Goal: Task Accomplishment & Management: Complete application form

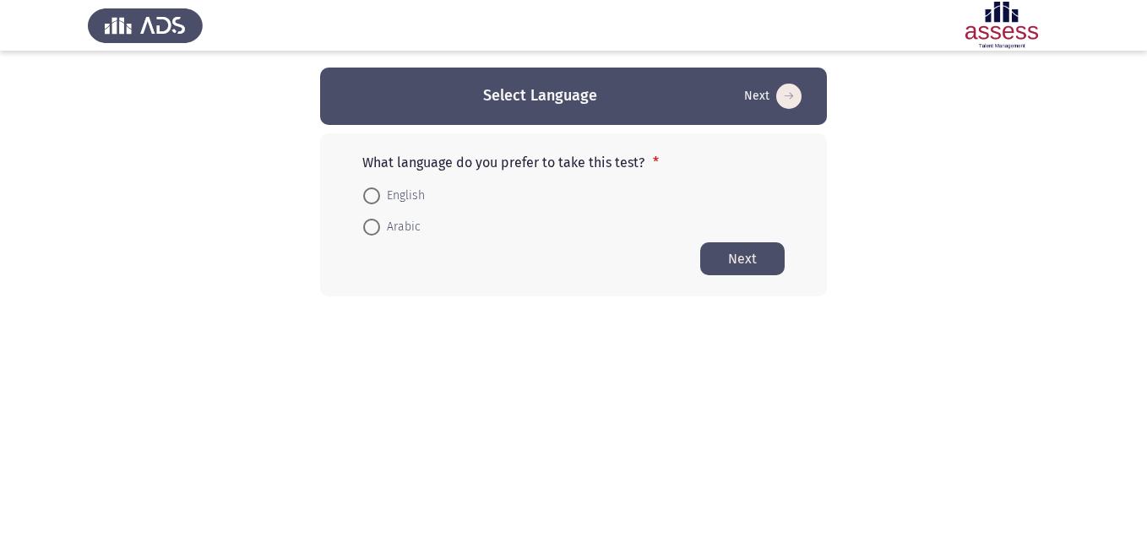
click at [375, 233] on span at bounding box center [371, 227] width 17 height 17
click at [375, 233] on input "Arabic" at bounding box center [371, 227] width 17 height 17
radio input "true"
click at [718, 261] on button "Next" at bounding box center [742, 258] width 84 height 33
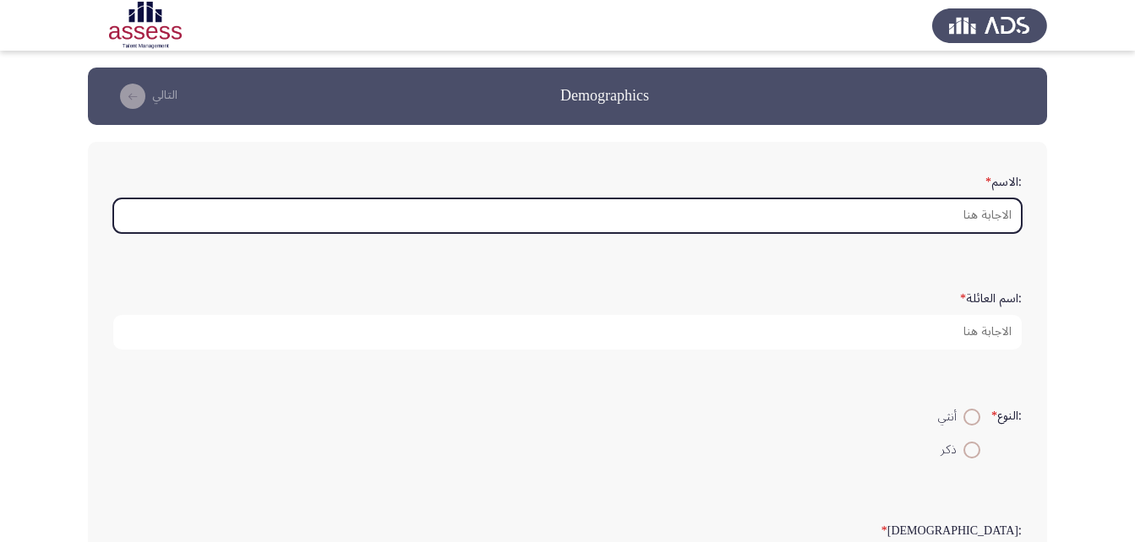
click at [929, 212] on input ":الاسم *" at bounding box center [567, 216] width 908 height 35
type input "p"
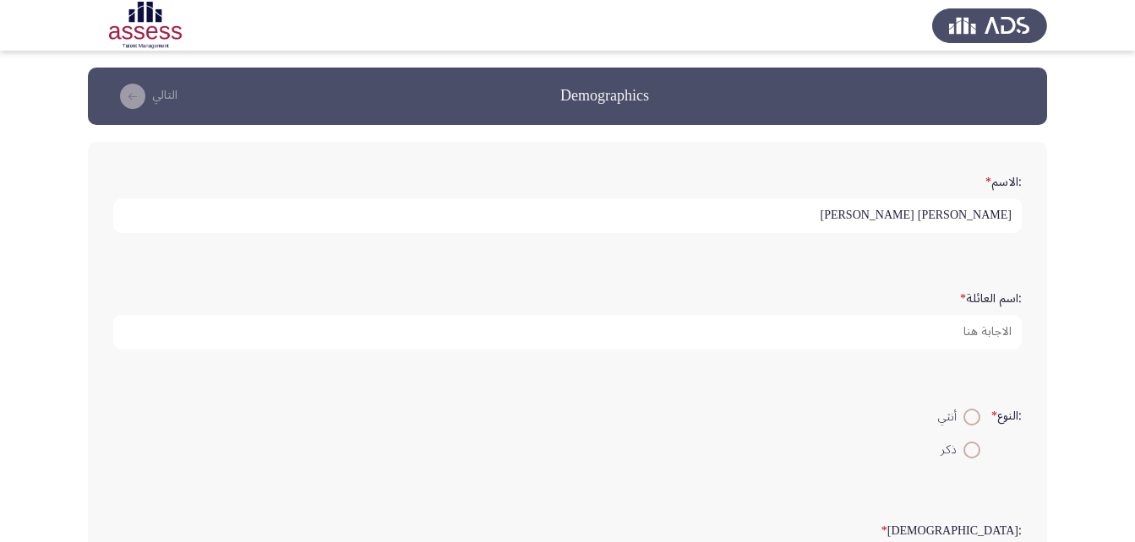
type input "[PERSON_NAME] [PERSON_NAME]"
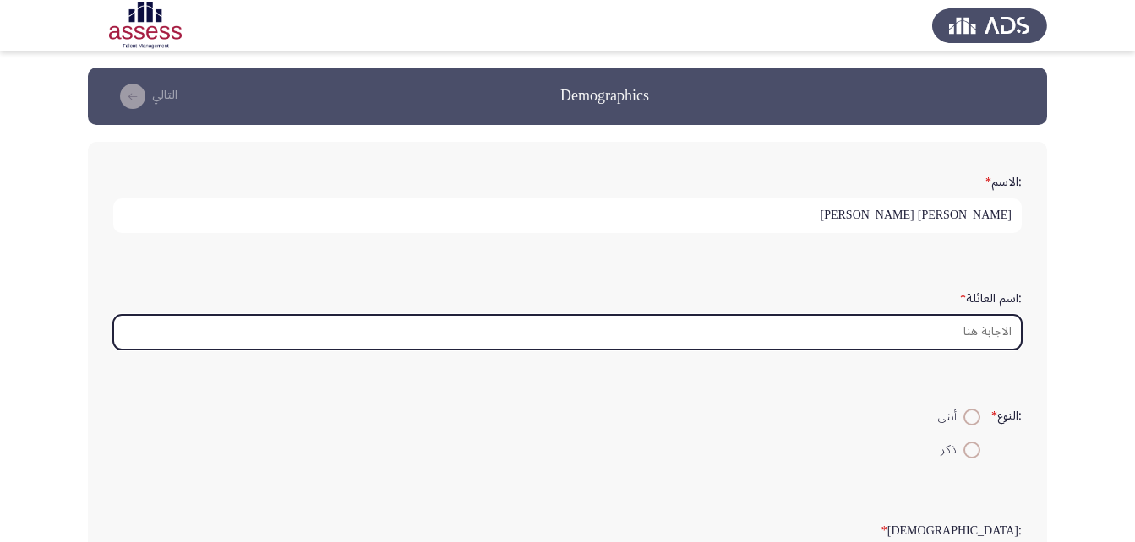
click at [941, 329] on input ":اسم العائلة *" at bounding box center [567, 332] width 908 height 35
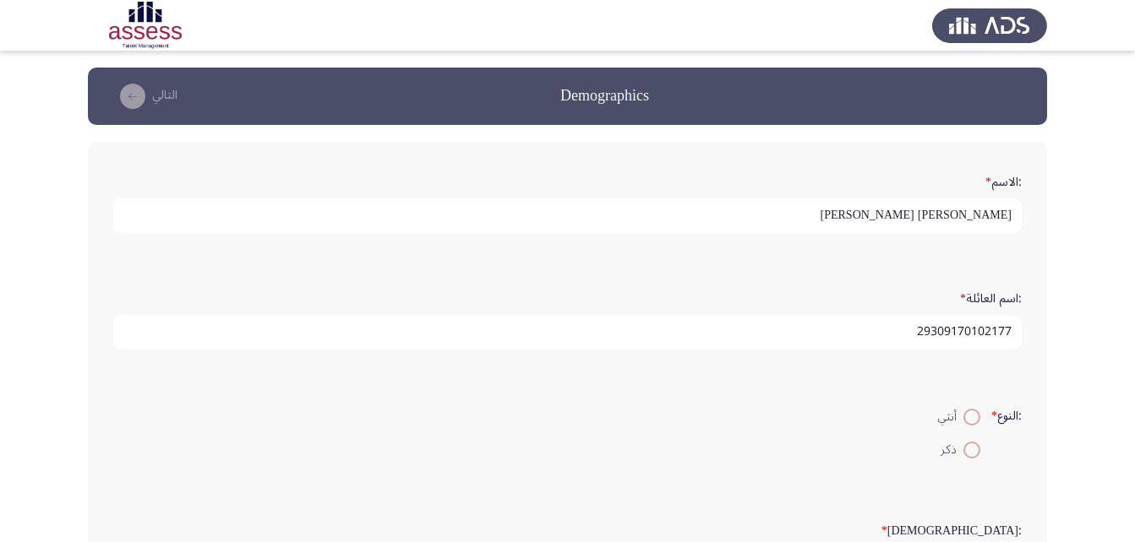
type input "29309170102177"
click at [966, 448] on span at bounding box center [971, 450] width 17 height 17
click at [966, 448] on input "ذكر" at bounding box center [971, 450] width 17 height 17
radio input "true"
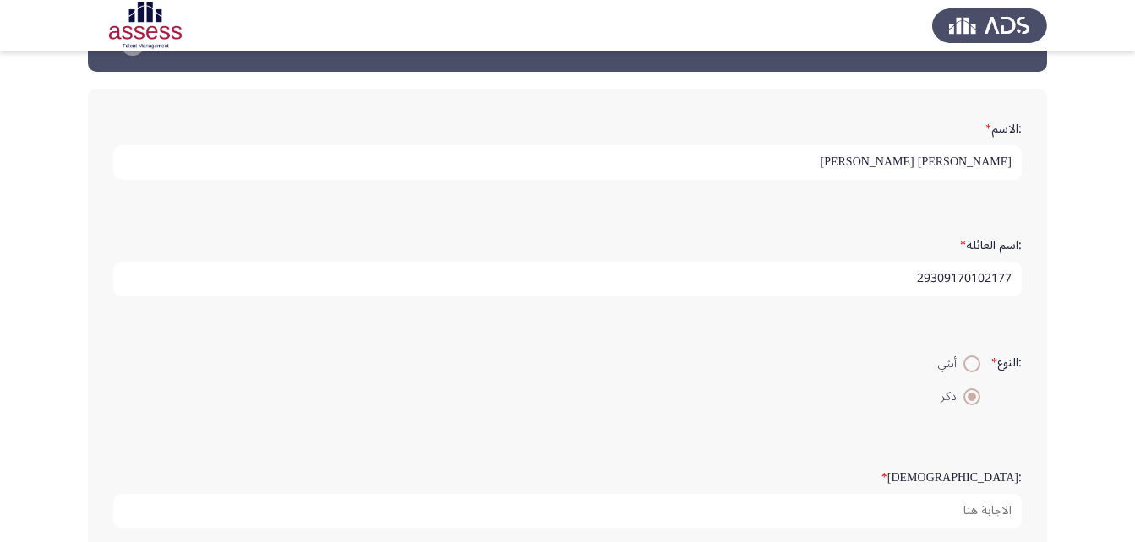
scroll to position [253, 0]
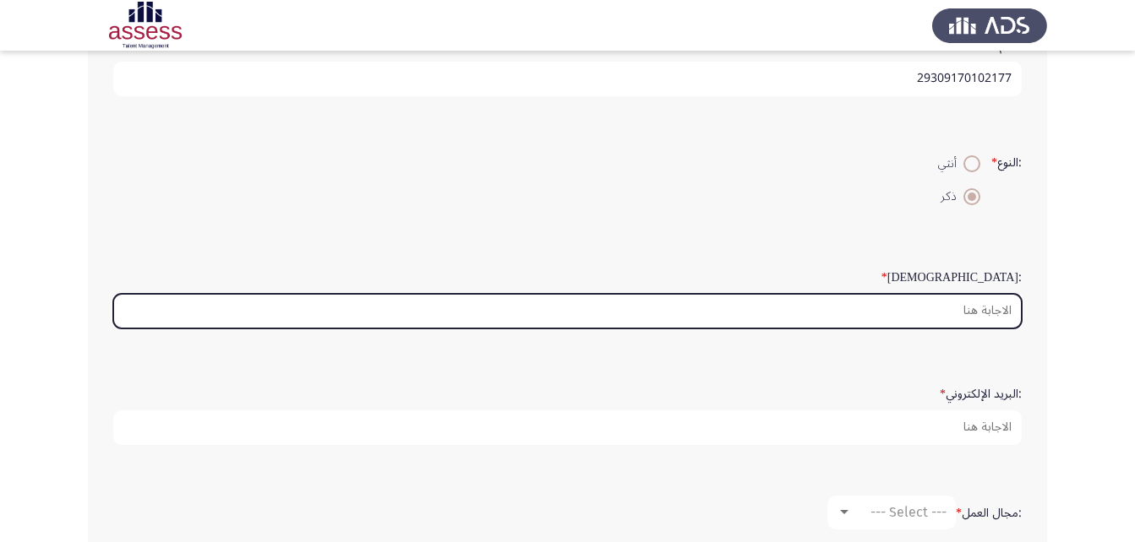
click at [966, 315] on input ":السن *" at bounding box center [567, 311] width 908 height 35
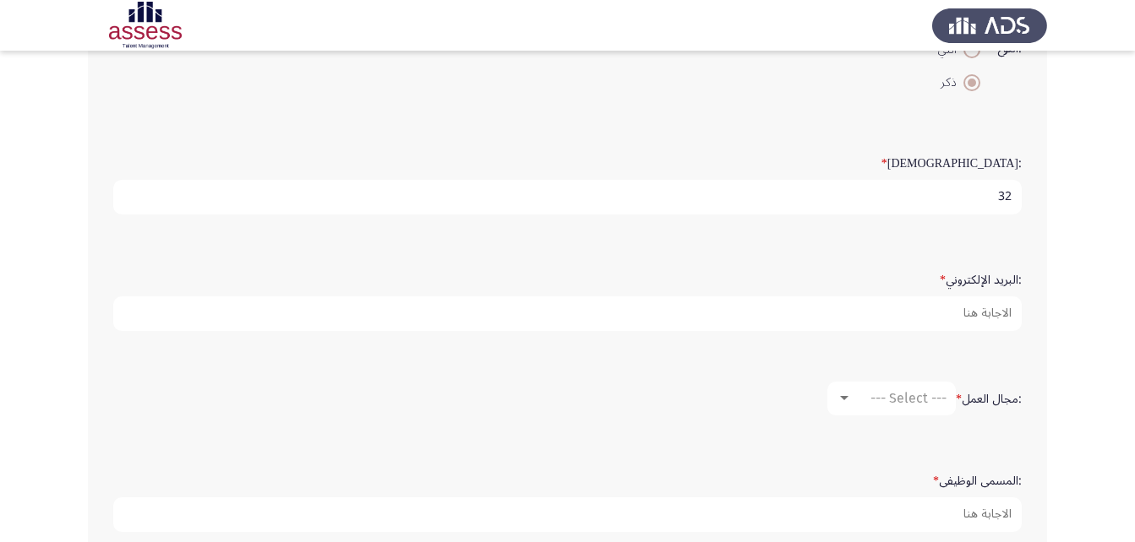
scroll to position [338, 0]
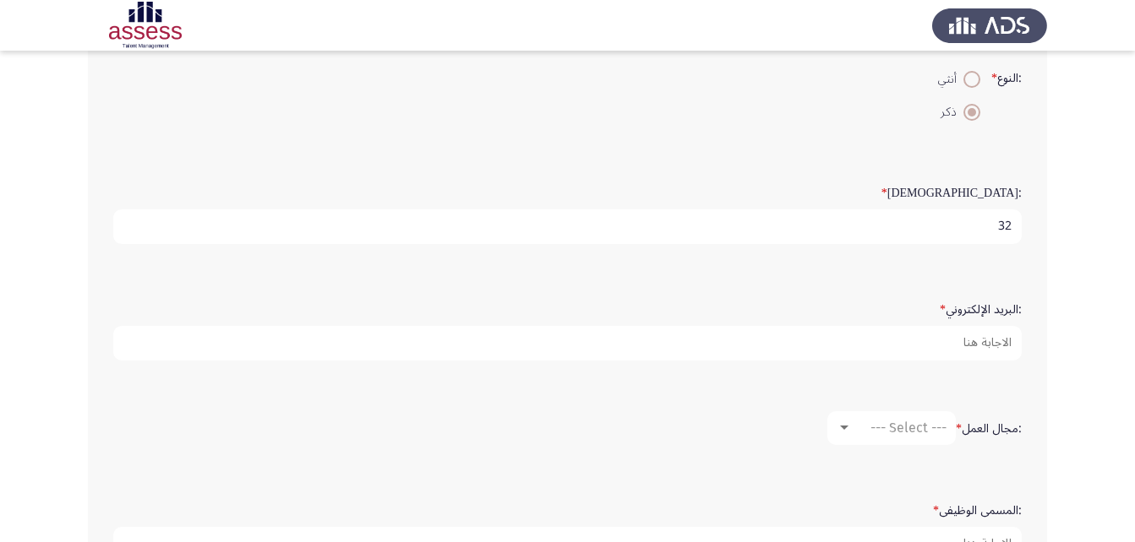
type input "32"
click at [843, 423] on div at bounding box center [843, 429] width 15 height 14
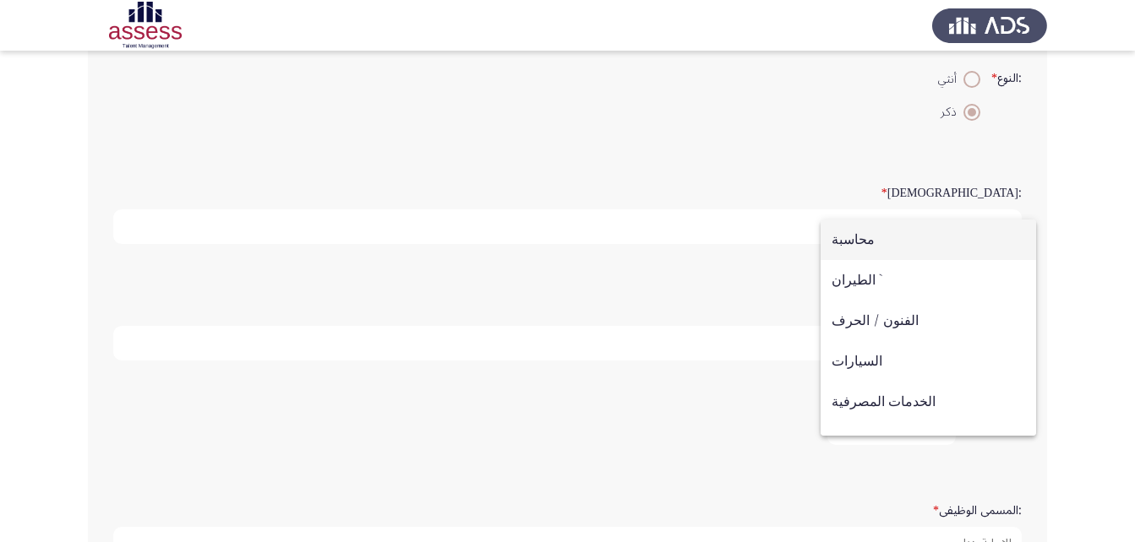
click at [748, 389] on div at bounding box center [567, 271] width 1135 height 542
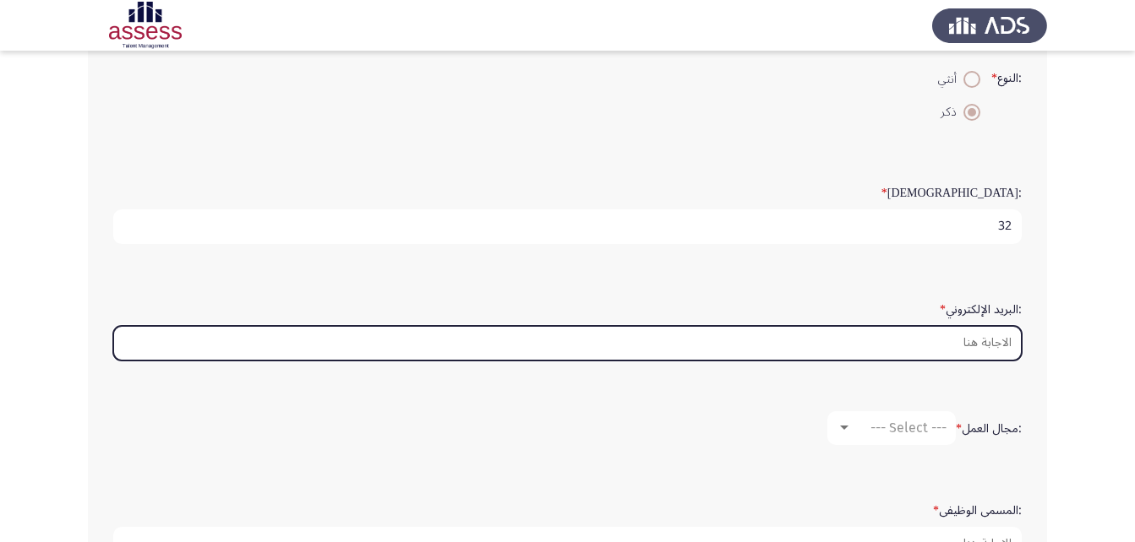
click at [935, 349] on input ":البريد الإلكتروني *" at bounding box center [567, 343] width 908 height 35
type input "ا"
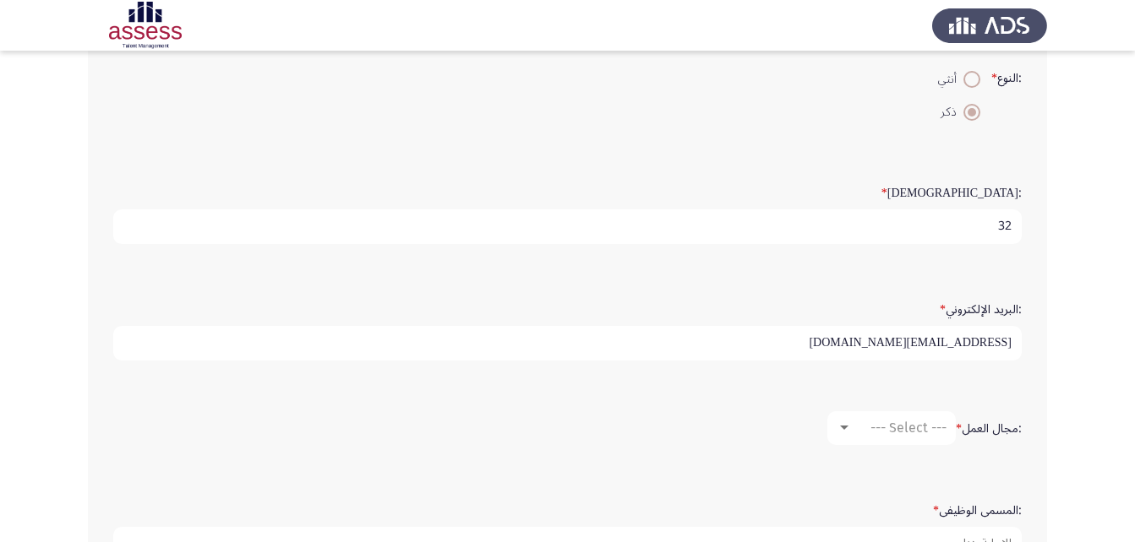
scroll to position [253, 0]
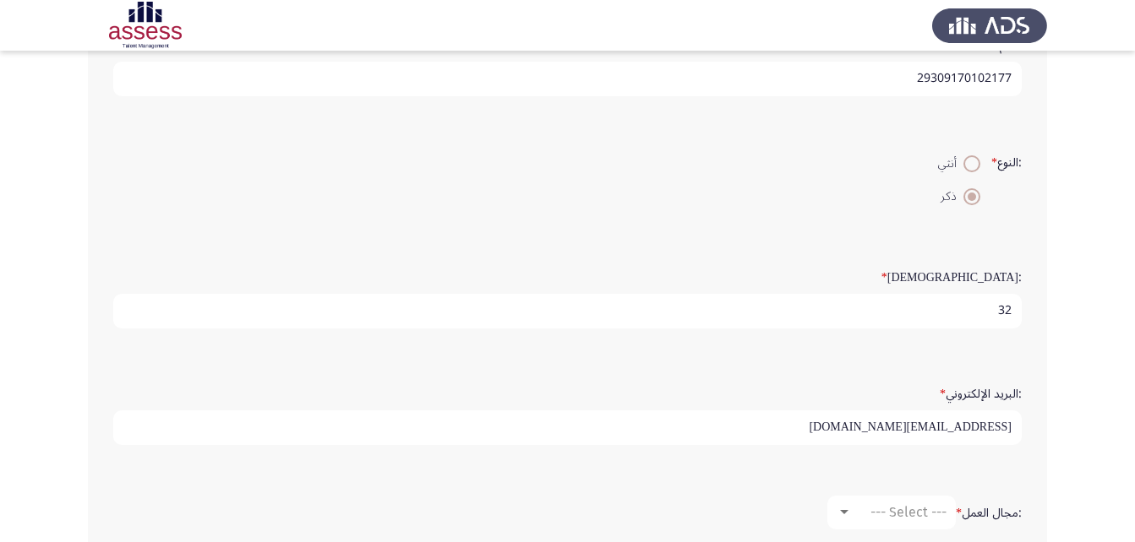
type input "[EMAIL_ADDRESS][DOMAIN_NAME]"
click at [1007, 307] on input "32" at bounding box center [567, 311] width 908 height 35
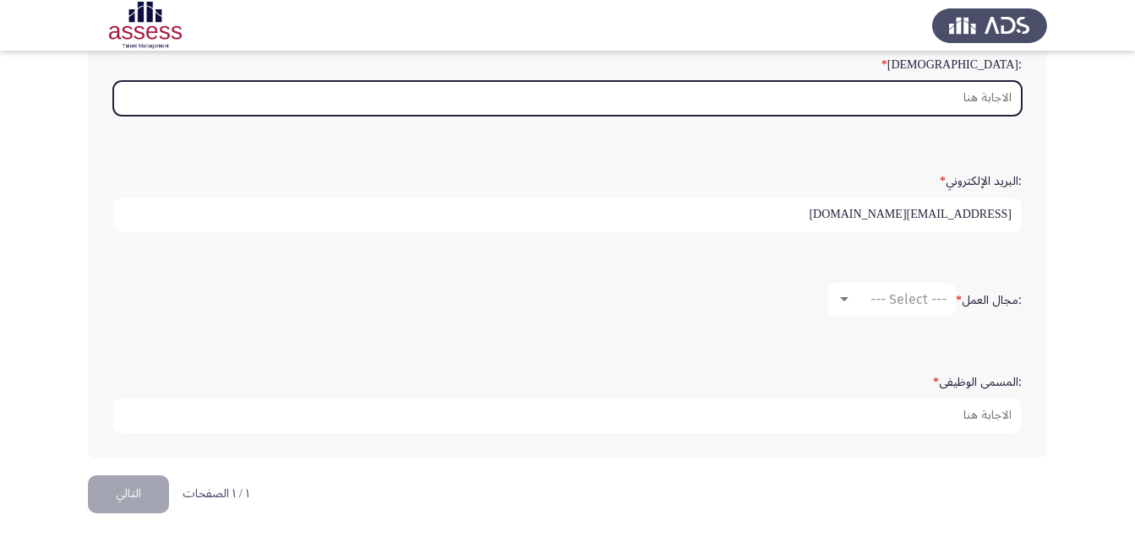
scroll to position [467, 0]
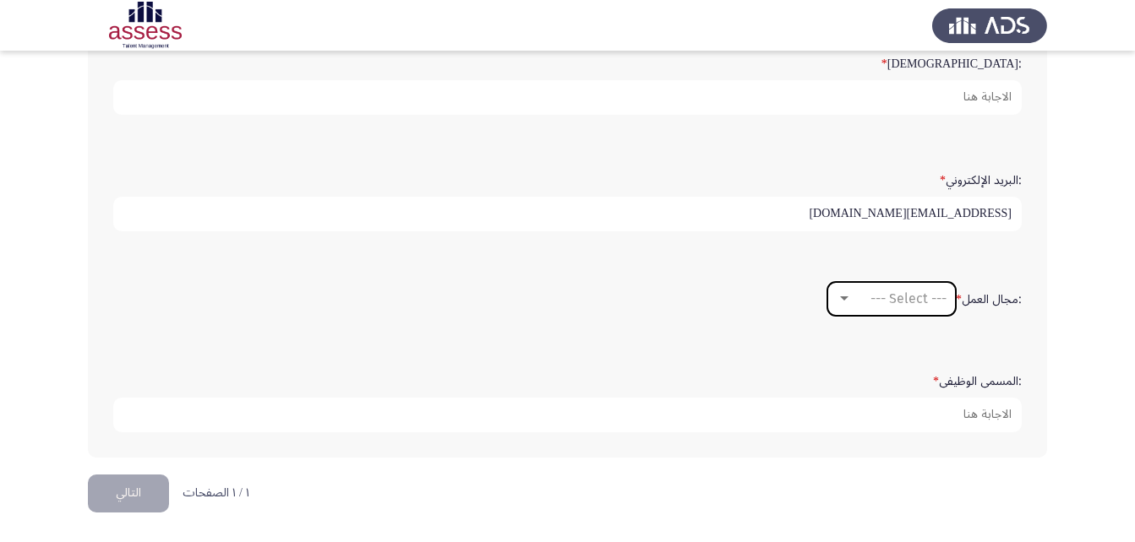
click at [857, 302] on div "--- Select ---" at bounding box center [899, 299] width 95 height 16
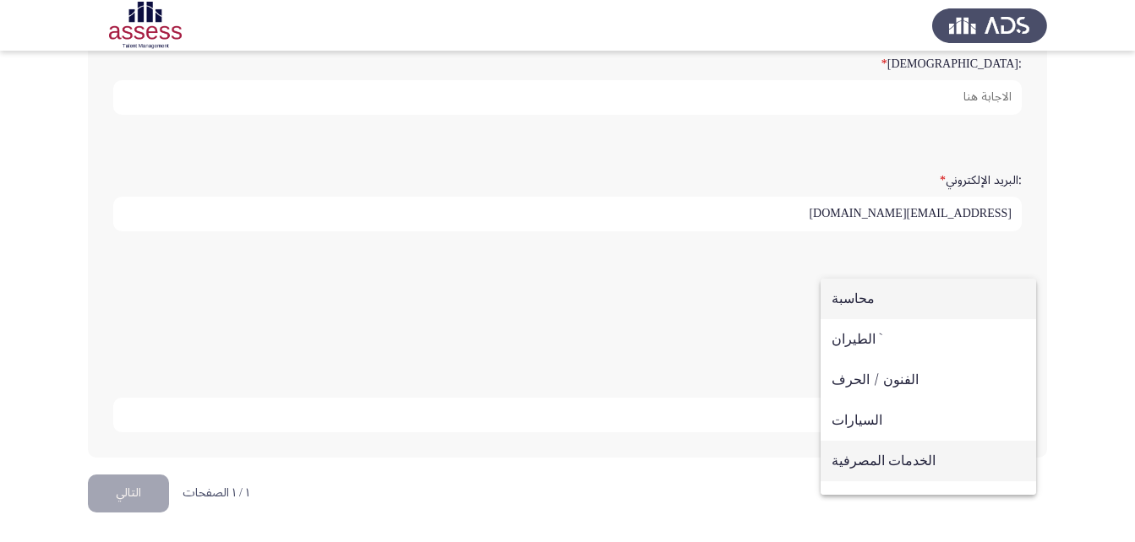
click at [876, 461] on span "الخدمات المصرفية" at bounding box center [927, 461] width 193 height 41
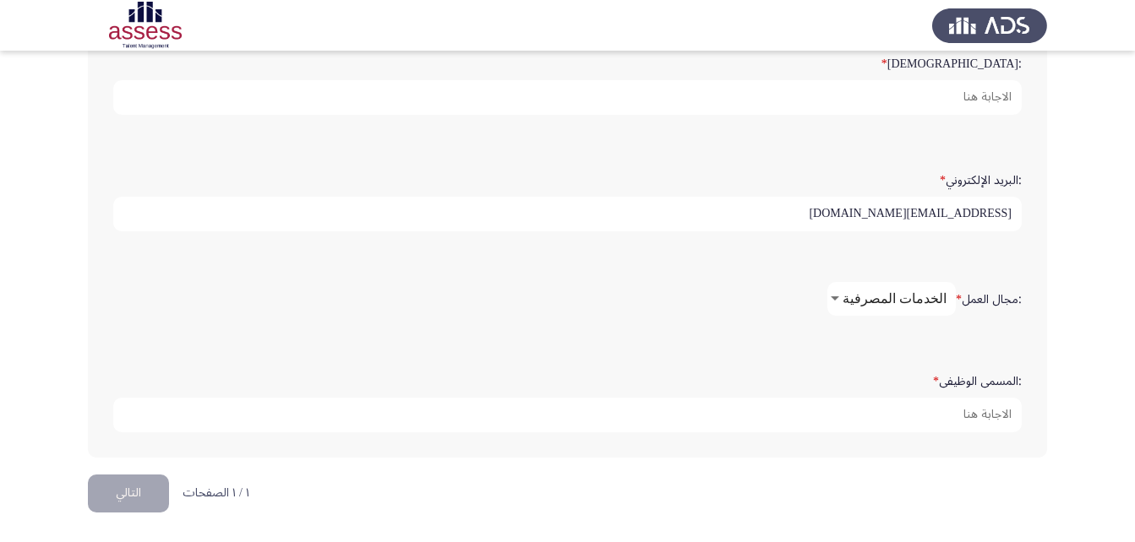
click at [122, 497] on button "التالي" at bounding box center [128, 494] width 81 height 38
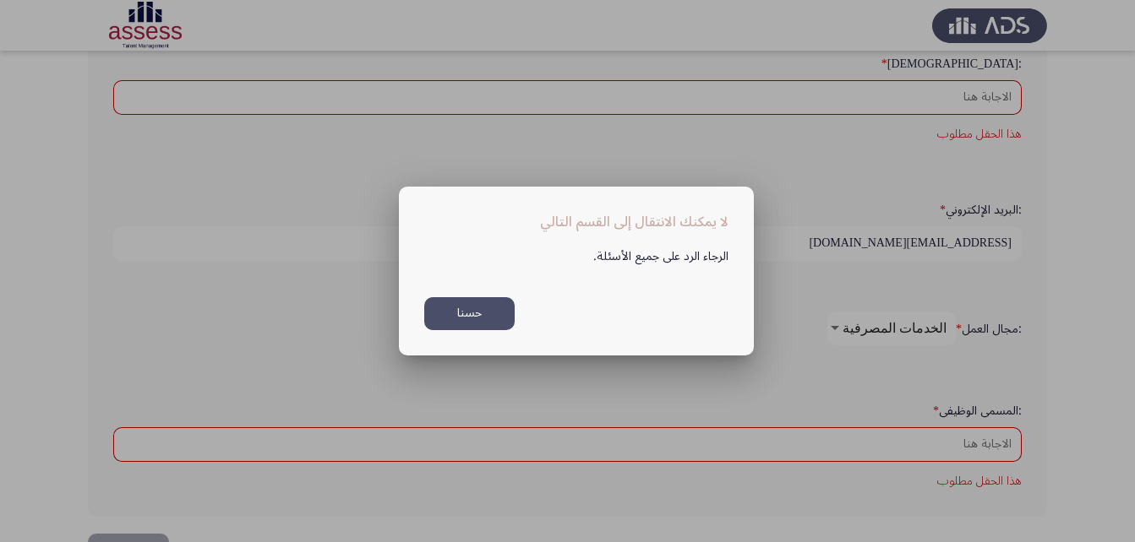
click at [667, 353] on mat-dialog-container "لا يمكنك الانتقال إلى القسم التالي الرجاء الرد على جميع الأسئلة. حسنا" at bounding box center [576, 272] width 355 height 170
click at [465, 318] on button "حسنا" at bounding box center [469, 313] width 90 height 33
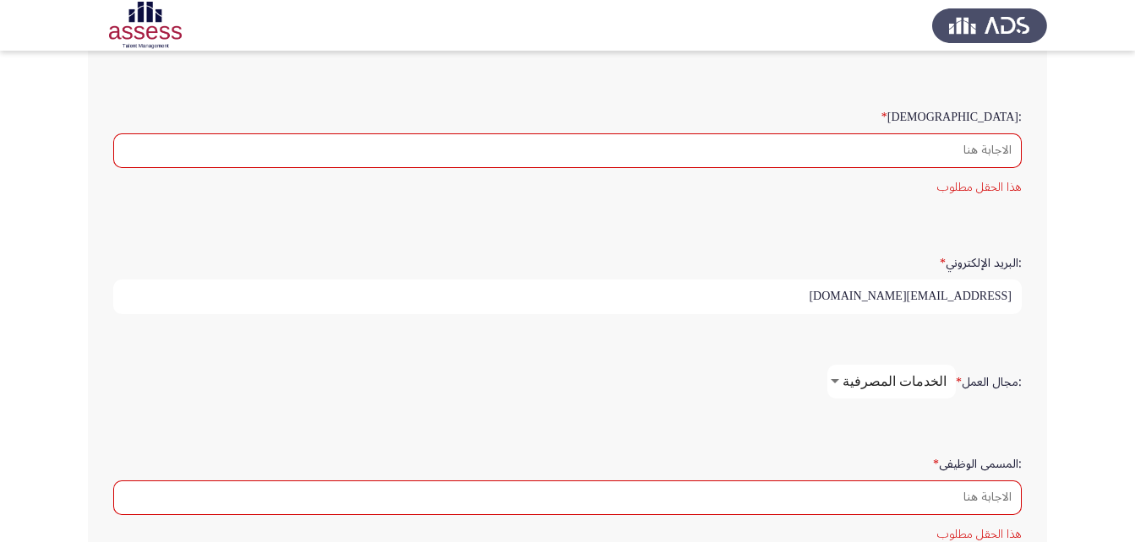
scroll to position [328, 0]
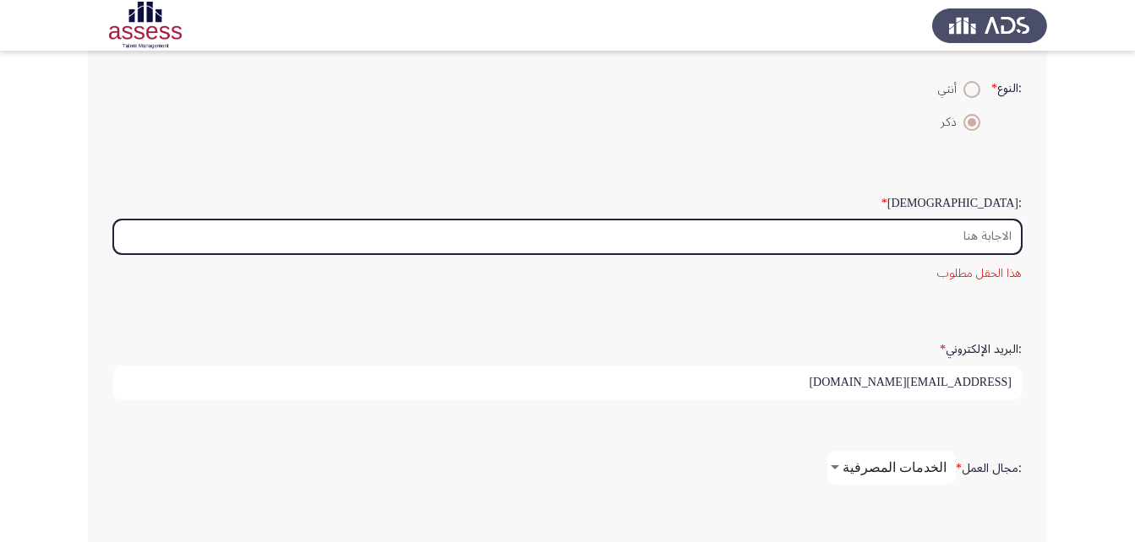
click at [983, 236] on input ":السن *" at bounding box center [567, 237] width 908 height 35
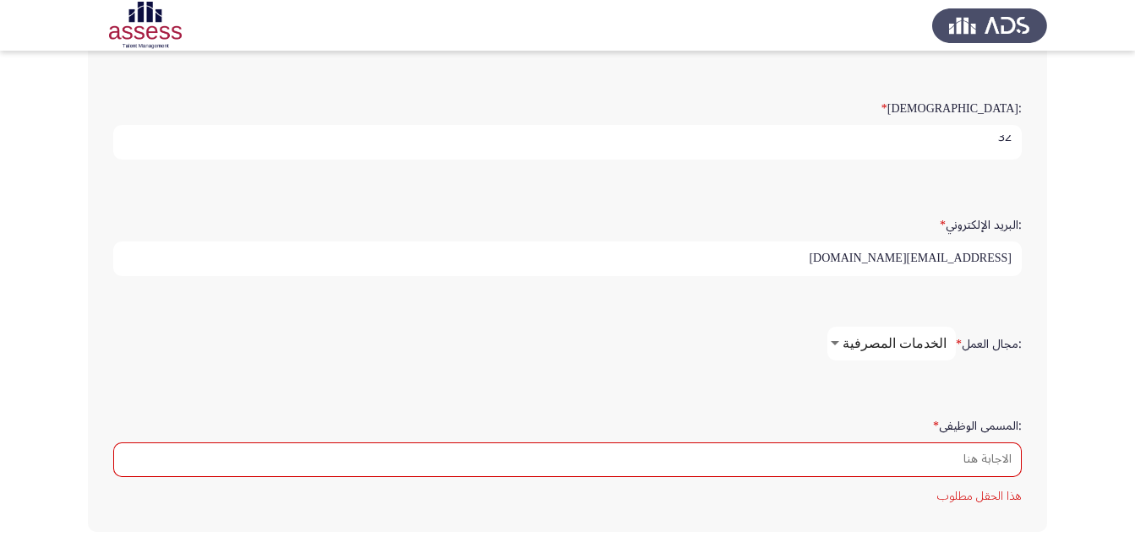
scroll to position [497, 0]
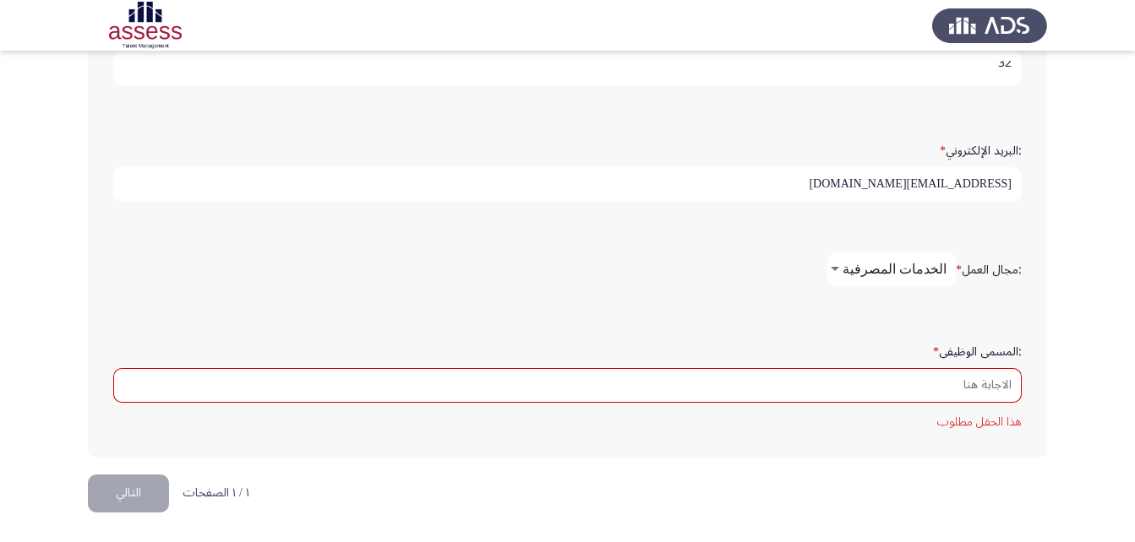
type input "32"
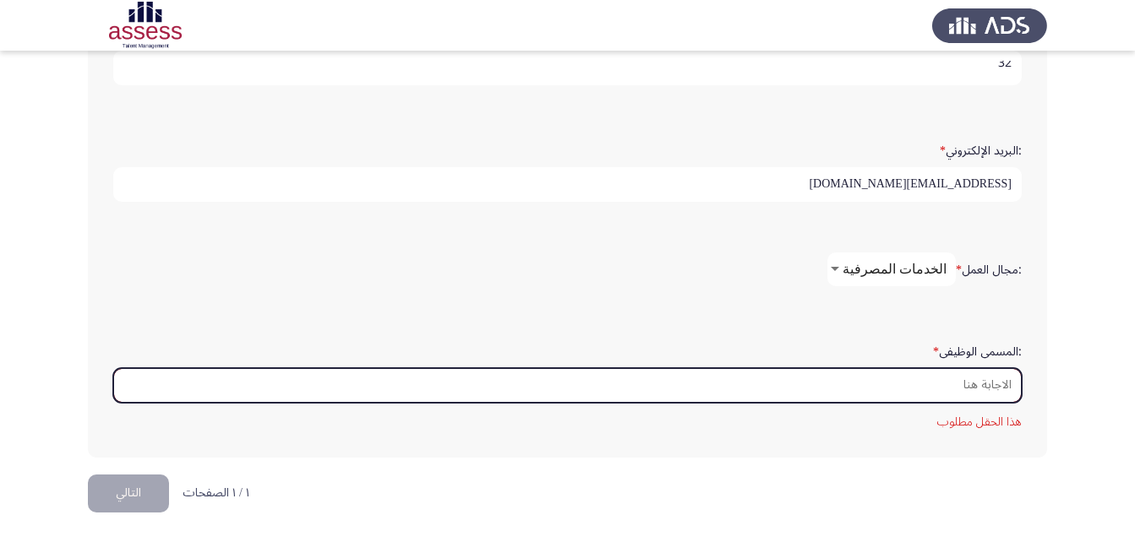
click at [923, 384] on input ":المسمى الوظيفى *" at bounding box center [567, 385] width 908 height 35
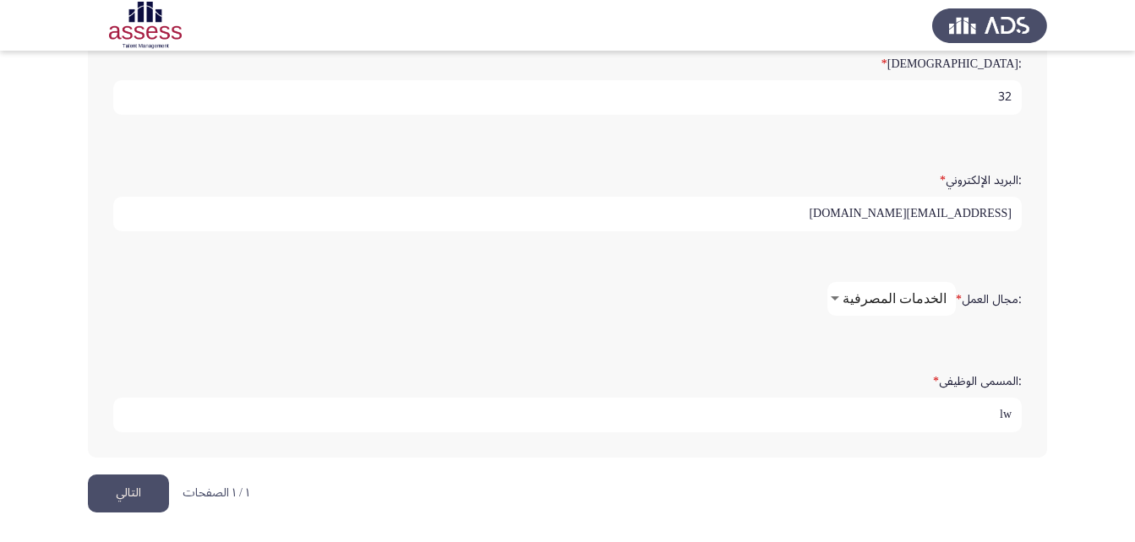
type input "l"
type input "مصرفي"
click at [137, 496] on button "التالي" at bounding box center [128, 494] width 81 height 38
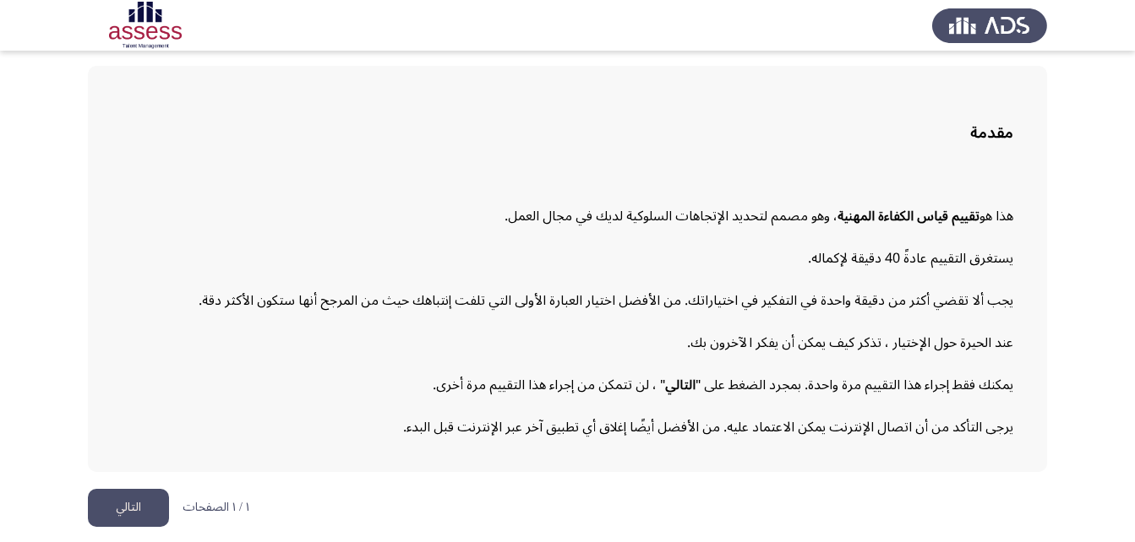
scroll to position [78, 0]
click at [120, 514] on button "التالي" at bounding box center [128, 506] width 81 height 38
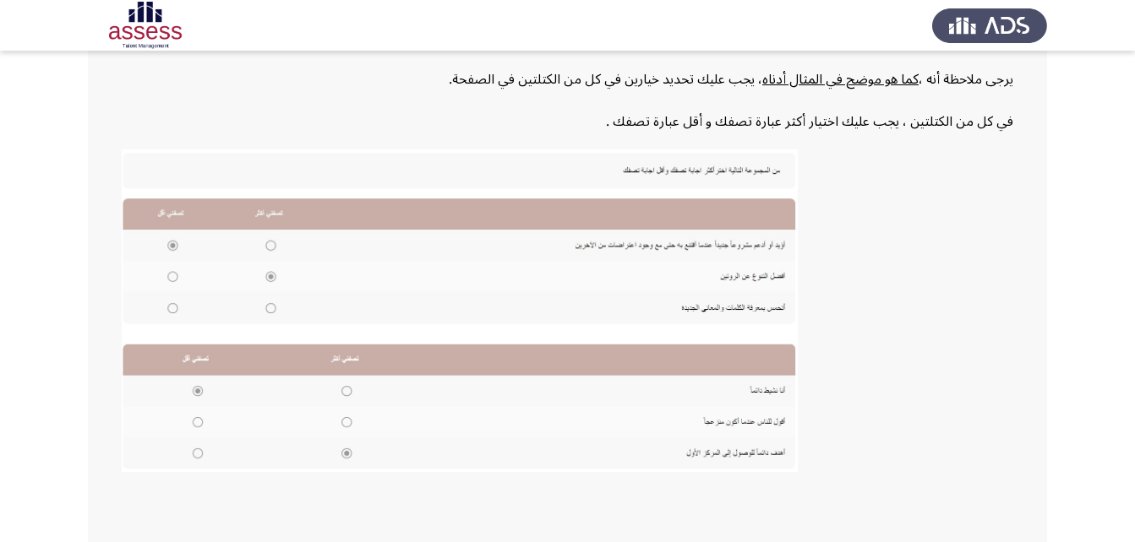
scroll to position [367, 0]
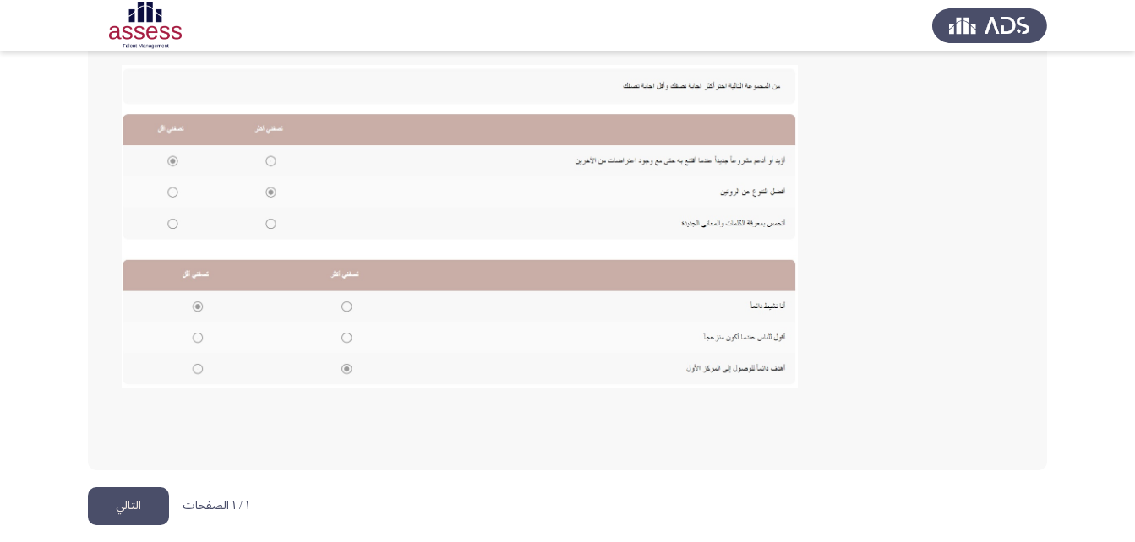
click at [146, 502] on button "التالي" at bounding box center [128, 506] width 81 height 38
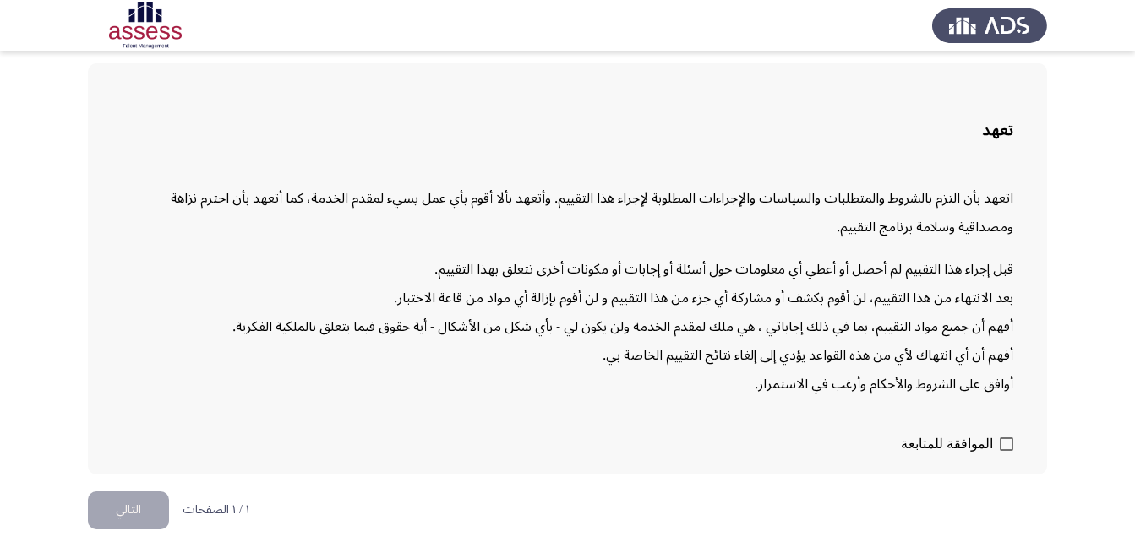
scroll to position [83, 0]
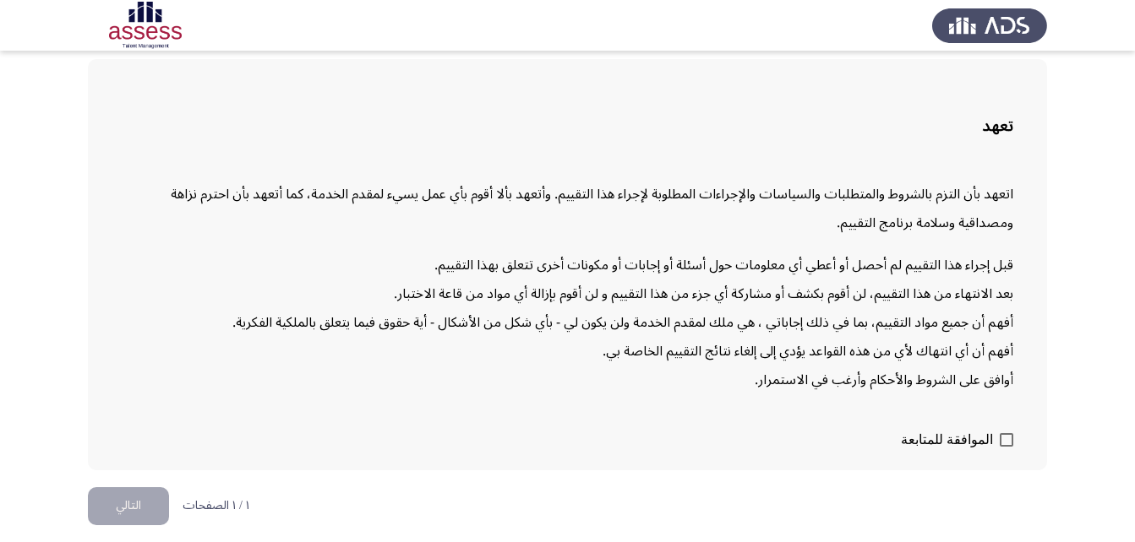
click at [1004, 442] on span at bounding box center [1006, 440] width 14 height 14
click at [1005, 447] on input "الموافقة للمتابعة" at bounding box center [1005, 447] width 1 height 1
checkbox input "true"
click at [107, 512] on button "التالي" at bounding box center [128, 506] width 81 height 38
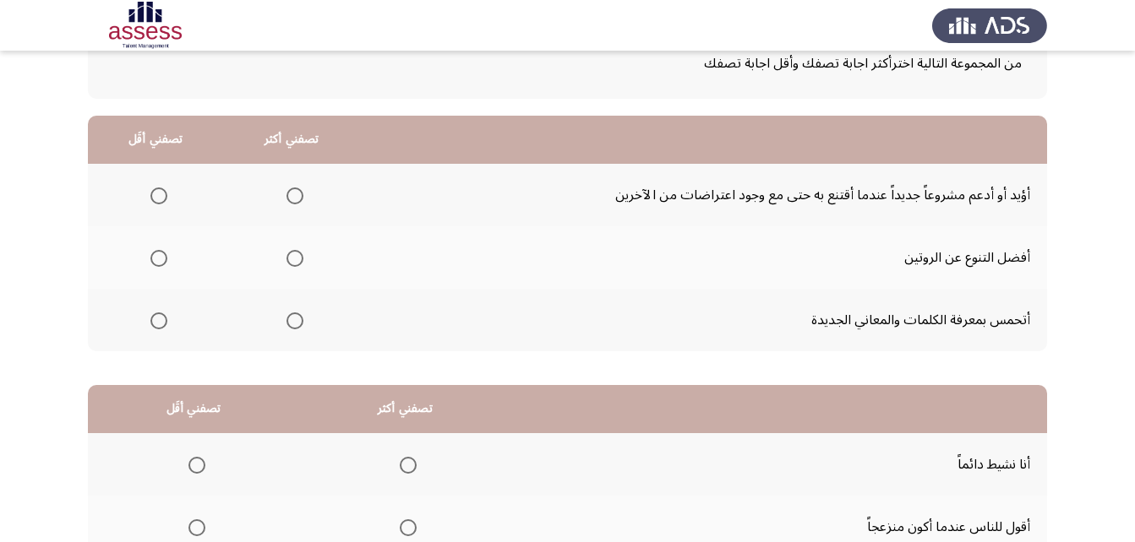
scroll to position [84, 0]
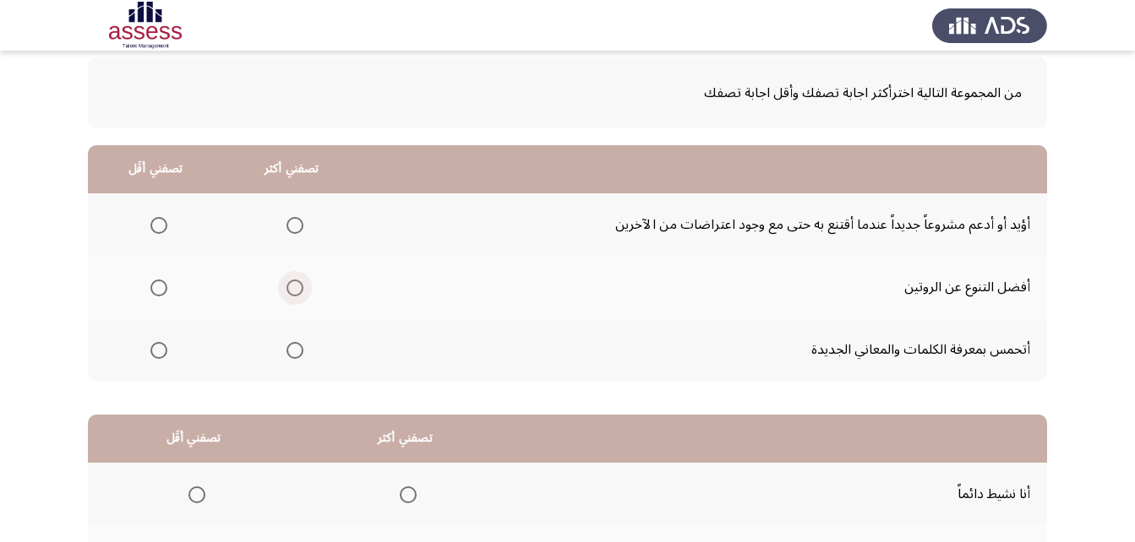
click at [296, 286] on span "Select an option" at bounding box center [294, 288] width 17 height 17
click at [296, 286] on input "Select an option" at bounding box center [294, 288] width 17 height 17
click at [298, 227] on span "Select an option" at bounding box center [294, 225] width 17 height 17
click at [298, 227] on input "Select an option" at bounding box center [294, 225] width 17 height 17
click at [291, 292] on span "Select an option" at bounding box center [294, 288] width 17 height 17
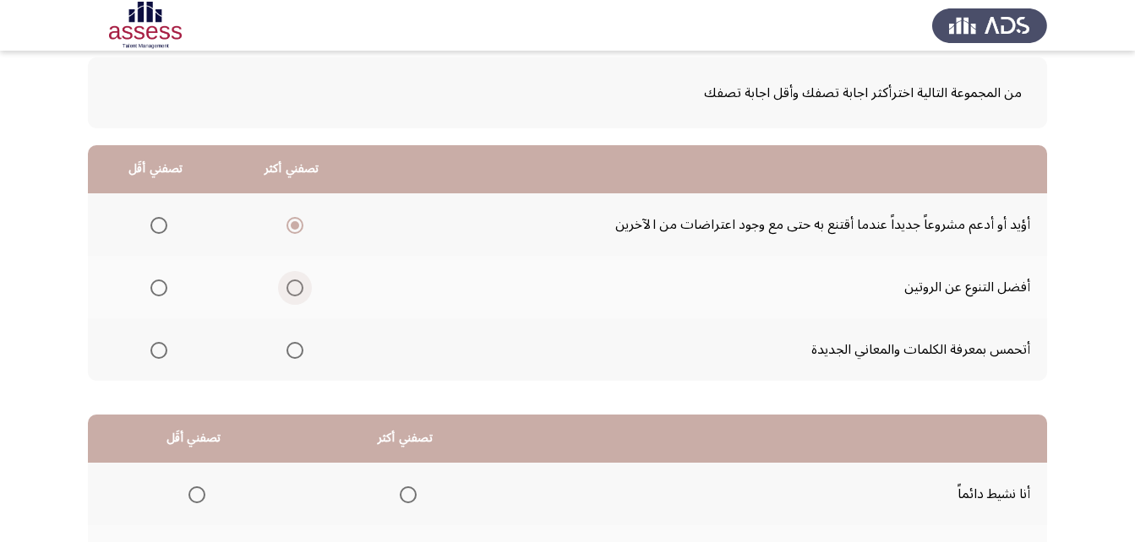
click at [291, 292] on input "Select an option" at bounding box center [294, 288] width 17 height 17
click at [296, 220] on span "Select an option" at bounding box center [294, 225] width 17 height 17
click at [296, 220] on input "Select an option" at bounding box center [294, 225] width 17 height 17
click at [161, 290] on span "Select an option" at bounding box center [158, 288] width 17 height 17
click at [161, 290] on input "Select an option" at bounding box center [158, 288] width 17 height 17
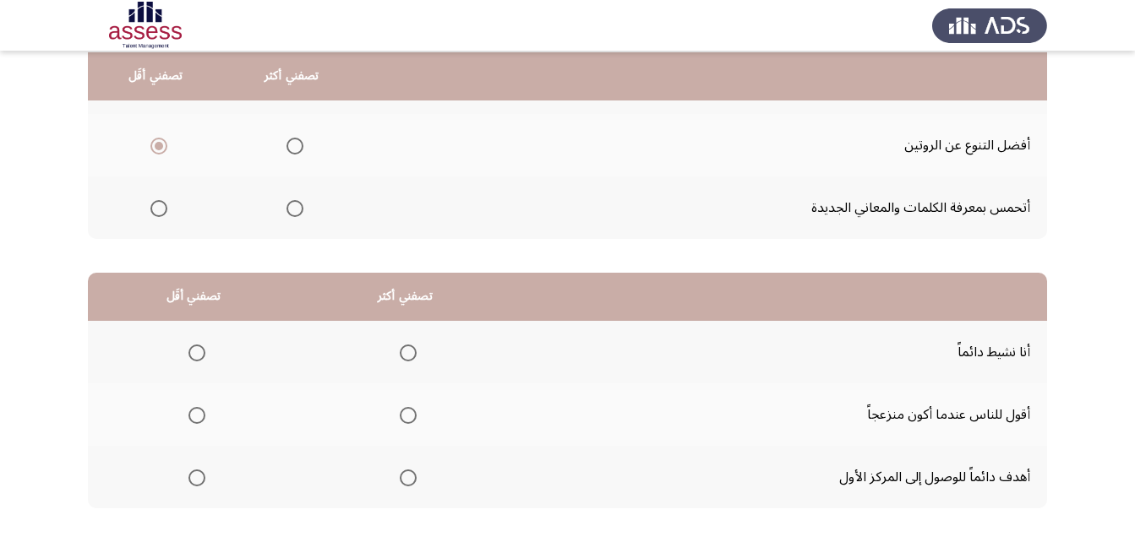
scroll to position [311, 0]
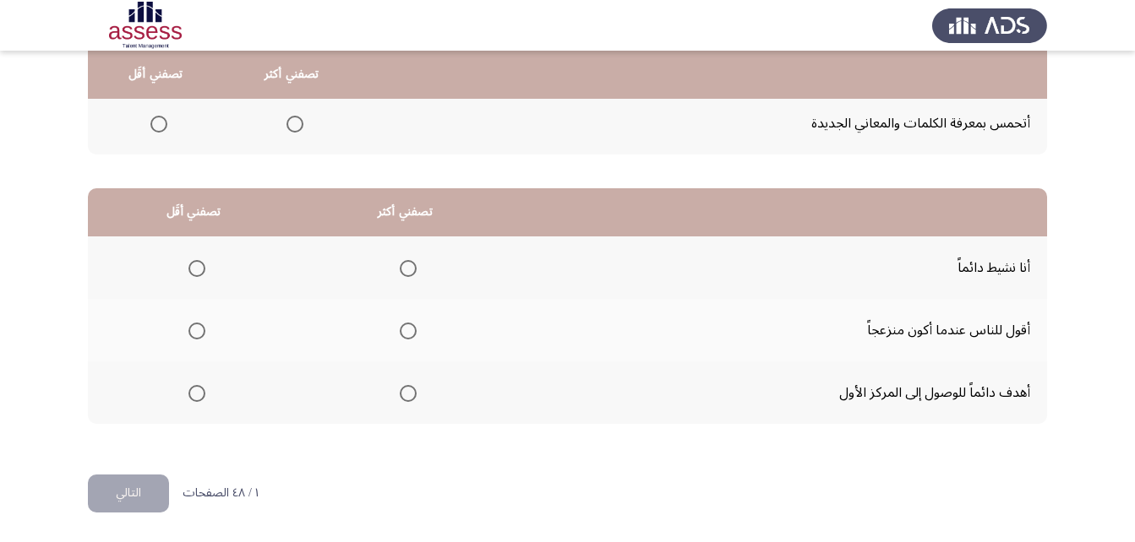
click at [408, 267] on span "Select an option" at bounding box center [408, 268] width 17 height 17
click at [408, 267] on input "Select an option" at bounding box center [408, 268] width 17 height 17
click at [408, 395] on span "Select an option" at bounding box center [408, 393] width 17 height 17
click at [408, 395] on input "Select an option" at bounding box center [408, 393] width 17 height 17
click at [406, 266] on span "Select an option" at bounding box center [408, 268] width 17 height 17
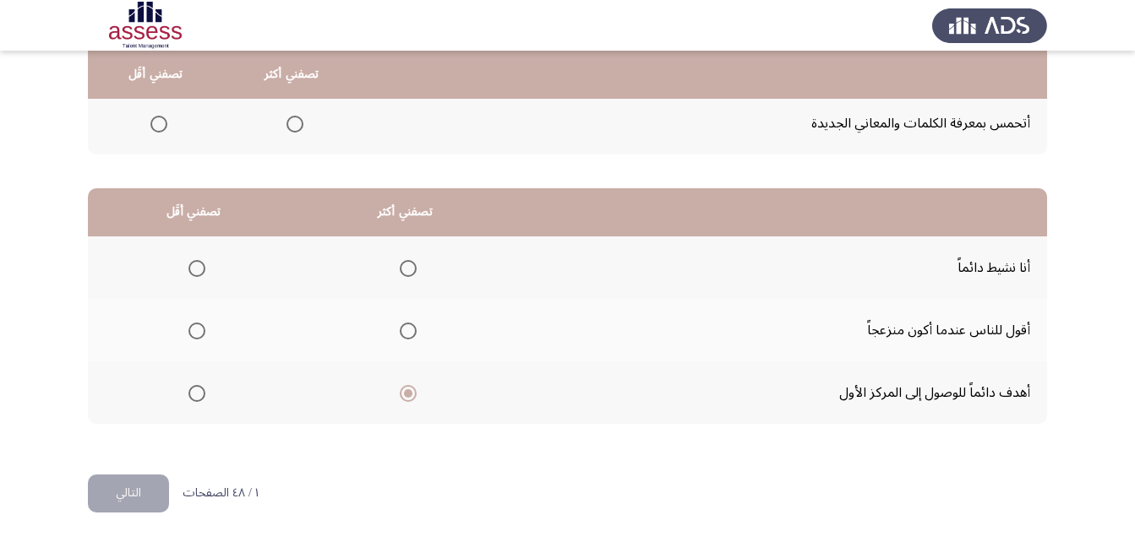
click at [406, 266] on input "Select an option" at bounding box center [408, 268] width 17 height 17
click at [193, 335] on span "Select an option" at bounding box center [196, 331] width 17 height 17
click at [193, 335] on input "Select an option" at bounding box center [196, 331] width 17 height 17
click at [406, 396] on span "Select an option" at bounding box center [408, 393] width 17 height 17
click at [406, 396] on input "Select an option" at bounding box center [408, 393] width 17 height 17
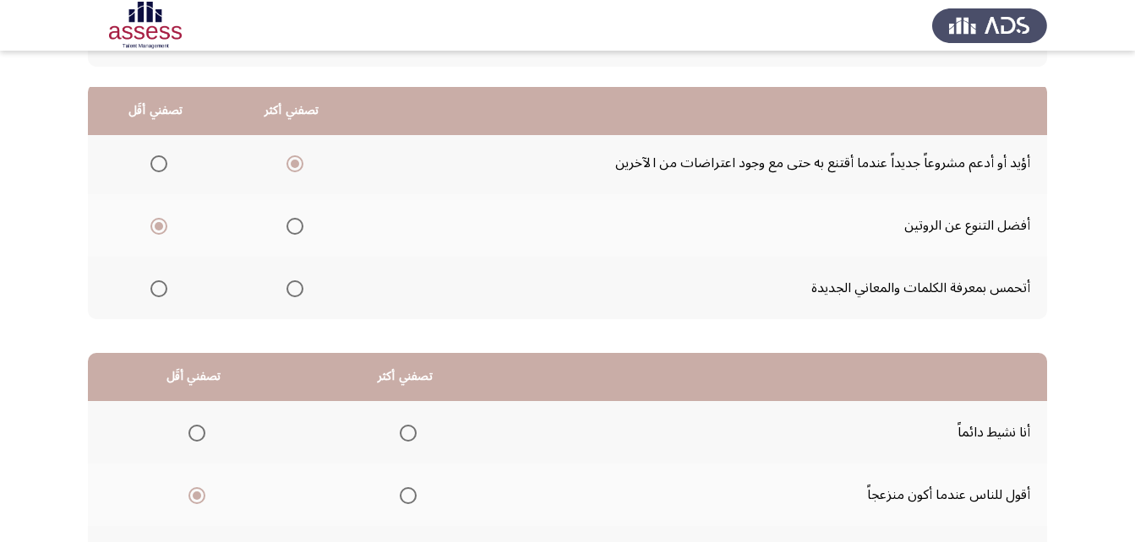
scroll to position [142, 0]
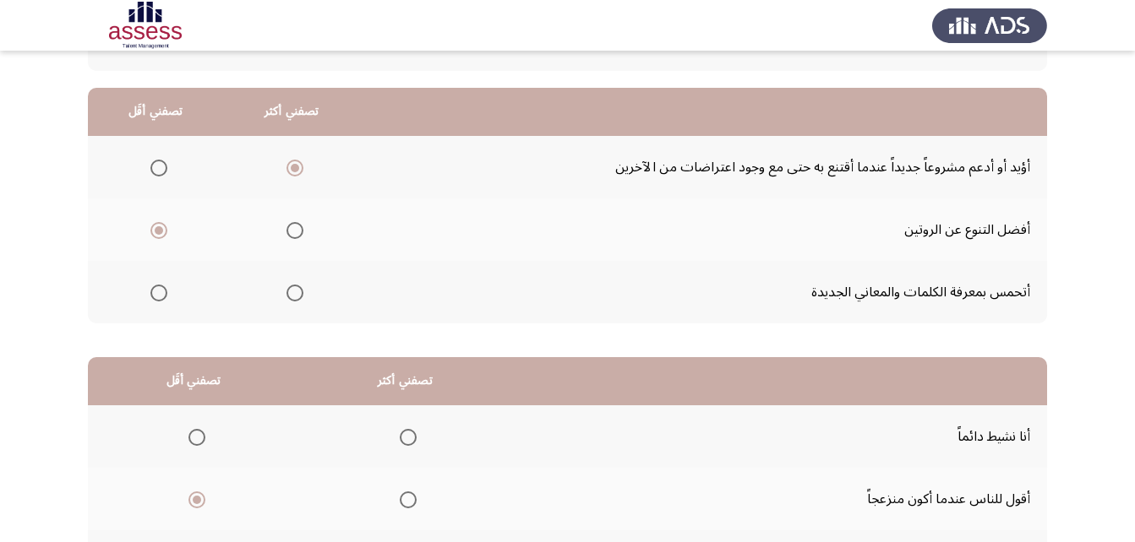
click at [295, 227] on span "Select an option" at bounding box center [294, 230] width 17 height 17
click at [295, 227] on input "Select an option" at bounding box center [294, 230] width 17 height 17
click at [299, 171] on span "Select an option" at bounding box center [294, 168] width 17 height 17
click at [299, 171] on input "Select an option" at bounding box center [294, 168] width 17 height 17
click at [155, 297] on span "Select an option" at bounding box center [158, 293] width 17 height 17
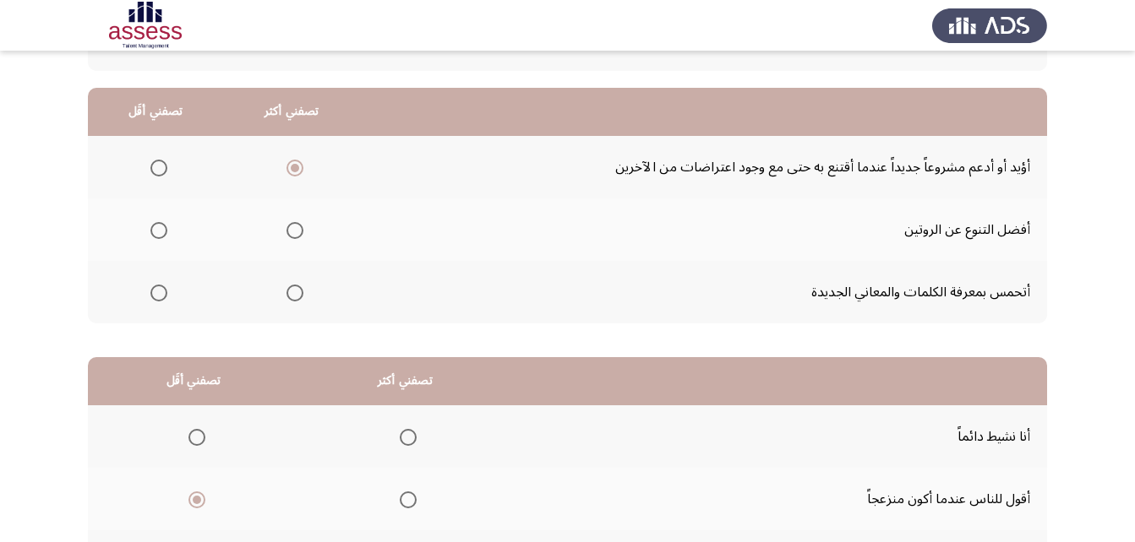
click at [155, 297] on input "Select an option" at bounding box center [158, 293] width 17 height 17
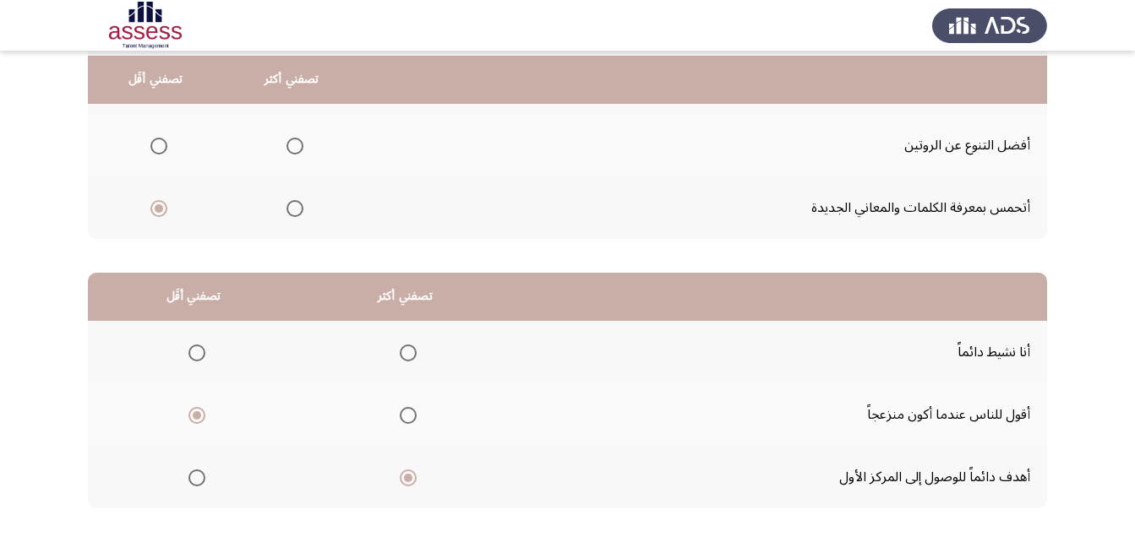
scroll to position [311, 0]
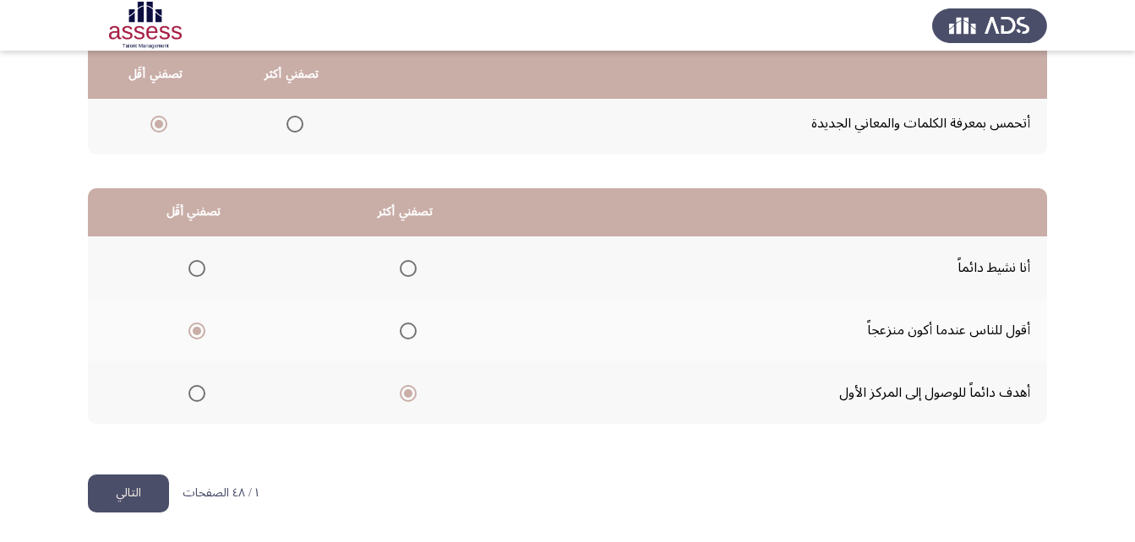
click at [149, 502] on button "التالي" at bounding box center [128, 494] width 81 height 38
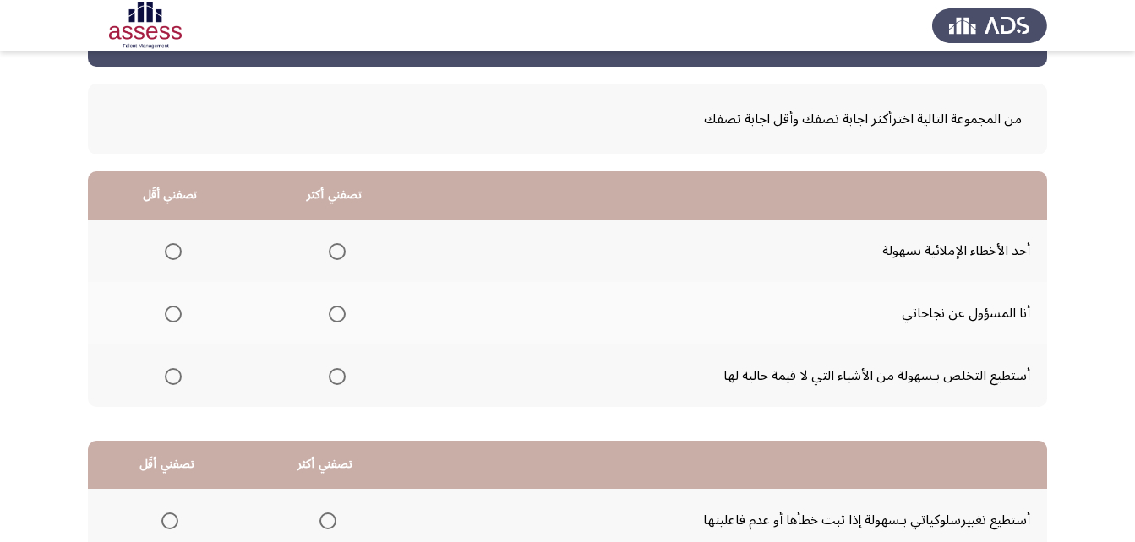
scroll to position [84, 0]
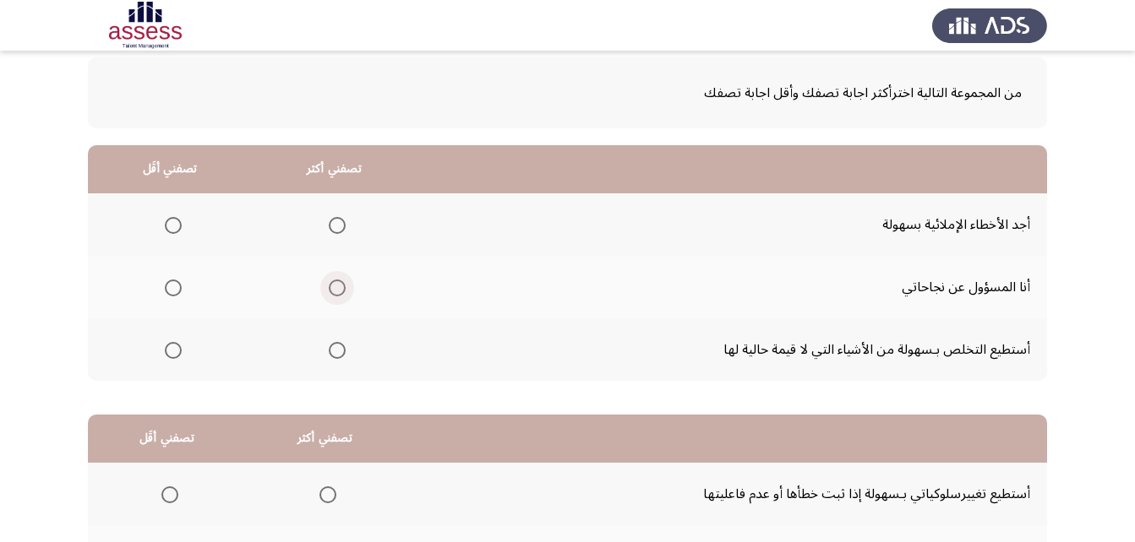
click at [337, 288] on span "Select an option" at bounding box center [337, 288] width 0 height 0
click at [335, 287] on input "Select an option" at bounding box center [337, 288] width 17 height 17
click at [167, 351] on span "Select an option" at bounding box center [173, 350] width 17 height 17
click at [167, 351] on input "Select an option" at bounding box center [173, 350] width 17 height 17
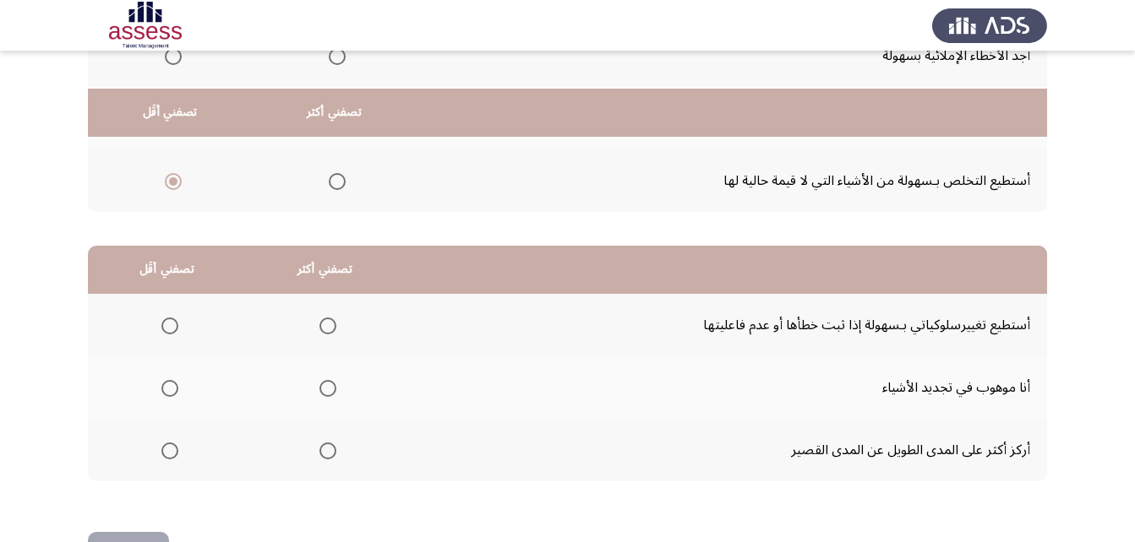
scroll to position [311, 0]
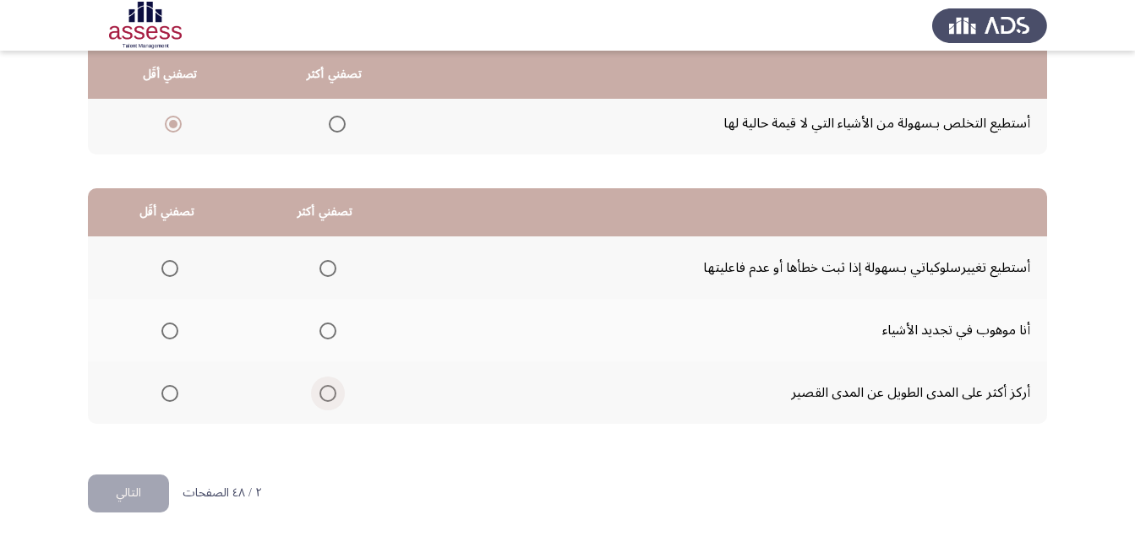
click at [319, 396] on span "Select an option" at bounding box center [327, 393] width 17 height 17
click at [319, 396] on input "Select an option" at bounding box center [327, 393] width 17 height 17
click at [170, 393] on span "Select an option" at bounding box center [169, 393] width 17 height 17
click at [170, 393] on input "Select an option" at bounding box center [169, 393] width 17 height 17
click at [172, 330] on span "Select an option" at bounding box center [169, 331] width 17 height 17
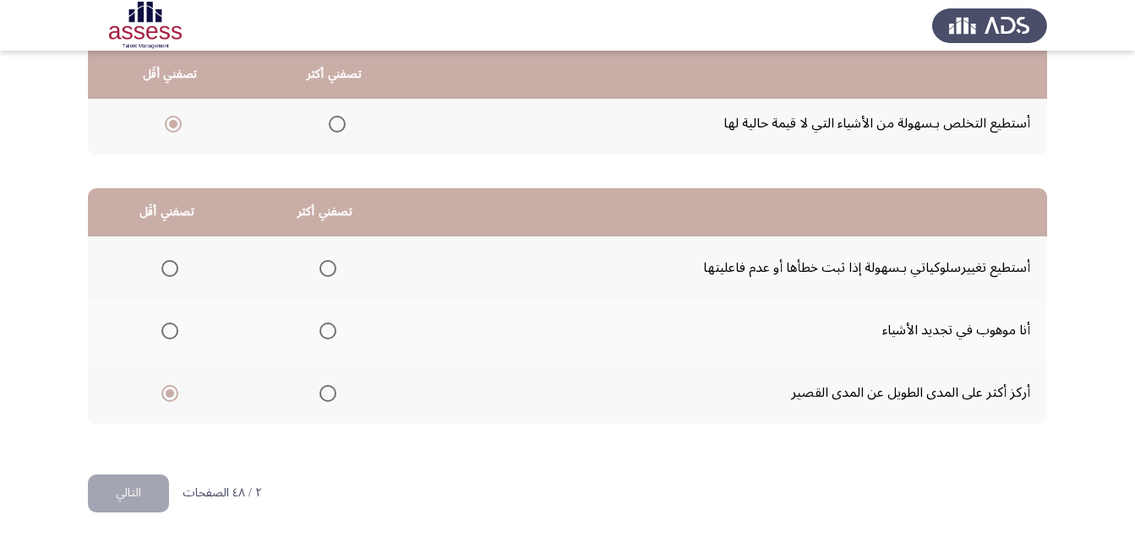
click at [172, 330] on input "Select an option" at bounding box center [169, 331] width 17 height 17
click at [169, 397] on span "Select an option" at bounding box center [169, 393] width 17 height 17
click at [169, 397] on input "Select an option" at bounding box center [169, 393] width 17 height 17
click at [325, 330] on span "Select an option" at bounding box center [327, 331] width 17 height 17
click at [325, 330] on input "Select an option" at bounding box center [327, 331] width 17 height 17
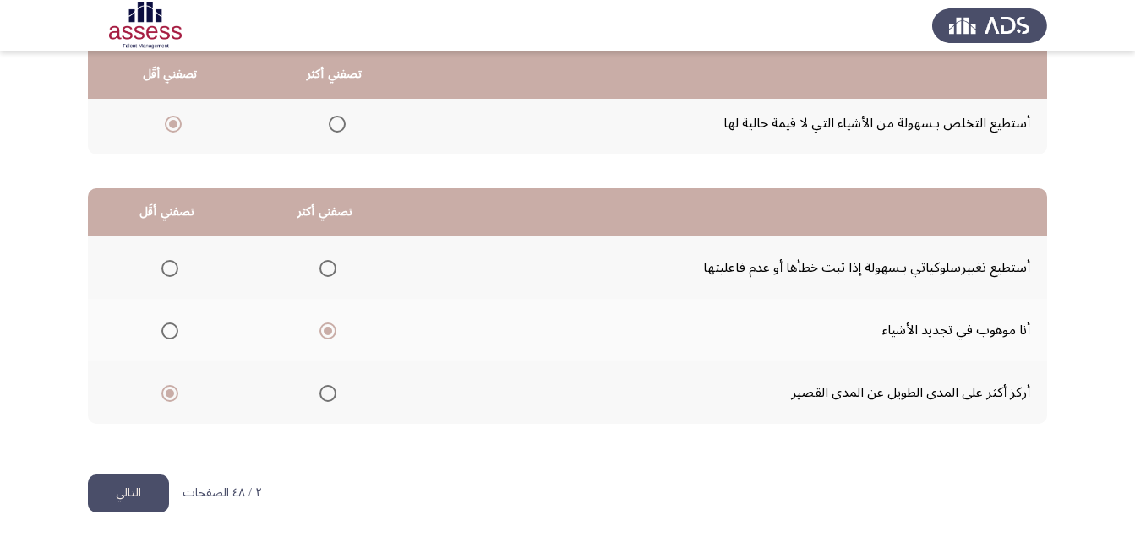
click at [128, 496] on button "التالي" at bounding box center [128, 494] width 81 height 38
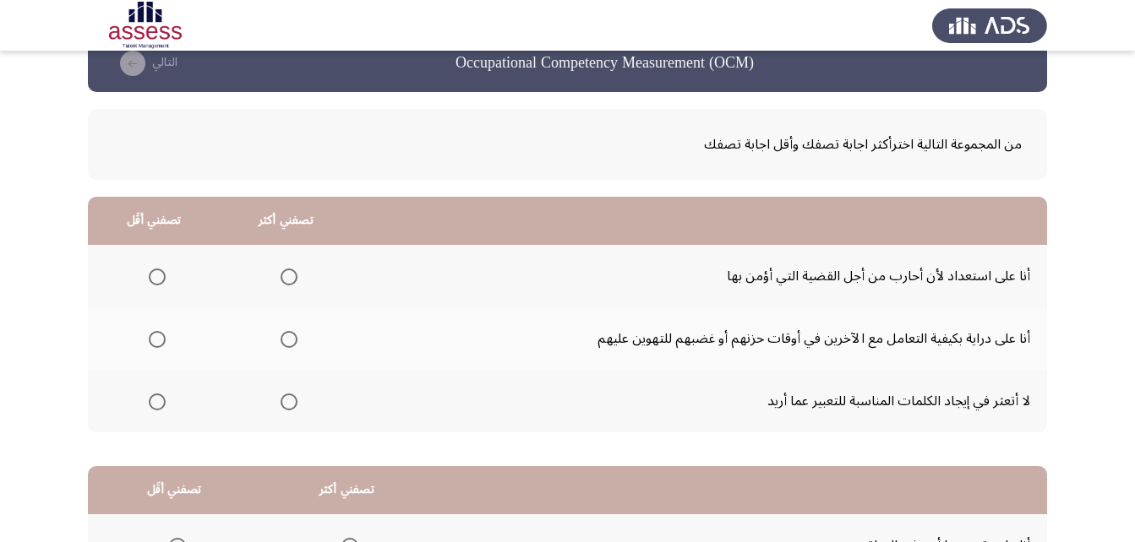
scroll to position [84, 0]
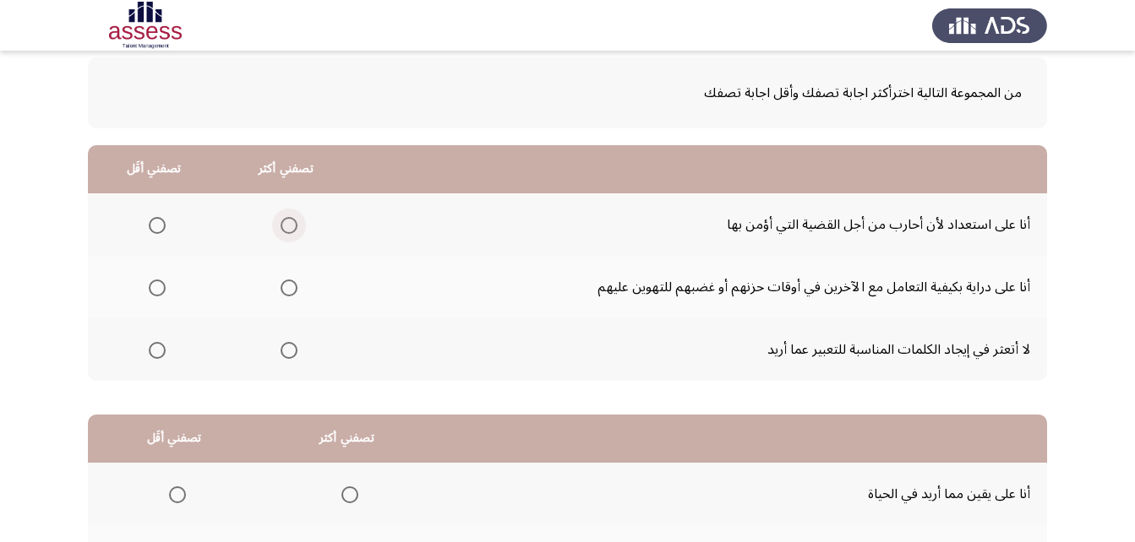
click at [288, 226] on span "Select an option" at bounding box center [288, 225] width 17 height 17
click at [288, 226] on input "Select an option" at bounding box center [288, 225] width 17 height 17
click at [286, 287] on span "Select an option" at bounding box center [288, 288] width 17 height 17
click at [286, 287] on input "Select an option" at bounding box center [288, 288] width 17 height 17
click at [153, 221] on span "Select an option" at bounding box center [157, 225] width 17 height 17
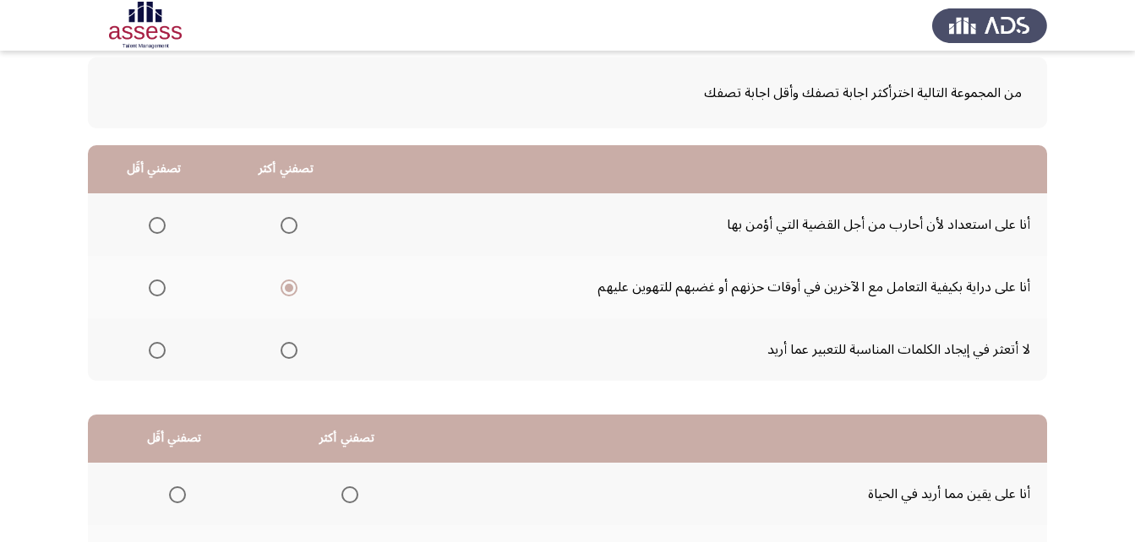
click at [153, 221] on input "Select an option" at bounding box center [157, 225] width 17 height 17
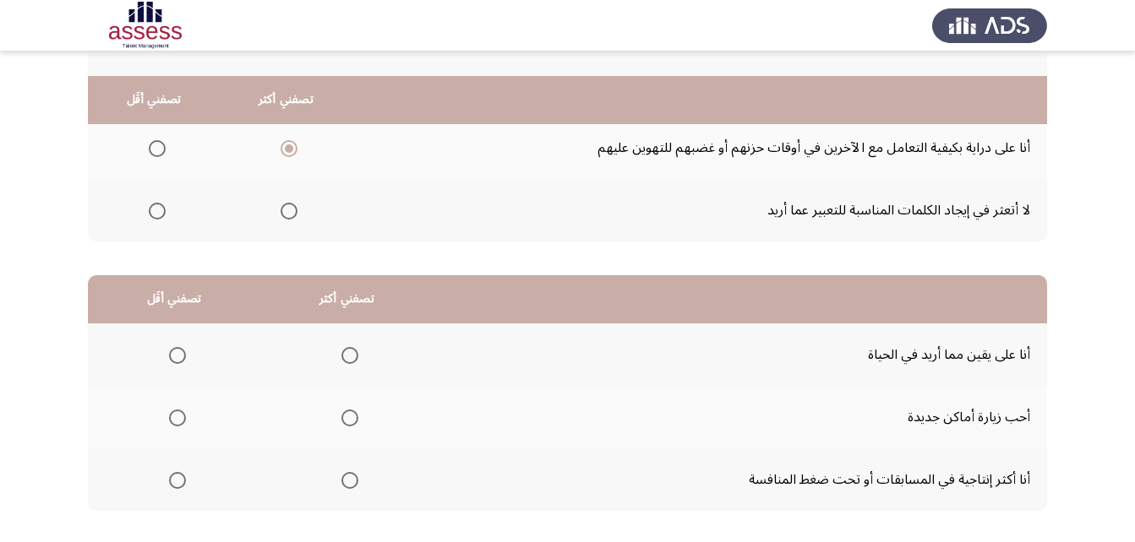
scroll to position [253, 0]
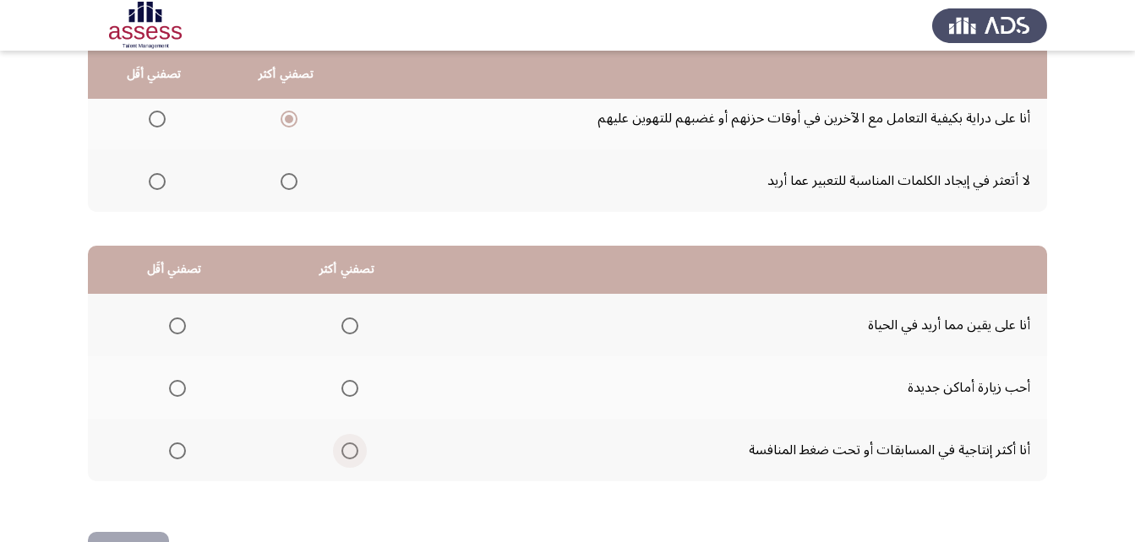
click at [350, 452] on span "Select an option" at bounding box center [349, 451] width 17 height 17
click at [350, 452] on input "Select an option" at bounding box center [349, 451] width 17 height 17
click at [177, 389] on span "Select an option" at bounding box center [177, 389] width 0 height 0
click at [176, 389] on input "Select an option" at bounding box center [177, 388] width 17 height 17
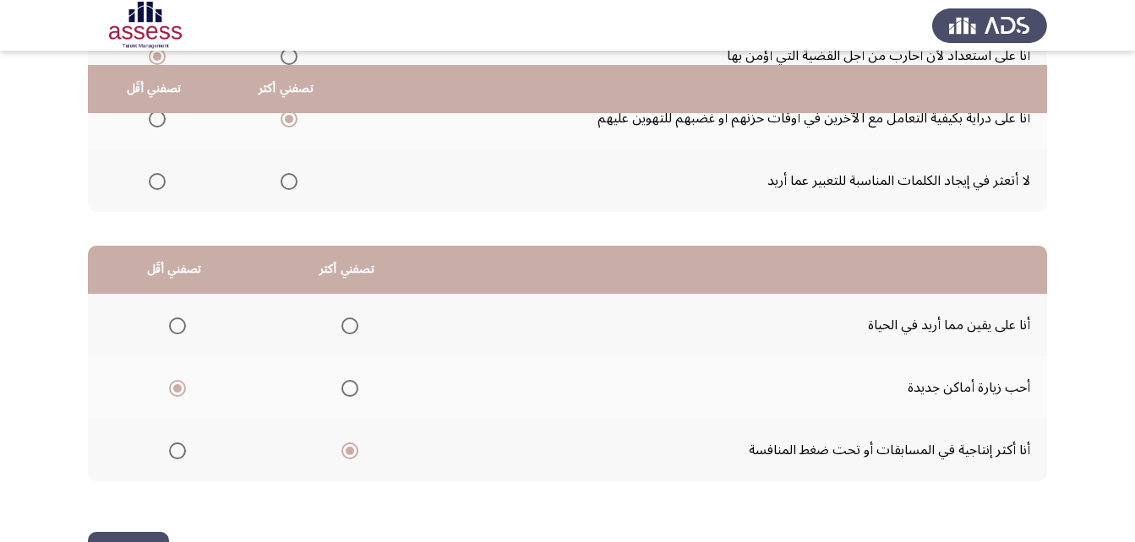
scroll to position [311, 0]
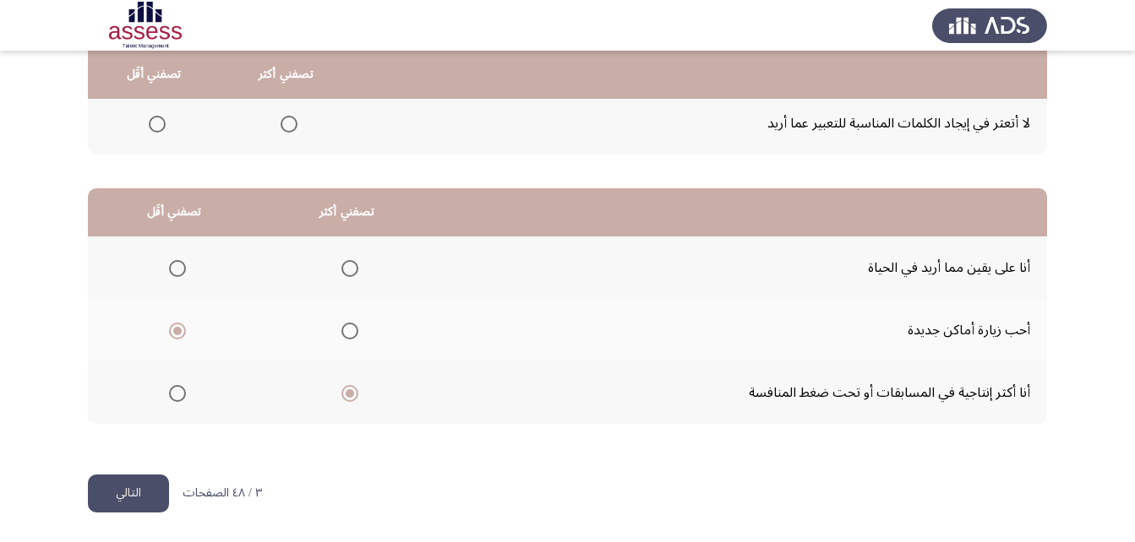
click at [139, 493] on button "التالي" at bounding box center [128, 494] width 81 height 38
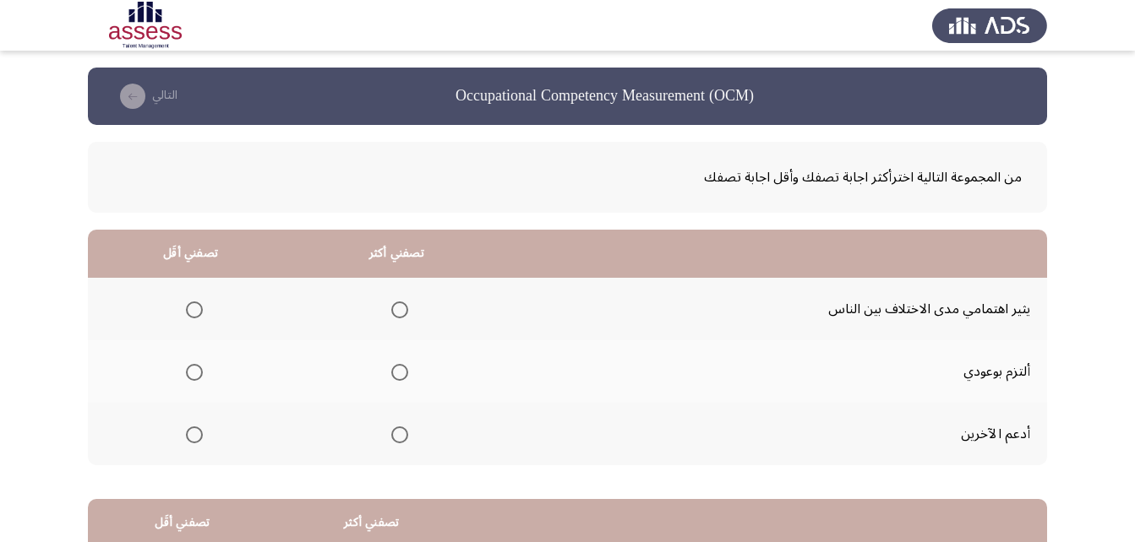
click at [397, 435] on span "Select an option" at bounding box center [399, 435] width 17 height 17
click at [397, 435] on input "Select an option" at bounding box center [399, 435] width 17 height 17
click at [188, 309] on span "Select an option" at bounding box center [194, 310] width 17 height 17
click at [188, 309] on input "Select an option" at bounding box center [194, 310] width 17 height 17
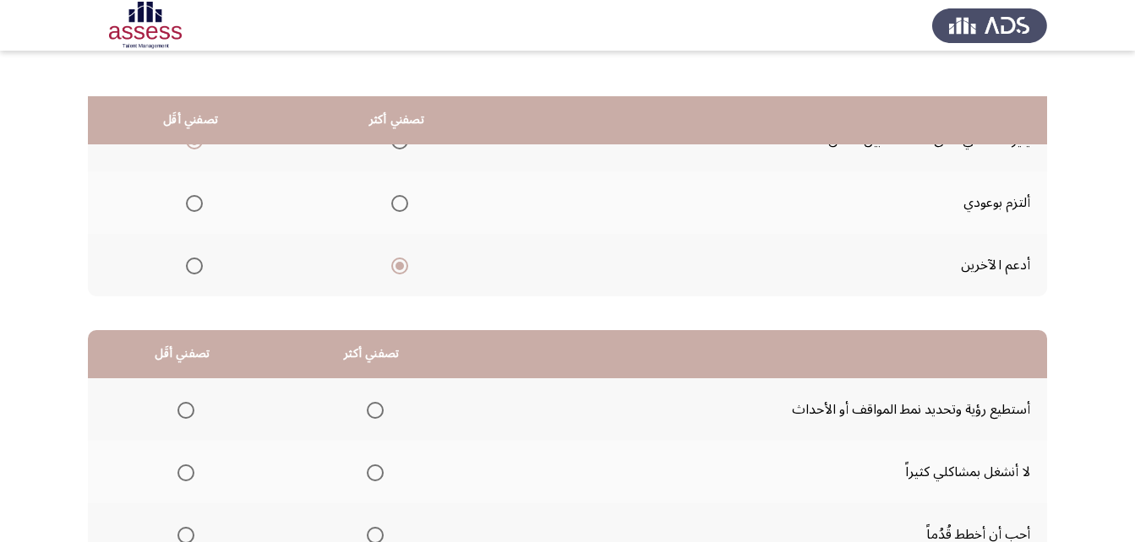
scroll to position [253, 0]
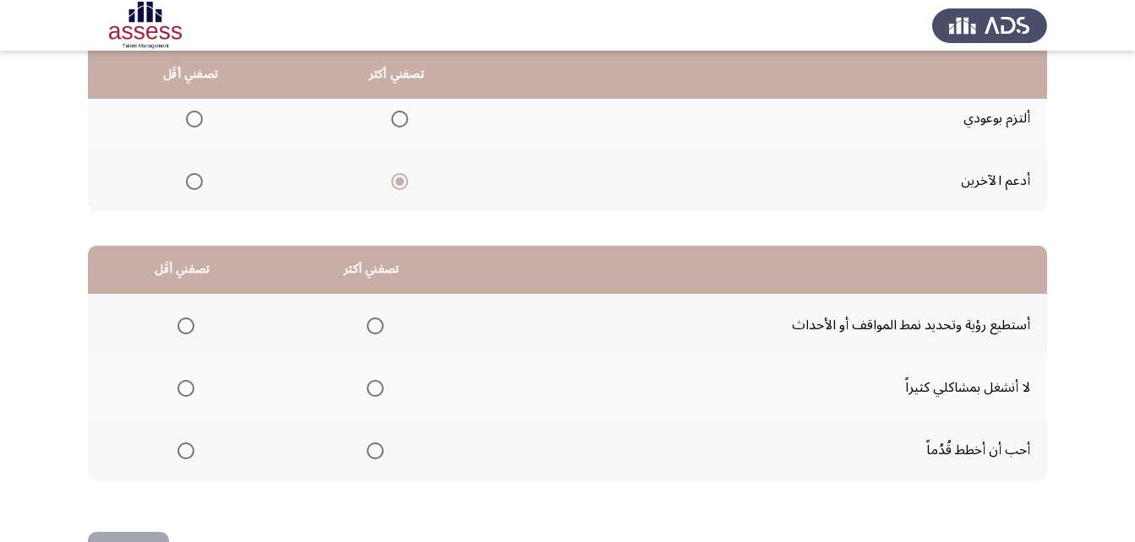
click at [367, 451] on span "Select an option" at bounding box center [375, 451] width 17 height 17
click at [367, 451] on input "Select an option" at bounding box center [375, 451] width 17 height 17
click at [182, 388] on span "Select an option" at bounding box center [185, 388] width 17 height 17
click at [182, 388] on input "Select an option" at bounding box center [185, 388] width 17 height 17
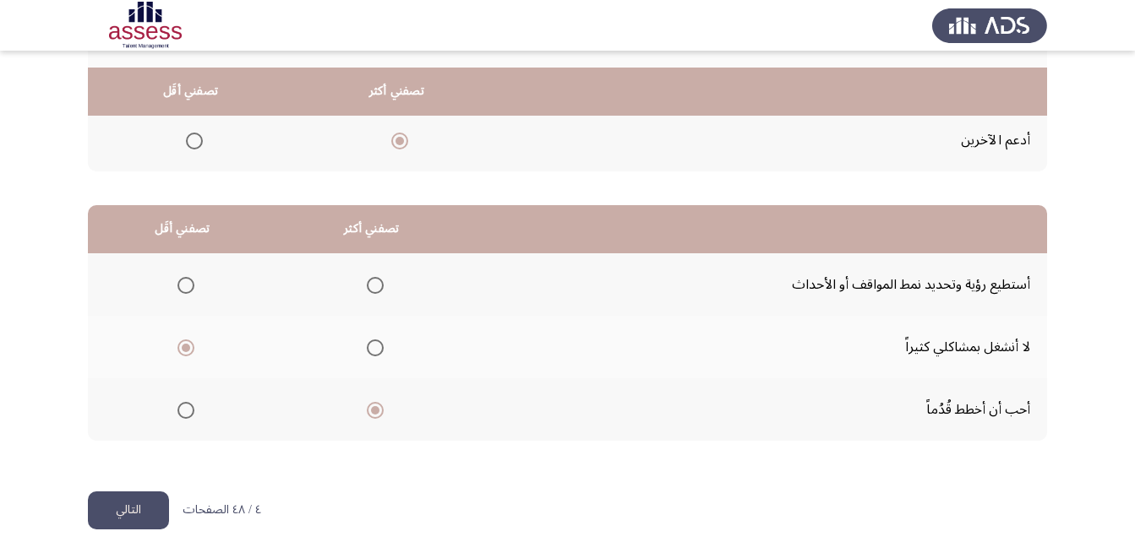
scroll to position [311, 0]
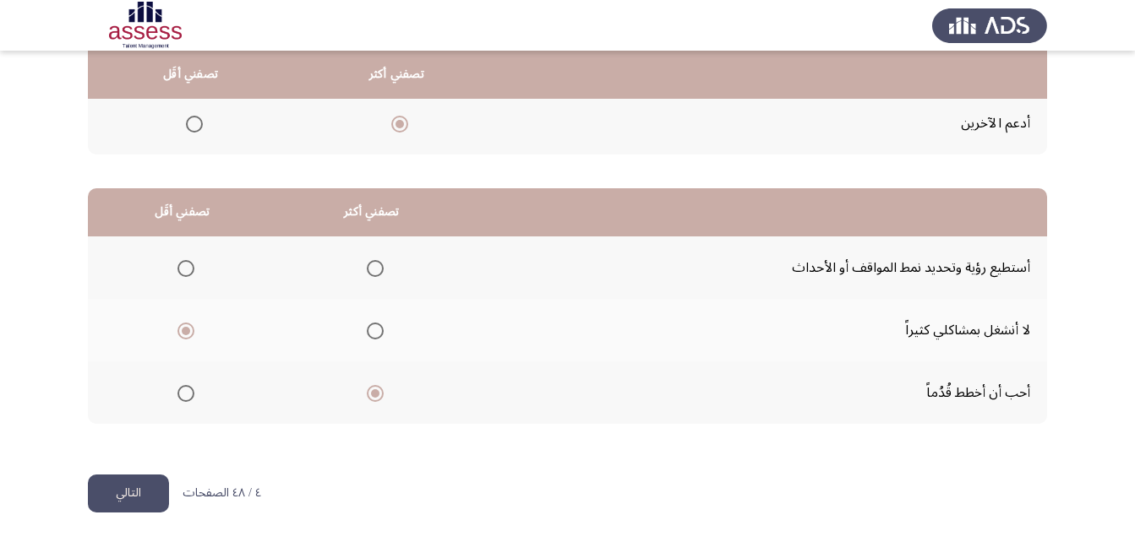
click at [369, 266] on span "Select an option" at bounding box center [375, 268] width 17 height 17
click at [369, 266] on input "Select an option" at bounding box center [375, 268] width 17 height 17
click at [372, 395] on span "Select an option" at bounding box center [375, 393] width 17 height 17
click at [372, 395] on input "Select an option" at bounding box center [375, 393] width 17 height 17
click at [123, 489] on button "التالي" at bounding box center [128, 494] width 81 height 38
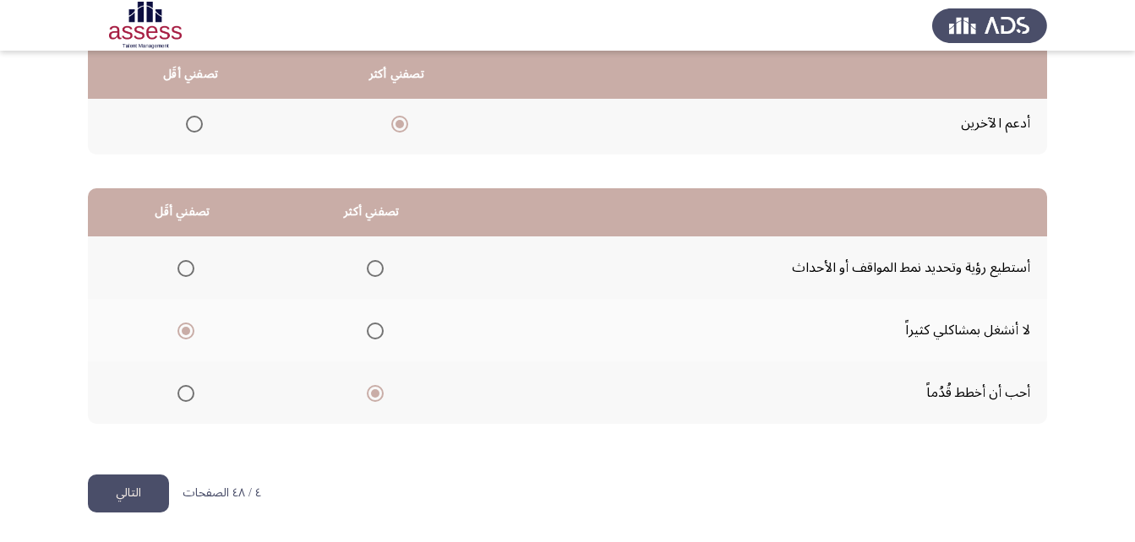
scroll to position [0, 0]
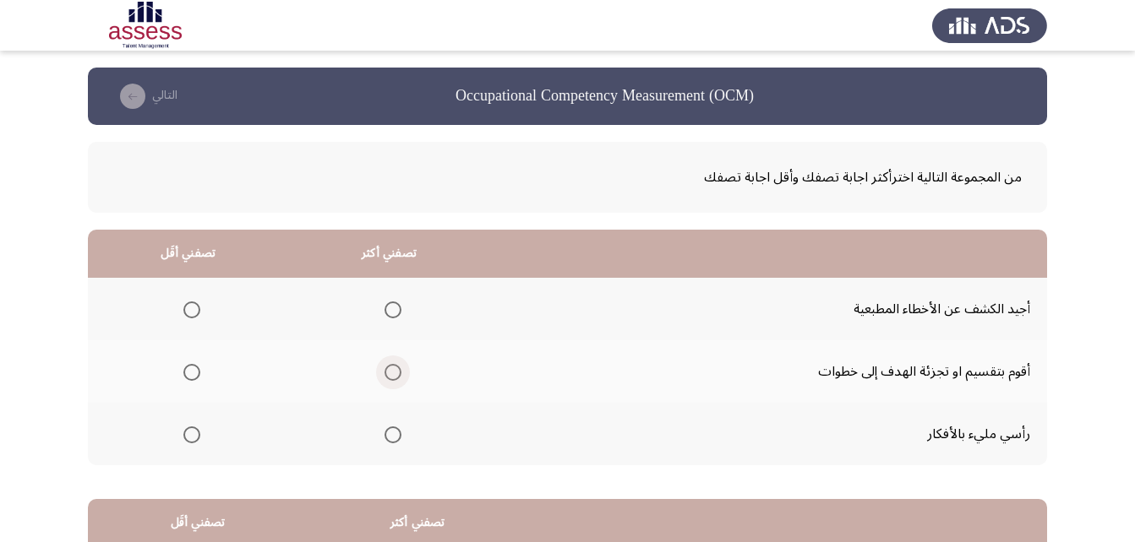
click at [387, 373] on span "Select an option" at bounding box center [392, 372] width 17 height 17
click at [387, 373] on input "Select an option" at bounding box center [392, 372] width 17 height 17
click at [194, 313] on span "Select an option" at bounding box center [191, 310] width 17 height 17
click at [194, 313] on input "Select an option" at bounding box center [191, 310] width 17 height 17
click at [192, 435] on span "Select an option" at bounding box center [192, 435] width 0 height 0
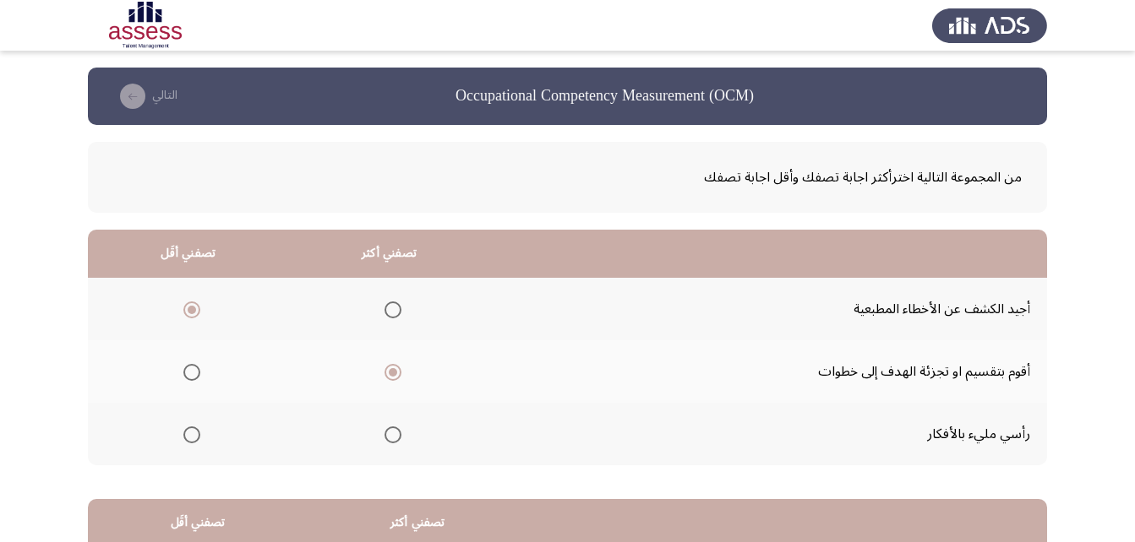
click at [190, 435] on input "Select an option" at bounding box center [191, 435] width 17 height 17
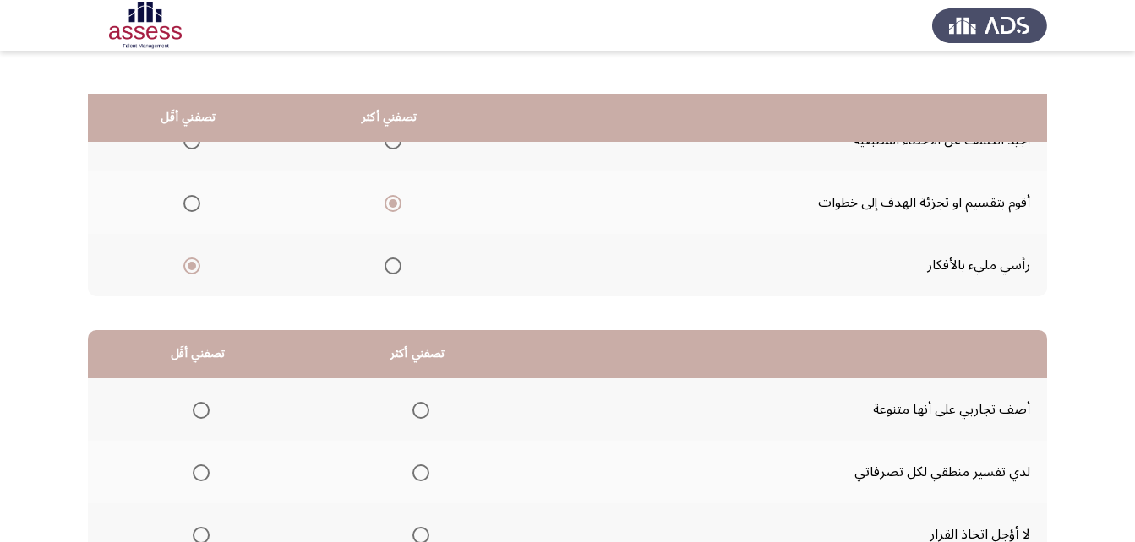
scroll to position [253, 0]
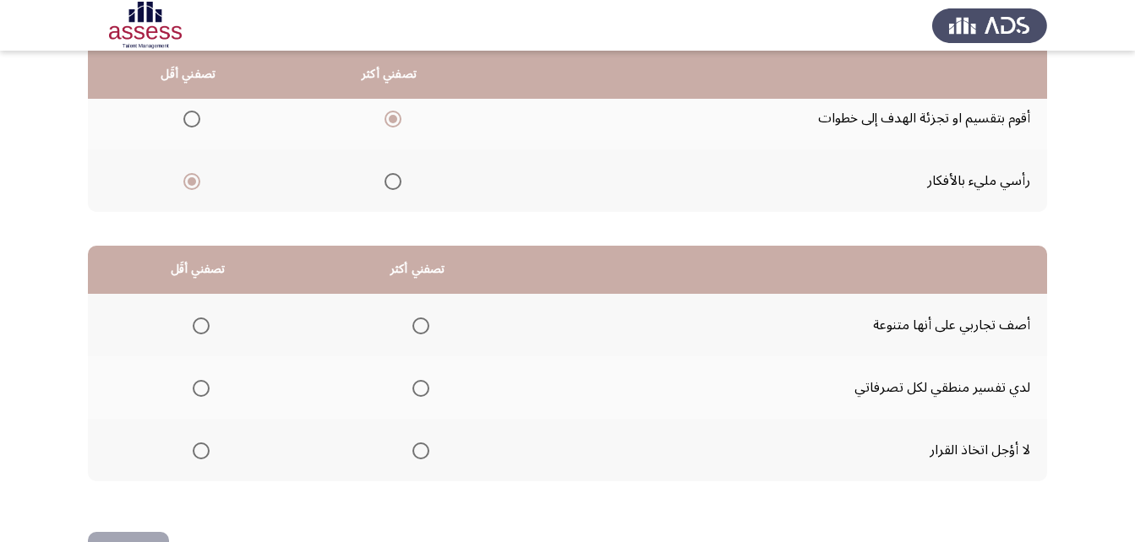
click at [422, 455] on span "Select an option" at bounding box center [420, 451] width 17 height 17
click at [422, 455] on input "Select an option" at bounding box center [420, 451] width 17 height 17
click at [199, 325] on span "Select an option" at bounding box center [201, 326] width 17 height 17
click at [199, 325] on input "Select an option" at bounding box center [201, 326] width 17 height 17
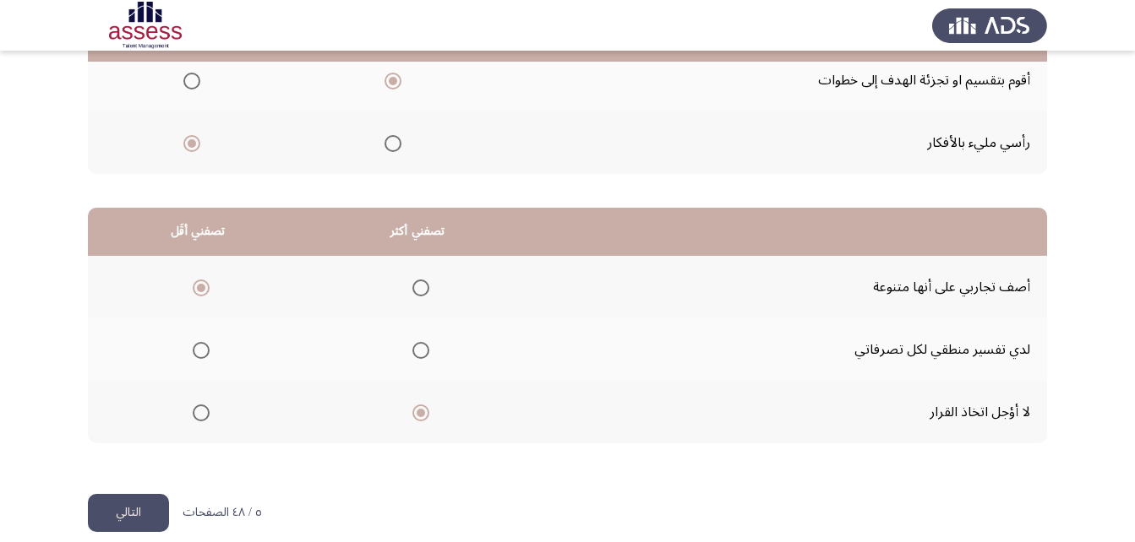
scroll to position [311, 0]
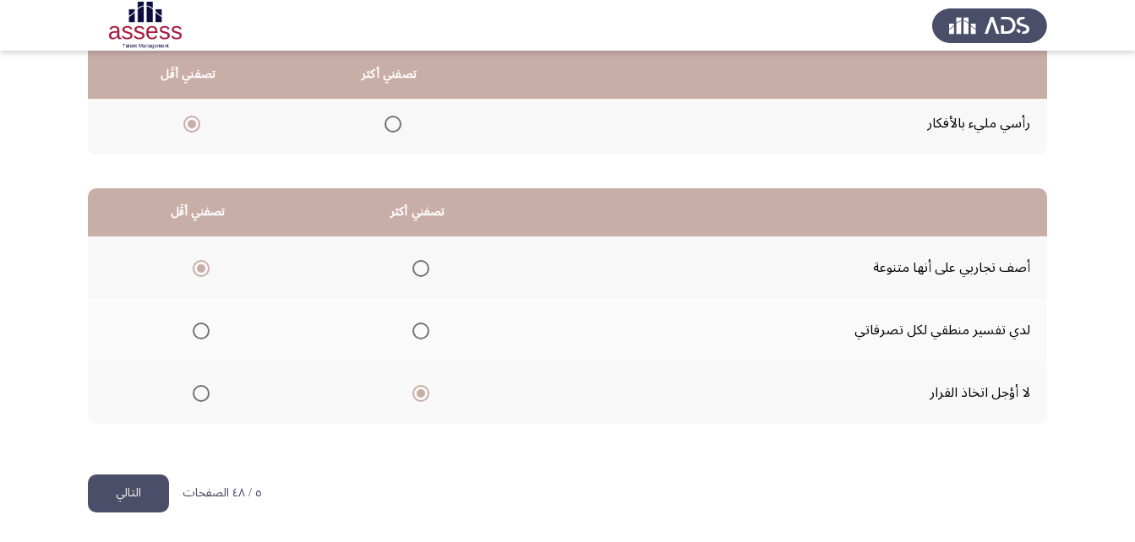
click at [136, 489] on button "التالي" at bounding box center [128, 494] width 81 height 38
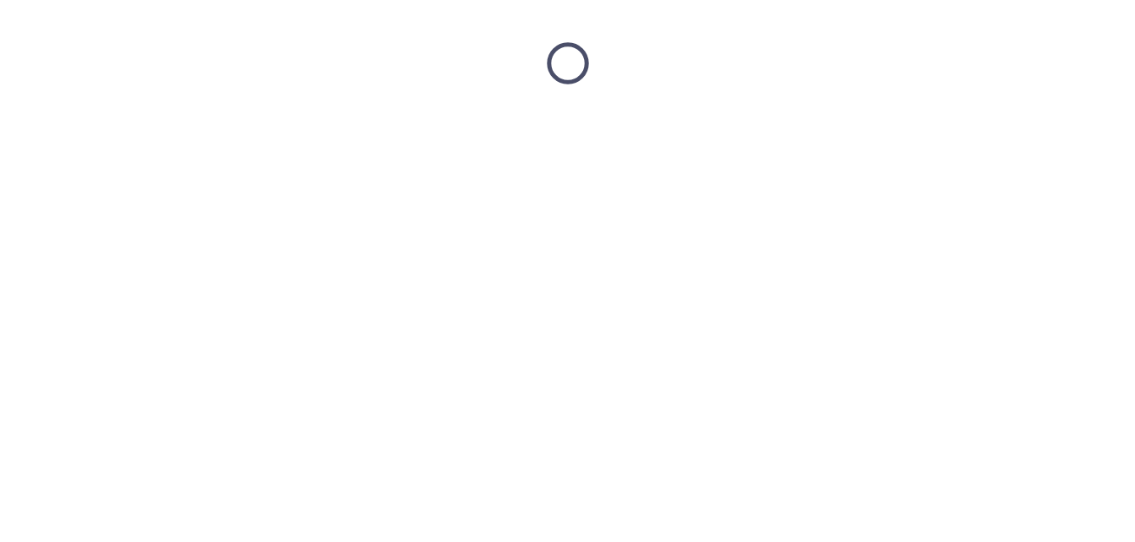
scroll to position [0, 0]
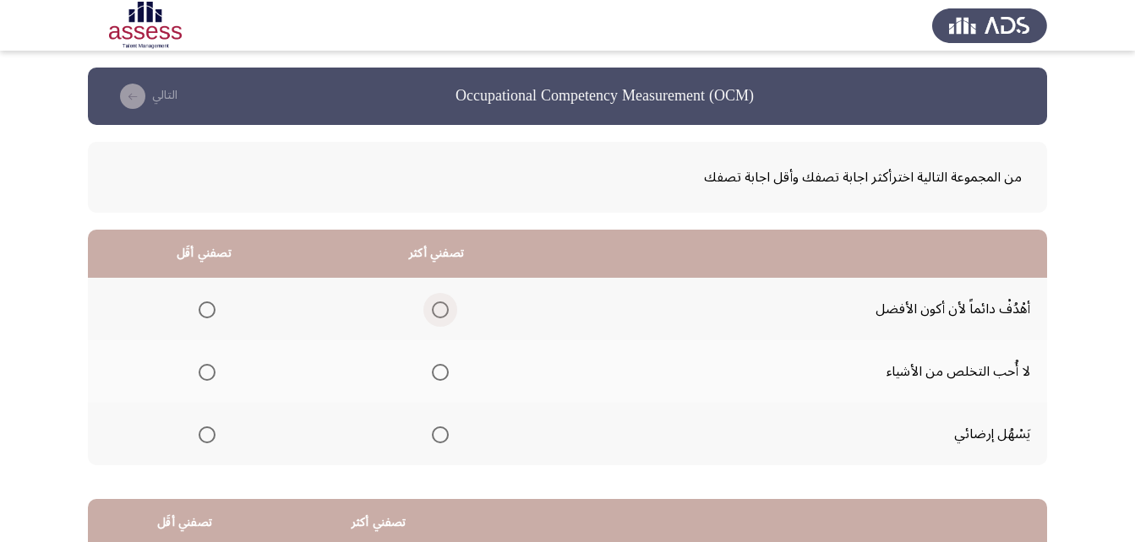
click at [440, 310] on span "Select an option" at bounding box center [440, 310] width 0 height 0
click at [439, 309] on input "Select an option" at bounding box center [440, 310] width 17 height 17
click at [204, 436] on span "Select an option" at bounding box center [207, 435] width 17 height 17
click at [204, 436] on input "Select an option" at bounding box center [207, 435] width 17 height 17
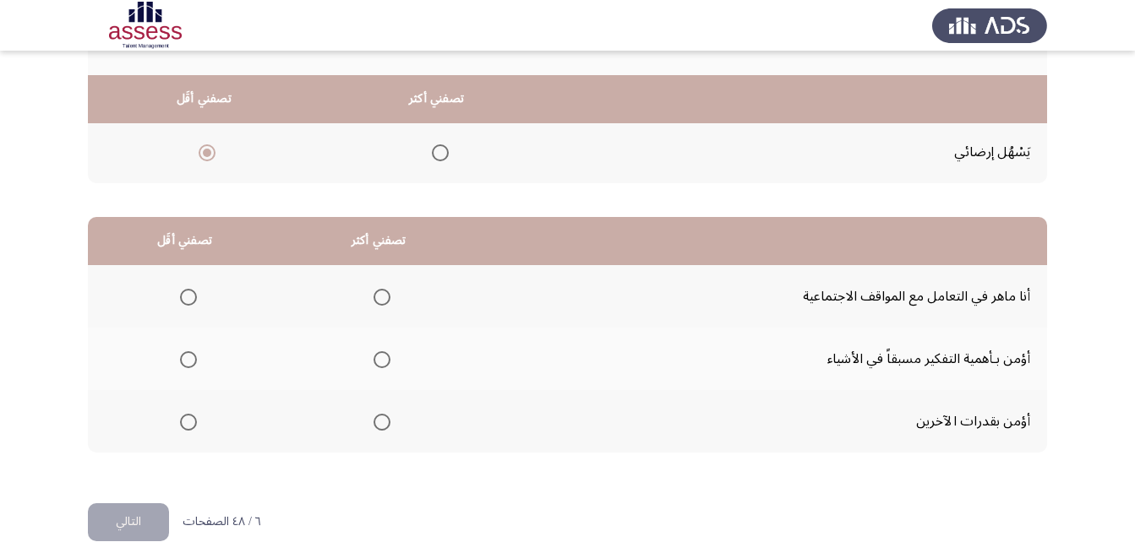
scroll to position [311, 0]
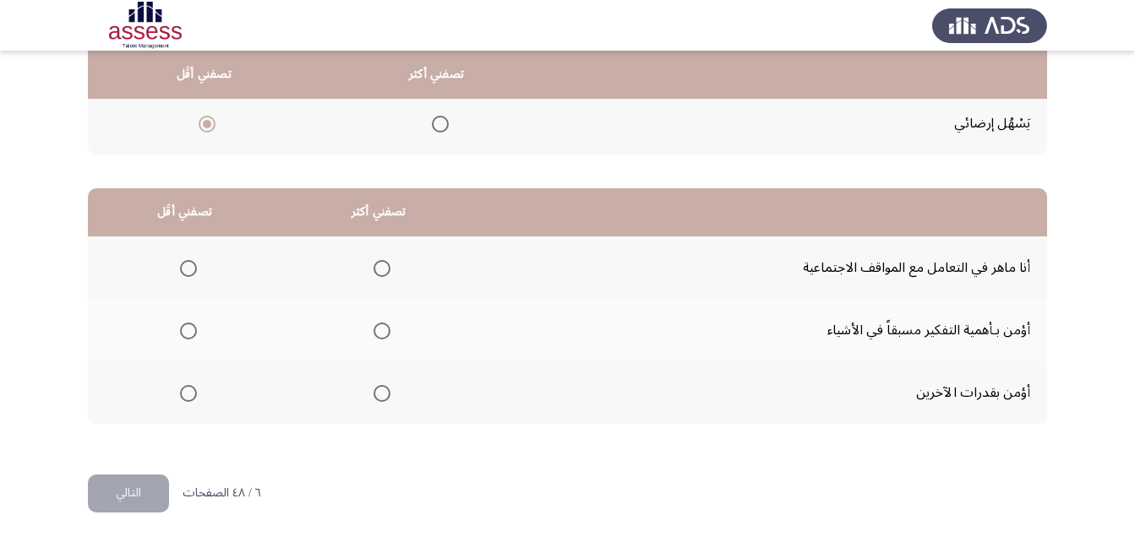
click at [381, 399] on span "Select an option" at bounding box center [381, 393] width 17 height 17
click at [381, 399] on input "Select an option" at bounding box center [381, 393] width 17 height 17
click at [379, 263] on span "Select an option" at bounding box center [381, 268] width 17 height 17
click at [379, 263] on input "Select an option" at bounding box center [381, 268] width 17 height 17
click at [186, 331] on span "Select an option" at bounding box center [188, 331] width 17 height 17
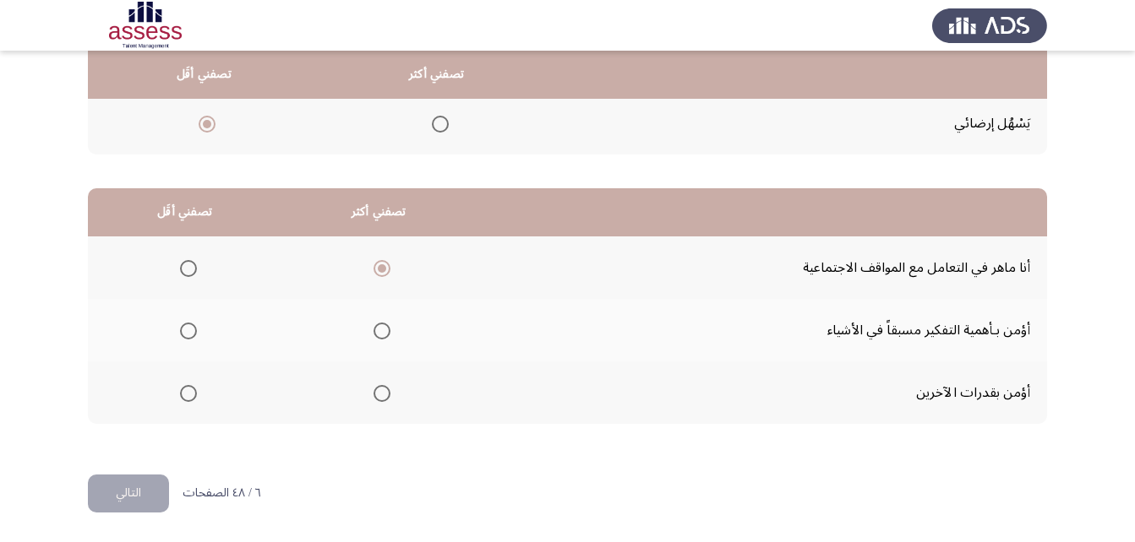
click at [186, 331] on input "Select an option" at bounding box center [188, 331] width 17 height 17
click at [155, 499] on button "التالي" at bounding box center [128, 494] width 81 height 38
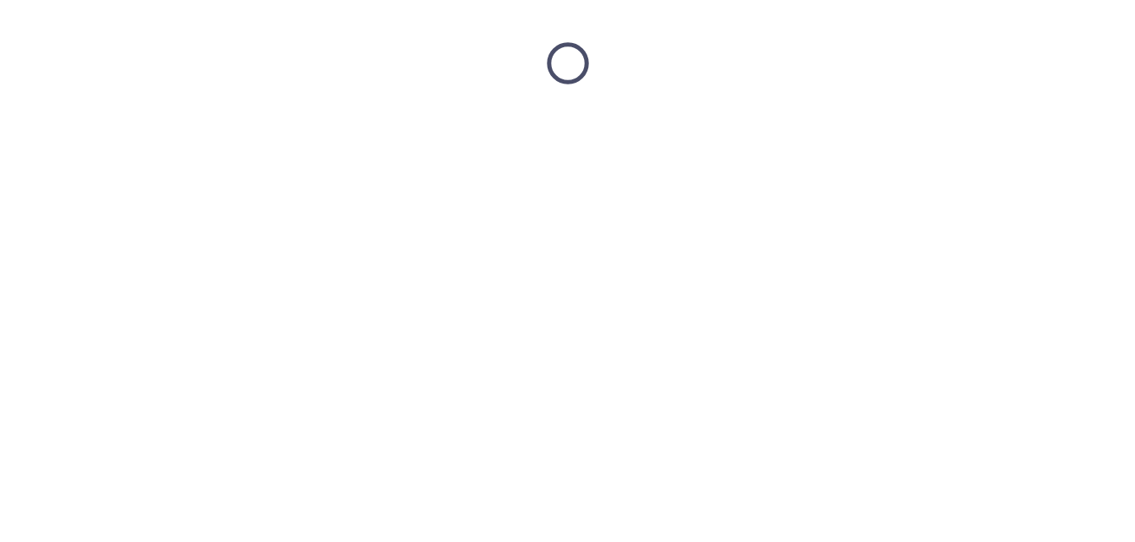
scroll to position [0, 0]
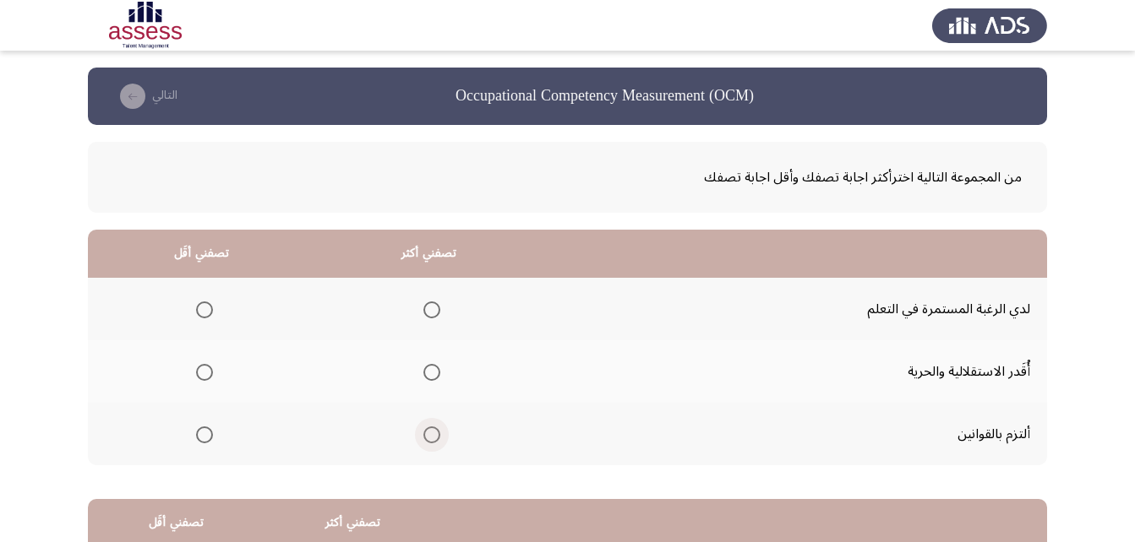
click at [431, 439] on span "Select an option" at bounding box center [431, 435] width 17 height 17
click at [431, 439] on input "Select an option" at bounding box center [431, 435] width 17 height 17
click at [202, 374] on span "Select an option" at bounding box center [204, 372] width 17 height 17
click at [202, 374] on input "Select an option" at bounding box center [204, 372] width 17 height 17
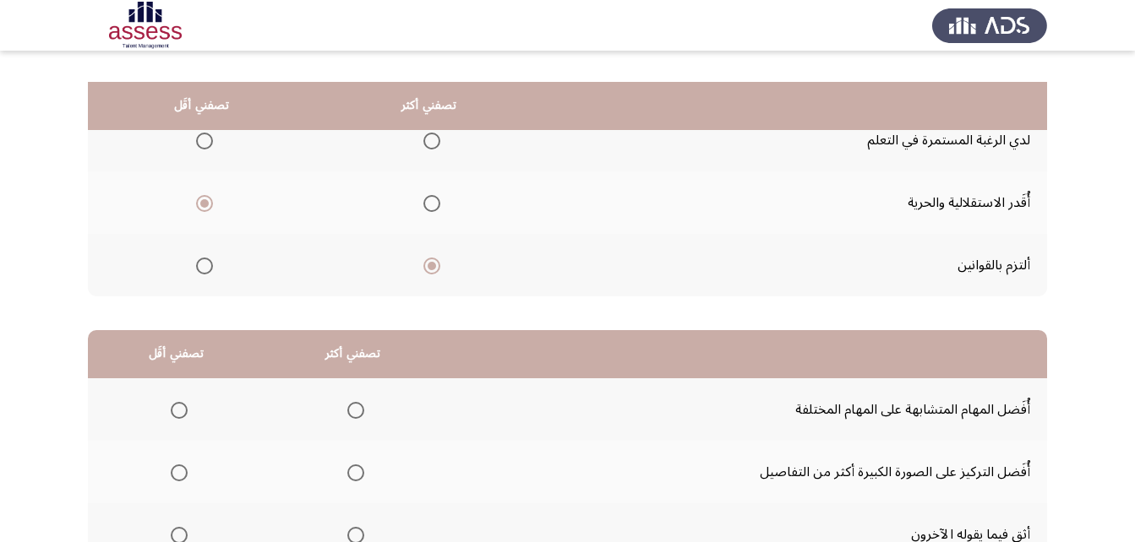
scroll to position [253, 0]
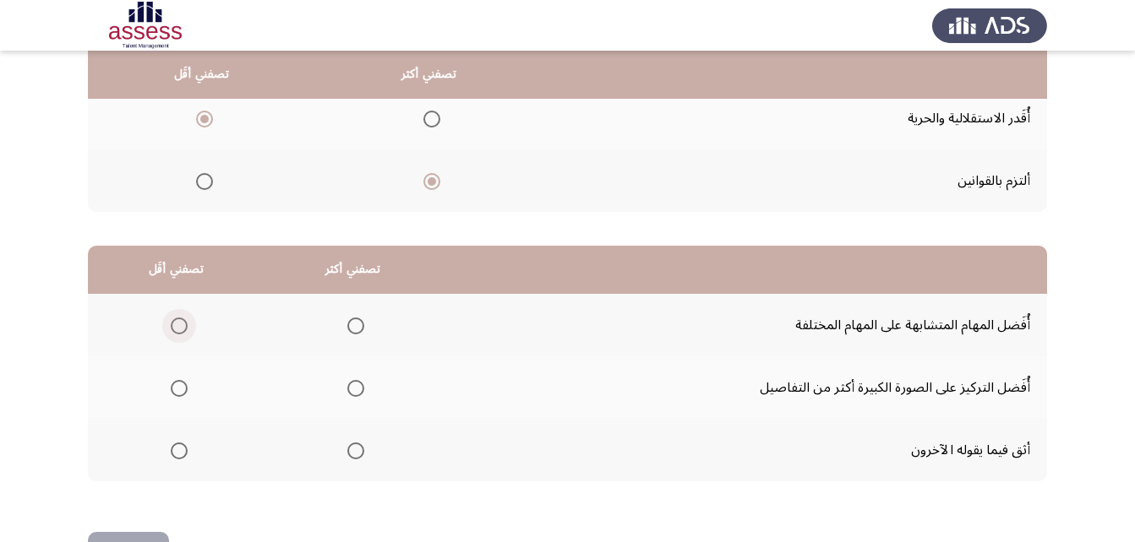
click at [179, 324] on span "Select an option" at bounding box center [179, 326] width 17 height 17
click at [179, 324] on input "Select an option" at bounding box center [179, 326] width 17 height 17
click at [357, 449] on span "Select an option" at bounding box center [355, 451] width 17 height 17
click at [357, 449] on input "Select an option" at bounding box center [355, 451] width 17 height 17
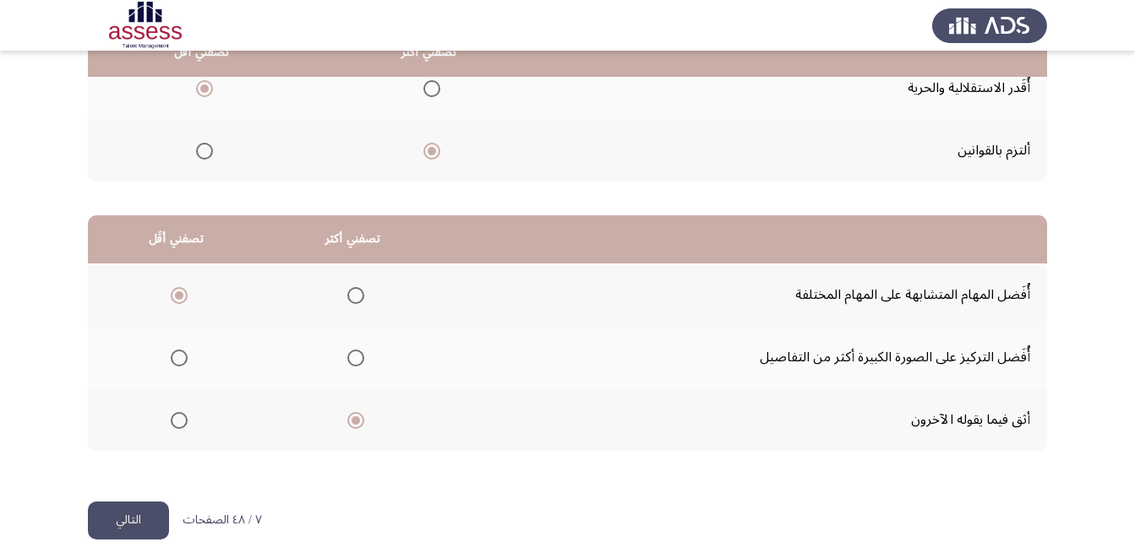
scroll to position [311, 0]
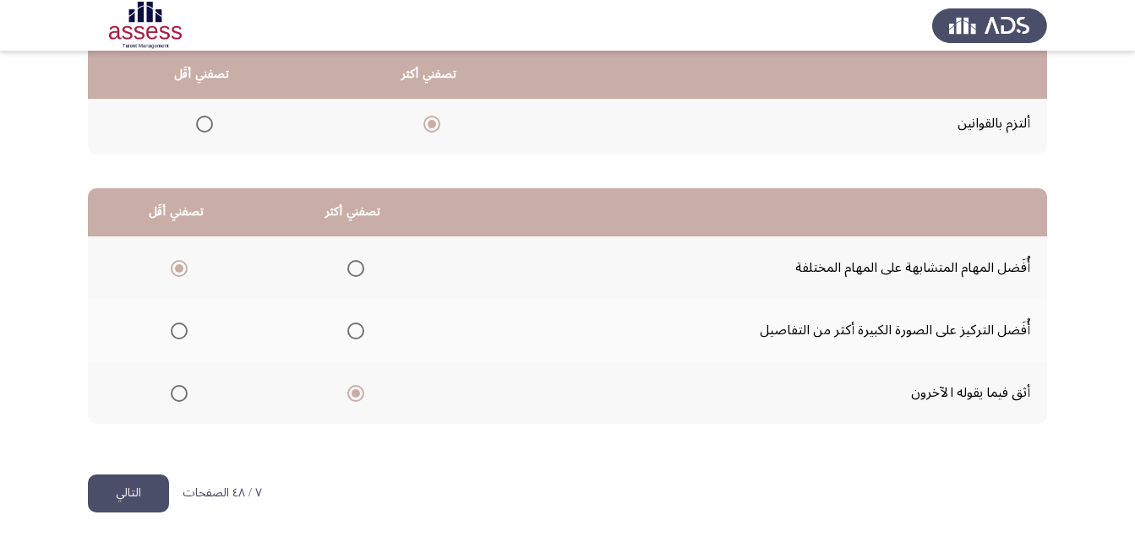
click at [352, 333] on span "Select an option" at bounding box center [355, 331] width 17 height 17
click at [352, 333] on input "Select an option" at bounding box center [355, 331] width 17 height 17
click at [126, 494] on button "التالي" at bounding box center [128, 494] width 81 height 38
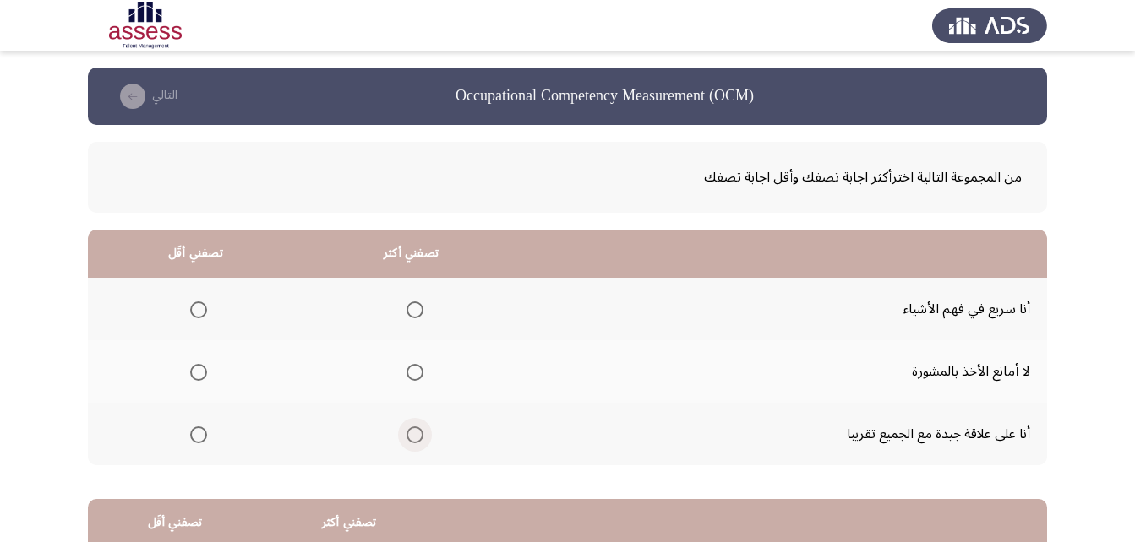
click at [411, 436] on span "Select an option" at bounding box center [414, 435] width 17 height 17
click at [411, 436] on input "Select an option" at bounding box center [414, 435] width 17 height 17
click at [408, 370] on span "Select an option" at bounding box center [414, 372] width 17 height 17
click at [408, 370] on input "Select an option" at bounding box center [414, 372] width 17 height 17
click at [410, 440] on span "Select an option" at bounding box center [414, 435] width 17 height 17
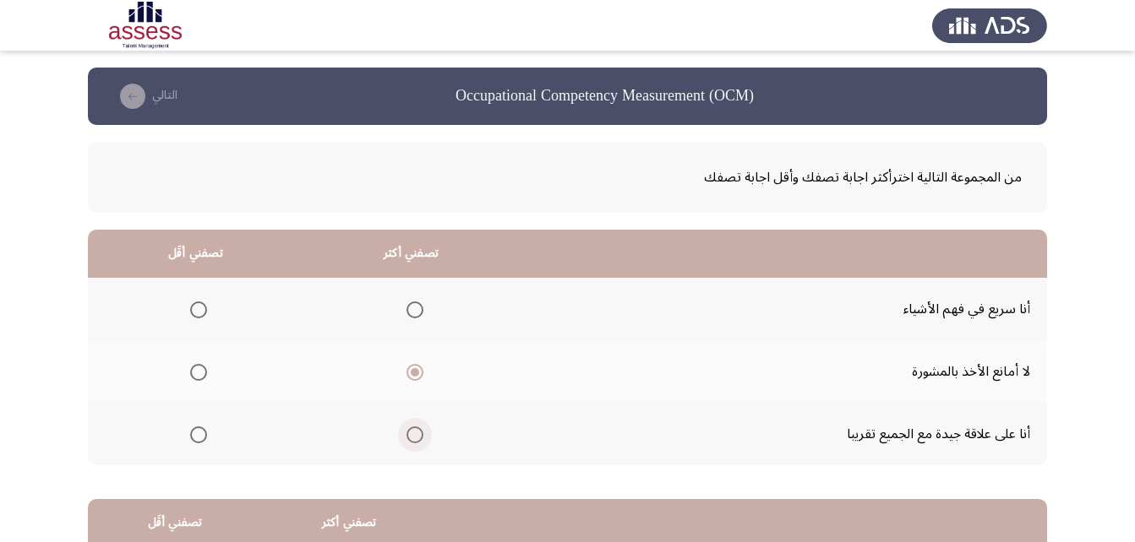
click at [410, 440] on input "Select an option" at bounding box center [414, 435] width 17 height 17
click at [414, 371] on span "Select an option" at bounding box center [414, 372] width 17 height 17
click at [414, 371] on input "Select an option" at bounding box center [414, 372] width 17 height 17
click at [406, 311] on span "Select an option" at bounding box center [414, 310] width 17 height 17
click at [406, 311] on input "Select an option" at bounding box center [414, 310] width 17 height 17
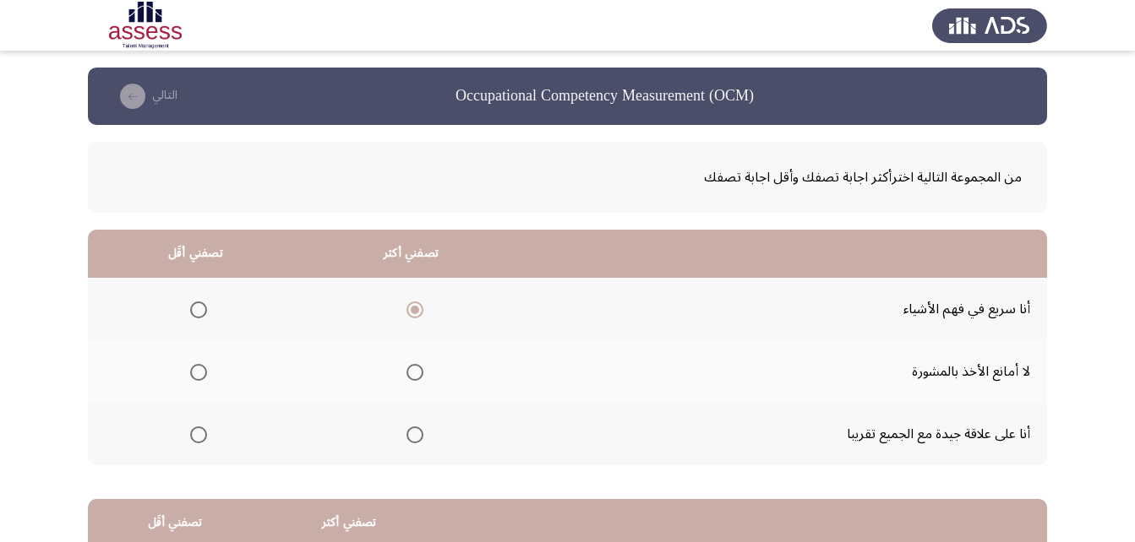
click at [413, 368] on span "Select an option" at bounding box center [414, 372] width 17 height 17
click at [413, 368] on input "Select an option" at bounding box center [414, 372] width 17 height 17
click at [199, 441] on span "Select an option" at bounding box center [198, 435] width 17 height 17
click at [199, 441] on input "Select an option" at bounding box center [198, 435] width 17 height 17
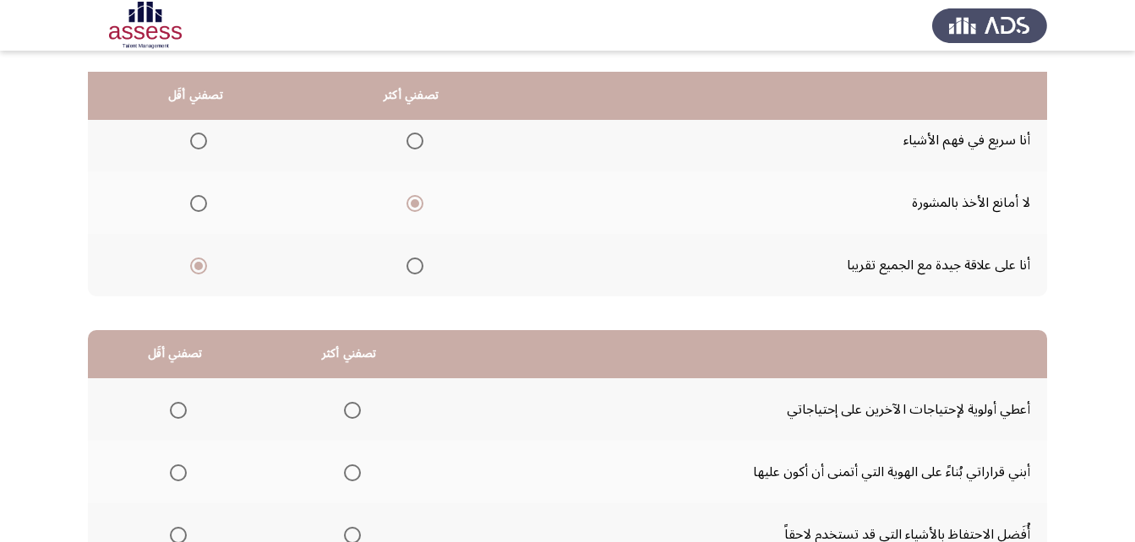
scroll to position [253, 0]
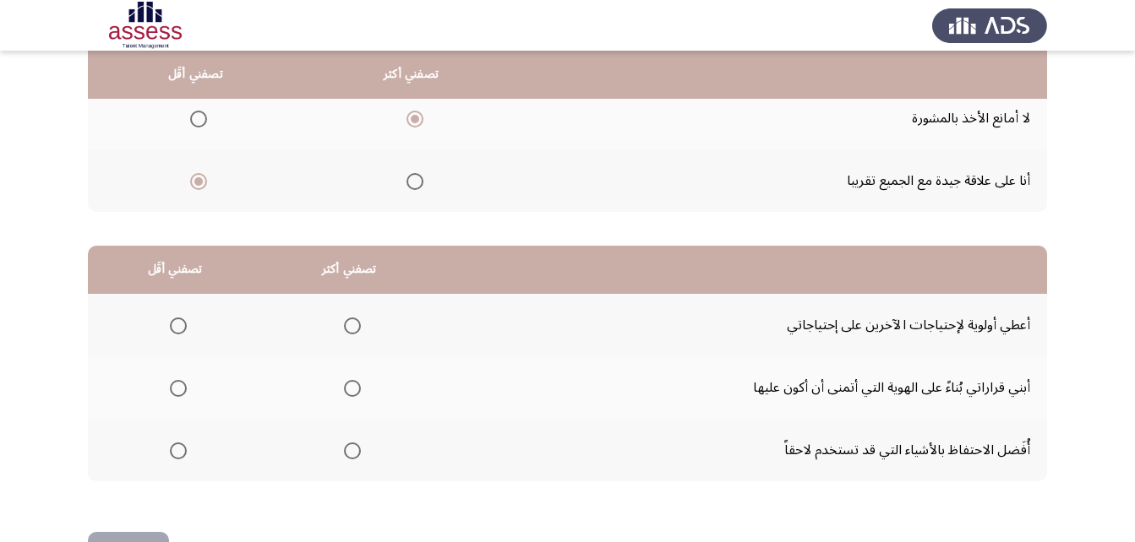
click at [352, 389] on span "Select an option" at bounding box center [352, 389] width 0 height 0
click at [350, 388] on input "Select an option" at bounding box center [352, 388] width 17 height 17
click at [175, 454] on span "Select an option" at bounding box center [178, 451] width 17 height 17
click at [175, 454] on input "Select an option" at bounding box center [178, 451] width 17 height 17
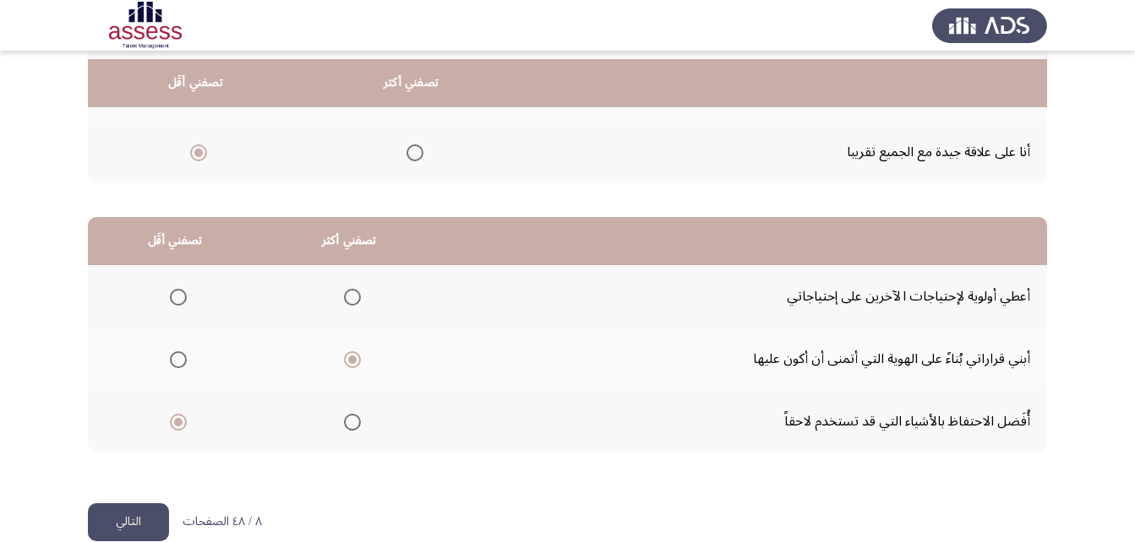
scroll to position [311, 0]
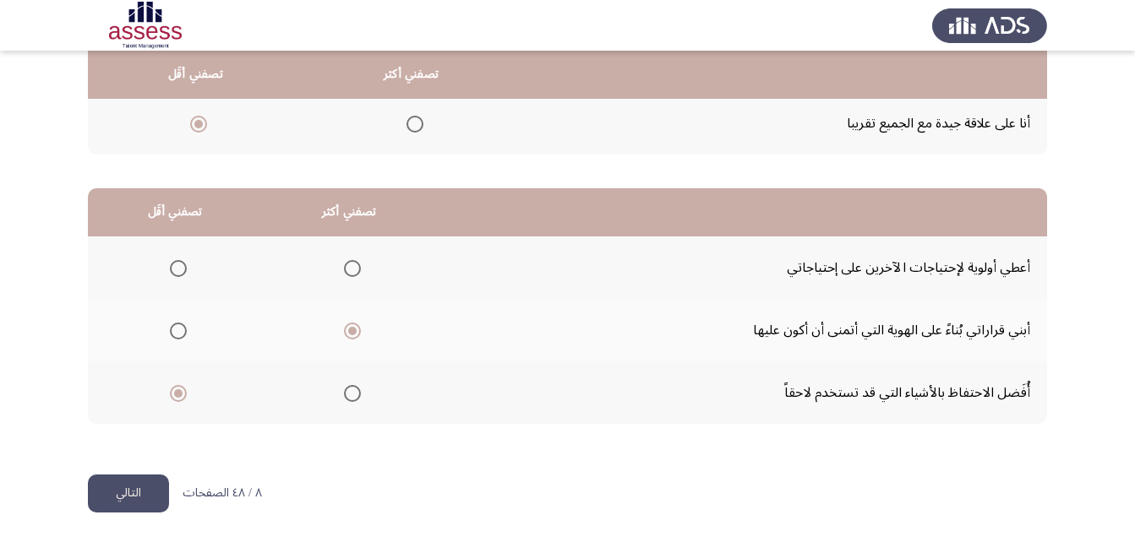
click at [141, 485] on button "التالي" at bounding box center [128, 494] width 81 height 38
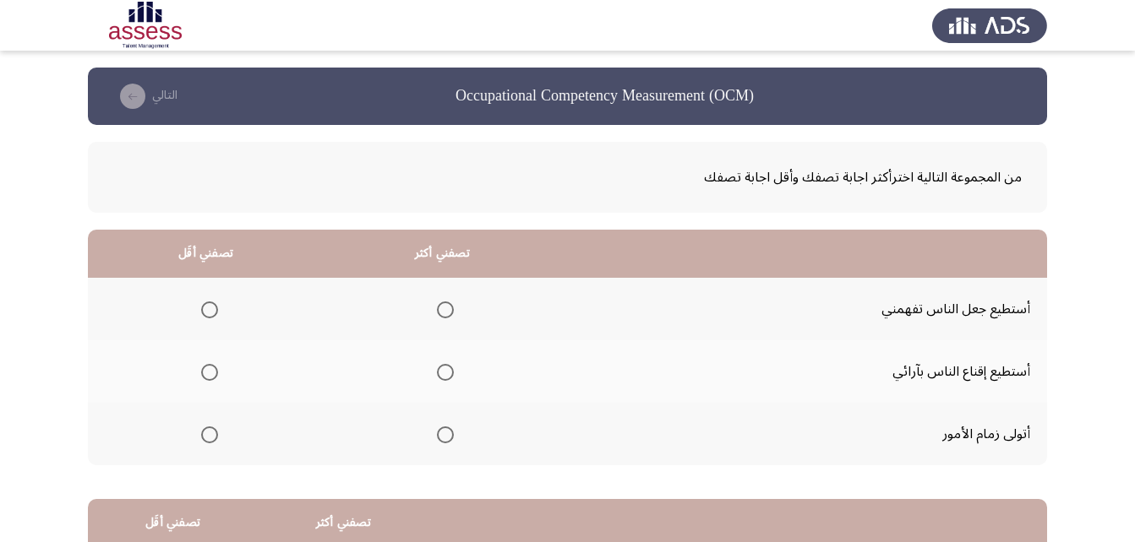
click at [451, 435] on span "Select an option" at bounding box center [445, 435] width 17 height 17
click at [451, 435] on input "Select an option" at bounding box center [445, 435] width 17 height 17
click at [211, 306] on span "Select an option" at bounding box center [209, 310] width 17 height 17
click at [211, 306] on input "Select an option" at bounding box center [209, 310] width 17 height 17
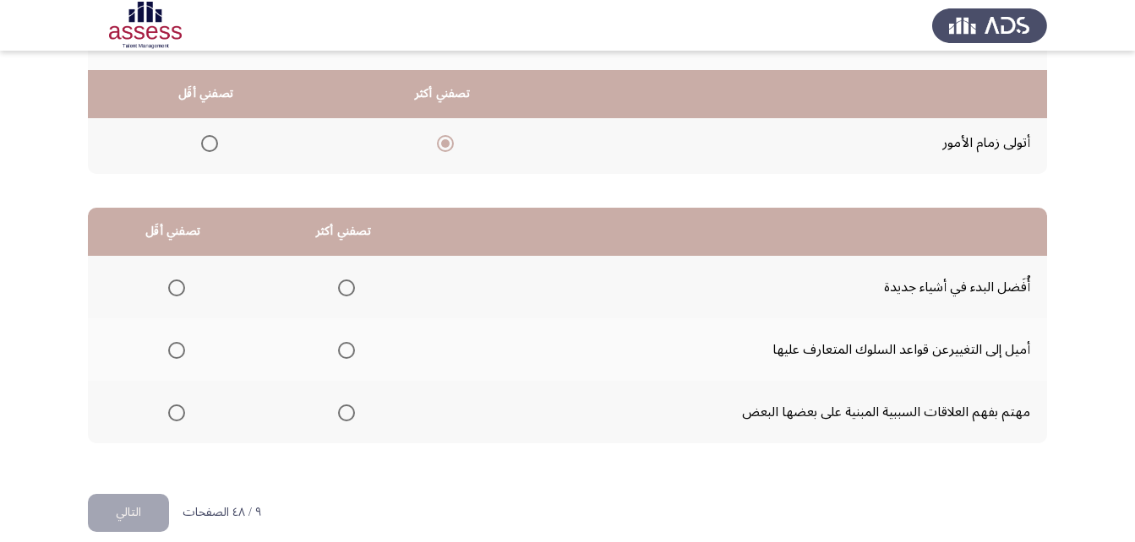
scroll to position [311, 0]
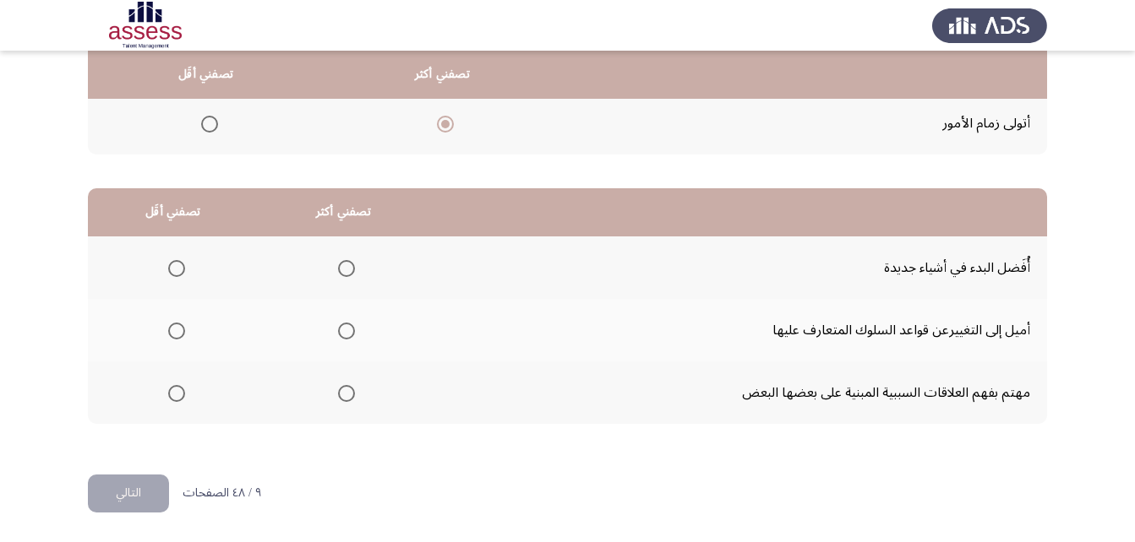
click at [175, 328] on span "Select an option" at bounding box center [176, 331] width 17 height 17
click at [175, 328] on input "Select an option" at bounding box center [176, 331] width 17 height 17
click at [344, 264] on span "Select an option" at bounding box center [346, 268] width 17 height 17
click at [344, 264] on input "Select an option" at bounding box center [346, 268] width 17 height 17
click at [139, 493] on button "التالي" at bounding box center [128, 494] width 81 height 38
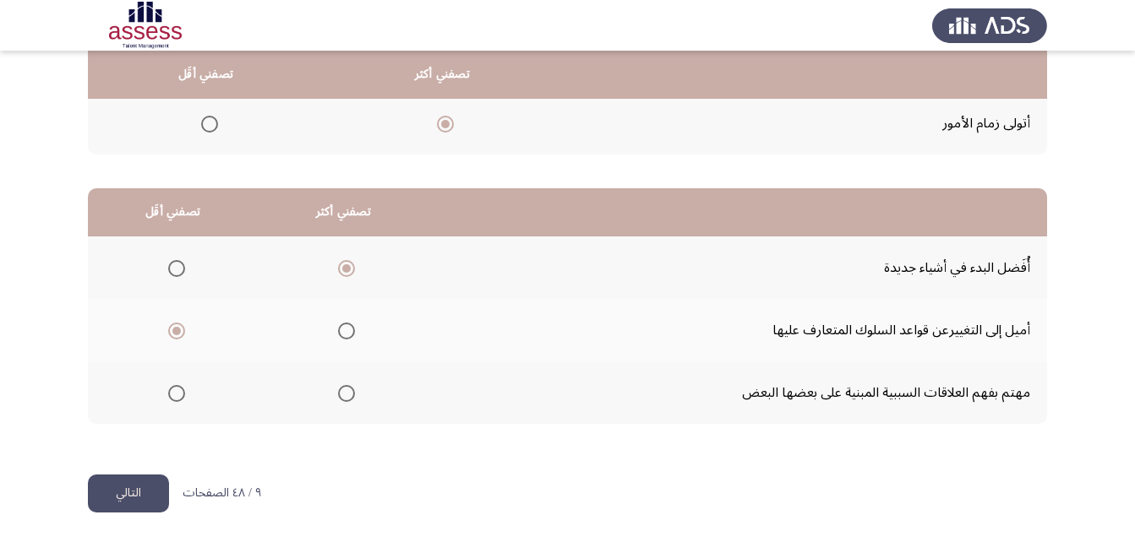
scroll to position [0, 0]
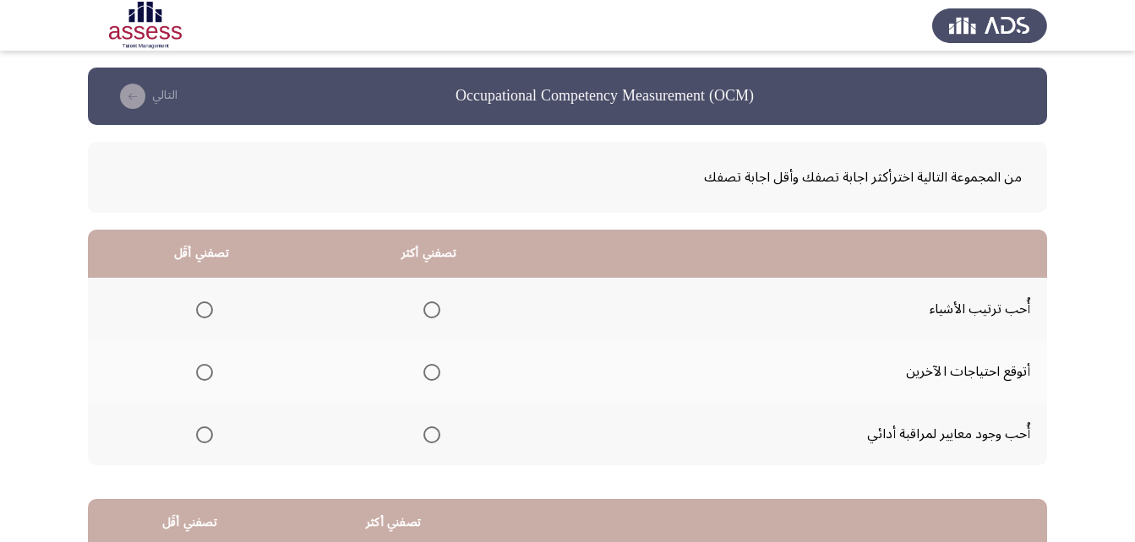
click at [208, 373] on span "Select an option" at bounding box center [204, 372] width 17 height 17
click at [208, 373] on input "Select an option" at bounding box center [204, 372] width 17 height 17
click at [427, 307] on span "Select an option" at bounding box center [431, 310] width 17 height 17
click at [427, 307] on input "Select an option" at bounding box center [431, 310] width 17 height 17
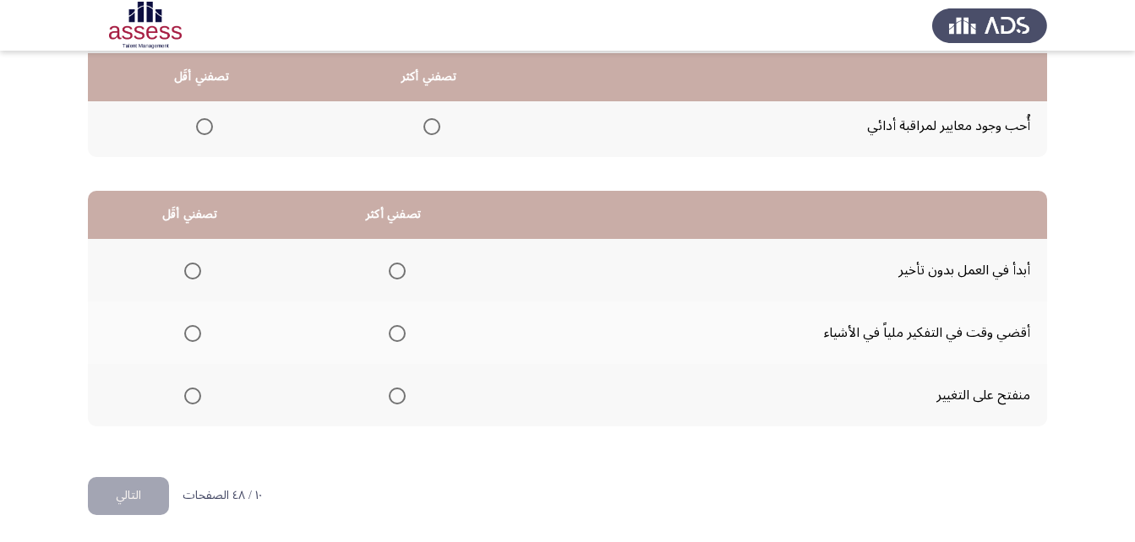
scroll to position [311, 0]
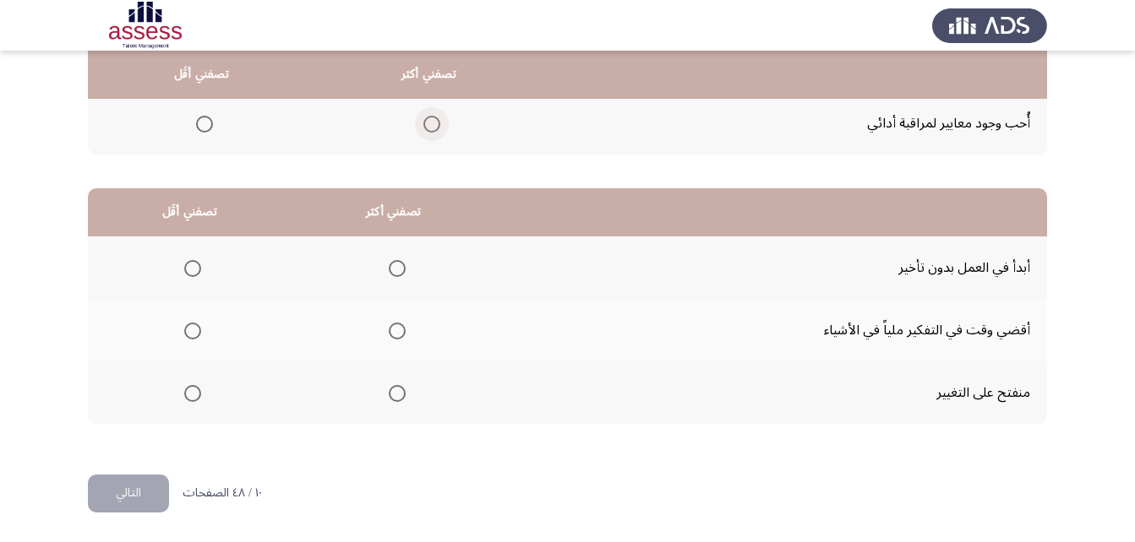
click at [428, 128] on span "Select an option" at bounding box center [431, 124] width 17 height 17
click at [428, 128] on input "Select an option" at bounding box center [431, 124] width 17 height 17
click at [393, 269] on span "Select an option" at bounding box center [397, 268] width 17 height 17
click at [393, 269] on input "Select an option" at bounding box center [397, 268] width 17 height 17
click at [193, 330] on span "Select an option" at bounding box center [192, 331] width 17 height 17
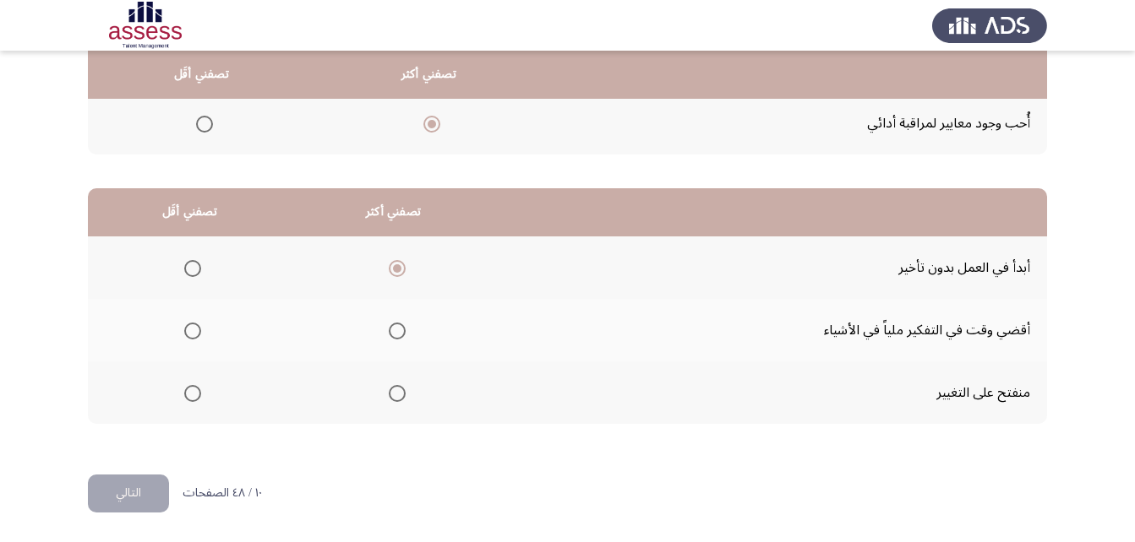
click at [193, 330] on input "Select an option" at bounding box center [192, 331] width 17 height 17
click at [127, 498] on button "التالي" at bounding box center [128, 494] width 81 height 38
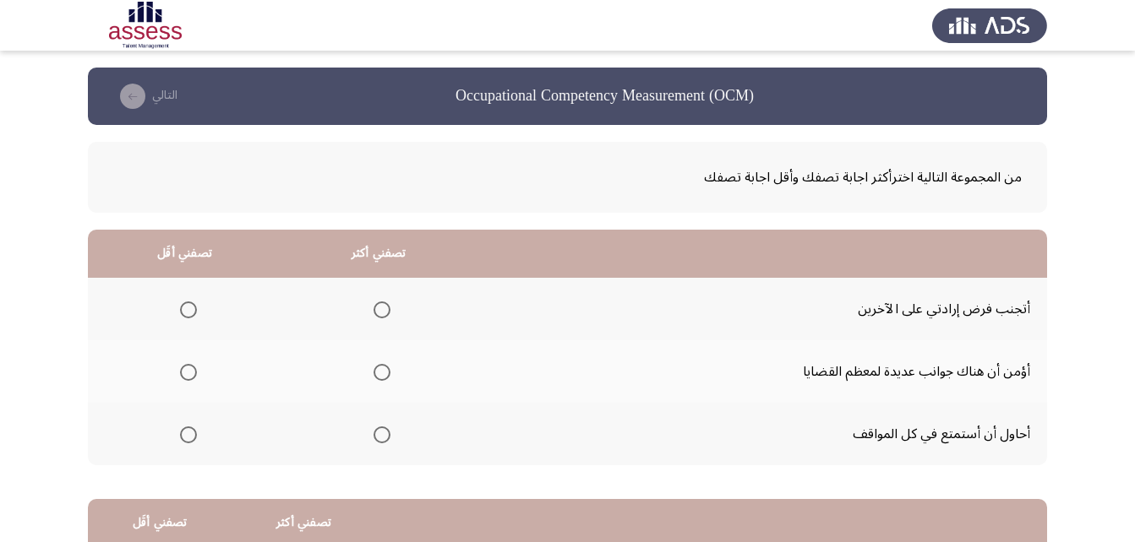
click at [379, 310] on span "Select an option" at bounding box center [381, 310] width 17 height 17
click at [379, 310] on input "Select an option" at bounding box center [381, 310] width 17 height 17
click at [182, 378] on span "Select an option" at bounding box center [188, 372] width 17 height 17
click at [182, 378] on input "Select an option" at bounding box center [188, 372] width 17 height 17
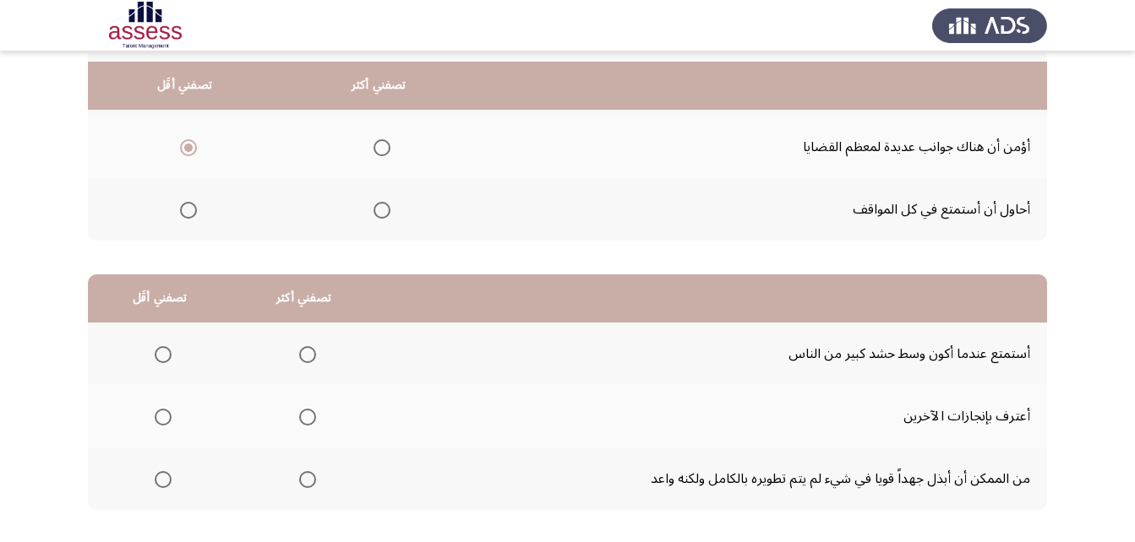
scroll to position [253, 0]
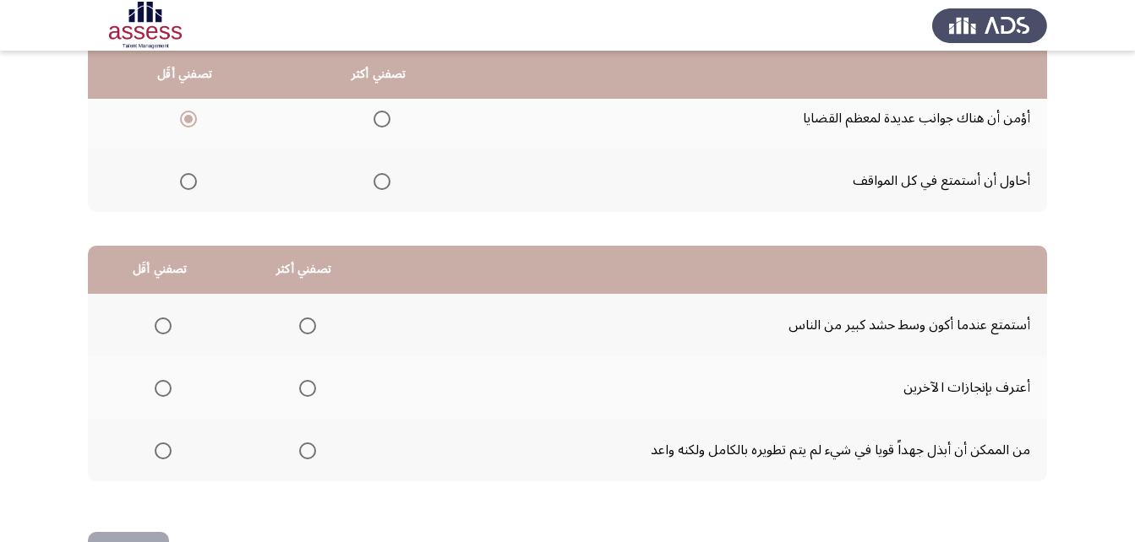
click at [176, 451] on th at bounding box center [160, 450] width 144 height 63
click at [164, 451] on span "Select an option" at bounding box center [163, 451] width 17 height 17
click at [164, 451] on input "Select an option" at bounding box center [163, 451] width 17 height 17
click at [305, 393] on span "Select an option" at bounding box center [307, 388] width 17 height 17
click at [305, 393] on input "Select an option" at bounding box center [307, 388] width 17 height 17
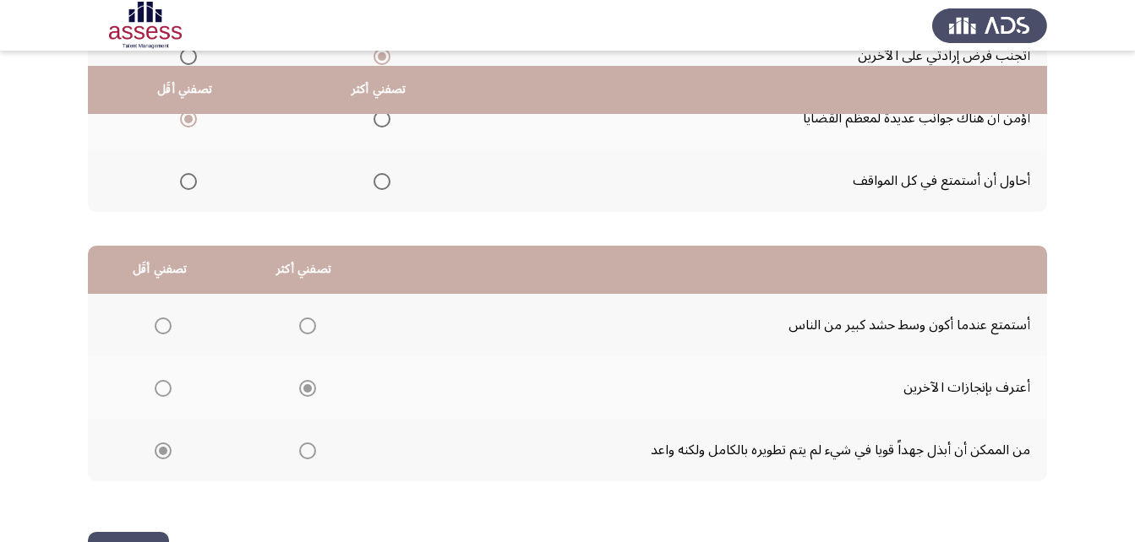
scroll to position [311, 0]
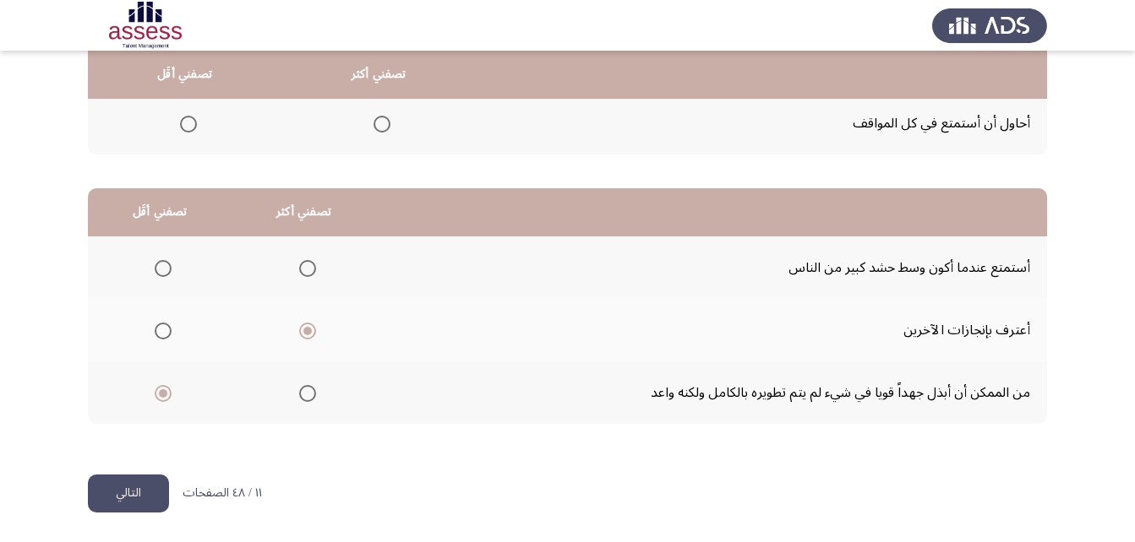
click at [143, 495] on button "التالي" at bounding box center [128, 494] width 81 height 38
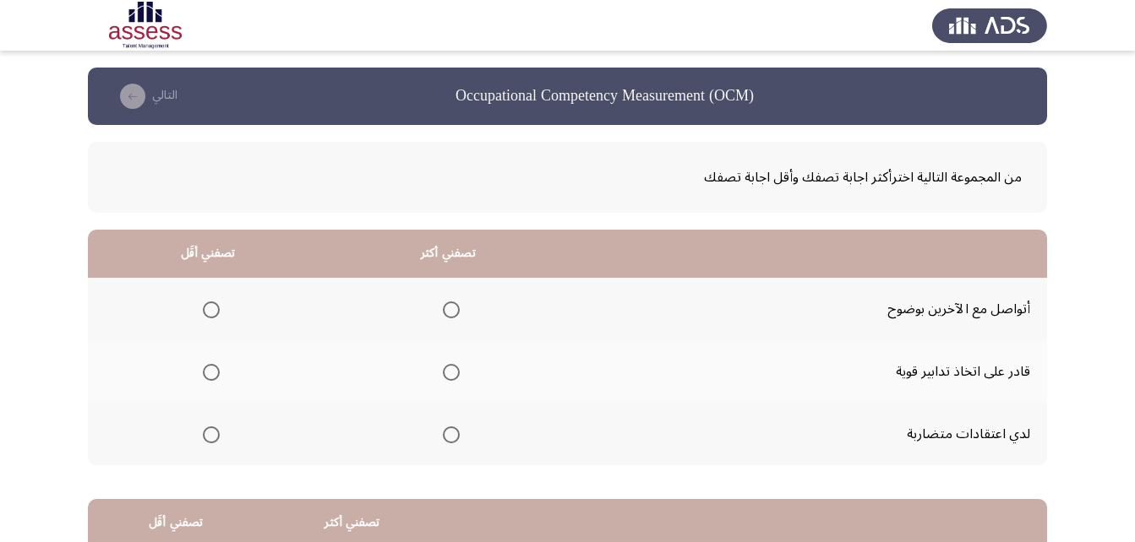
click at [450, 308] on span "Select an option" at bounding box center [451, 310] width 17 height 17
click at [450, 308] on input "Select an option" at bounding box center [451, 310] width 17 height 17
click at [215, 435] on span "Select an option" at bounding box center [211, 435] width 17 height 17
click at [215, 435] on input "Select an option" at bounding box center [211, 435] width 17 height 17
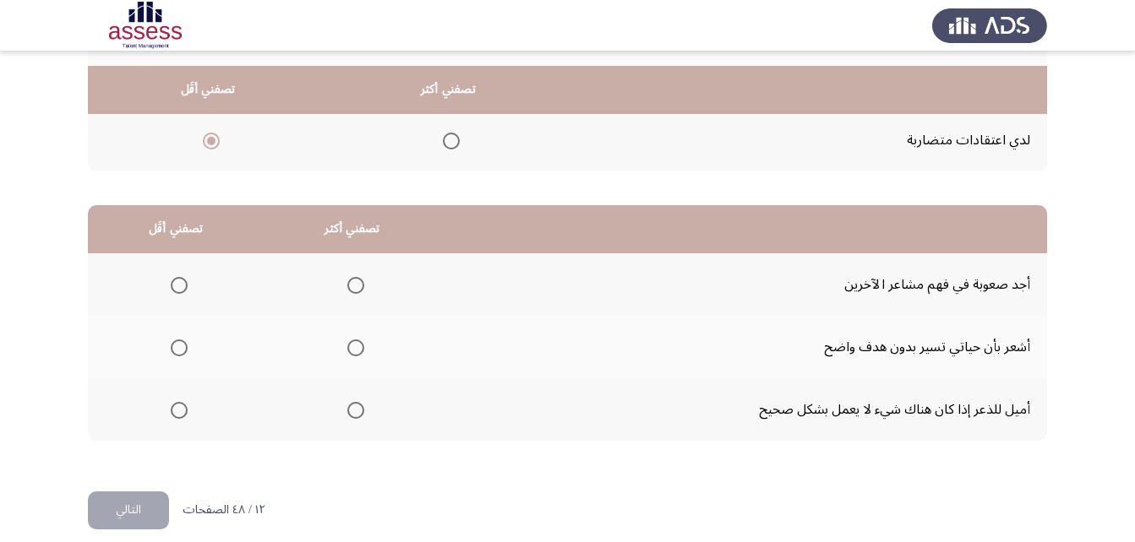
scroll to position [311, 0]
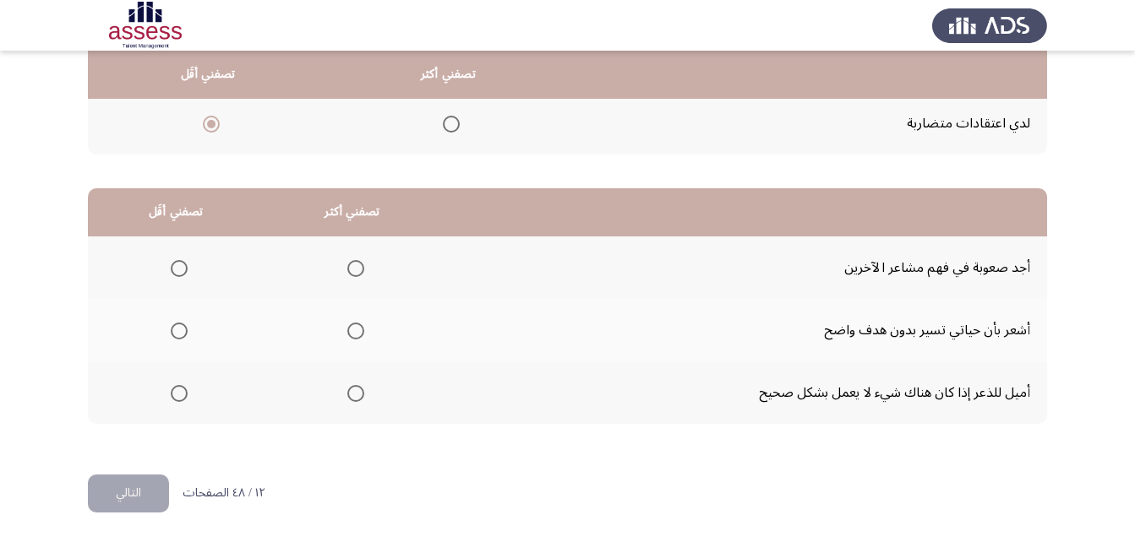
click at [178, 337] on span "Select an option" at bounding box center [179, 331] width 17 height 17
click at [178, 337] on input "Select an option" at bounding box center [179, 331] width 17 height 17
click at [350, 397] on span "Select an option" at bounding box center [355, 393] width 17 height 17
click at [350, 397] on input "Select an option" at bounding box center [355, 393] width 17 height 17
click at [122, 499] on button "التالي" at bounding box center [128, 494] width 81 height 38
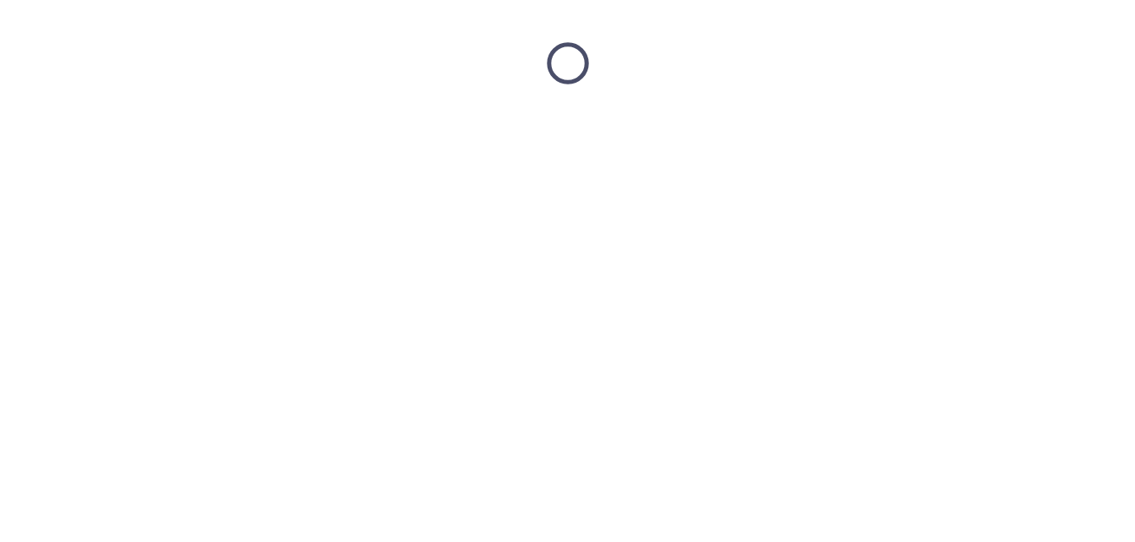
scroll to position [0, 0]
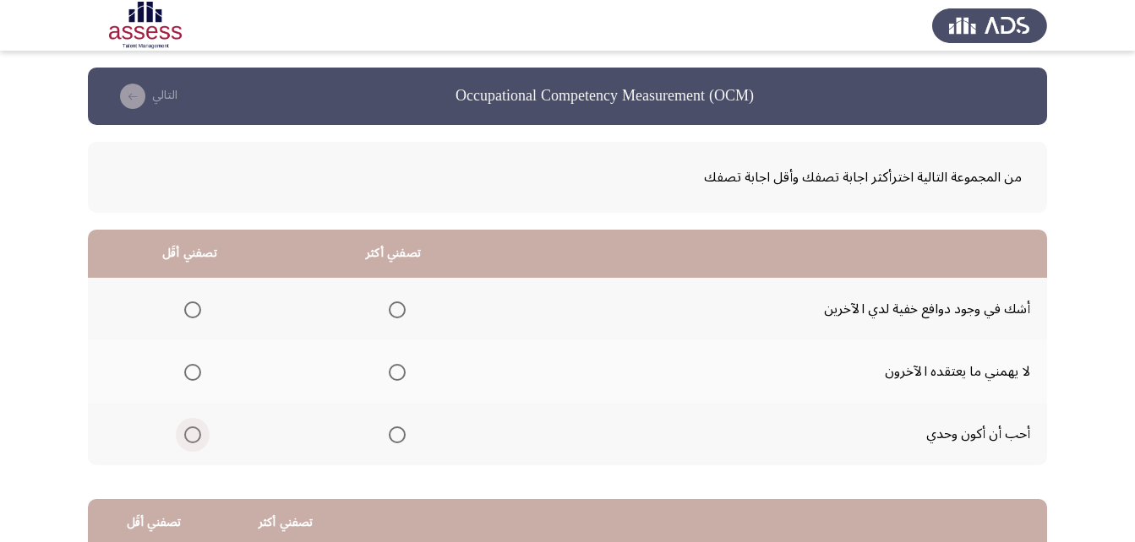
click at [193, 435] on span "Select an option" at bounding box center [192, 435] width 17 height 17
click at [193, 435] on input "Select an option" at bounding box center [192, 435] width 17 height 17
click at [394, 371] on span "Select an option" at bounding box center [397, 372] width 17 height 17
click at [394, 371] on input "Select an option" at bounding box center [397, 372] width 17 height 17
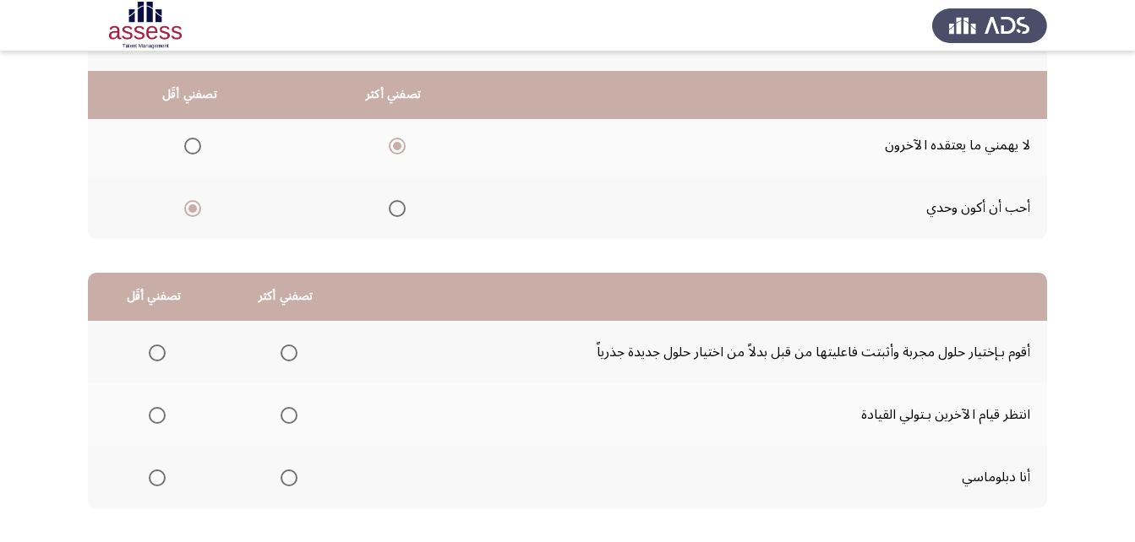
scroll to position [311, 0]
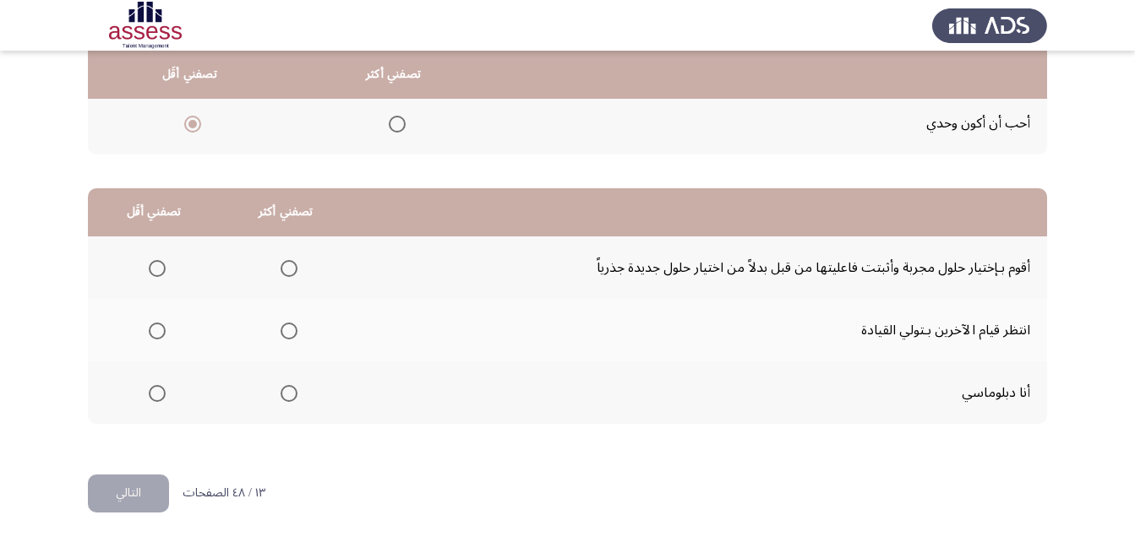
click at [285, 271] on span "Select an option" at bounding box center [288, 268] width 17 height 17
click at [285, 271] on input "Select an option" at bounding box center [288, 268] width 17 height 17
click at [152, 332] on span "Select an option" at bounding box center [157, 331] width 17 height 17
click at [152, 332] on input "Select an option" at bounding box center [157, 331] width 17 height 17
click at [141, 493] on button "التالي" at bounding box center [128, 494] width 81 height 38
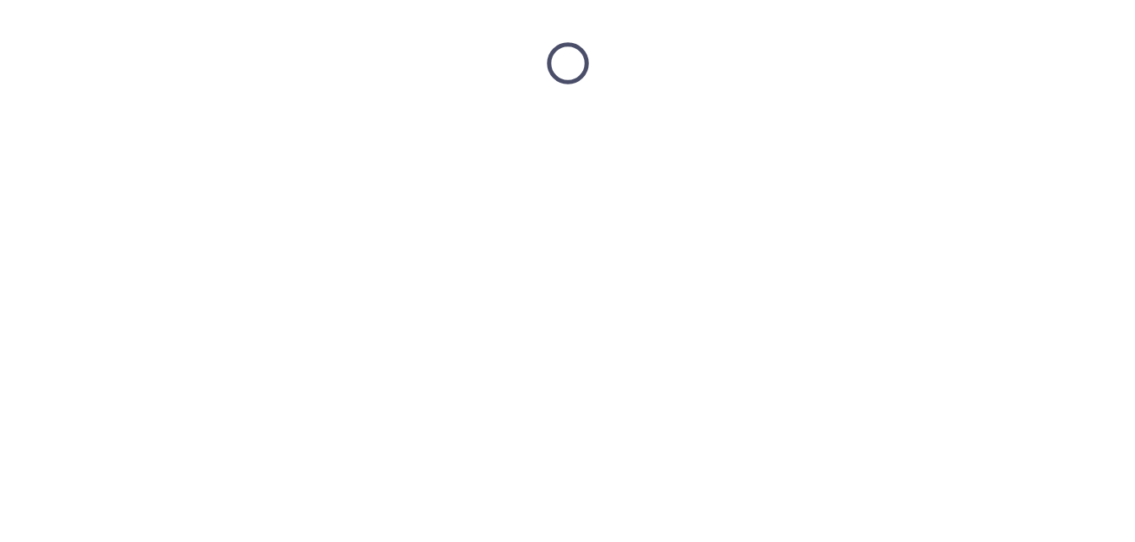
scroll to position [0, 0]
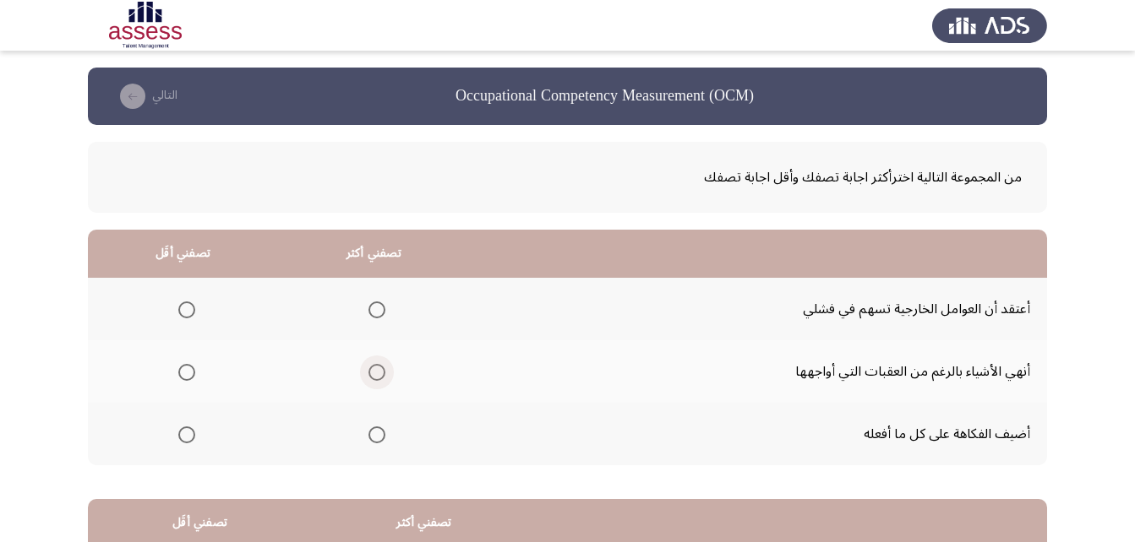
click at [378, 373] on span "Select an option" at bounding box center [376, 372] width 17 height 17
click at [378, 373] on input "Select an option" at bounding box center [376, 372] width 17 height 17
click at [188, 312] on span "Select an option" at bounding box center [186, 310] width 17 height 17
click at [188, 312] on input "Select an option" at bounding box center [186, 310] width 17 height 17
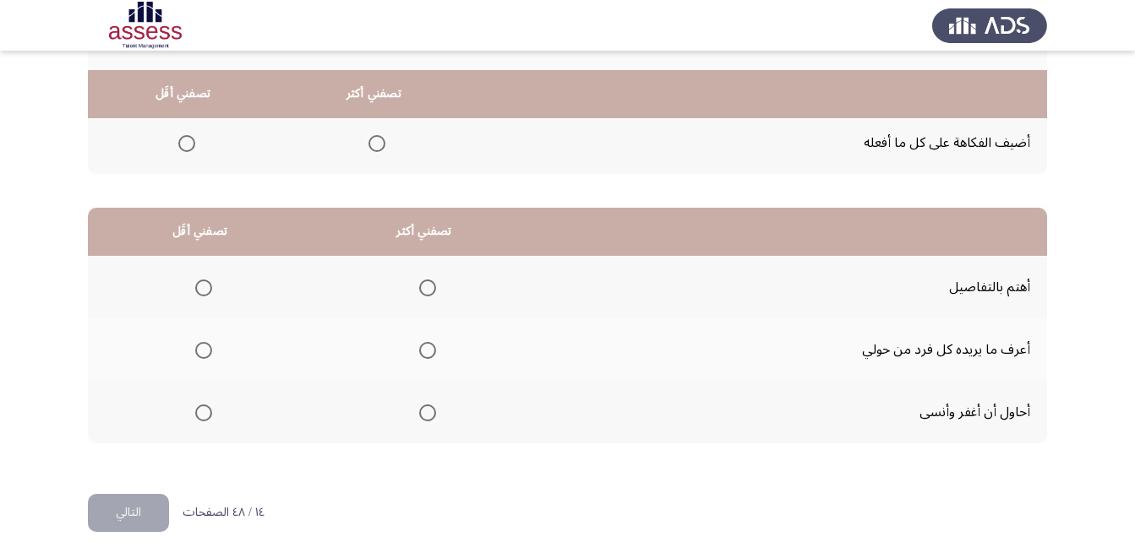
scroll to position [311, 0]
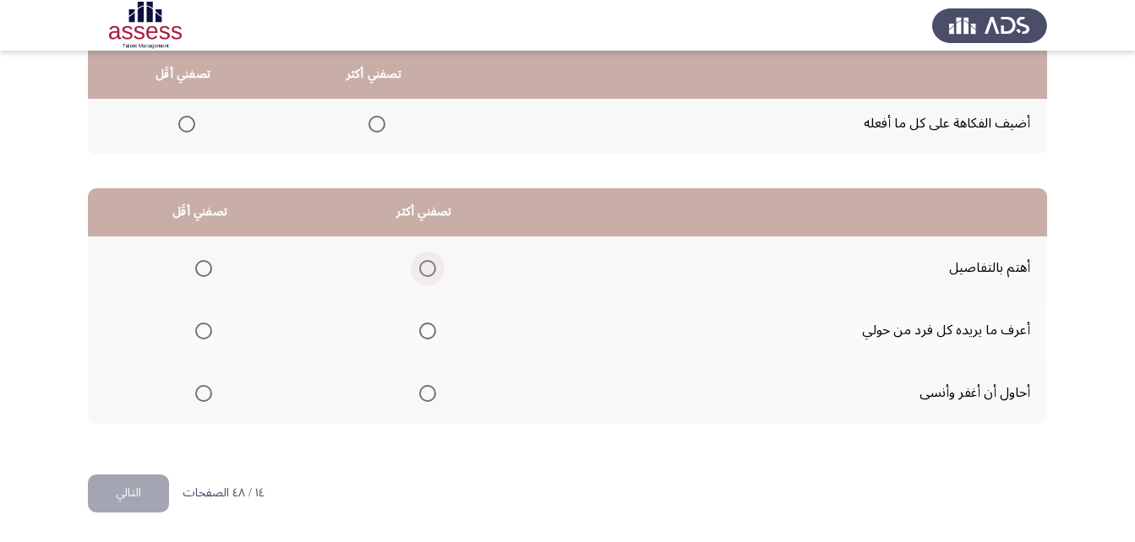
click at [425, 268] on span "Select an option" at bounding box center [427, 268] width 17 height 17
click at [425, 268] on input "Select an option" at bounding box center [427, 268] width 17 height 17
click at [201, 395] on span "Select an option" at bounding box center [203, 393] width 17 height 17
click at [201, 395] on input "Select an option" at bounding box center [203, 393] width 17 height 17
click at [424, 403] on mat-radio-group "Select an option" at bounding box center [424, 392] width 24 height 29
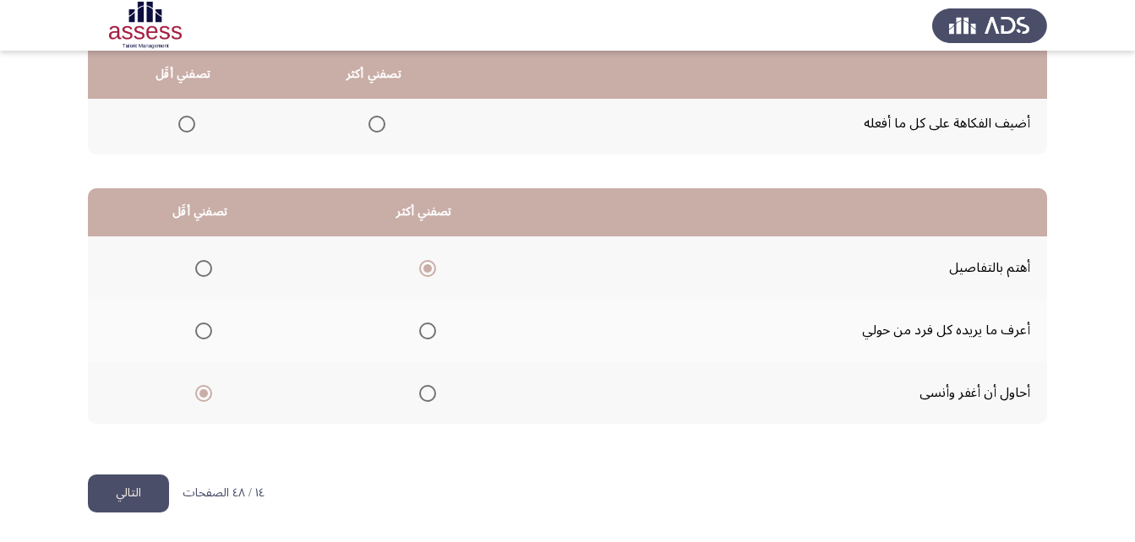
click at [427, 395] on span "Select an option" at bounding box center [427, 393] width 17 height 17
click at [427, 395] on input "Select an option" at bounding box center [427, 393] width 17 height 17
click at [427, 267] on span "Select an option" at bounding box center [427, 268] width 17 height 17
click at [427, 267] on input "Select an option" at bounding box center [427, 268] width 17 height 17
click at [200, 332] on span "Select an option" at bounding box center [203, 331] width 17 height 17
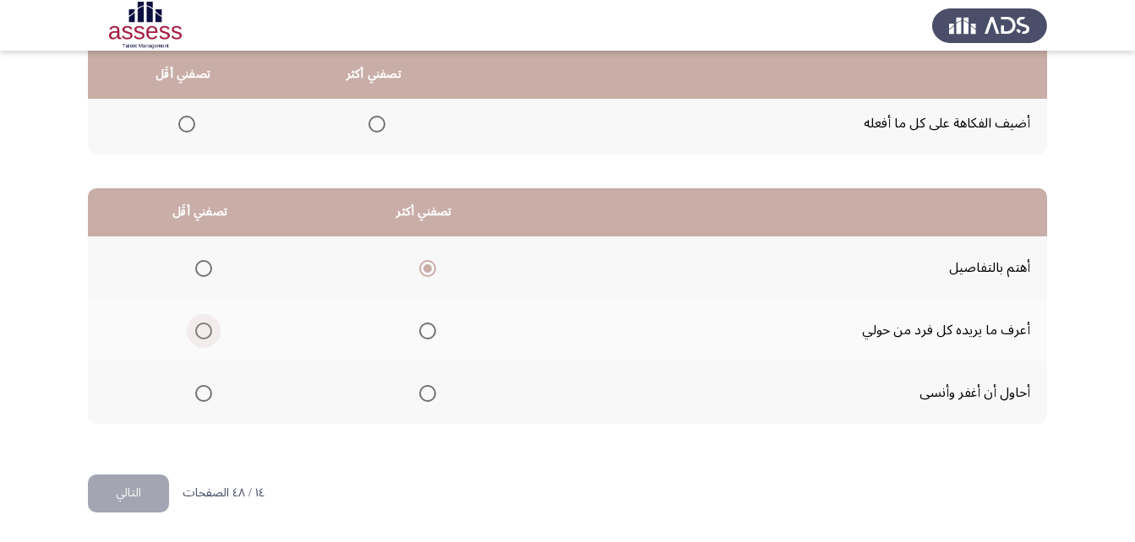
click at [200, 332] on input "Select an option" at bounding box center [203, 331] width 17 height 17
click at [425, 389] on span "Select an option" at bounding box center [427, 393] width 17 height 17
click at [425, 389] on input "Select an option" at bounding box center [427, 393] width 17 height 17
click at [206, 268] on span "Select an option" at bounding box center [203, 268] width 17 height 17
click at [206, 268] on input "Select an option" at bounding box center [203, 268] width 17 height 17
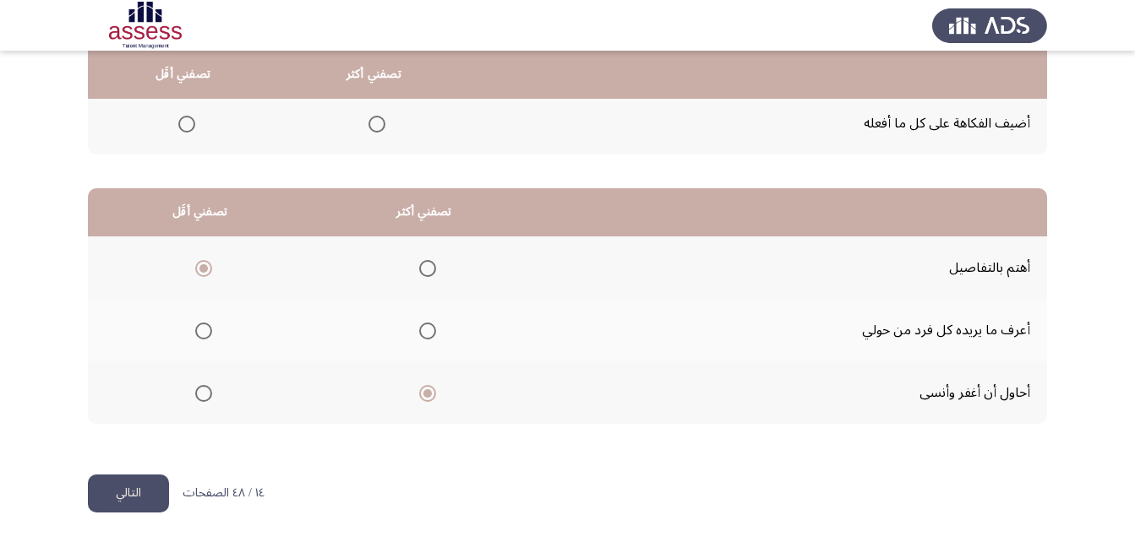
click at [203, 332] on span "Select an option" at bounding box center [203, 331] width 17 height 17
click at [203, 332] on input "Select an option" at bounding box center [203, 331] width 17 height 17
click at [432, 265] on span "Select an option" at bounding box center [427, 268] width 17 height 17
click at [432, 265] on input "Select an option" at bounding box center [427, 268] width 17 height 17
click at [205, 392] on span "Select an option" at bounding box center [203, 393] width 17 height 17
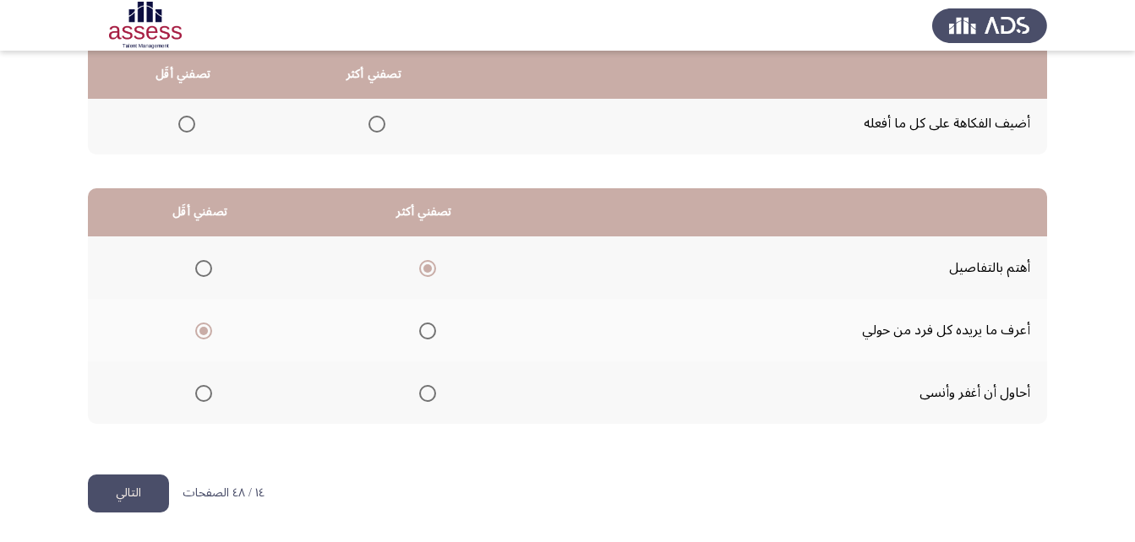
click at [205, 392] on input "Select an option" at bounding box center [203, 393] width 17 height 17
click at [204, 331] on span "Select an option" at bounding box center [204, 331] width 0 height 0
click at [202, 331] on input "Select an option" at bounding box center [203, 331] width 17 height 17
click at [122, 496] on button "التالي" at bounding box center [128, 494] width 81 height 38
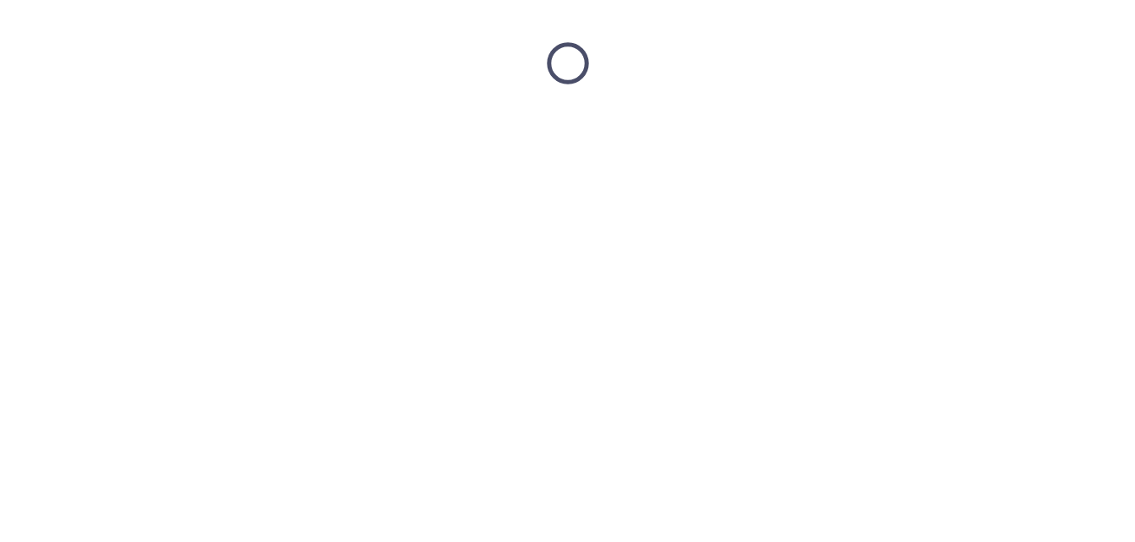
scroll to position [0, 0]
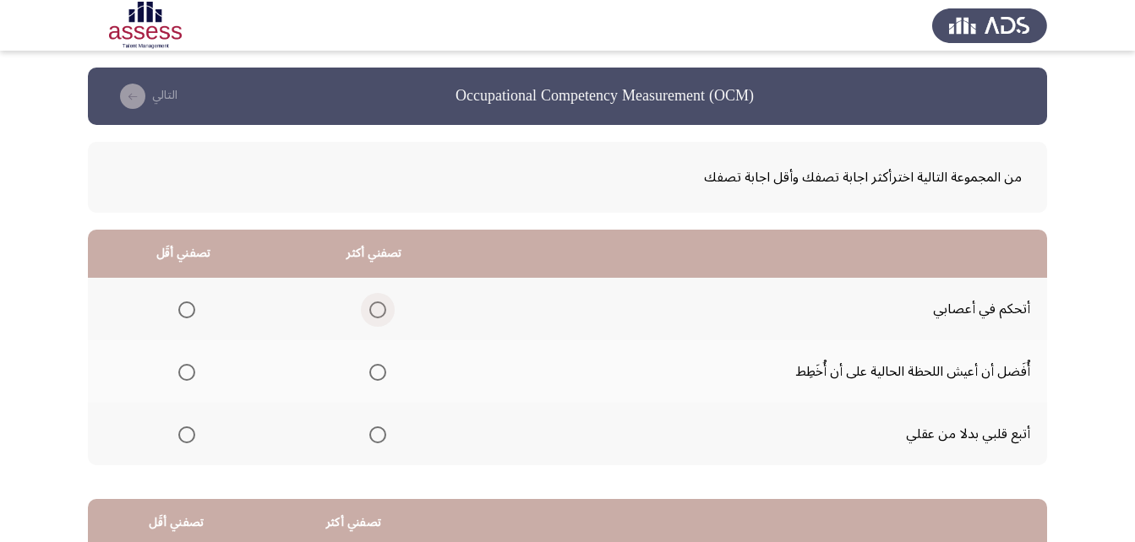
click at [369, 311] on span "Select an option" at bounding box center [377, 310] width 17 height 17
click at [369, 311] on input "Select an option" at bounding box center [377, 310] width 17 height 17
click at [186, 431] on span "Select an option" at bounding box center [186, 435] width 17 height 17
click at [186, 431] on input "Select an option" at bounding box center [186, 435] width 17 height 17
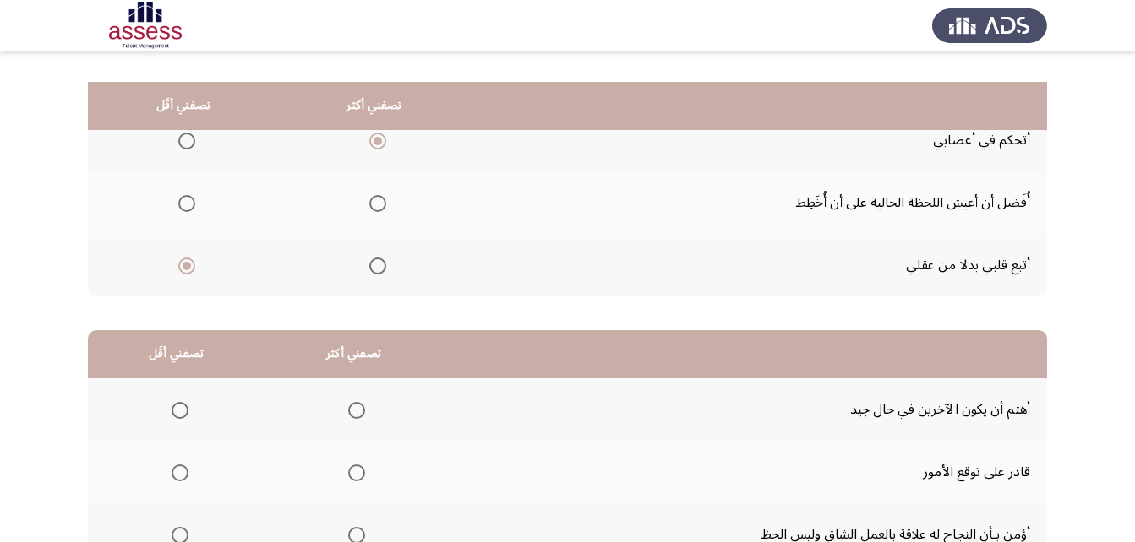
scroll to position [253, 0]
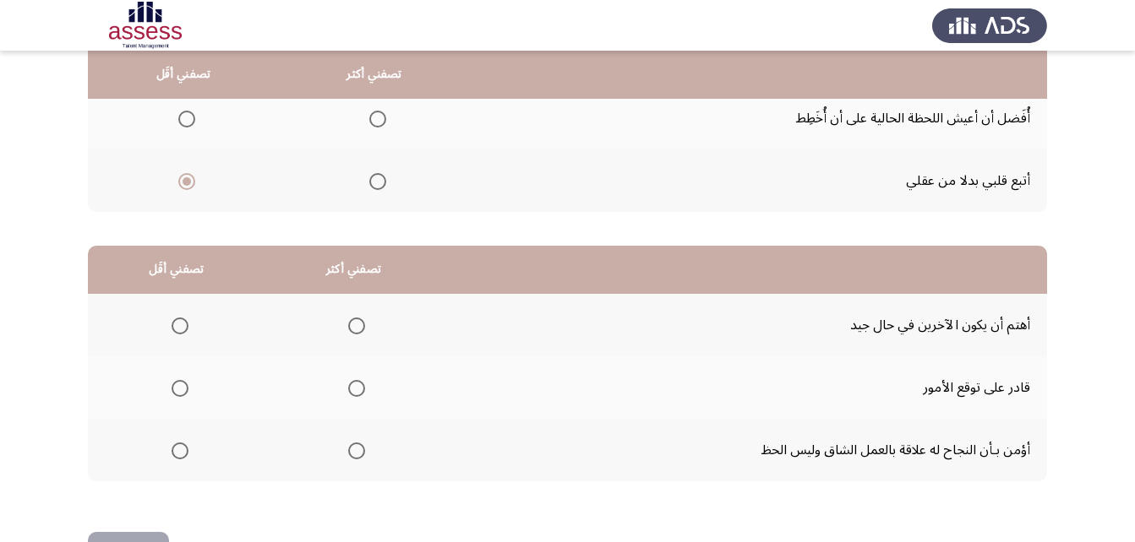
click at [179, 452] on span "Select an option" at bounding box center [179, 451] width 17 height 17
click at [179, 452] on input "Select an option" at bounding box center [179, 451] width 17 height 17
click at [349, 389] on span "Select an option" at bounding box center [356, 388] width 17 height 17
click at [349, 389] on input "Select an option" at bounding box center [356, 388] width 17 height 17
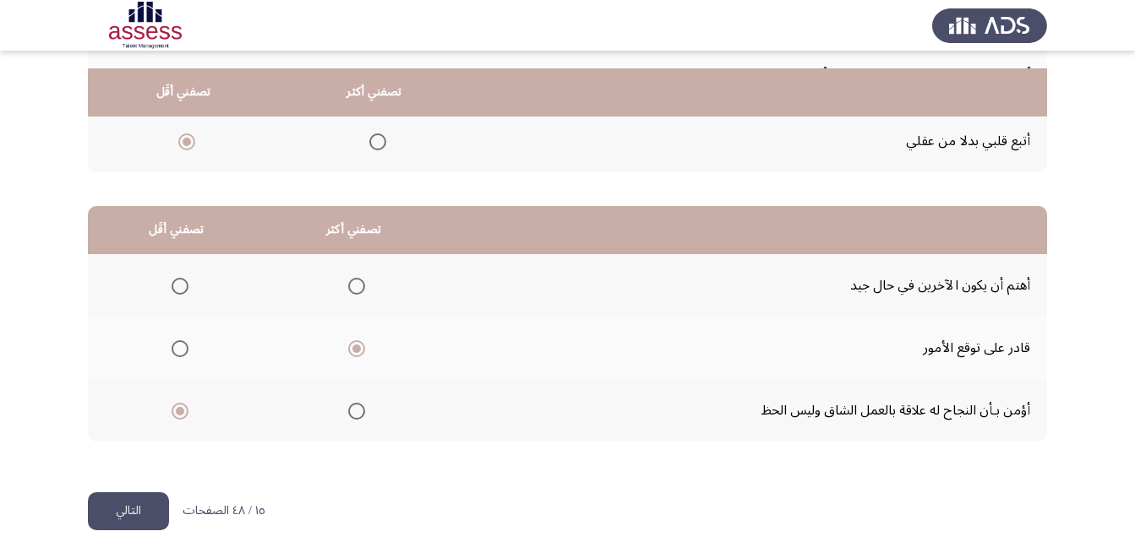
scroll to position [311, 0]
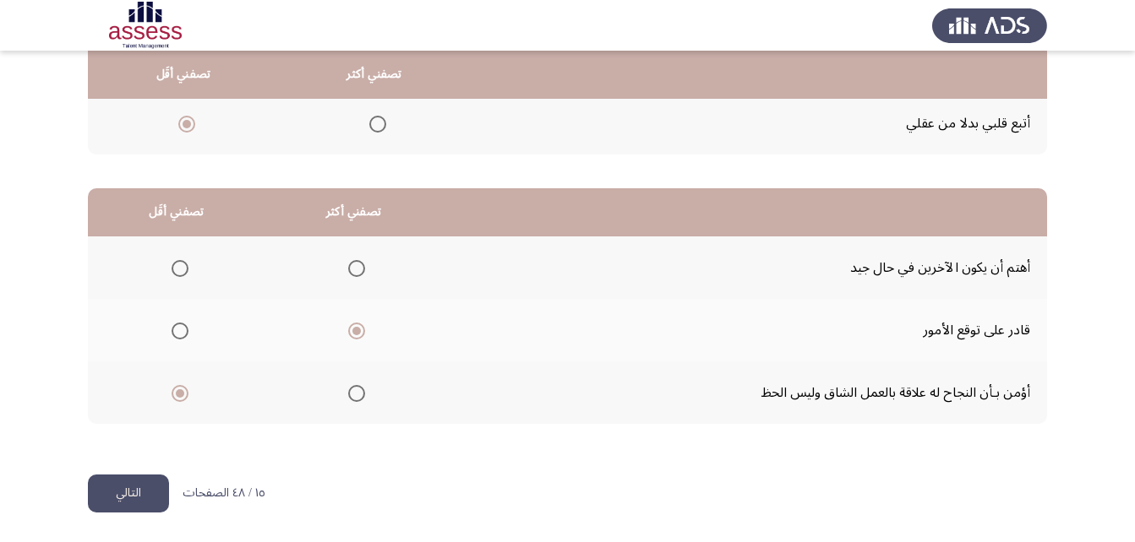
click at [136, 487] on button "التالي" at bounding box center [128, 494] width 81 height 38
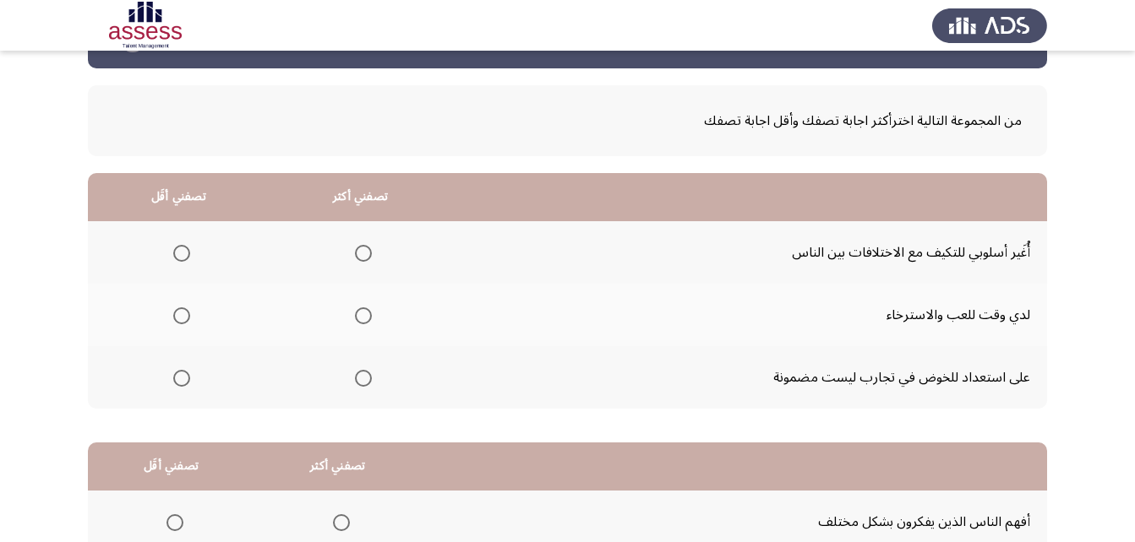
scroll to position [84, 0]
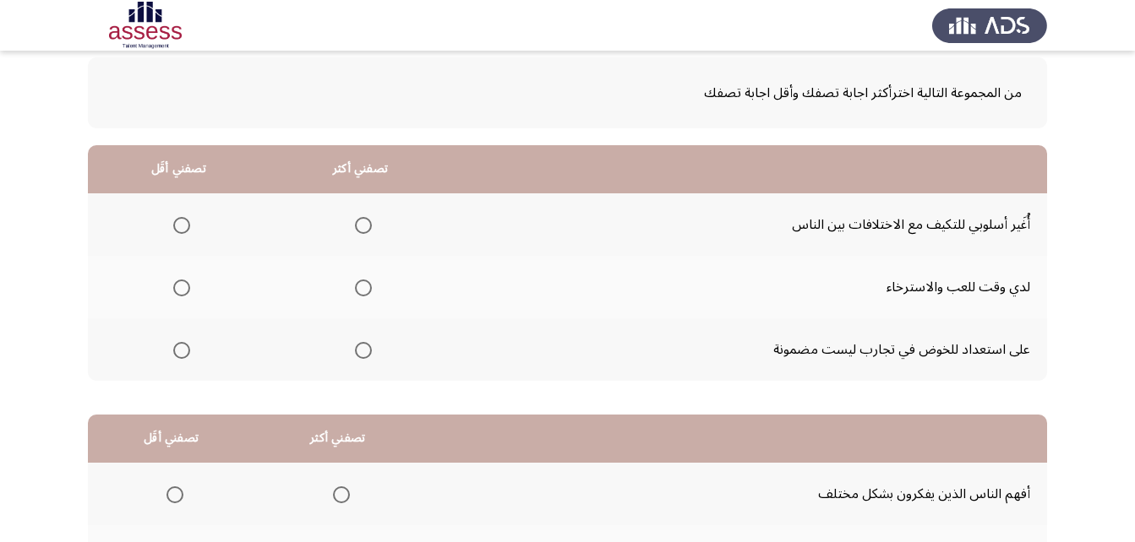
click at [367, 228] on span "Select an option" at bounding box center [363, 225] width 17 height 17
click at [367, 228] on input "Select an option" at bounding box center [363, 225] width 17 height 17
click at [185, 350] on span "Select an option" at bounding box center [181, 350] width 17 height 17
click at [185, 350] on input "Select an option" at bounding box center [181, 350] width 17 height 17
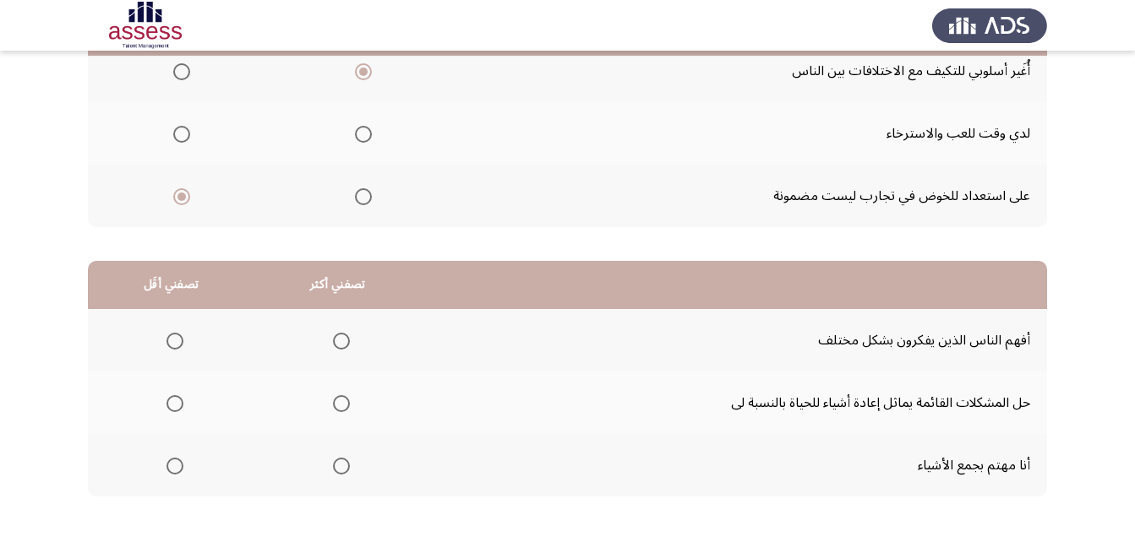
scroll to position [253, 0]
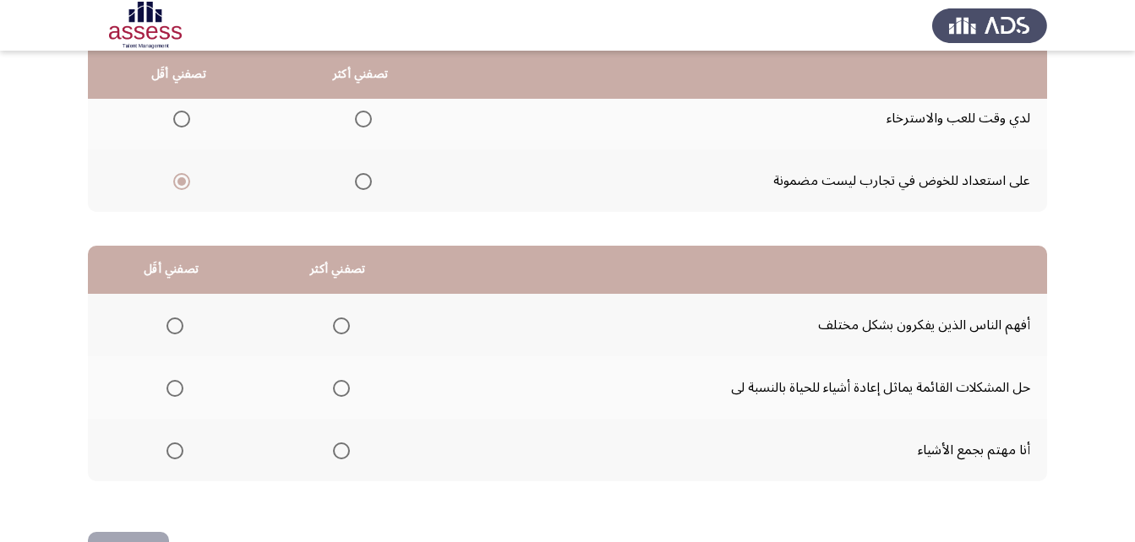
click at [335, 394] on span "Select an option" at bounding box center [341, 388] width 17 height 17
click at [335, 394] on input "Select an option" at bounding box center [341, 388] width 17 height 17
click at [173, 449] on span "Select an option" at bounding box center [174, 451] width 17 height 17
click at [173, 449] on input "Select an option" at bounding box center [174, 451] width 17 height 17
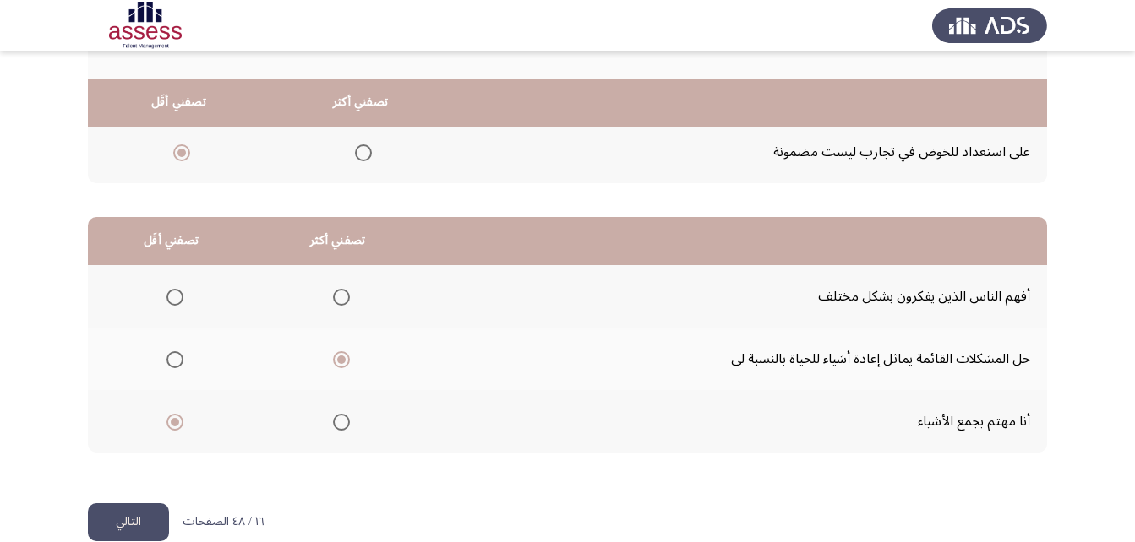
scroll to position [311, 0]
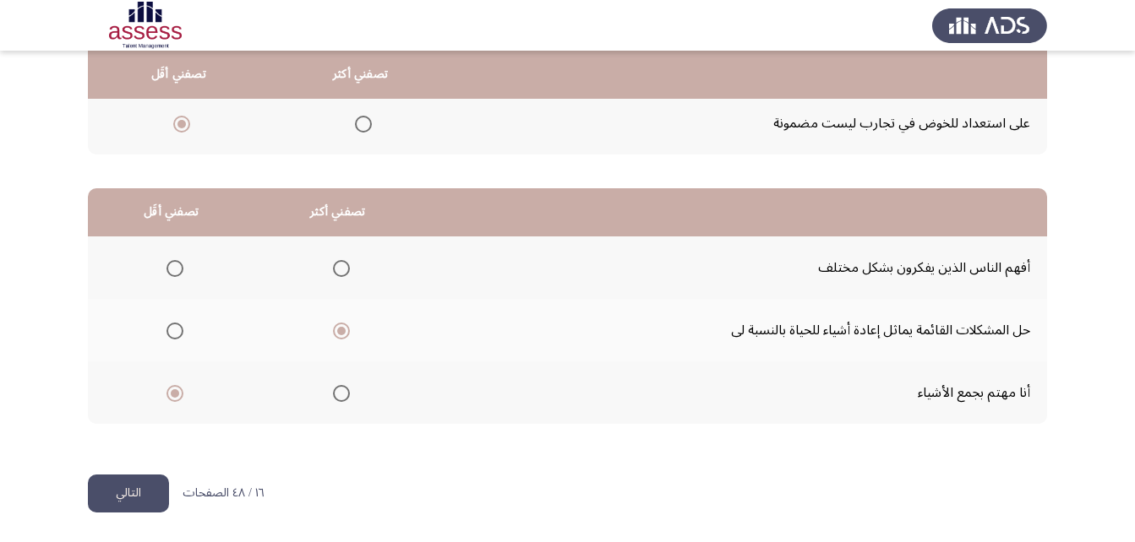
click at [116, 505] on button "التالي" at bounding box center [128, 494] width 81 height 38
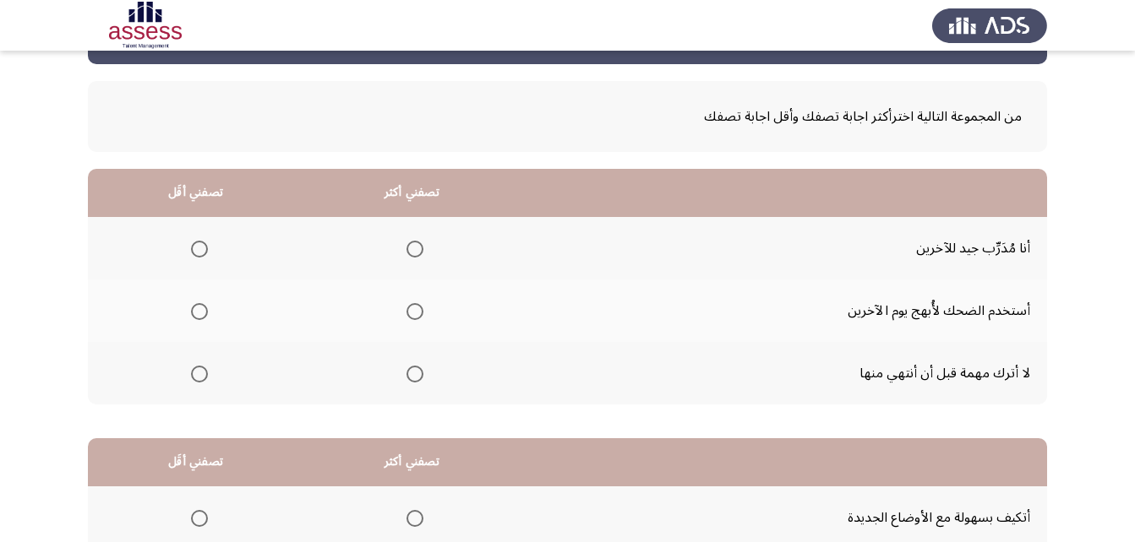
scroll to position [84, 0]
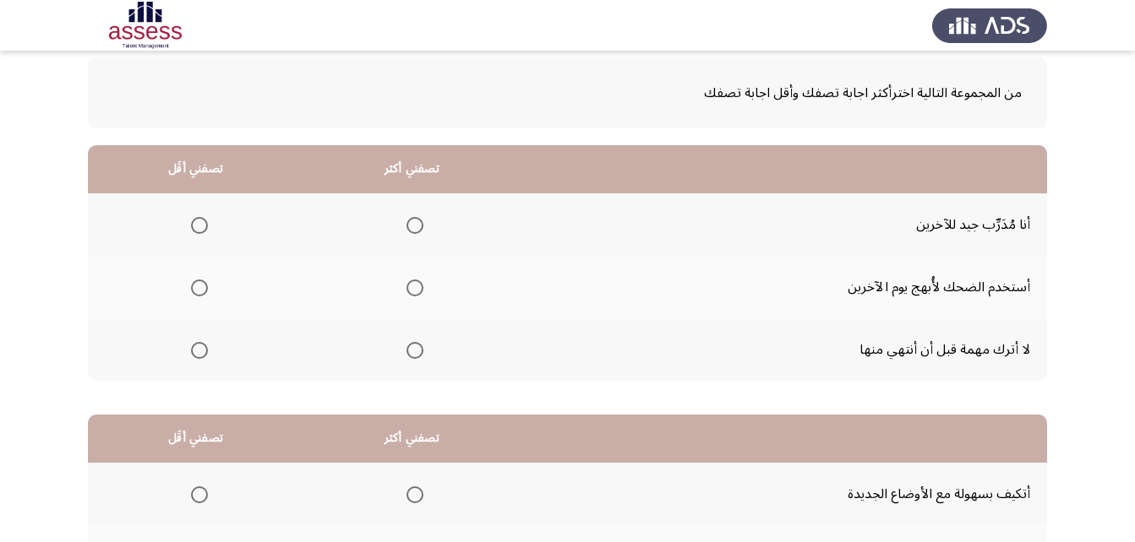
click at [411, 355] on span "Select an option" at bounding box center [414, 350] width 17 height 17
click at [411, 355] on input "Select an option" at bounding box center [414, 350] width 17 height 17
click at [198, 292] on span "Select an option" at bounding box center [199, 288] width 17 height 17
click at [198, 292] on input "Select an option" at bounding box center [199, 288] width 17 height 17
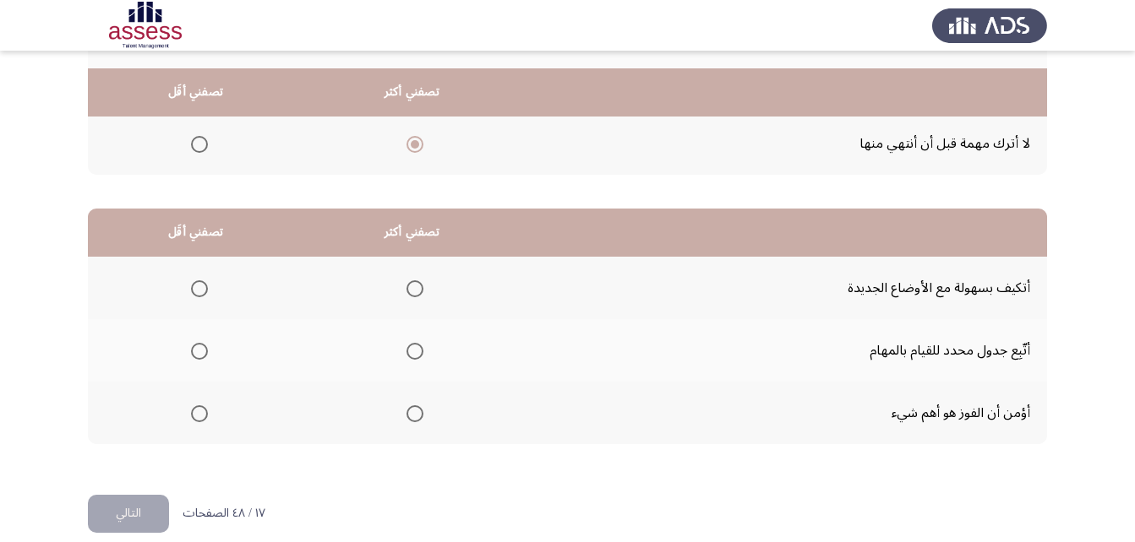
scroll to position [311, 0]
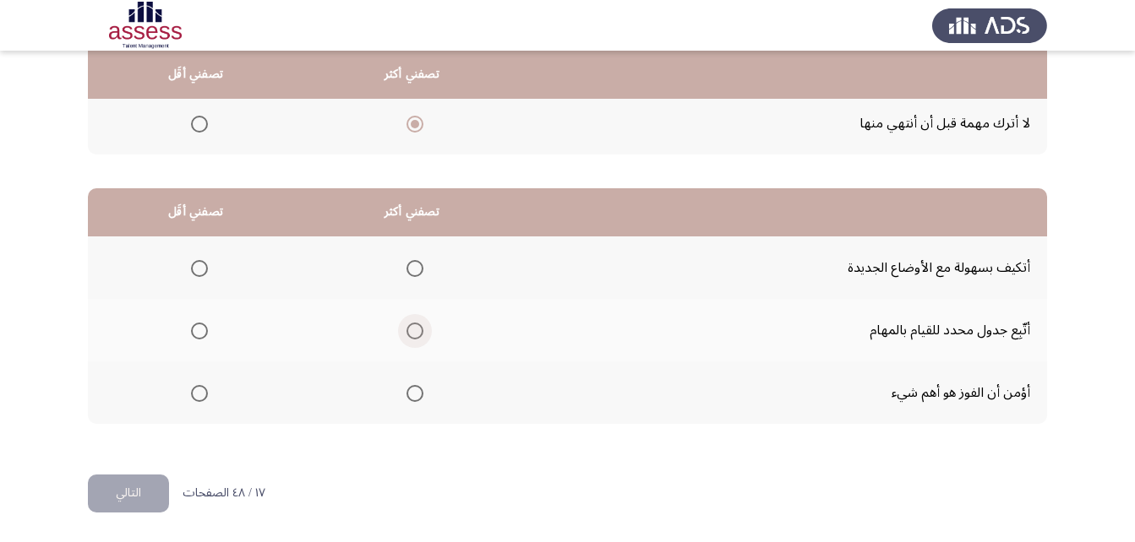
click at [411, 330] on span "Select an option" at bounding box center [414, 331] width 17 height 17
click at [411, 330] on input "Select an option" at bounding box center [414, 331] width 17 height 17
click at [194, 396] on span "Select an option" at bounding box center [199, 393] width 17 height 17
click at [194, 396] on input "Select an option" at bounding box center [199, 393] width 17 height 17
click at [415, 266] on span "Select an option" at bounding box center [414, 268] width 17 height 17
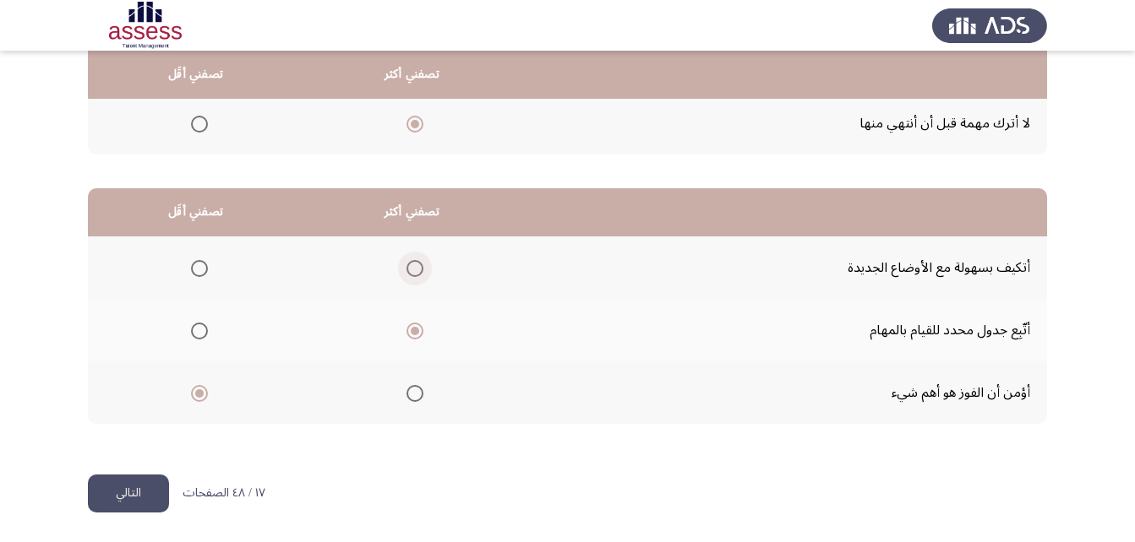
click at [415, 266] on input "Select an option" at bounding box center [414, 268] width 17 height 17
click at [419, 334] on span "Select an option" at bounding box center [414, 331] width 17 height 17
click at [419, 334] on input "Select an option" at bounding box center [414, 331] width 17 height 17
click at [117, 498] on button "التالي" at bounding box center [128, 494] width 81 height 38
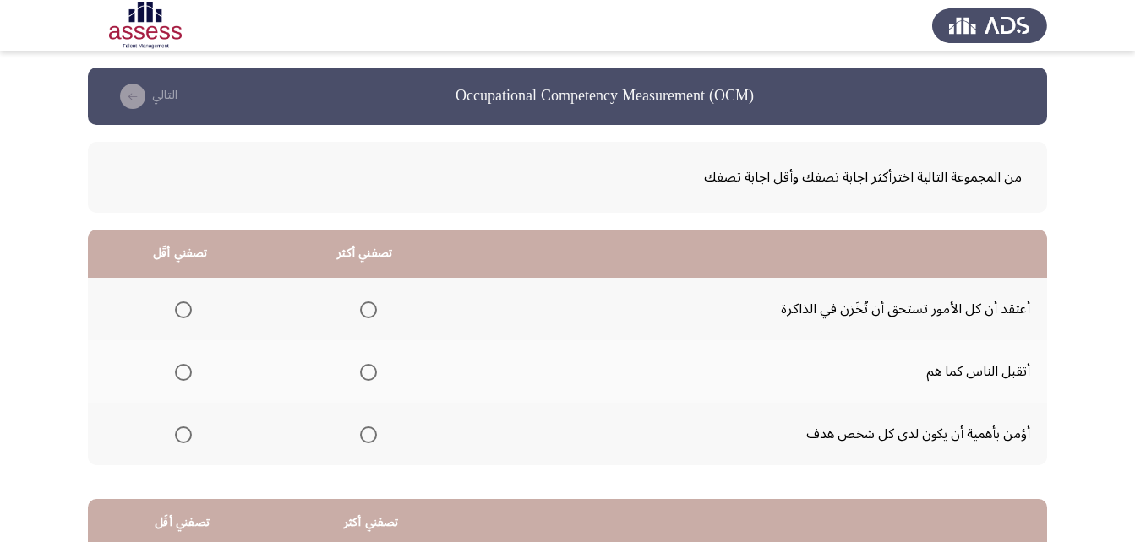
click at [367, 437] on span "Select an option" at bounding box center [368, 435] width 17 height 17
click at [367, 437] on input "Select an option" at bounding box center [368, 435] width 17 height 17
click at [177, 308] on span "Select an option" at bounding box center [183, 310] width 17 height 17
click at [177, 308] on input "Select an option" at bounding box center [183, 310] width 17 height 17
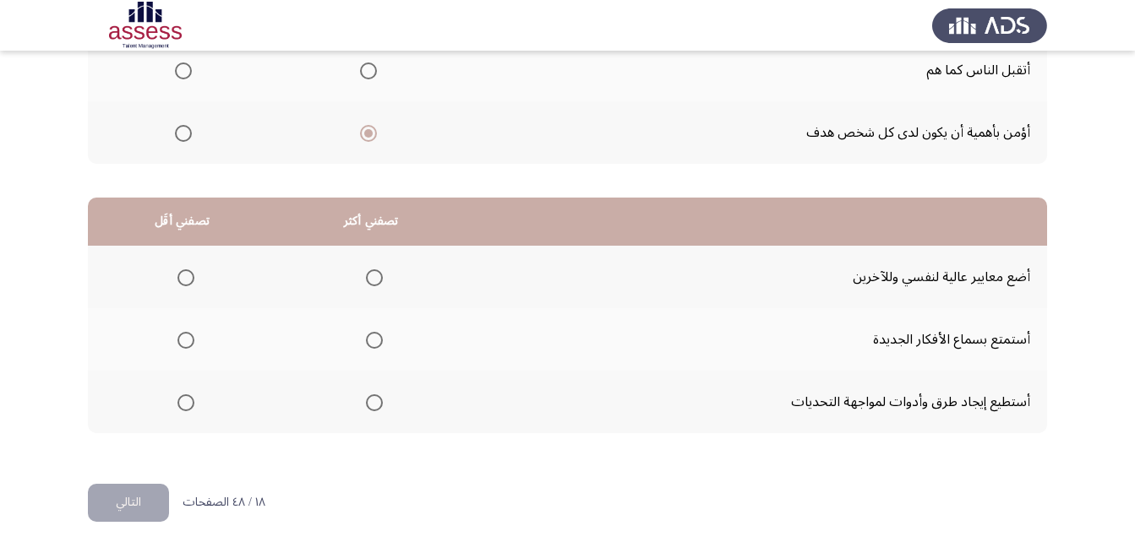
scroll to position [311, 0]
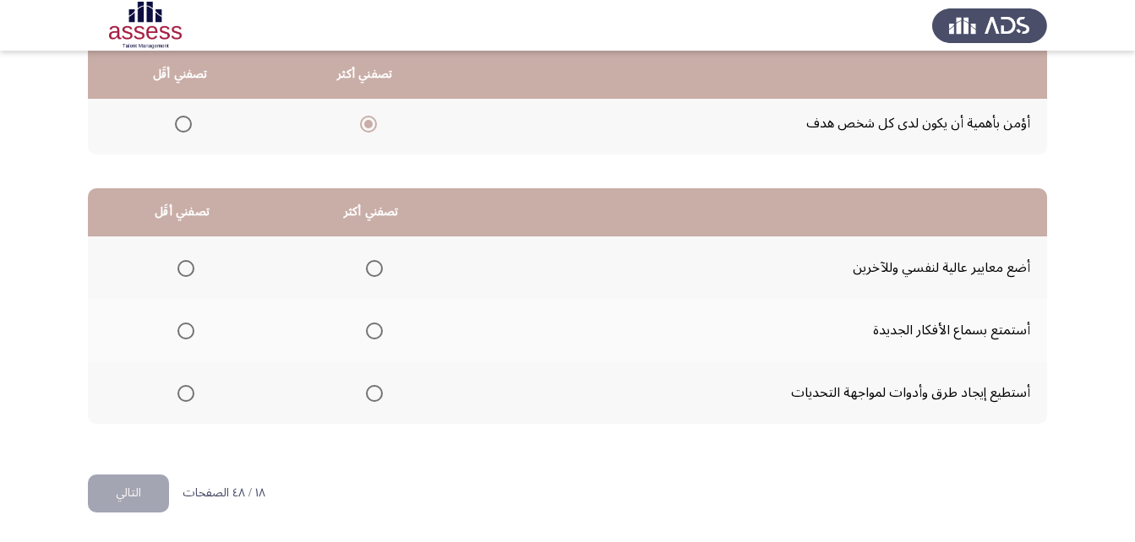
click at [373, 393] on span "Select an option" at bounding box center [374, 393] width 17 height 17
click at [373, 393] on input "Select an option" at bounding box center [374, 393] width 17 height 17
click at [179, 263] on span "Select an option" at bounding box center [185, 268] width 17 height 17
click at [179, 263] on input "Select an option" at bounding box center [185, 268] width 17 height 17
click at [135, 490] on button "التالي" at bounding box center [128, 494] width 81 height 38
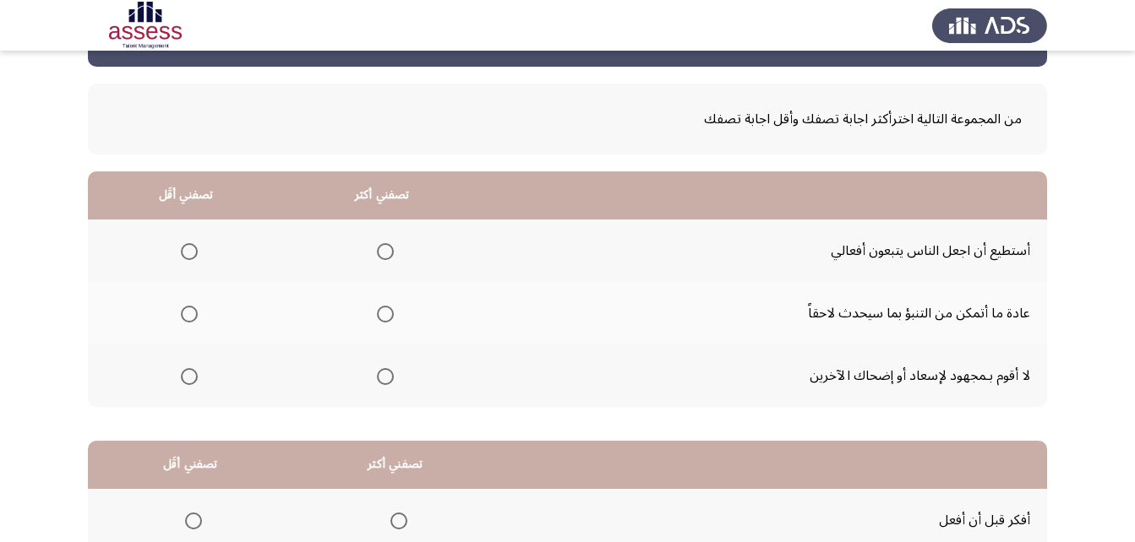
scroll to position [84, 0]
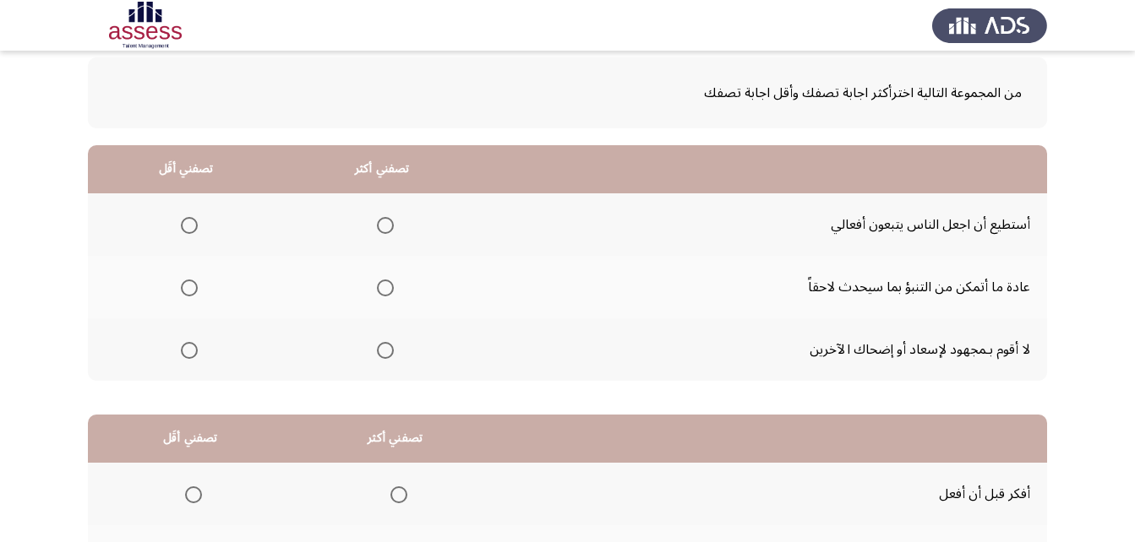
click at [184, 290] on span "Select an option" at bounding box center [189, 288] width 17 height 17
click at [184, 290] on input "Select an option" at bounding box center [189, 288] width 17 height 17
click at [382, 220] on span "Select an option" at bounding box center [385, 225] width 17 height 17
click at [382, 220] on input "Select an option" at bounding box center [385, 225] width 17 height 17
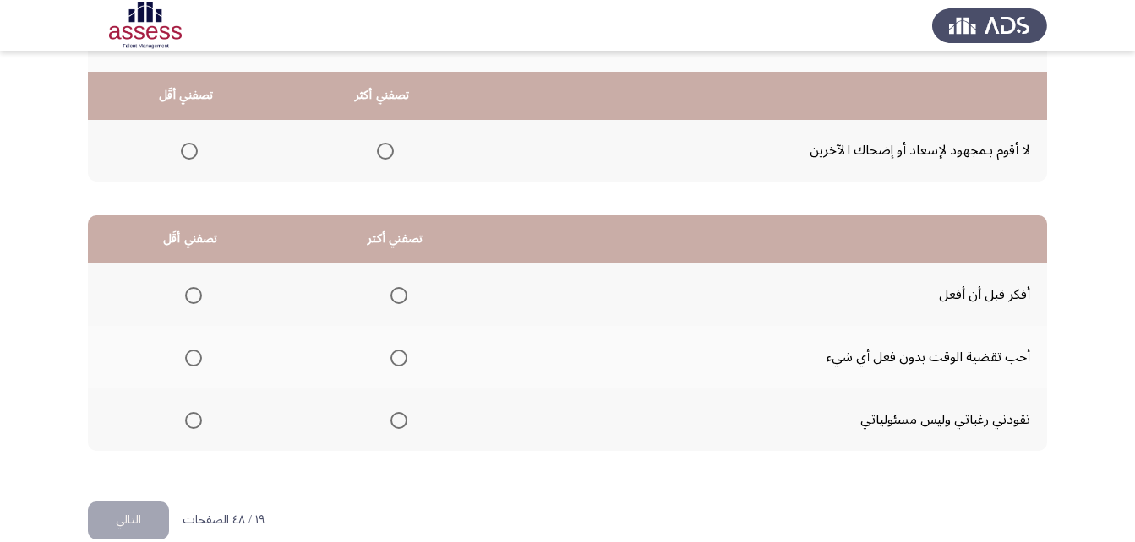
scroll to position [311, 0]
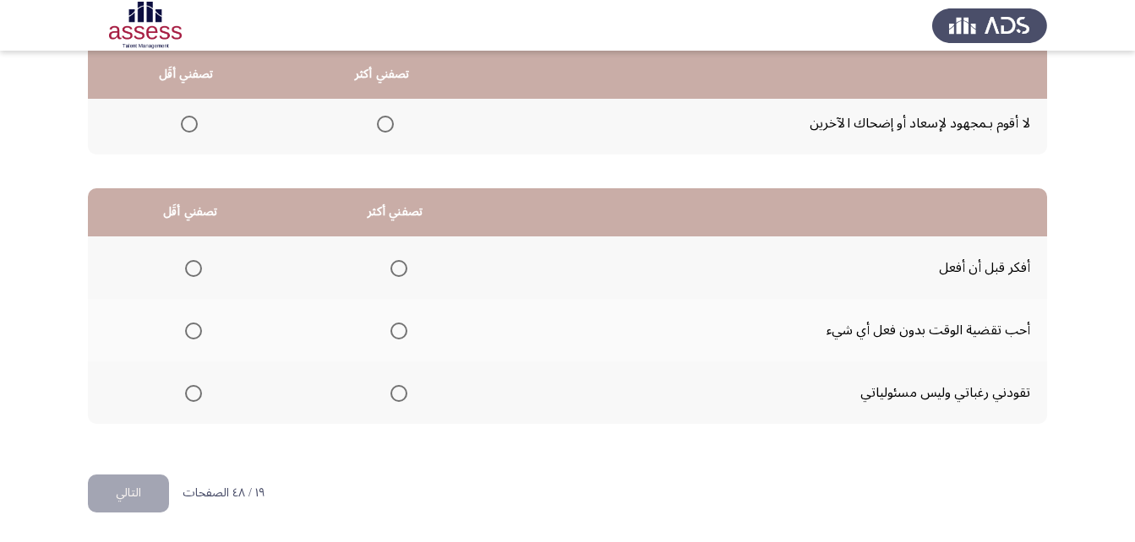
click at [191, 334] on span "Select an option" at bounding box center [193, 331] width 17 height 17
click at [191, 334] on input "Select an option" at bounding box center [193, 331] width 17 height 17
click at [192, 398] on span "Select an option" at bounding box center [193, 393] width 17 height 17
click at [192, 398] on input "Select an option" at bounding box center [193, 393] width 17 height 17
click at [395, 270] on span "Select an option" at bounding box center [398, 268] width 17 height 17
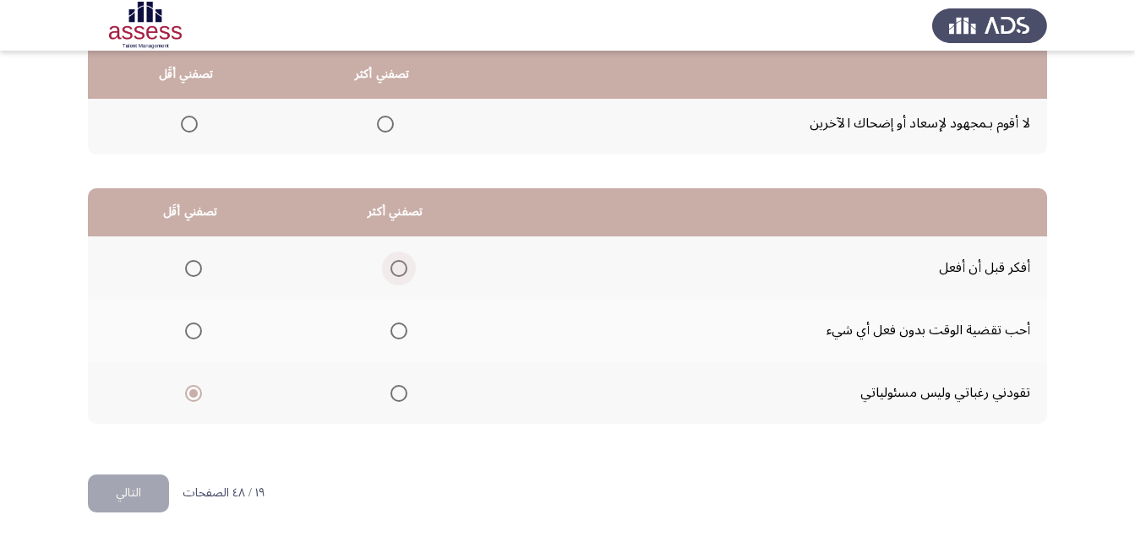
click at [395, 270] on input "Select an option" at bounding box center [398, 268] width 17 height 17
click at [127, 499] on button "التالي" at bounding box center [128, 494] width 81 height 38
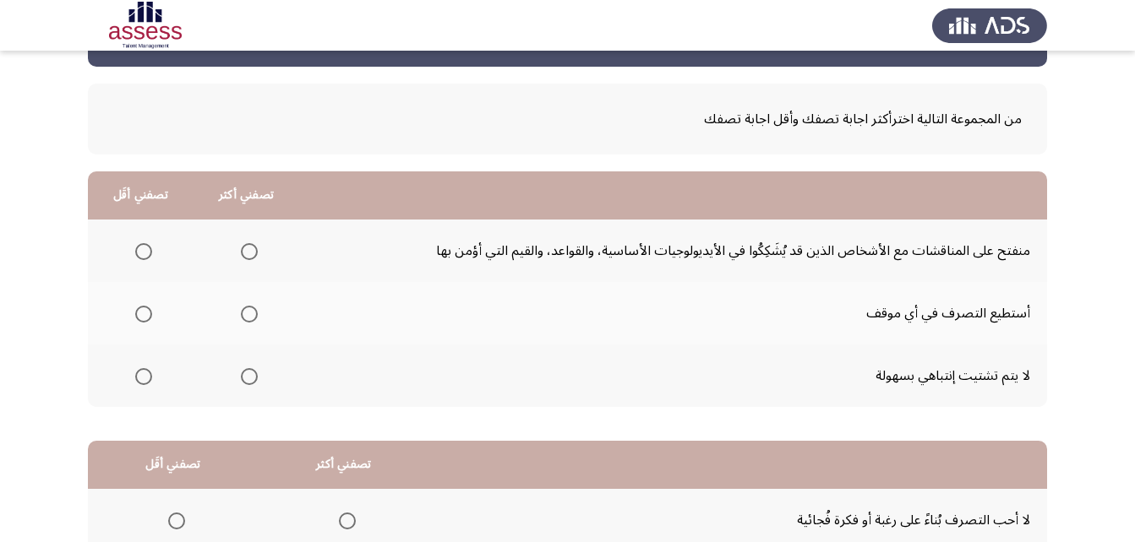
scroll to position [84, 0]
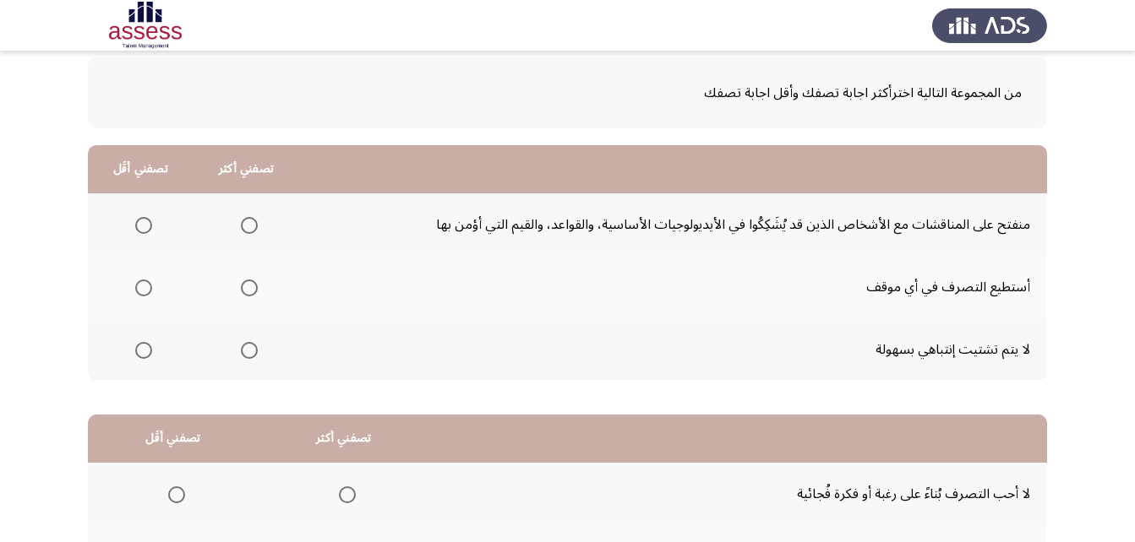
click at [252, 282] on span "Select an option" at bounding box center [249, 288] width 17 height 17
click at [252, 282] on input "Select an option" at bounding box center [249, 288] width 17 height 17
click at [144, 223] on span "Select an option" at bounding box center [143, 225] width 17 height 17
click at [144, 223] on input "Select an option" at bounding box center [143, 225] width 17 height 17
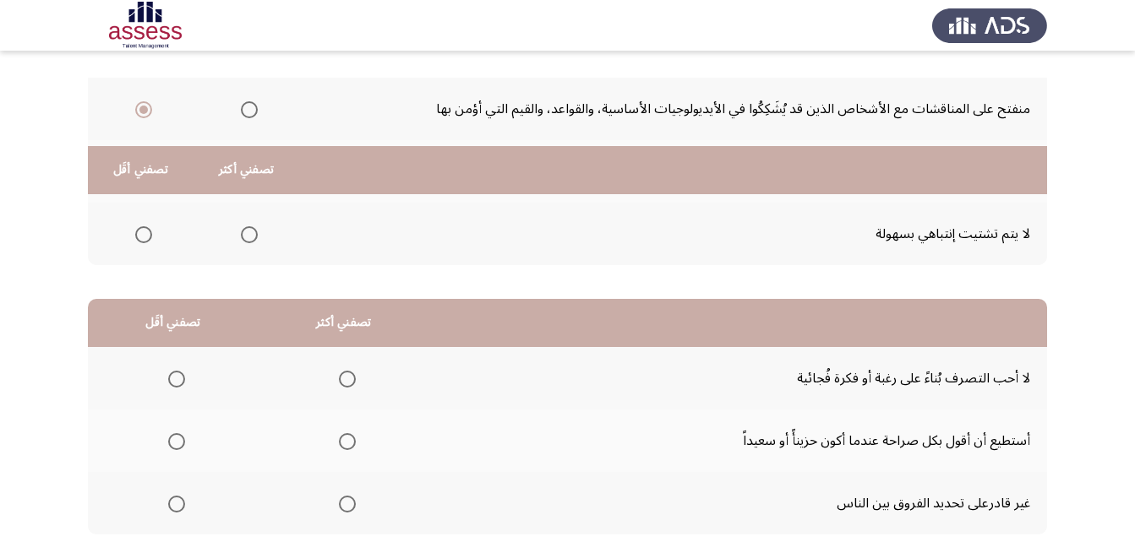
scroll to position [311, 0]
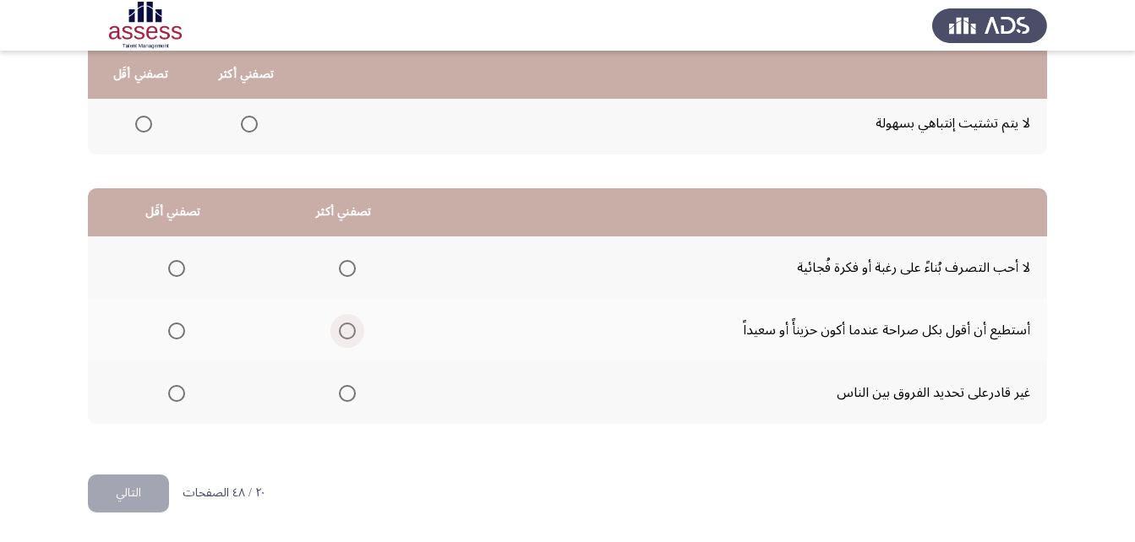
click at [343, 329] on span "Select an option" at bounding box center [347, 331] width 17 height 17
click at [343, 329] on input "Select an option" at bounding box center [347, 331] width 17 height 17
click at [170, 264] on span "Select an option" at bounding box center [176, 268] width 17 height 17
click at [170, 264] on input "Select an option" at bounding box center [176, 268] width 17 height 17
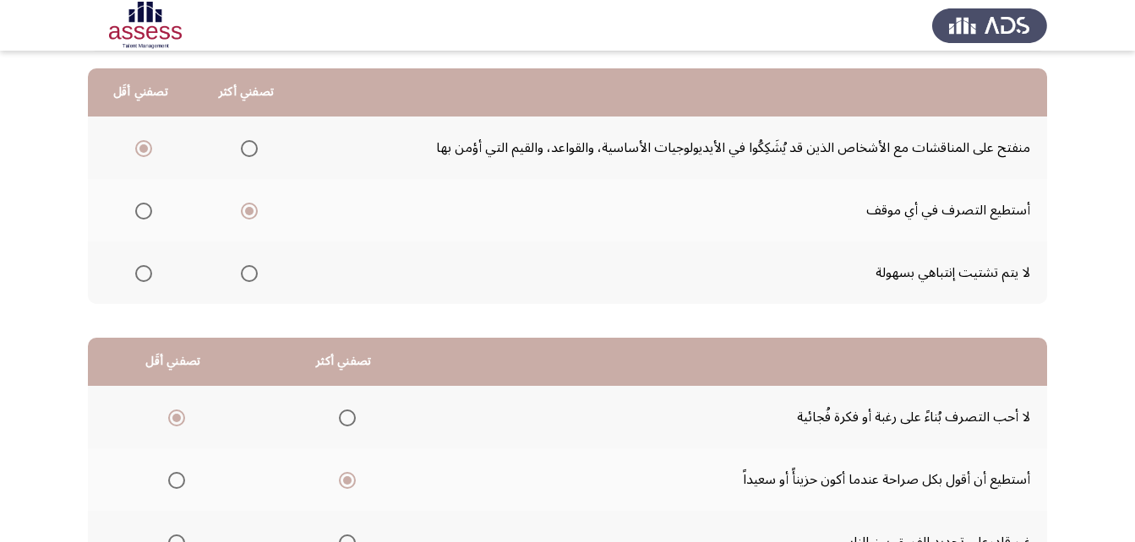
scroll to position [142, 0]
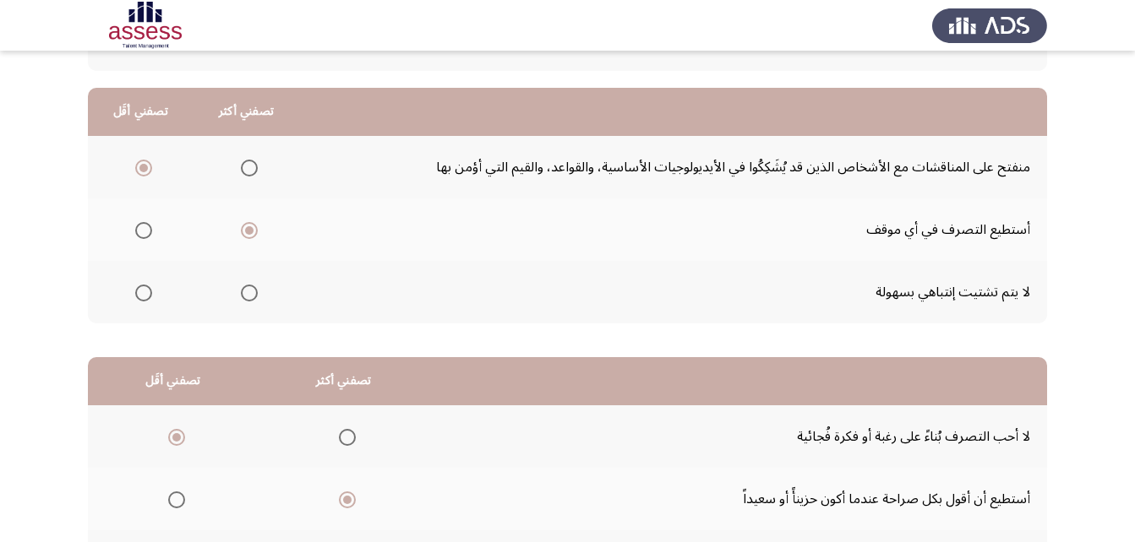
click at [250, 165] on span "Select an option" at bounding box center [249, 168] width 17 height 17
click at [250, 165] on input "Select an option" at bounding box center [249, 168] width 17 height 17
click at [253, 226] on span "Select an option" at bounding box center [249, 230] width 17 height 17
click at [253, 226] on input "Select an option" at bounding box center [249, 230] width 17 height 17
click at [139, 166] on span "Select an option" at bounding box center [143, 168] width 17 height 17
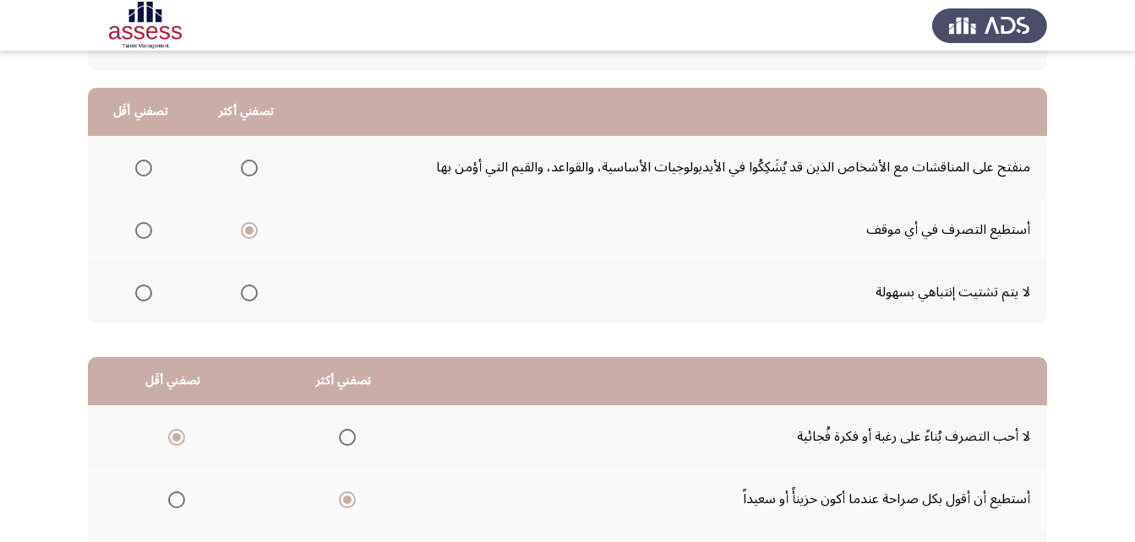
click at [139, 166] on input "Select an option" at bounding box center [143, 168] width 17 height 17
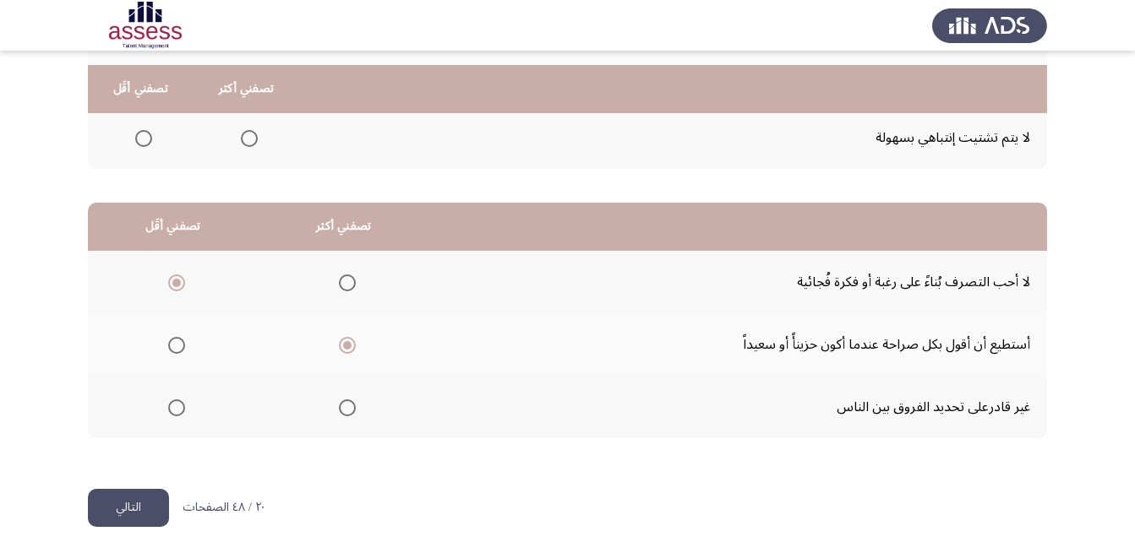
scroll to position [311, 0]
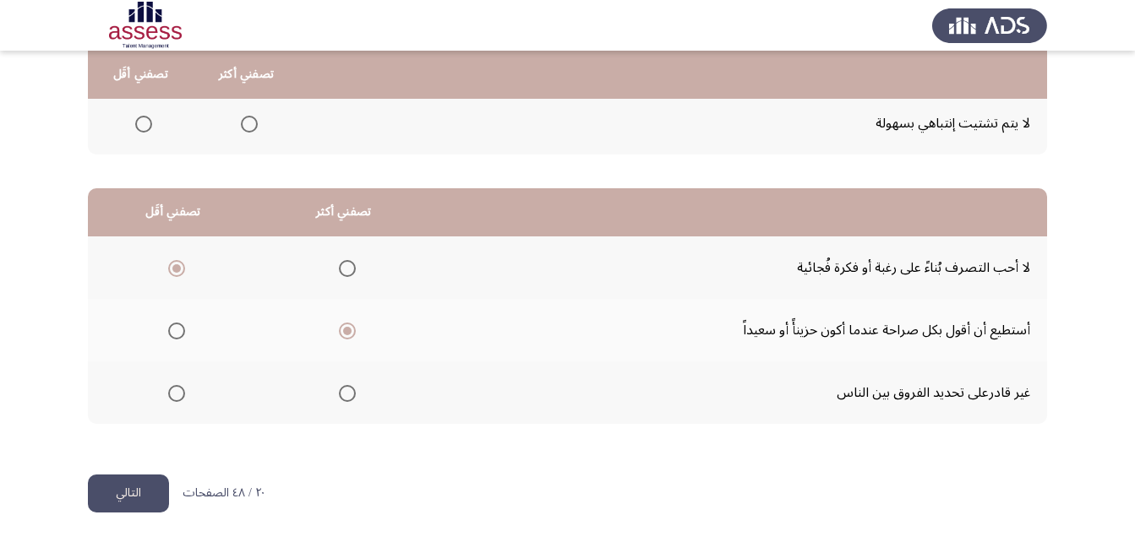
click at [121, 498] on button "التالي" at bounding box center [128, 494] width 81 height 38
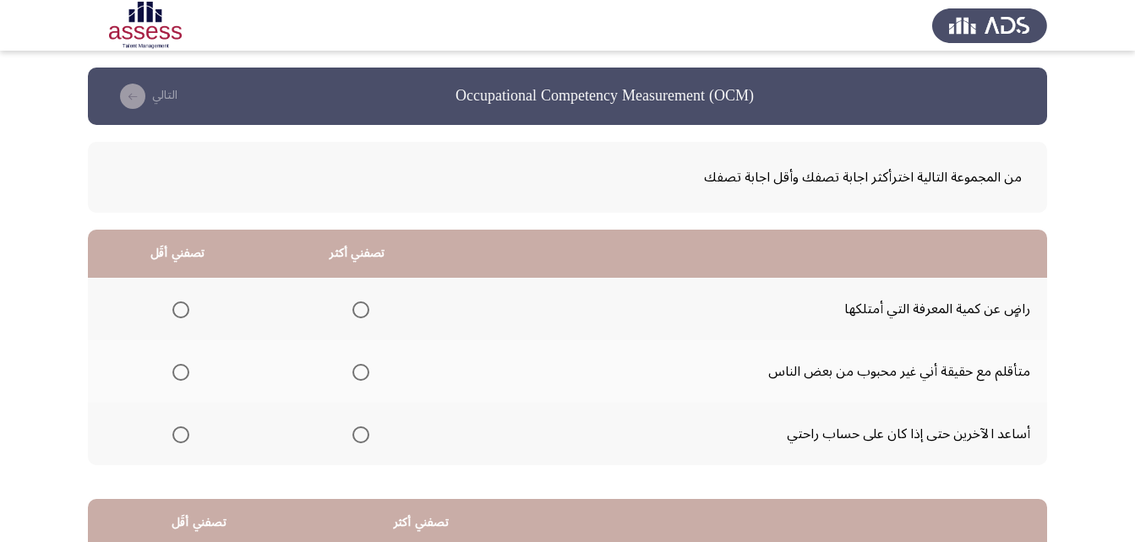
click at [179, 370] on span "Select an option" at bounding box center [180, 372] width 17 height 17
click at [179, 370] on input "Select an option" at bounding box center [180, 372] width 17 height 17
click at [362, 308] on span "Select an option" at bounding box center [360, 310] width 17 height 17
click at [362, 308] on input "Select an option" at bounding box center [360, 310] width 17 height 17
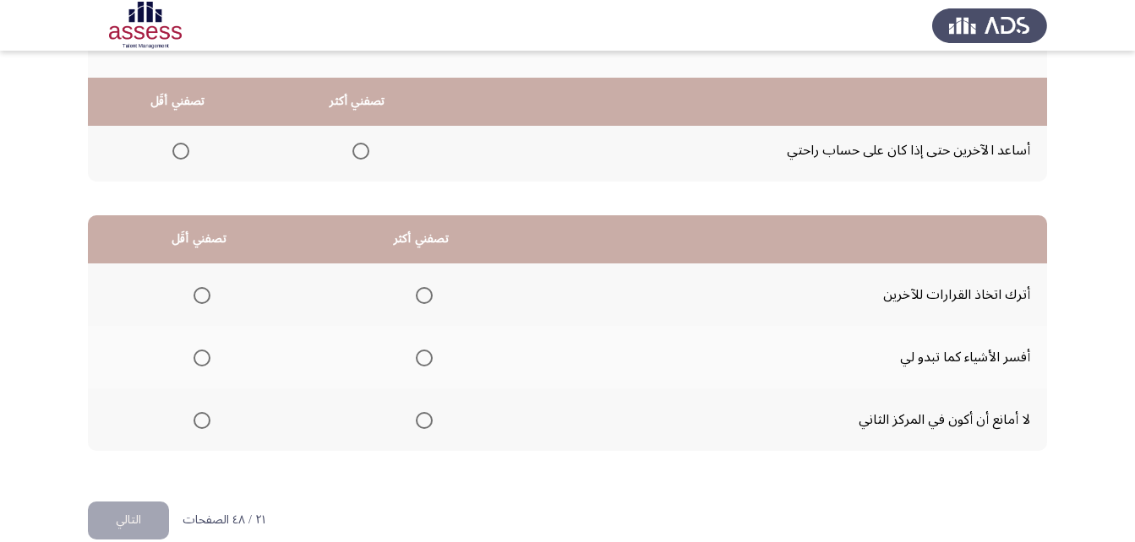
scroll to position [311, 0]
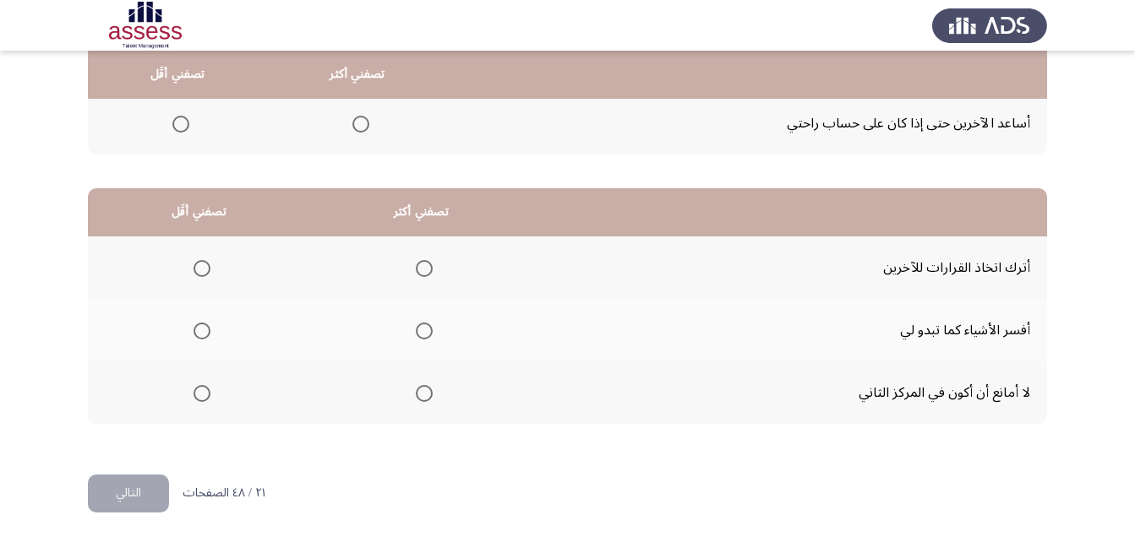
click at [425, 329] on span "Select an option" at bounding box center [424, 331] width 17 height 17
click at [425, 329] on input "Select an option" at bounding box center [424, 331] width 17 height 17
click at [204, 268] on span "Select an option" at bounding box center [201, 268] width 17 height 17
click at [204, 268] on input "Select an option" at bounding box center [201, 268] width 17 height 17
click at [129, 501] on button "التالي" at bounding box center [128, 494] width 81 height 38
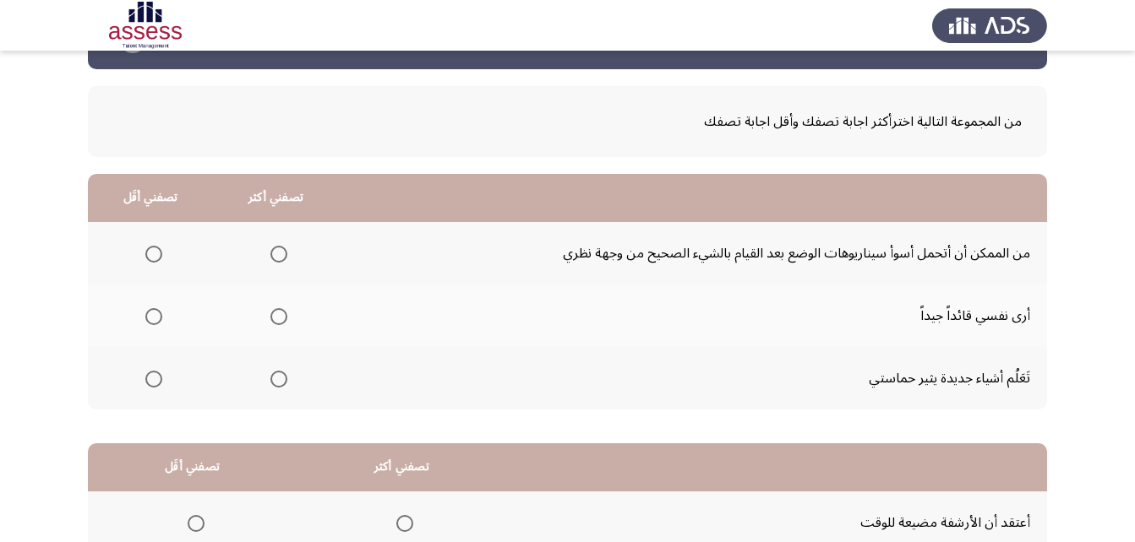
scroll to position [84, 0]
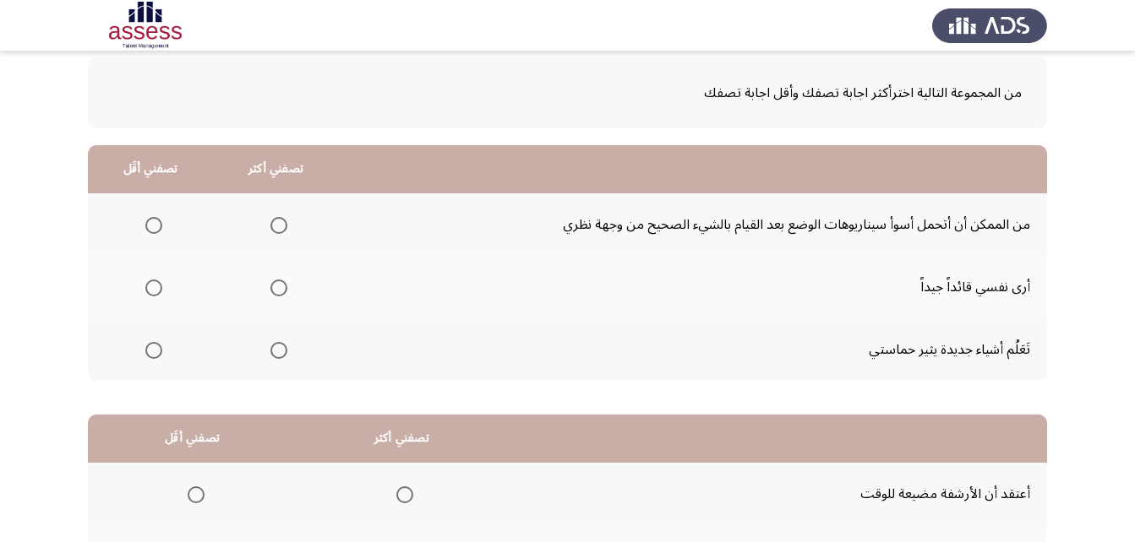
click at [279, 290] on span "Select an option" at bounding box center [278, 288] width 17 height 17
click at [279, 290] on input "Select an option" at bounding box center [278, 288] width 17 height 17
click at [148, 353] on span "Select an option" at bounding box center [153, 350] width 17 height 17
click at [148, 353] on input "Select an option" at bounding box center [153, 350] width 17 height 17
click at [151, 225] on span "Select an option" at bounding box center [153, 225] width 17 height 17
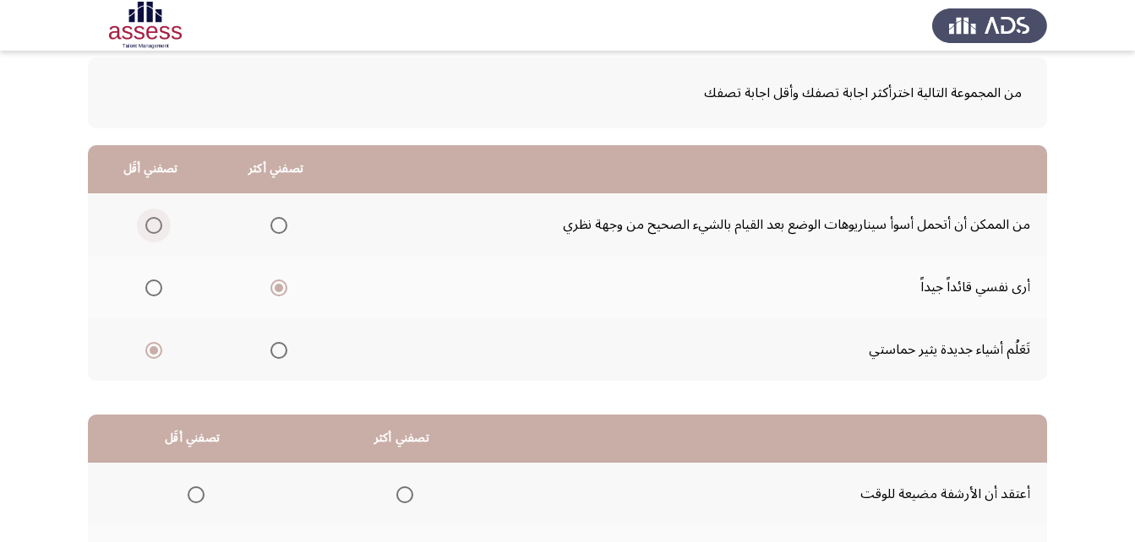
click at [151, 225] on input "Select an option" at bounding box center [153, 225] width 17 height 17
click at [150, 355] on span "Select an option" at bounding box center [153, 350] width 17 height 17
click at [150, 355] on input "Select an option" at bounding box center [153, 350] width 17 height 17
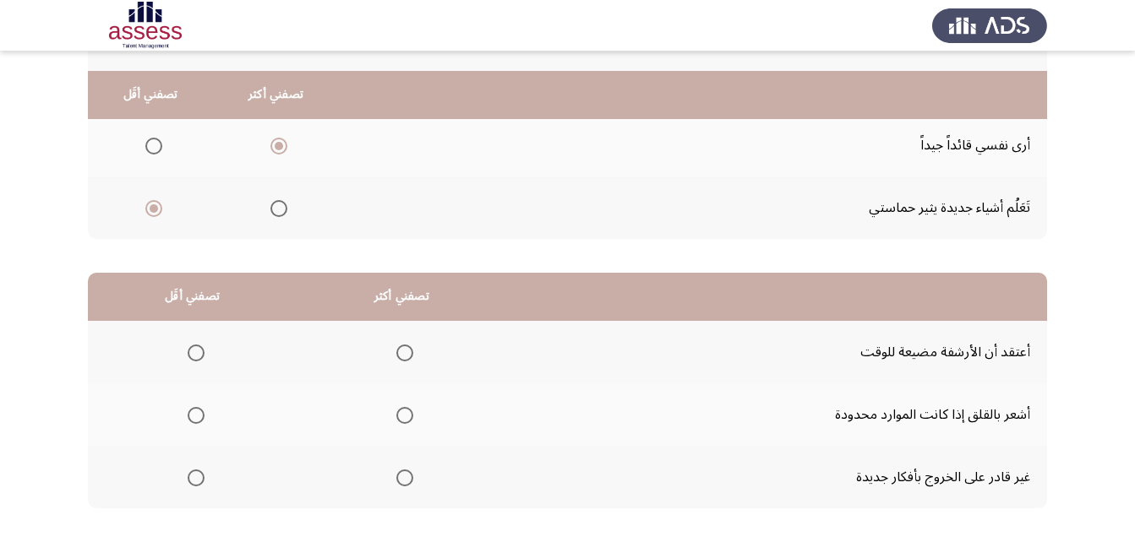
scroll to position [311, 0]
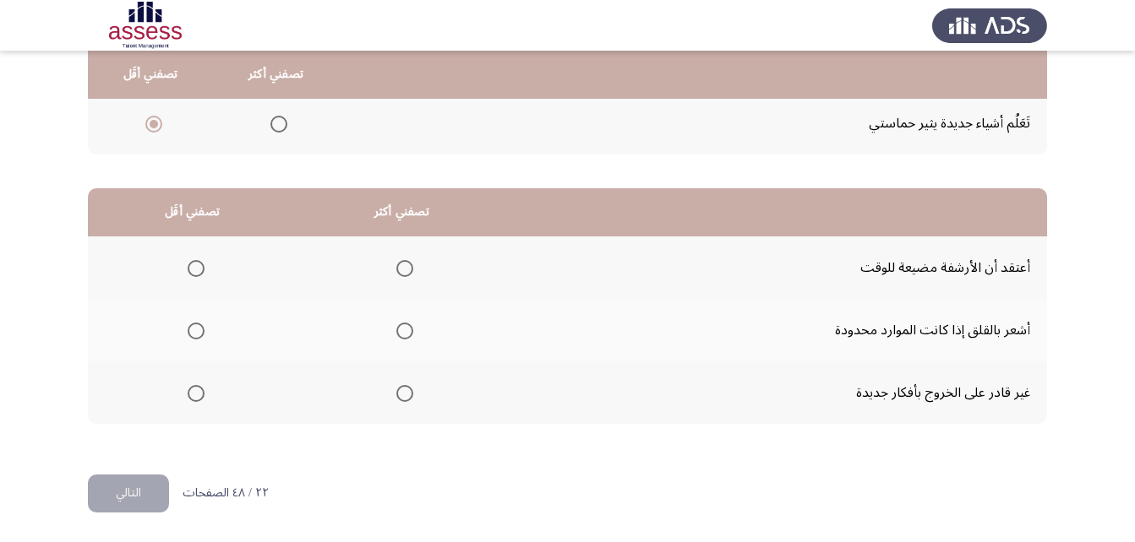
click at [197, 391] on span "Select an option" at bounding box center [196, 393] width 17 height 17
click at [197, 391] on input "Select an option" at bounding box center [196, 393] width 17 height 17
click at [197, 267] on span "Select an option" at bounding box center [196, 268] width 17 height 17
click at [197, 267] on input "Select an option" at bounding box center [196, 268] width 17 height 17
click at [405, 331] on span "Select an option" at bounding box center [404, 331] width 17 height 17
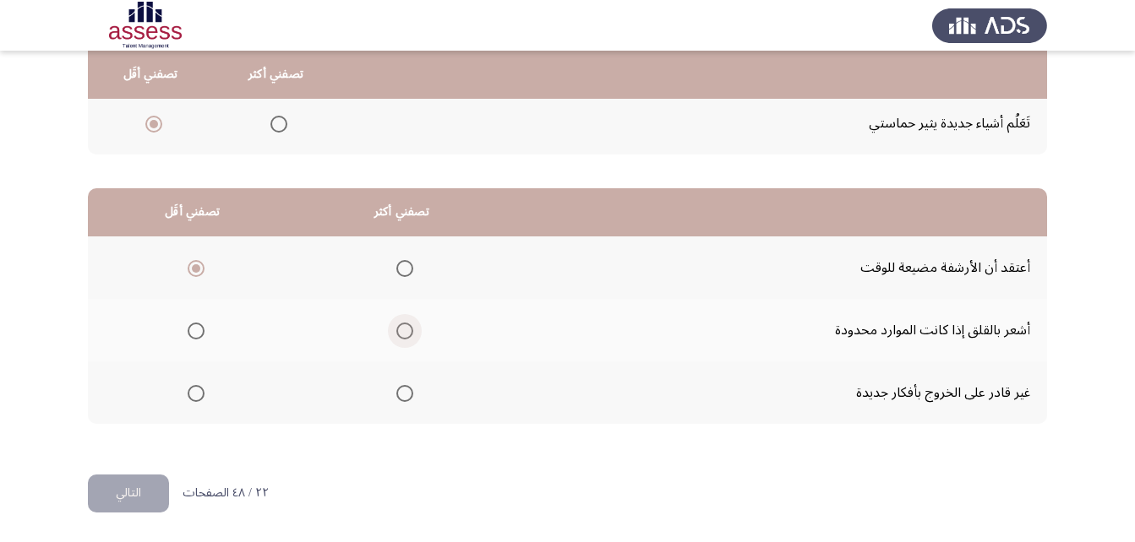
click at [405, 331] on input "Select an option" at bounding box center [404, 331] width 17 height 17
click at [119, 497] on button "التالي" at bounding box center [128, 494] width 81 height 38
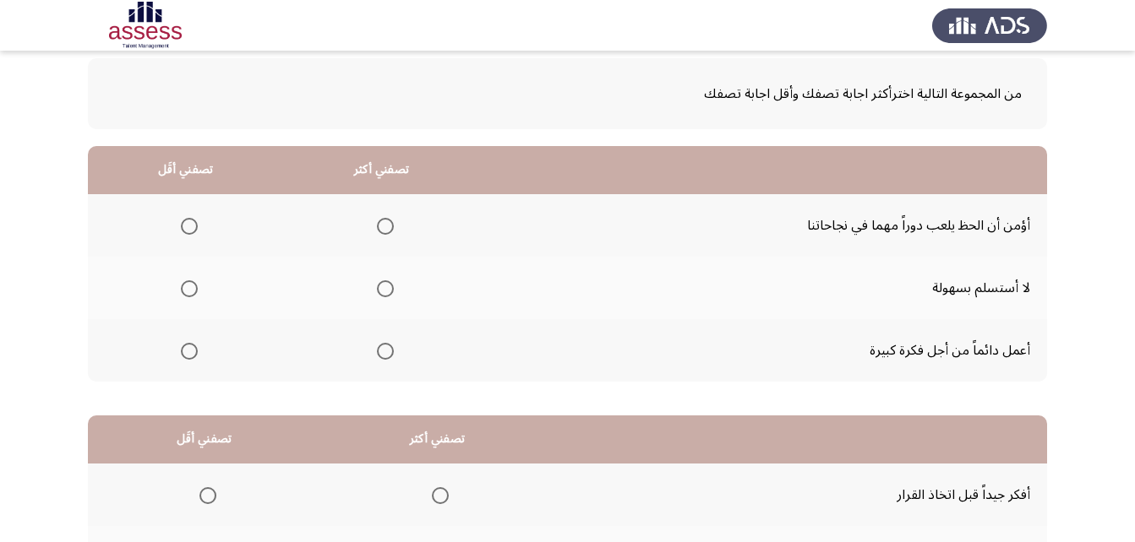
scroll to position [84, 0]
click at [377, 350] on span "Select an option" at bounding box center [385, 350] width 17 height 17
click at [377, 350] on input "Select an option" at bounding box center [385, 350] width 17 height 17
click at [186, 226] on span "Select an option" at bounding box center [189, 225] width 17 height 17
click at [186, 226] on input "Select an option" at bounding box center [189, 225] width 17 height 17
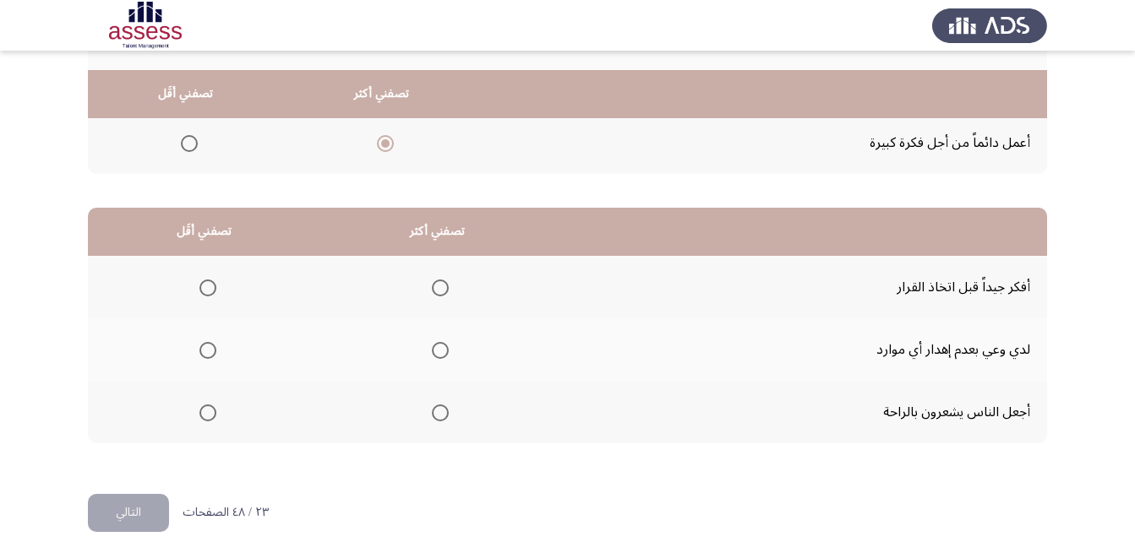
scroll to position [311, 0]
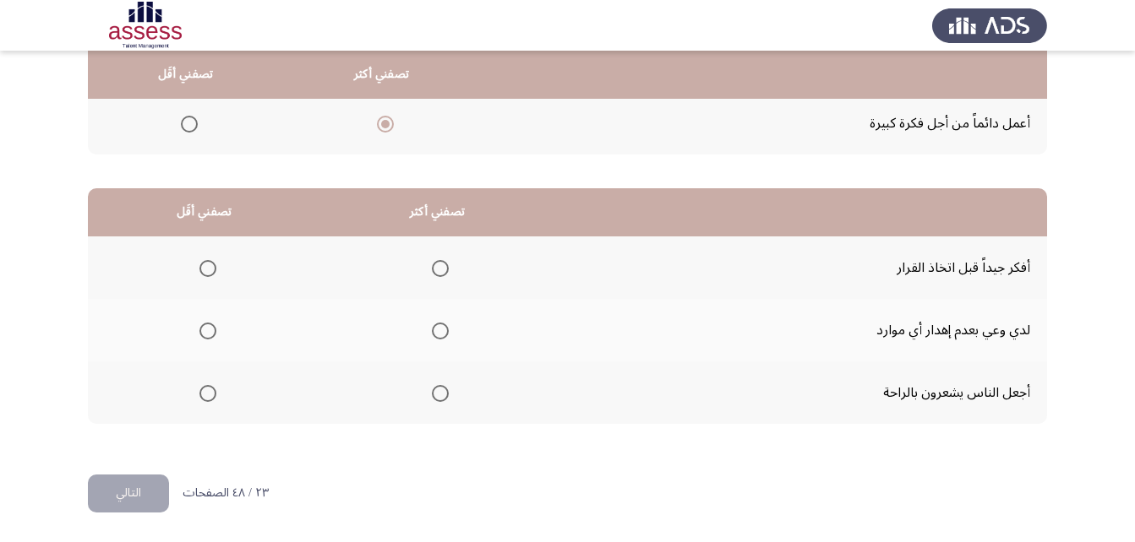
click at [442, 268] on span "Select an option" at bounding box center [440, 268] width 17 height 17
click at [442, 268] on input "Select an option" at bounding box center [440, 268] width 17 height 17
click at [206, 385] on span "Select an option" at bounding box center [207, 393] width 17 height 17
click at [206, 385] on input "Select an option" at bounding box center [207, 393] width 17 height 17
click at [211, 333] on span "Select an option" at bounding box center [207, 331] width 17 height 17
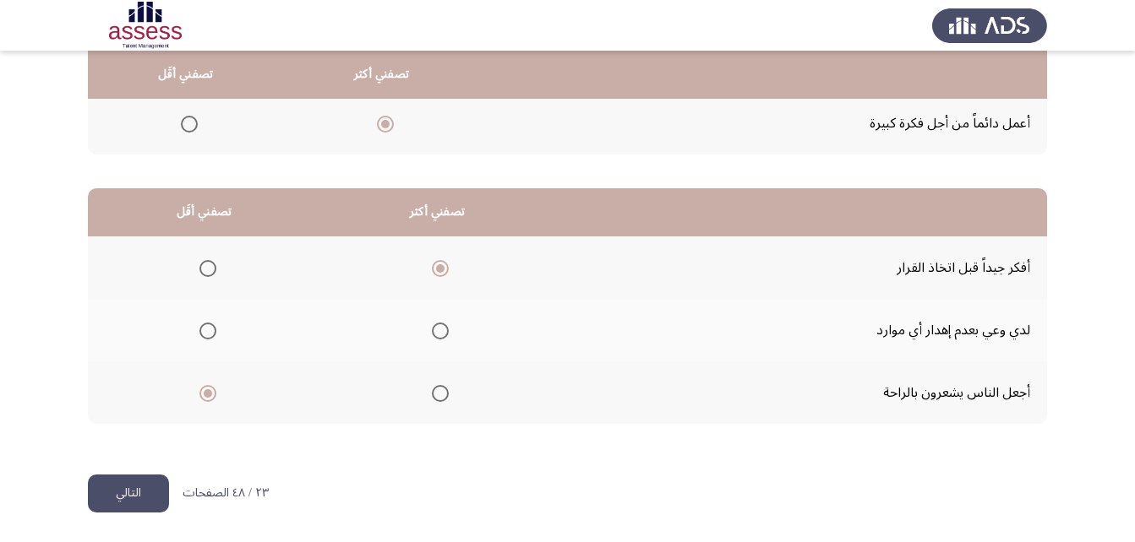
click at [211, 333] on input "Select an option" at bounding box center [207, 331] width 17 height 17
click at [205, 392] on span "Select an option" at bounding box center [207, 393] width 17 height 17
click at [205, 392] on input "Select an option" at bounding box center [207, 393] width 17 height 17
click at [121, 501] on button "التالي" at bounding box center [128, 494] width 81 height 38
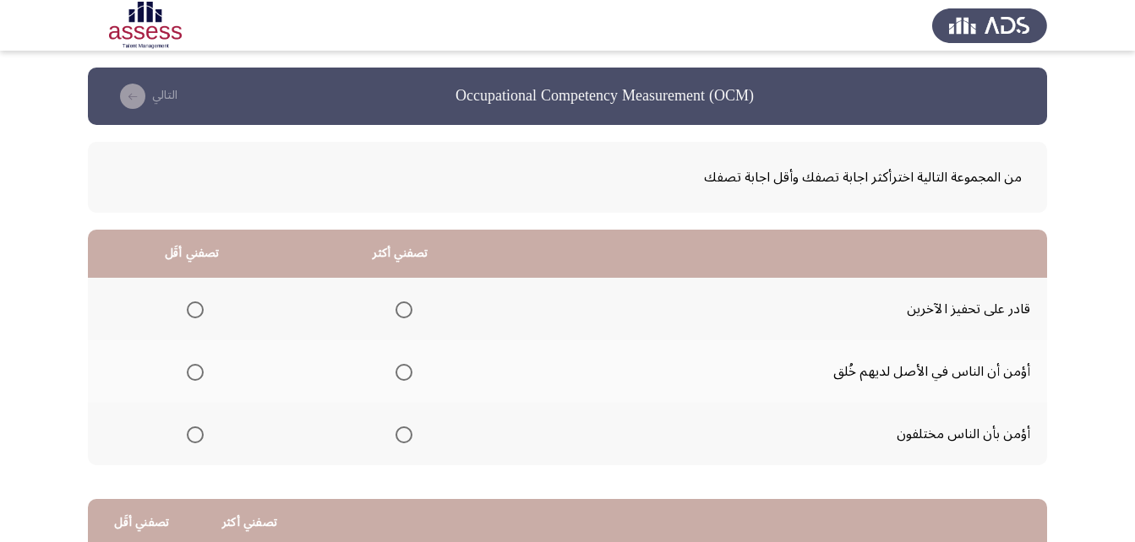
click at [409, 373] on span "Select an option" at bounding box center [403, 372] width 17 height 17
click at [409, 373] on input "Select an option" at bounding box center [403, 372] width 17 height 17
click at [401, 305] on span "Select an option" at bounding box center [403, 310] width 17 height 17
click at [401, 305] on input "Select an option" at bounding box center [403, 310] width 17 height 17
click at [197, 435] on span "Select an option" at bounding box center [195, 435] width 17 height 17
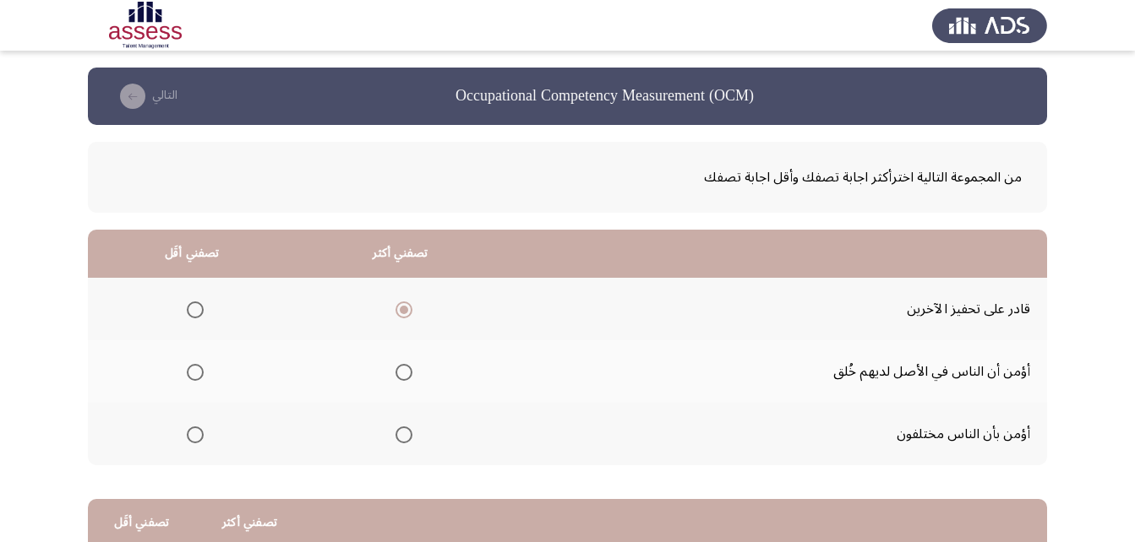
click at [197, 435] on input "Select an option" at bounding box center [195, 435] width 17 height 17
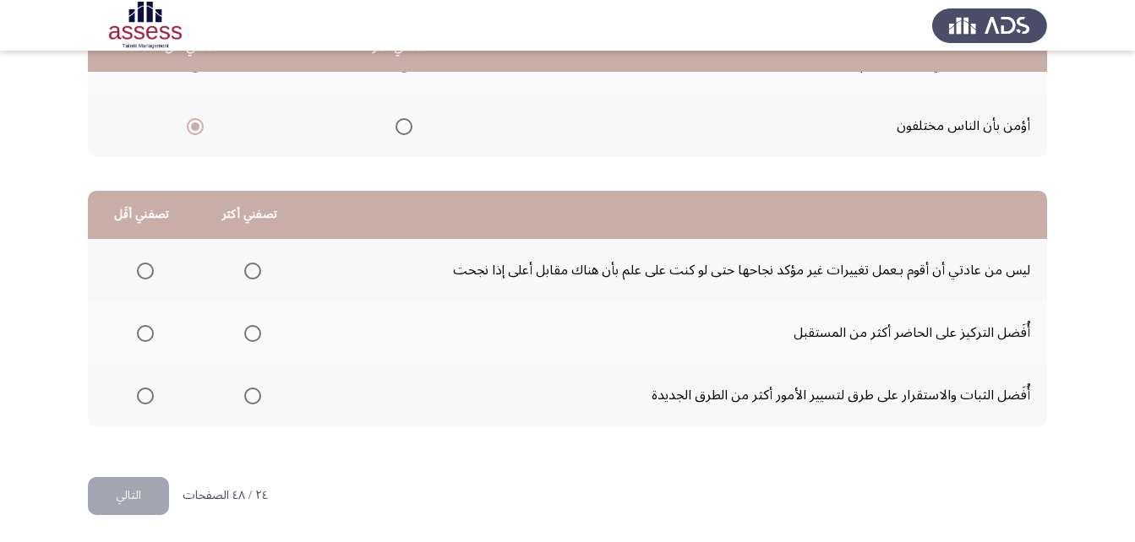
scroll to position [311, 0]
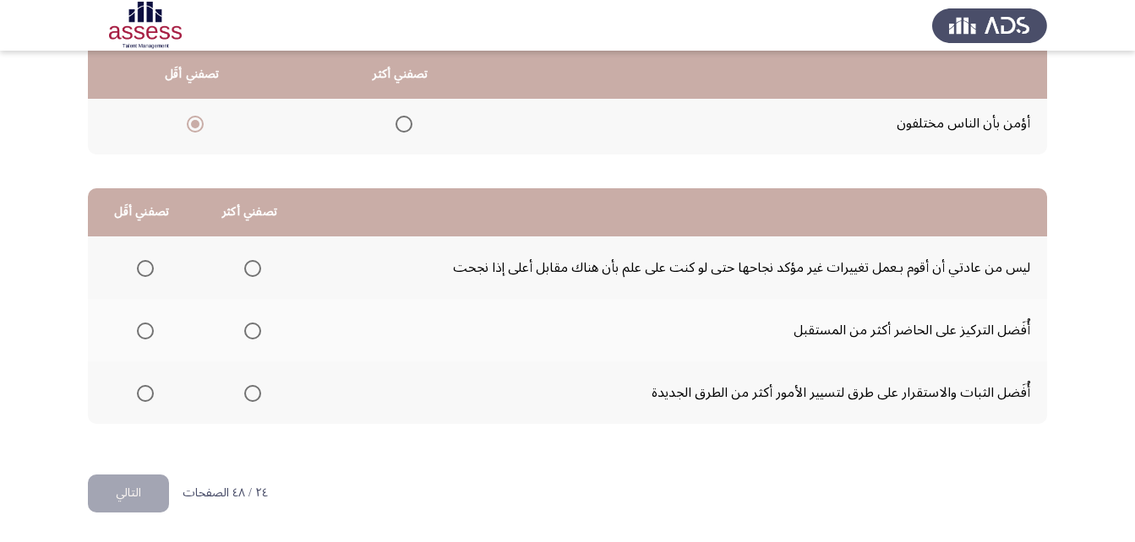
click at [147, 393] on span "Select an option" at bounding box center [145, 393] width 17 height 17
click at [147, 393] on input "Select an option" at bounding box center [145, 393] width 17 height 17
click at [146, 267] on span "Select an option" at bounding box center [145, 268] width 17 height 17
click at [146, 267] on input "Select an option" at bounding box center [145, 268] width 17 height 17
click at [254, 398] on span "Select an option" at bounding box center [252, 393] width 17 height 17
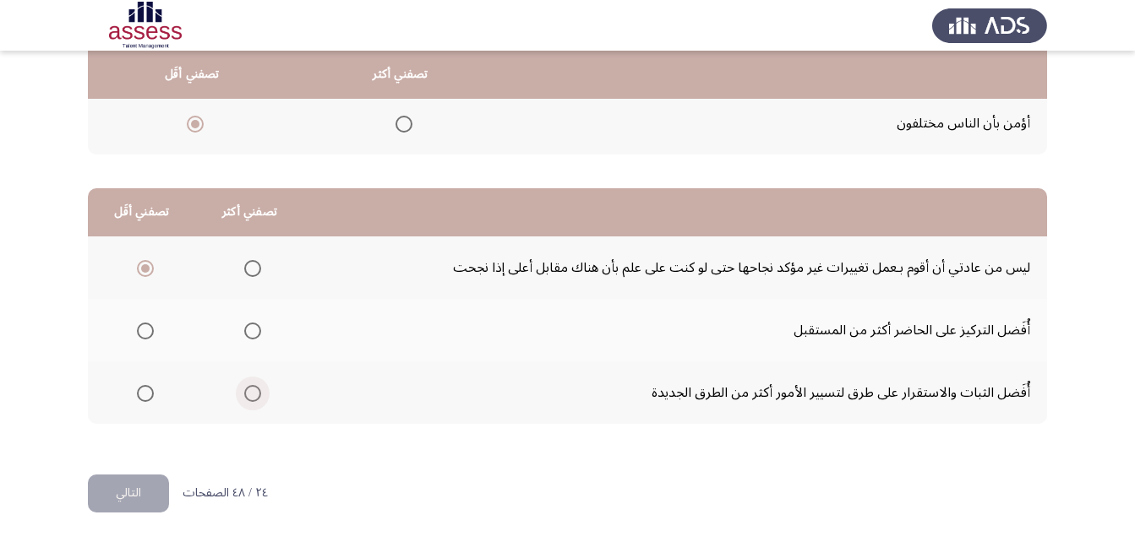
click at [254, 398] on input "Select an option" at bounding box center [252, 393] width 17 height 17
click at [139, 326] on span "Select an option" at bounding box center [145, 331] width 17 height 17
click at [139, 326] on input "Select an option" at bounding box center [145, 331] width 17 height 17
click at [248, 330] on span "Select an option" at bounding box center [252, 331] width 17 height 17
click at [248, 330] on input "Select an option" at bounding box center [252, 331] width 17 height 17
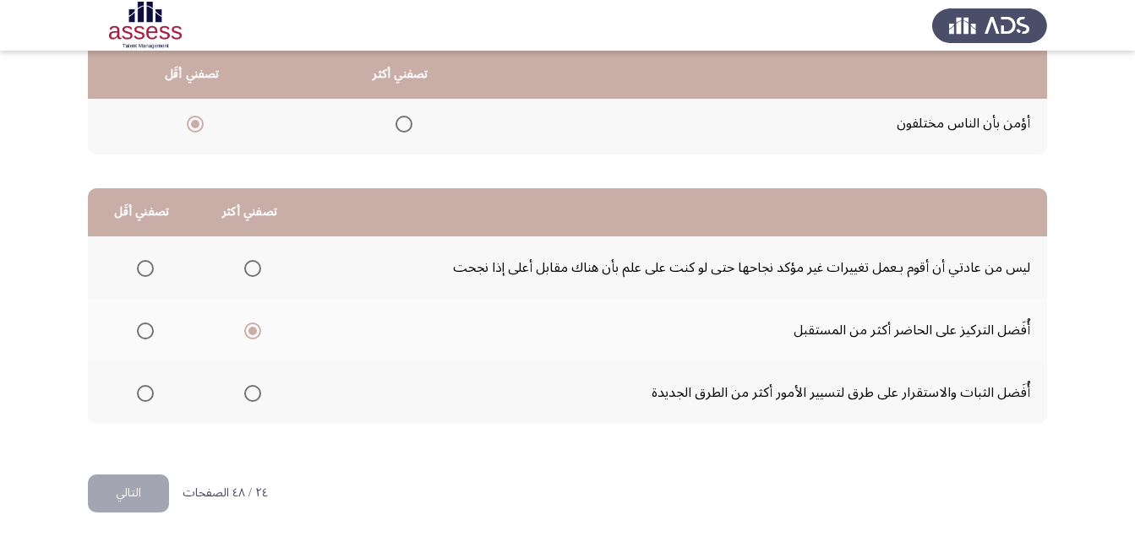
click at [255, 267] on span "Select an option" at bounding box center [252, 268] width 17 height 17
click at [255, 267] on input "Select an option" at bounding box center [252, 268] width 17 height 17
click at [141, 329] on span "Select an option" at bounding box center [145, 331] width 17 height 17
click at [141, 329] on input "Select an option" at bounding box center [145, 331] width 17 height 17
click at [125, 492] on button "التالي" at bounding box center [128, 494] width 81 height 38
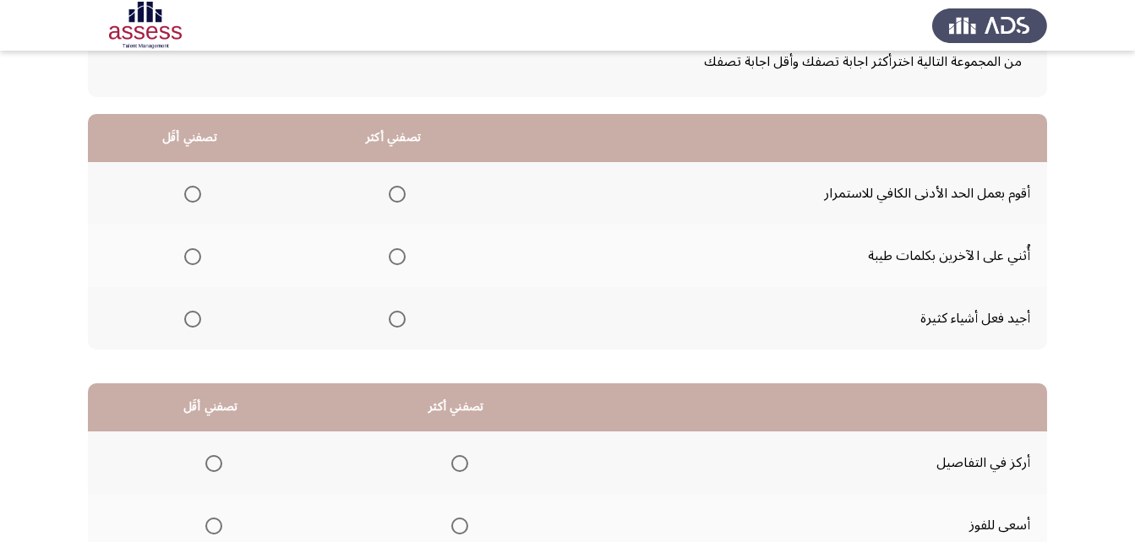
scroll to position [57, 0]
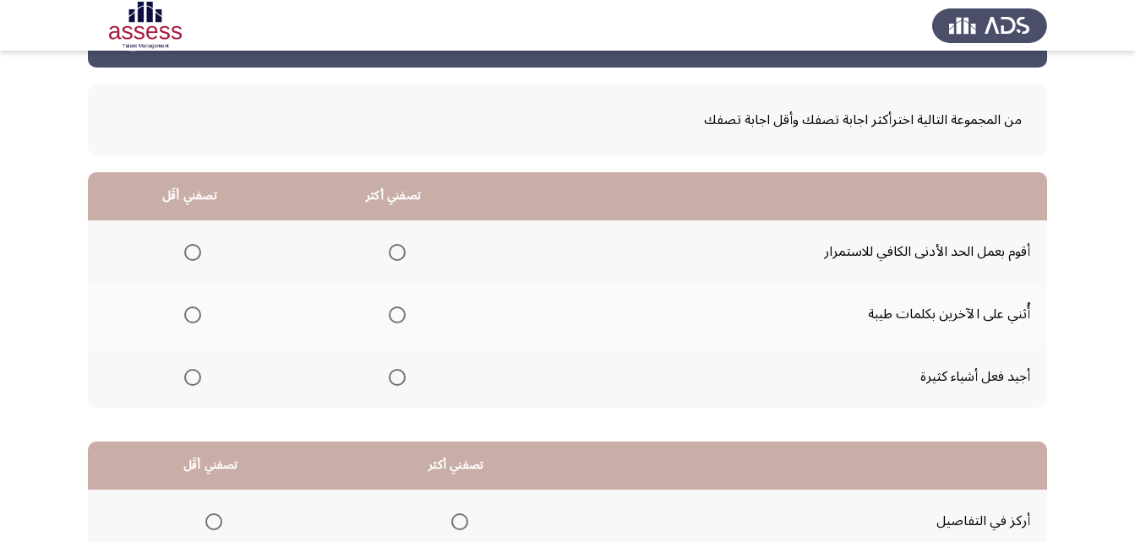
click at [400, 252] on span "Select an option" at bounding box center [397, 252] width 17 height 17
click at [400, 252] on input "Select an option" at bounding box center [397, 252] width 17 height 17
click at [193, 245] on span "Select an option" at bounding box center [192, 252] width 17 height 17
click at [193, 245] on input "Select an option" at bounding box center [192, 252] width 17 height 17
click at [399, 313] on span "Select an option" at bounding box center [397, 315] width 17 height 17
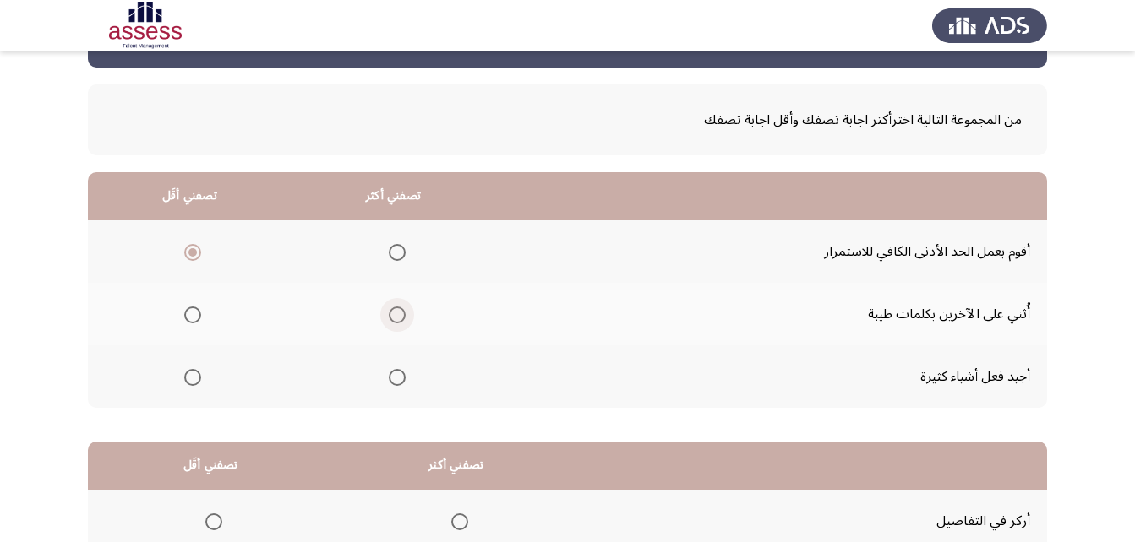
click at [399, 313] on input "Select an option" at bounding box center [397, 315] width 17 height 17
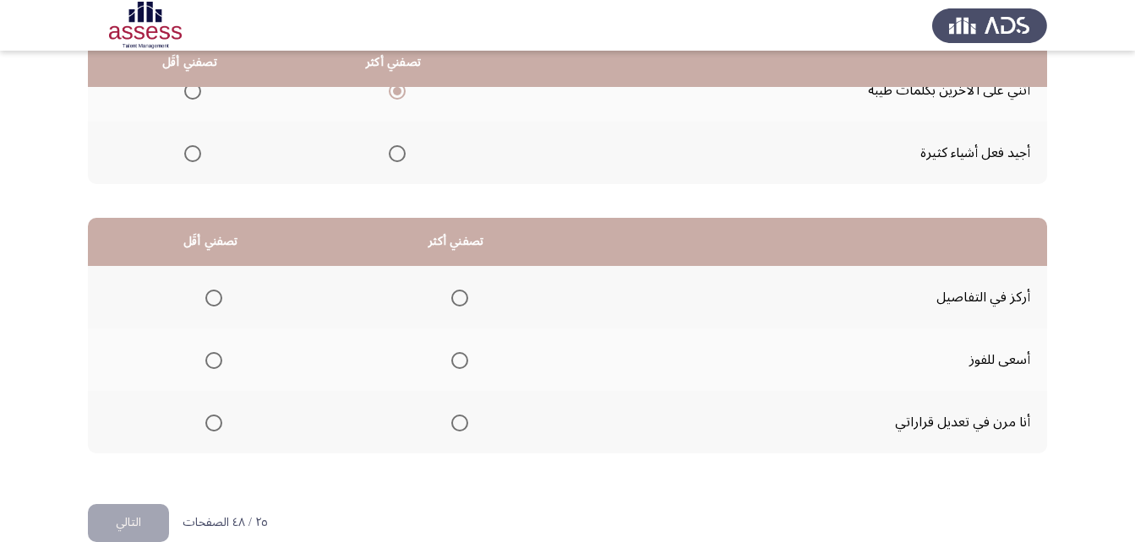
scroll to position [311, 0]
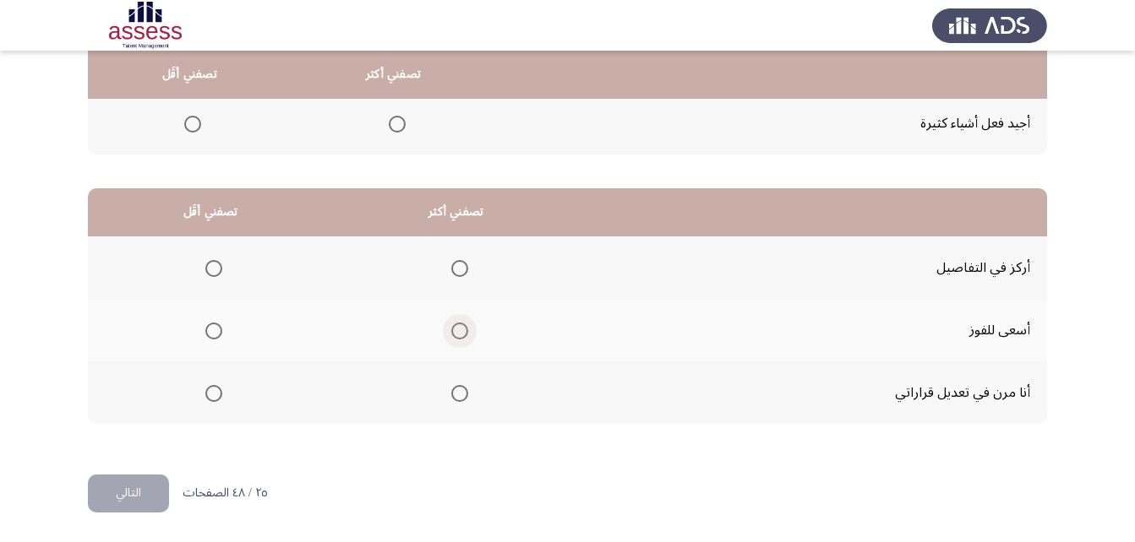
click at [454, 328] on span "Select an option" at bounding box center [459, 331] width 17 height 17
click at [454, 328] on input "Select an option" at bounding box center [459, 331] width 17 height 17
click at [215, 394] on span "Select an option" at bounding box center [213, 393] width 17 height 17
click at [215, 394] on input "Select an option" at bounding box center [213, 393] width 17 height 17
click at [211, 269] on span "Select an option" at bounding box center [213, 268] width 17 height 17
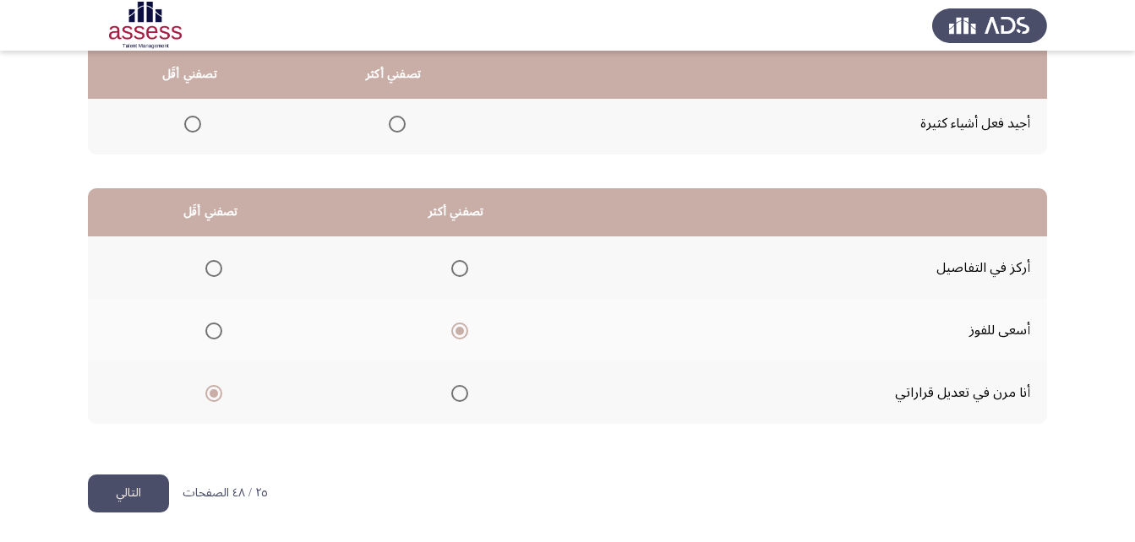
click at [211, 269] on input "Select an option" at bounding box center [213, 268] width 17 height 17
click at [140, 501] on button "التالي" at bounding box center [128, 494] width 81 height 38
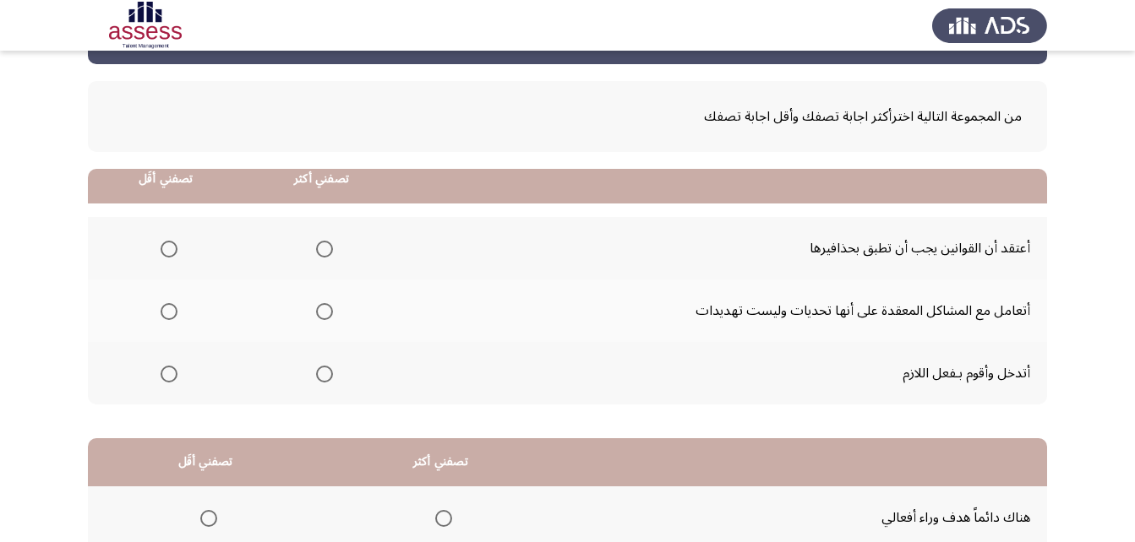
scroll to position [57, 0]
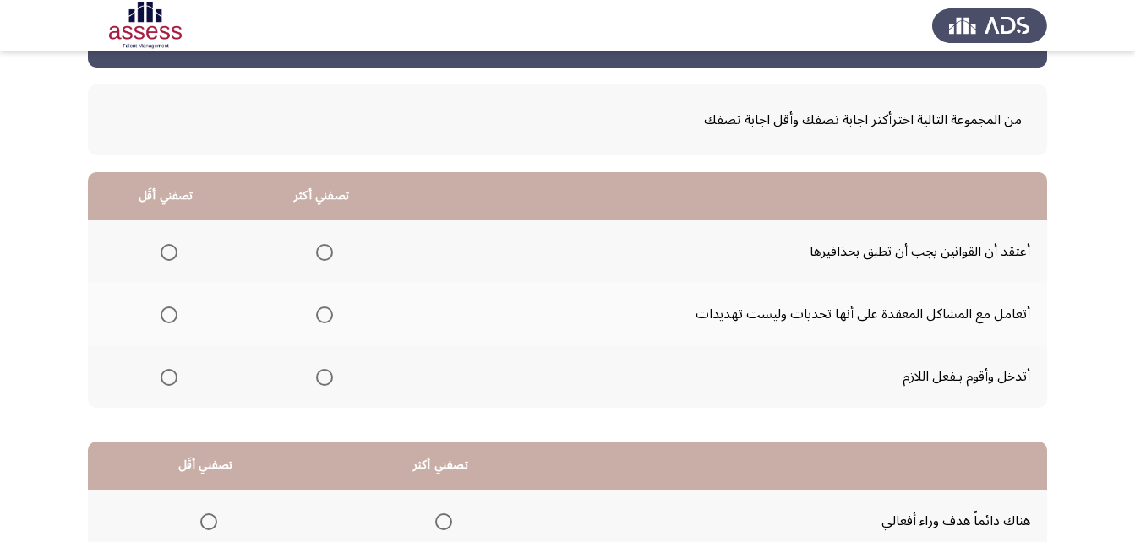
click at [324, 248] on span "Select an option" at bounding box center [324, 252] width 17 height 17
click at [324, 248] on input "Select an option" at bounding box center [324, 252] width 17 height 17
click at [161, 378] on span "Select an option" at bounding box center [169, 377] width 17 height 17
click at [161, 378] on input "Select an option" at bounding box center [169, 377] width 17 height 17
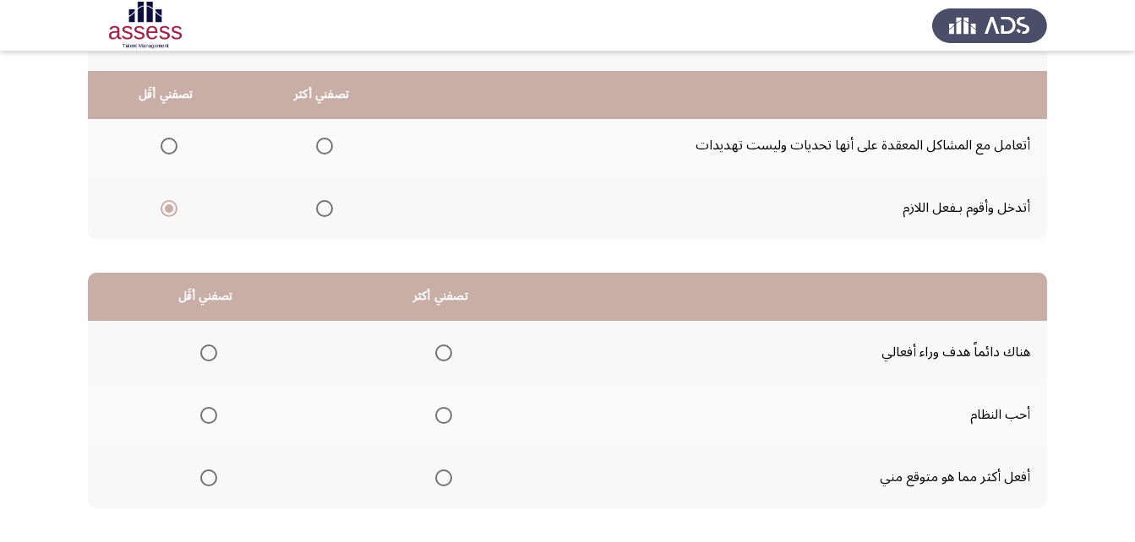
scroll to position [311, 0]
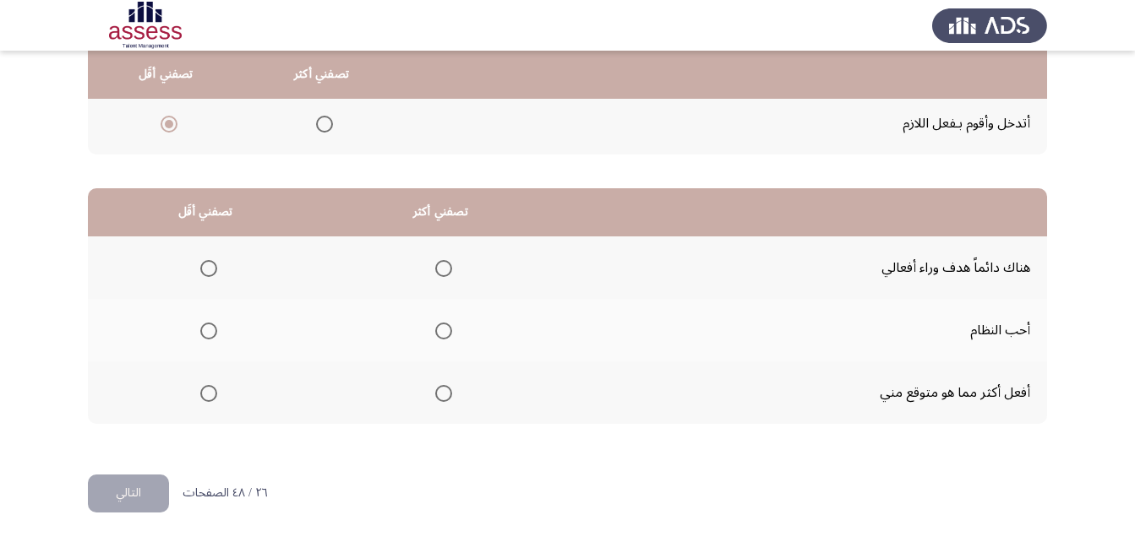
click at [204, 265] on span "Select an option" at bounding box center [208, 268] width 17 height 17
click at [204, 265] on input "Select an option" at bounding box center [208, 268] width 17 height 17
click at [436, 329] on span "Select an option" at bounding box center [443, 331] width 17 height 17
click at [436, 329] on input "Select an option" at bounding box center [443, 331] width 17 height 17
click at [130, 490] on button "التالي" at bounding box center [128, 494] width 81 height 38
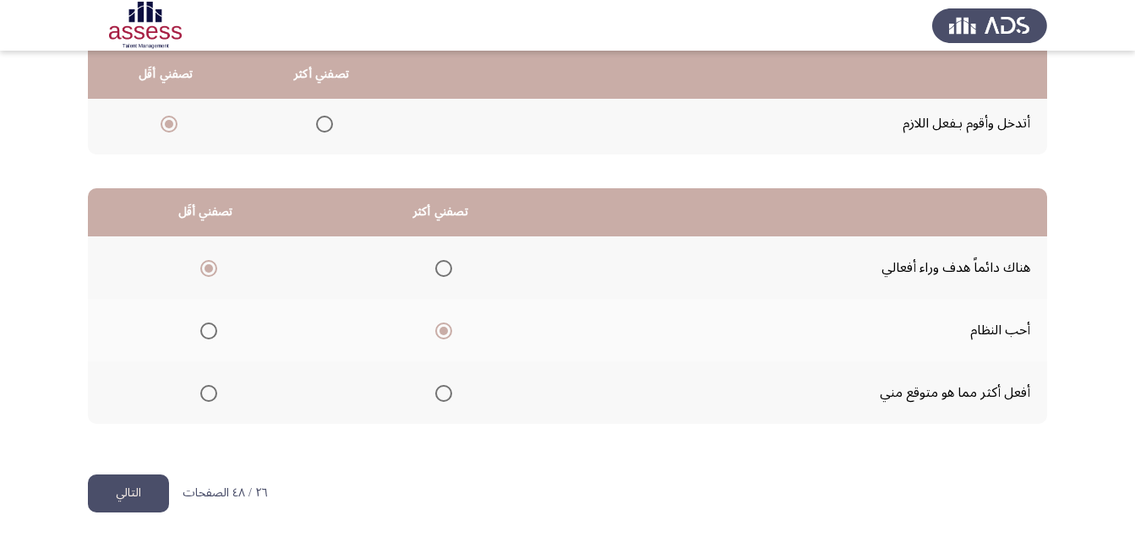
scroll to position [0, 0]
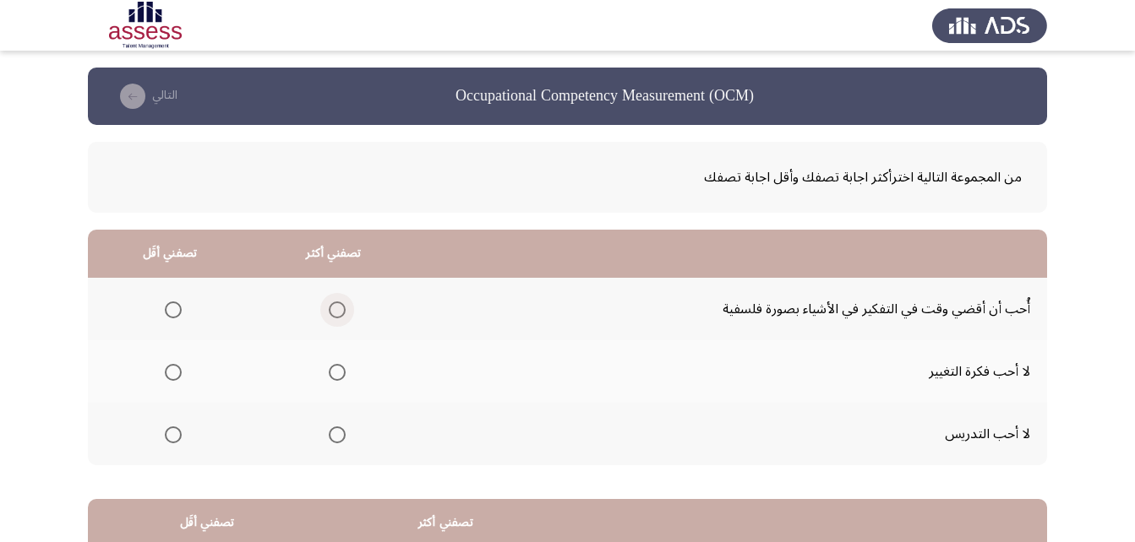
click at [337, 310] on span "Select an option" at bounding box center [337, 310] width 17 height 17
click at [337, 310] on input "Select an option" at bounding box center [337, 310] width 17 height 17
click at [167, 433] on span "Select an option" at bounding box center [173, 435] width 17 height 17
click at [167, 433] on input "Select an option" at bounding box center [173, 435] width 17 height 17
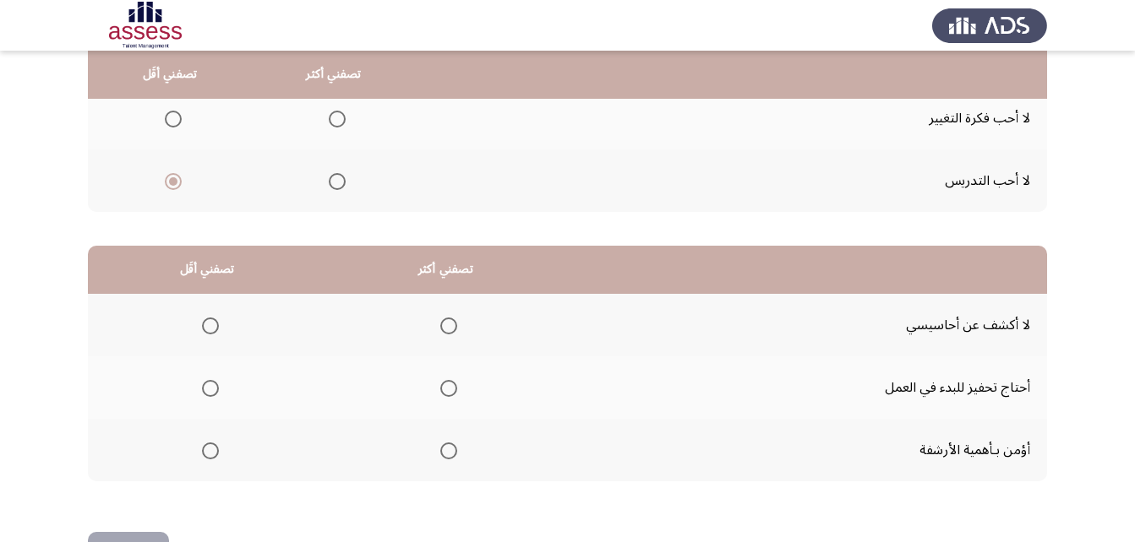
click at [211, 392] on span "Select an option" at bounding box center [210, 388] width 17 height 17
click at [211, 392] on input "Select an option" at bounding box center [210, 388] width 17 height 17
click at [444, 326] on span "Select an option" at bounding box center [448, 326] width 17 height 17
click at [444, 326] on input "Select an option" at bounding box center [448, 326] width 17 height 17
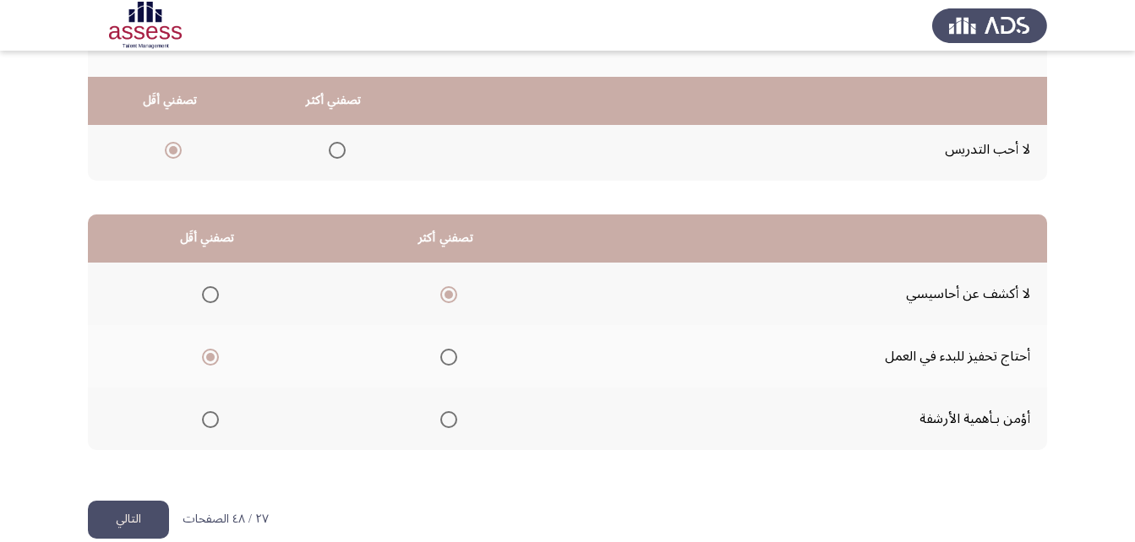
scroll to position [311, 0]
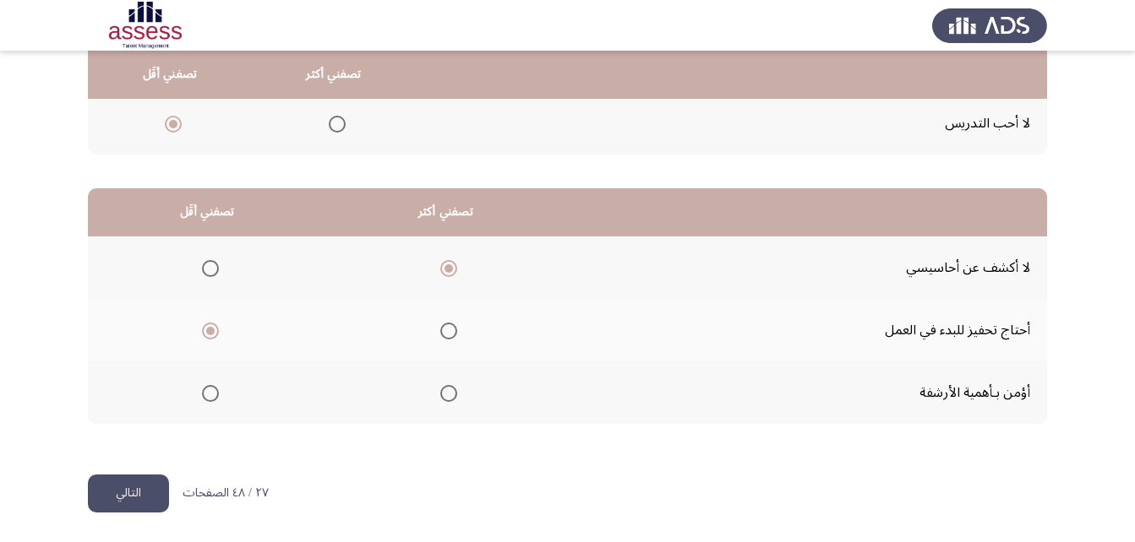
click at [128, 498] on button "التالي" at bounding box center [128, 494] width 81 height 38
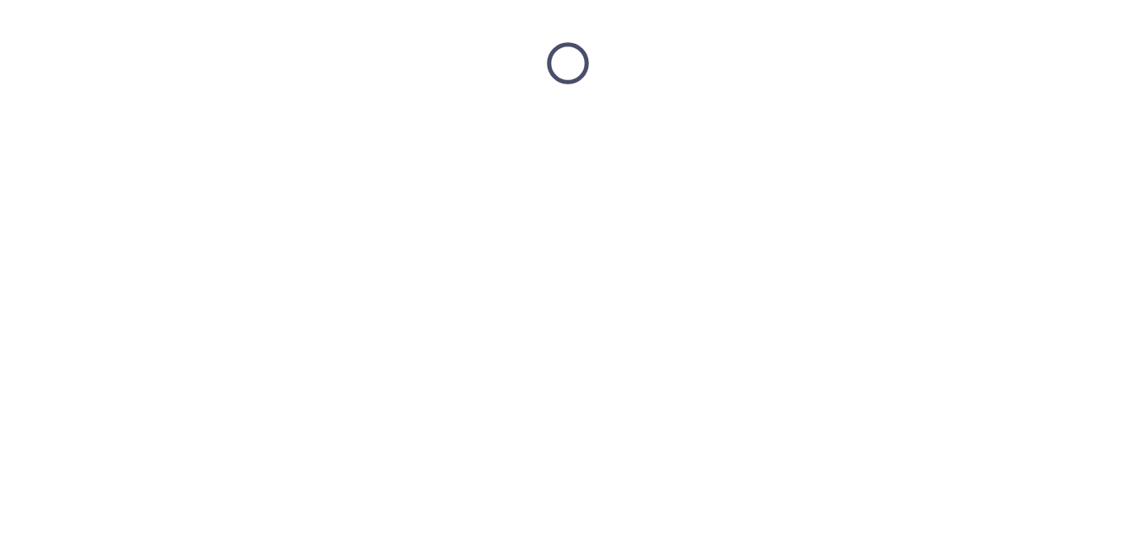
scroll to position [0, 0]
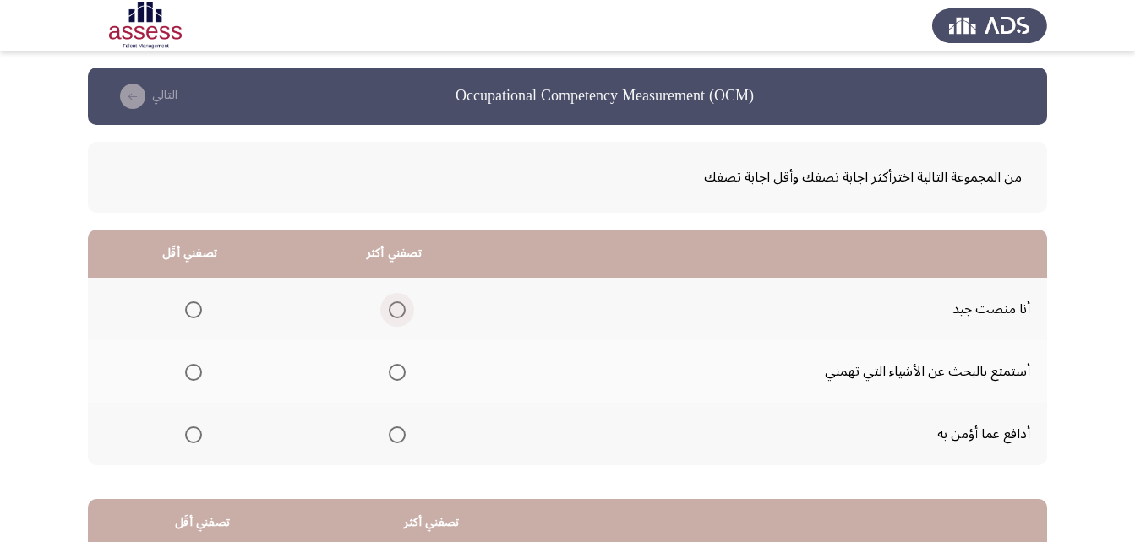
click at [395, 307] on span "Select an option" at bounding box center [397, 310] width 17 height 17
click at [395, 307] on input "Select an option" at bounding box center [397, 310] width 17 height 17
click at [191, 371] on span "Select an option" at bounding box center [193, 372] width 17 height 17
click at [191, 371] on input "Select an option" at bounding box center [193, 372] width 17 height 17
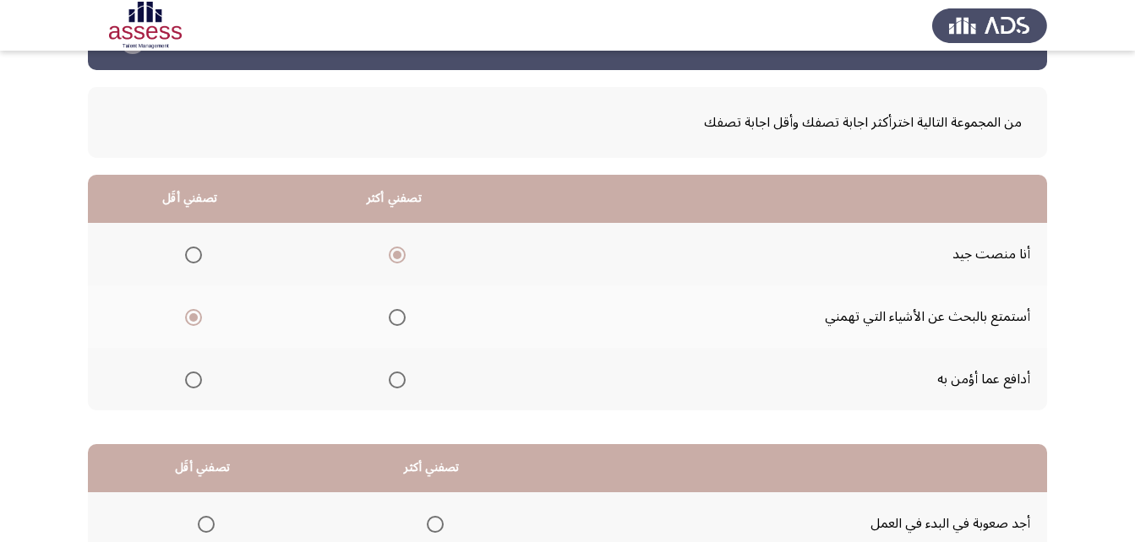
scroll to position [84, 0]
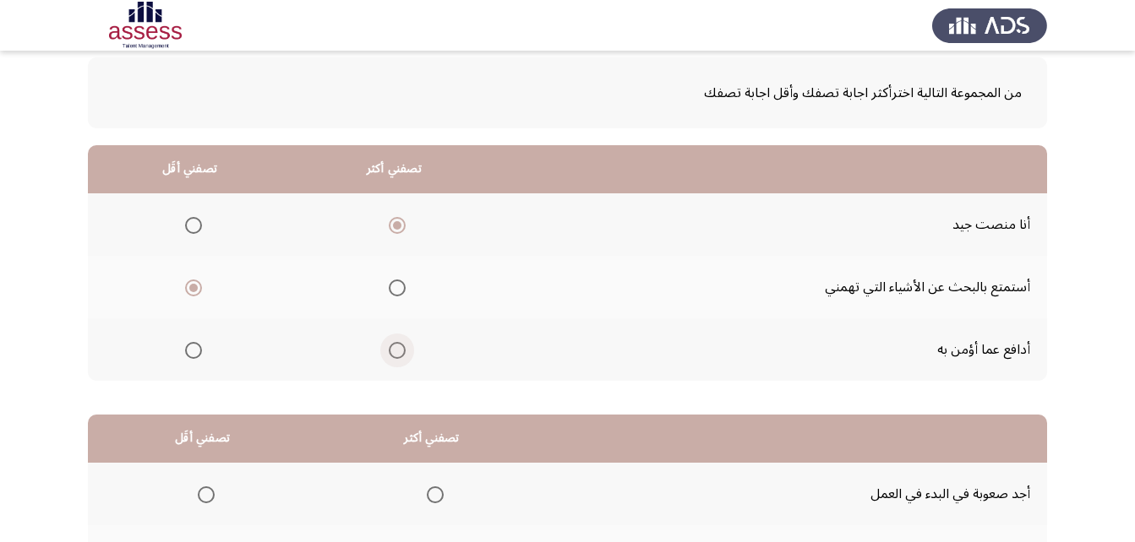
click at [391, 351] on span "Select an option" at bounding box center [397, 350] width 17 height 17
click at [391, 351] on input "Select an option" at bounding box center [397, 350] width 17 height 17
click at [394, 228] on span "Select an option" at bounding box center [397, 225] width 17 height 17
click at [394, 228] on input "Select an option" at bounding box center [397, 225] width 17 height 17
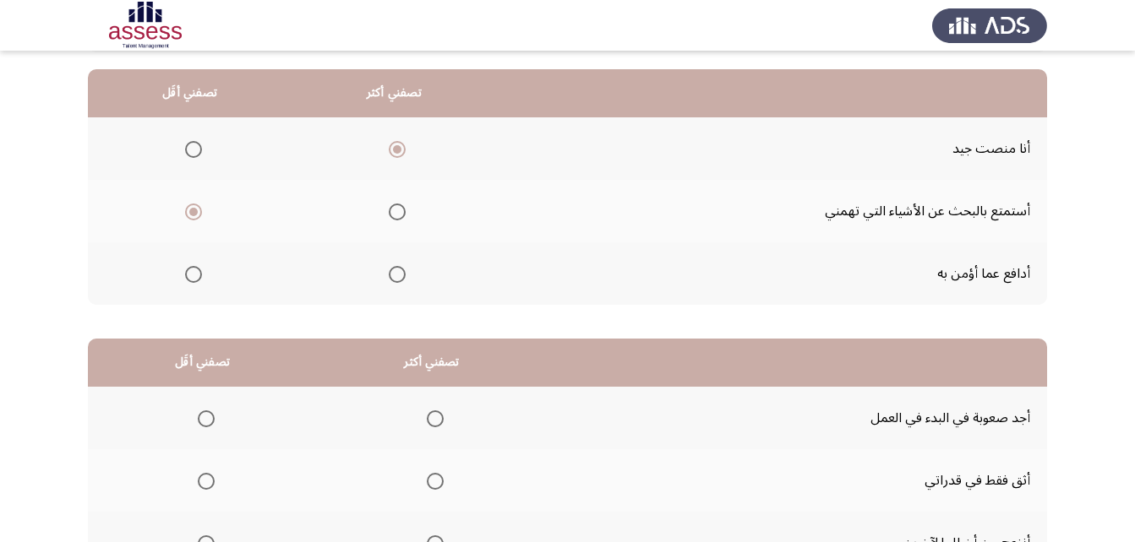
scroll to position [253, 0]
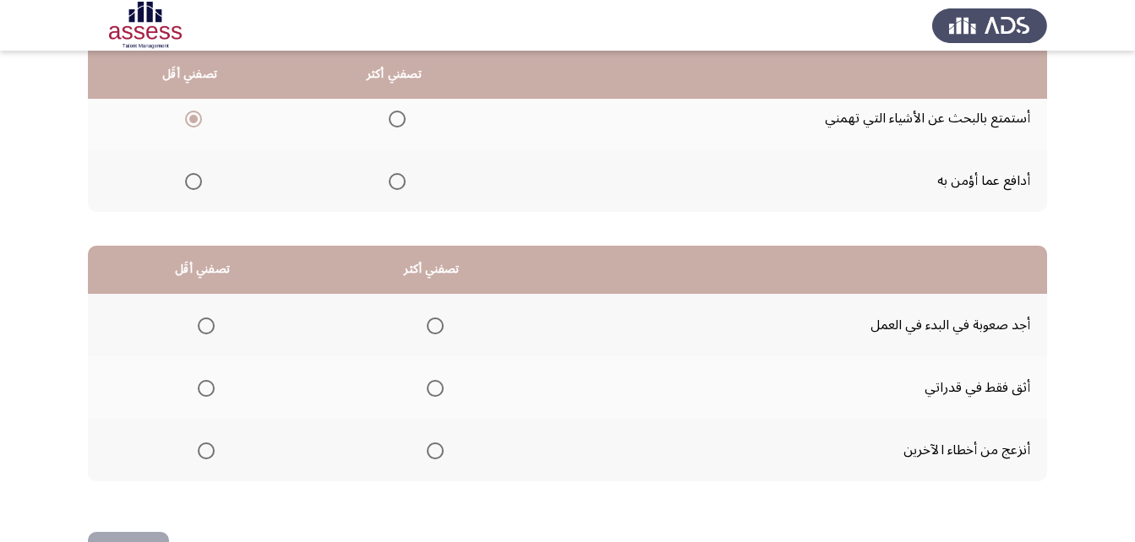
click at [194, 324] on label "Select an option" at bounding box center [203, 326] width 24 height 17
click at [198, 324] on input "Select an option" at bounding box center [206, 326] width 17 height 17
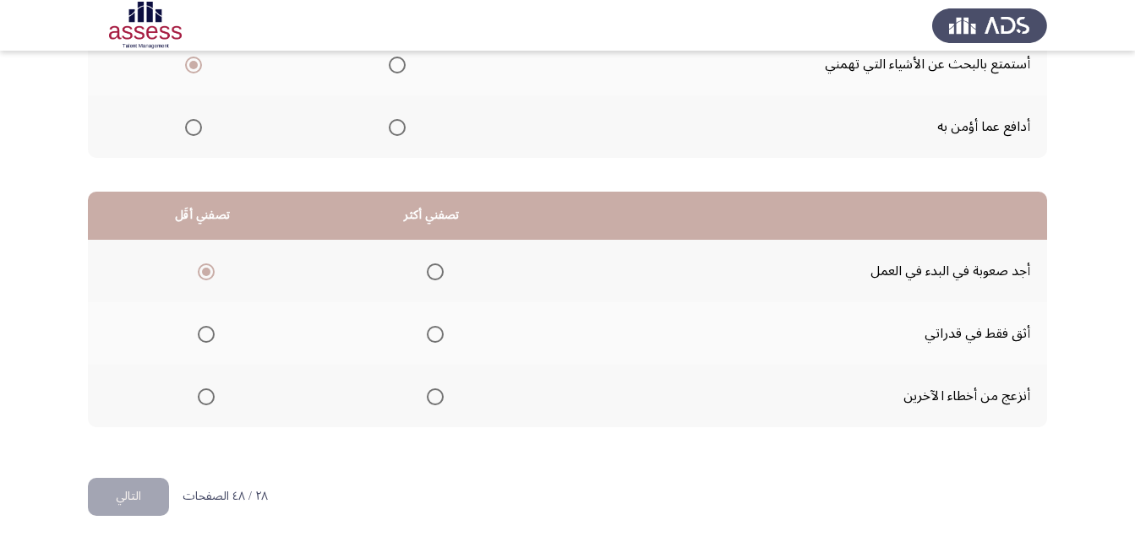
scroll to position [311, 0]
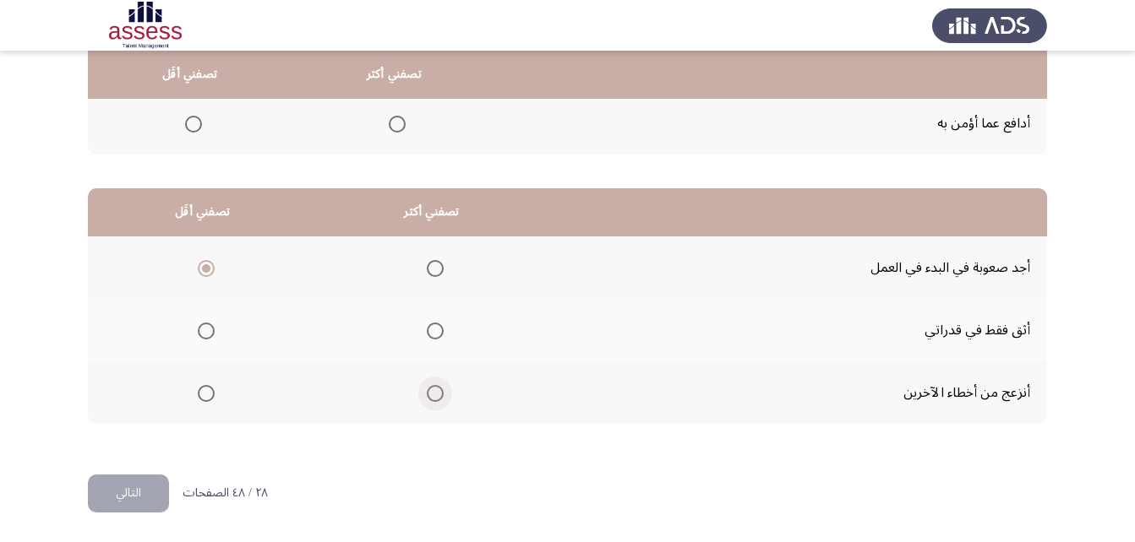
click at [437, 396] on span "Select an option" at bounding box center [435, 393] width 17 height 17
click at [437, 396] on input "Select an option" at bounding box center [435, 393] width 17 height 17
click at [117, 499] on button "التالي" at bounding box center [128, 494] width 81 height 38
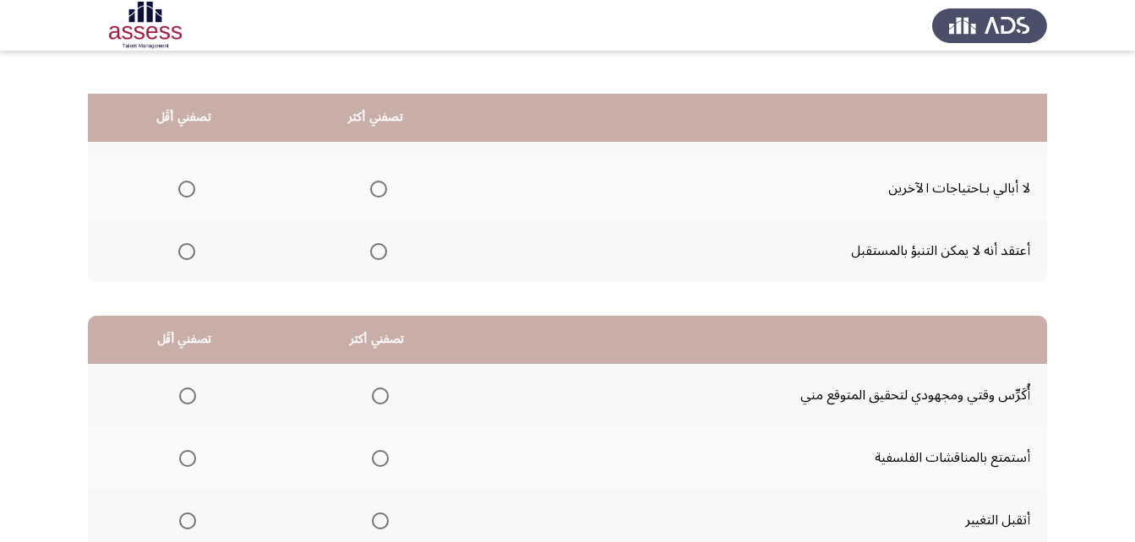
scroll to position [142, 0]
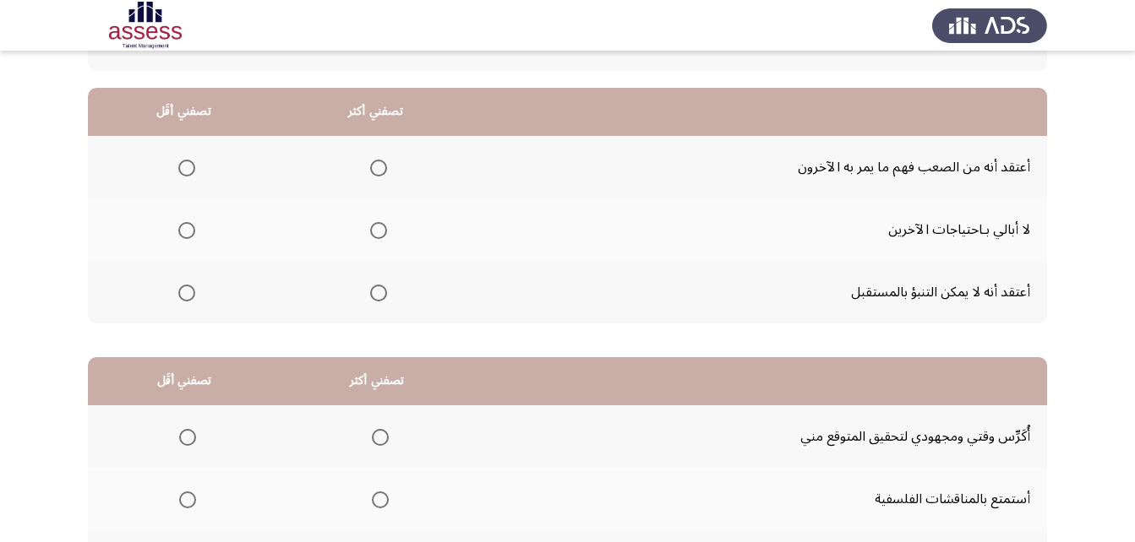
click at [182, 239] on mat-radio-group "Select an option" at bounding box center [183, 229] width 24 height 29
click at [192, 232] on span "Select an option" at bounding box center [186, 230] width 17 height 17
click at [192, 232] on input "Select an option" at bounding box center [186, 230] width 17 height 17
click at [375, 161] on span "Select an option" at bounding box center [378, 168] width 17 height 17
click at [375, 161] on input "Select an option" at bounding box center [378, 168] width 17 height 17
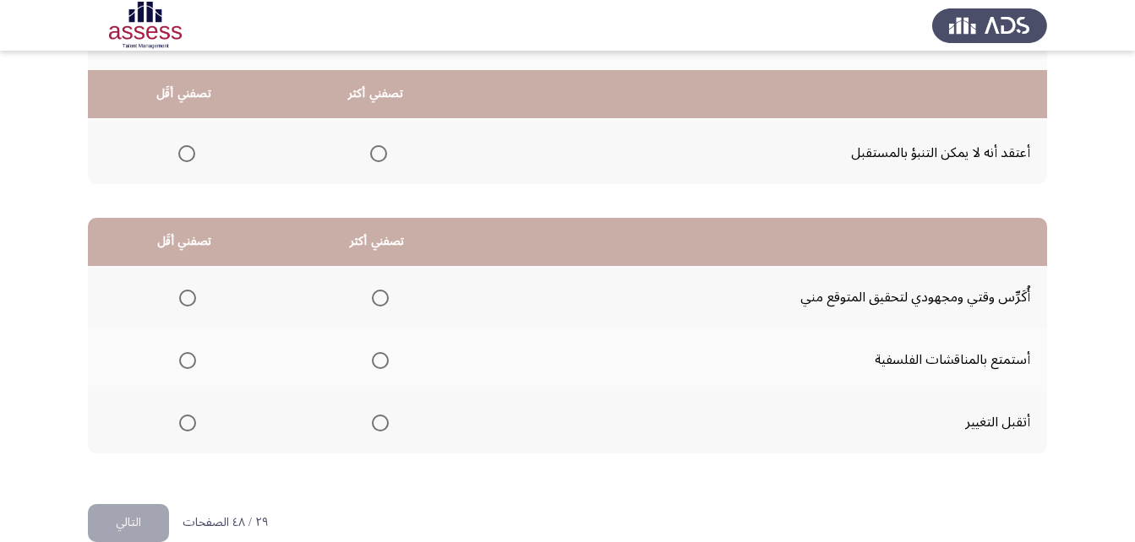
scroll to position [311, 0]
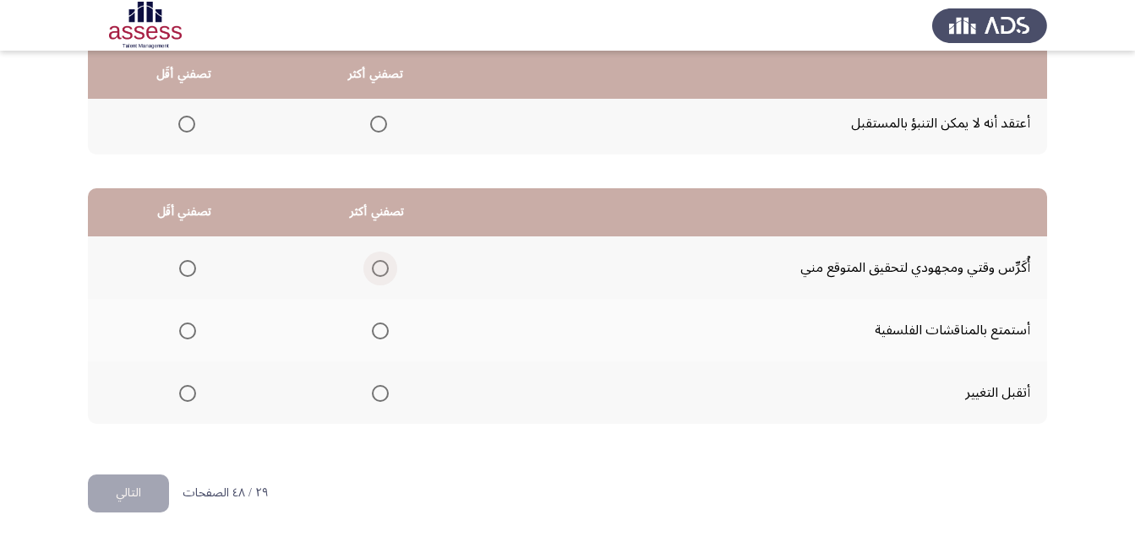
click at [377, 265] on span "Select an option" at bounding box center [380, 268] width 17 height 17
click at [377, 265] on input "Select an option" at bounding box center [380, 268] width 17 height 17
click at [185, 332] on span "Select an option" at bounding box center [187, 331] width 17 height 17
click at [185, 332] on input "Select an option" at bounding box center [187, 331] width 17 height 17
click at [139, 494] on button "التالي" at bounding box center [128, 494] width 81 height 38
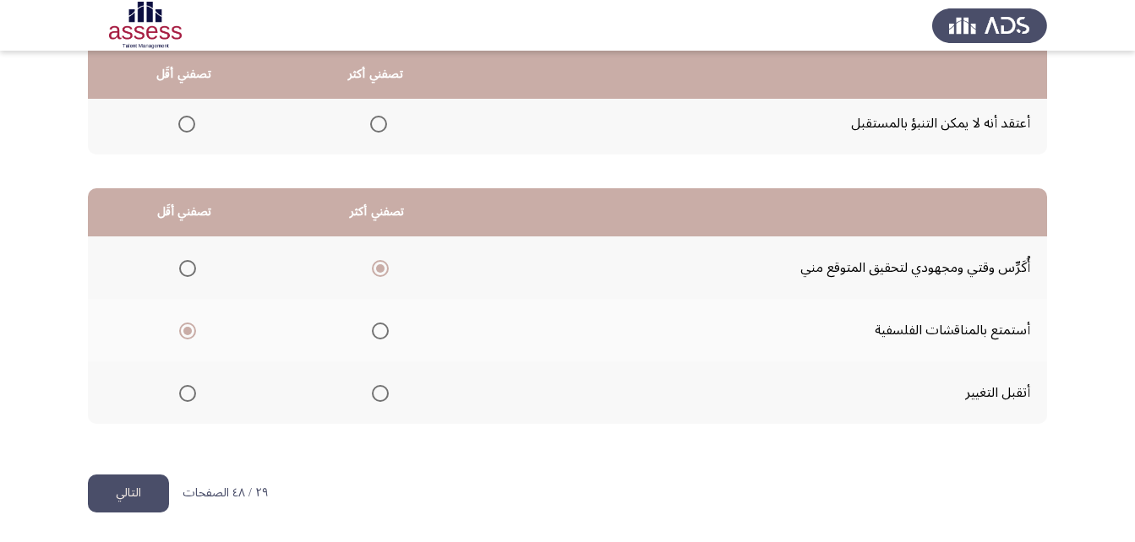
scroll to position [0, 0]
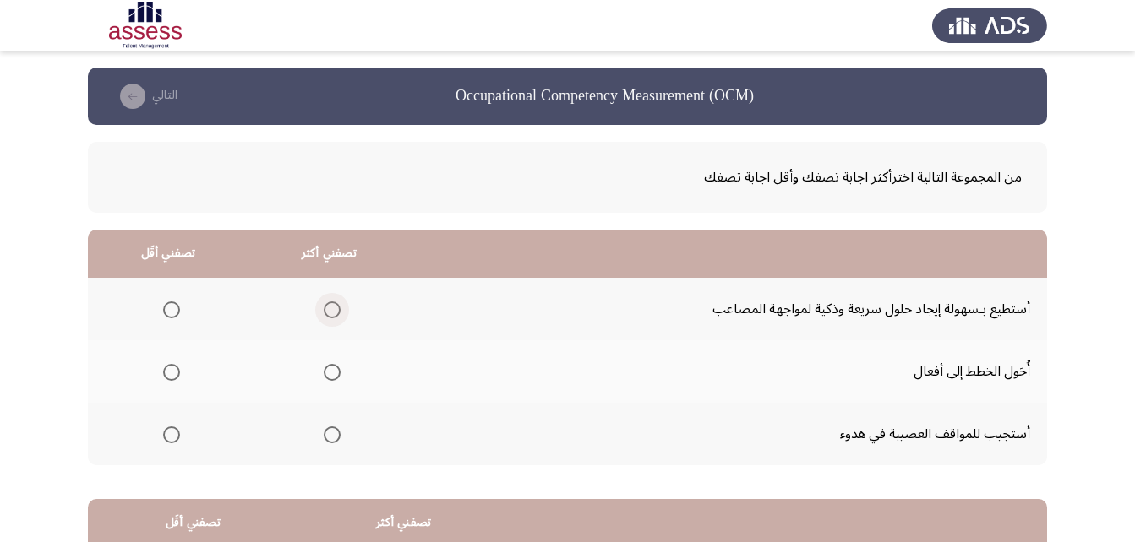
click at [329, 308] on span "Select an option" at bounding box center [332, 310] width 17 height 17
click at [329, 308] on input "Select an option" at bounding box center [332, 310] width 17 height 17
click at [172, 434] on span "Select an option" at bounding box center [171, 435] width 17 height 17
click at [172, 434] on input "Select an option" at bounding box center [171, 435] width 17 height 17
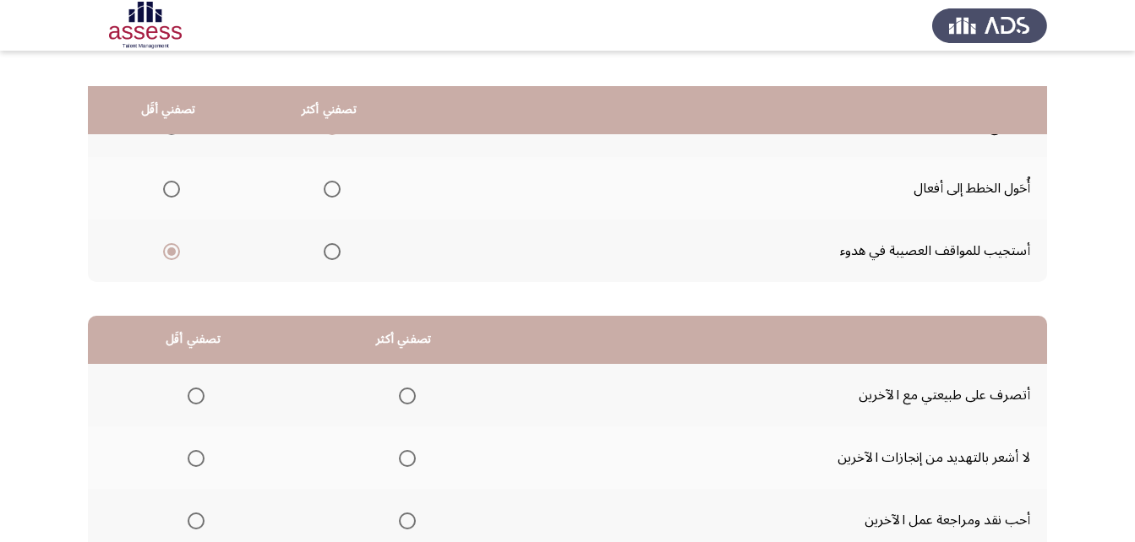
scroll to position [84, 0]
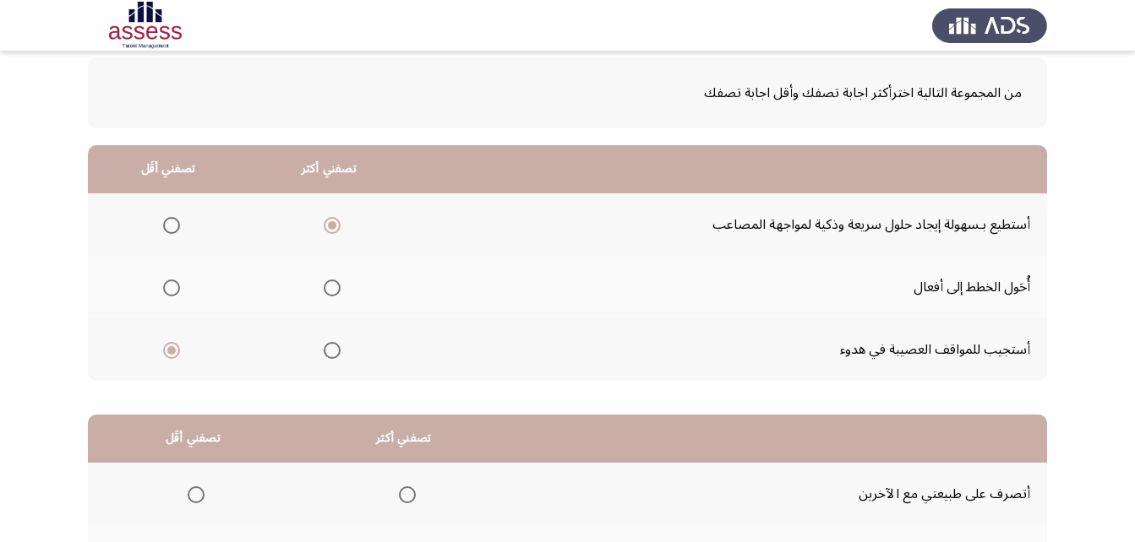
click at [166, 287] on span "Select an option" at bounding box center [171, 288] width 17 height 17
click at [166, 287] on input "Select an option" at bounding box center [171, 288] width 17 height 17
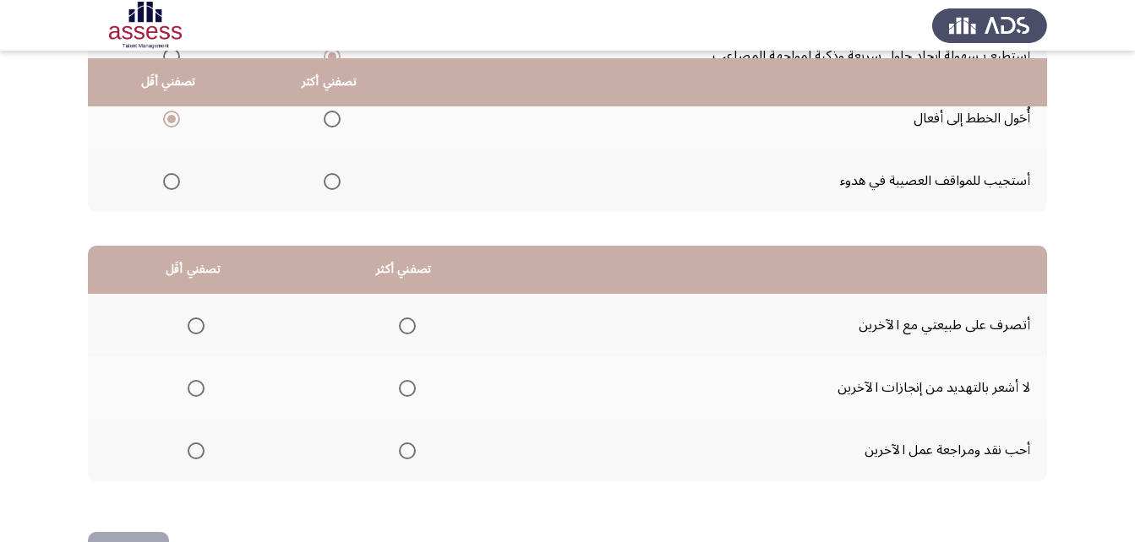
scroll to position [311, 0]
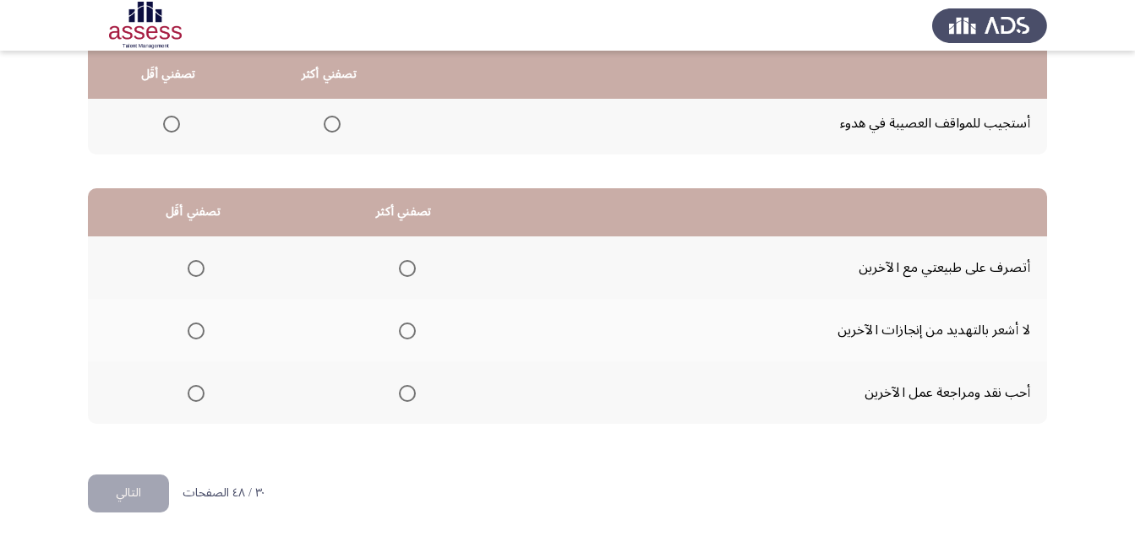
click at [407, 332] on span "Select an option" at bounding box center [407, 331] width 17 height 17
click at [407, 332] on input "Select an option" at bounding box center [407, 331] width 17 height 17
click at [401, 269] on span "Select an option" at bounding box center [407, 268] width 17 height 17
click at [401, 269] on input "Select an option" at bounding box center [407, 268] width 17 height 17
click at [403, 332] on span "Select an option" at bounding box center [407, 331] width 17 height 17
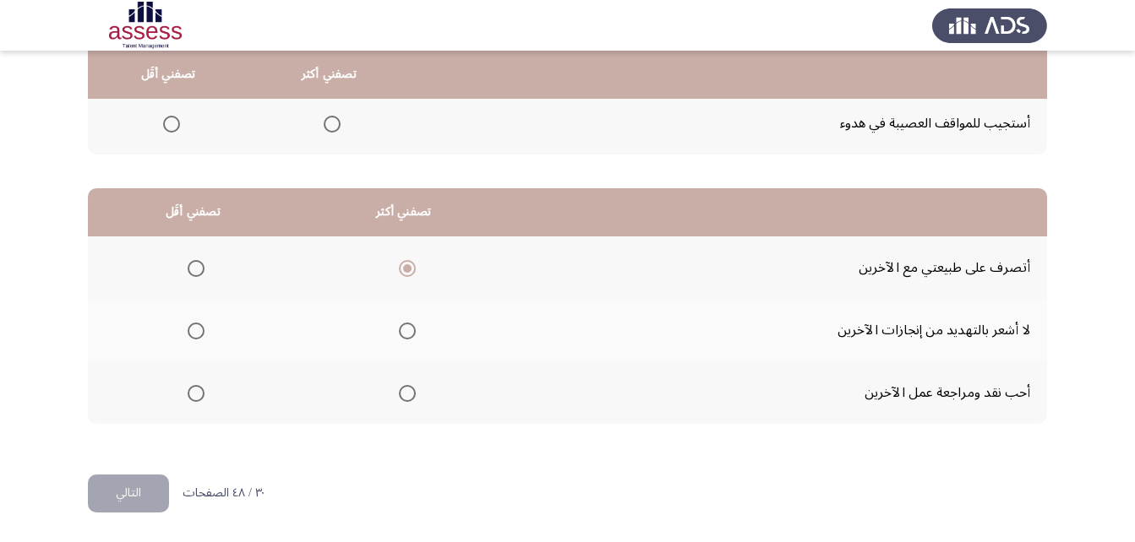
click at [403, 332] on input "Select an option" at bounding box center [407, 331] width 17 height 17
click at [192, 397] on span "Select an option" at bounding box center [196, 393] width 17 height 17
click at [192, 397] on input "Select an option" at bounding box center [196, 393] width 17 height 17
click at [127, 498] on button "التالي" at bounding box center [128, 494] width 81 height 38
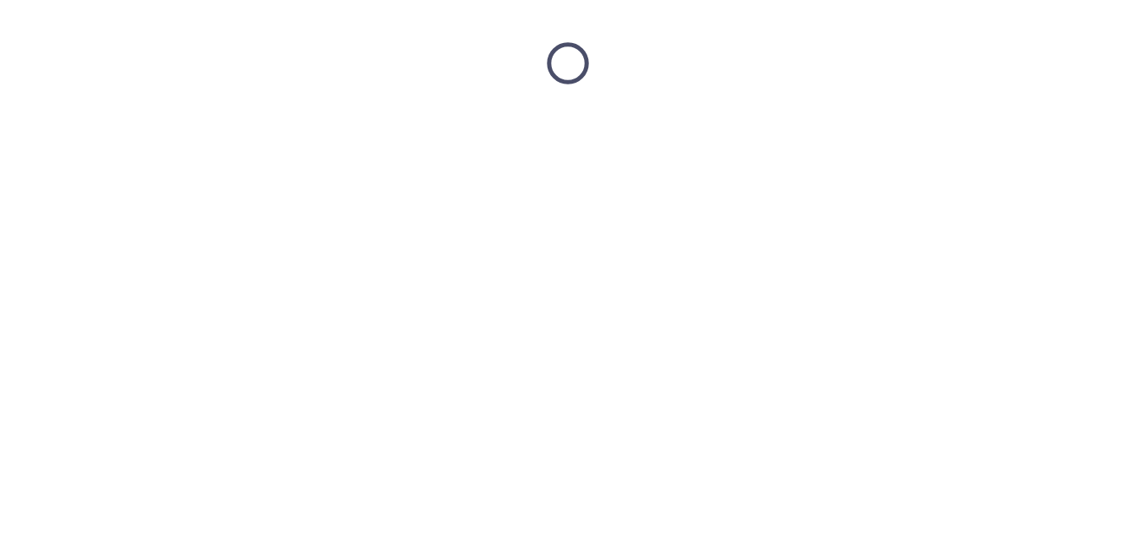
scroll to position [0, 0]
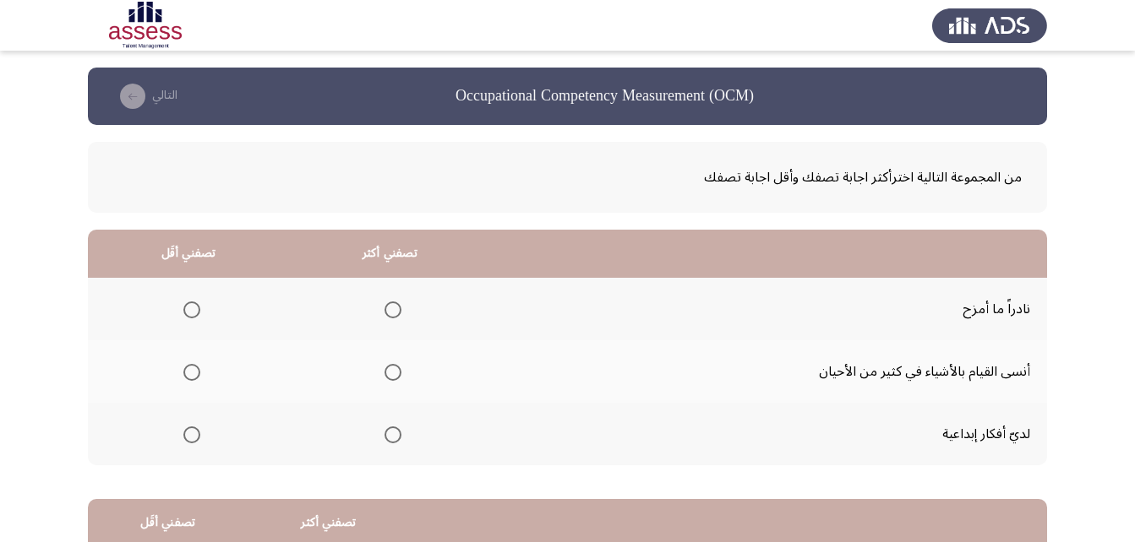
click at [391, 438] on span "Select an option" at bounding box center [392, 435] width 17 height 17
click at [391, 438] on input "Select an option" at bounding box center [392, 435] width 17 height 17
click at [193, 375] on span "Select an option" at bounding box center [191, 372] width 17 height 17
click at [193, 375] on input "Select an option" at bounding box center [191, 372] width 17 height 17
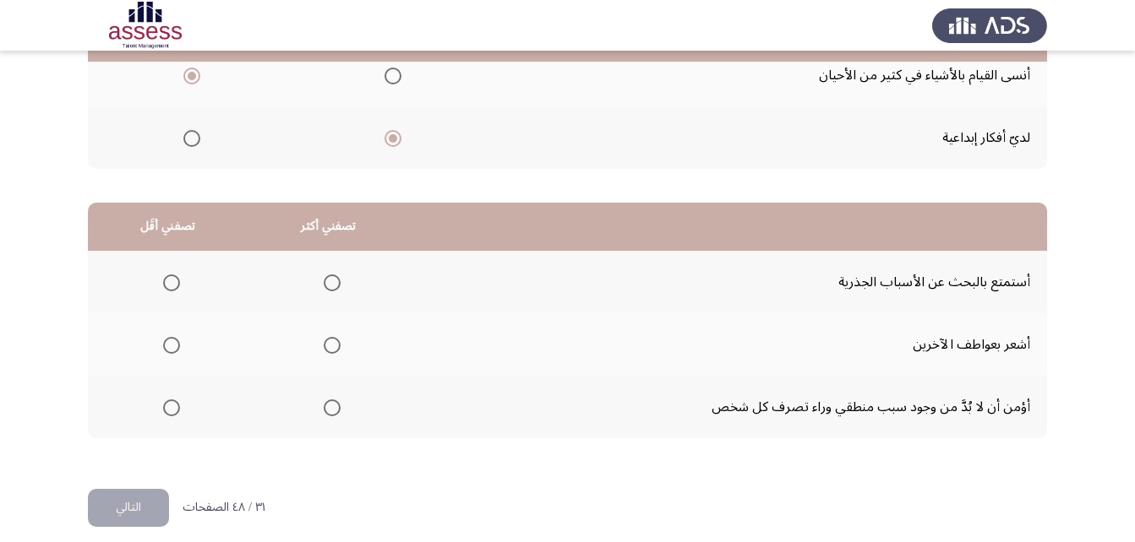
scroll to position [311, 0]
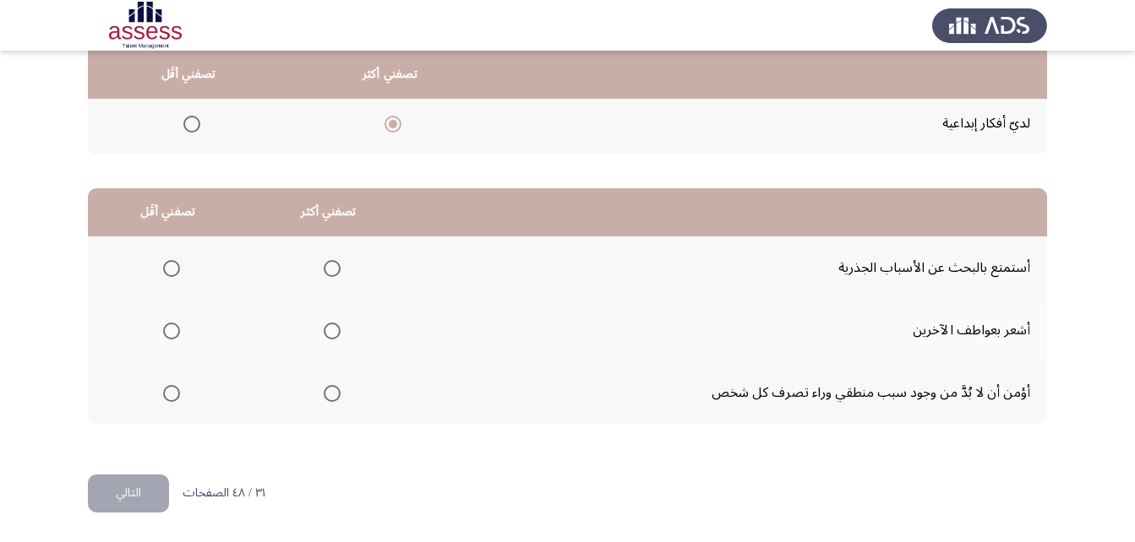
click at [330, 391] on span "Select an option" at bounding box center [332, 393] width 17 height 17
click at [330, 391] on input "Select an option" at bounding box center [332, 393] width 17 height 17
click at [335, 329] on span "Select an option" at bounding box center [332, 331] width 17 height 17
click at [335, 329] on input "Select an option" at bounding box center [332, 331] width 17 height 17
click at [166, 269] on span "Select an option" at bounding box center [171, 268] width 17 height 17
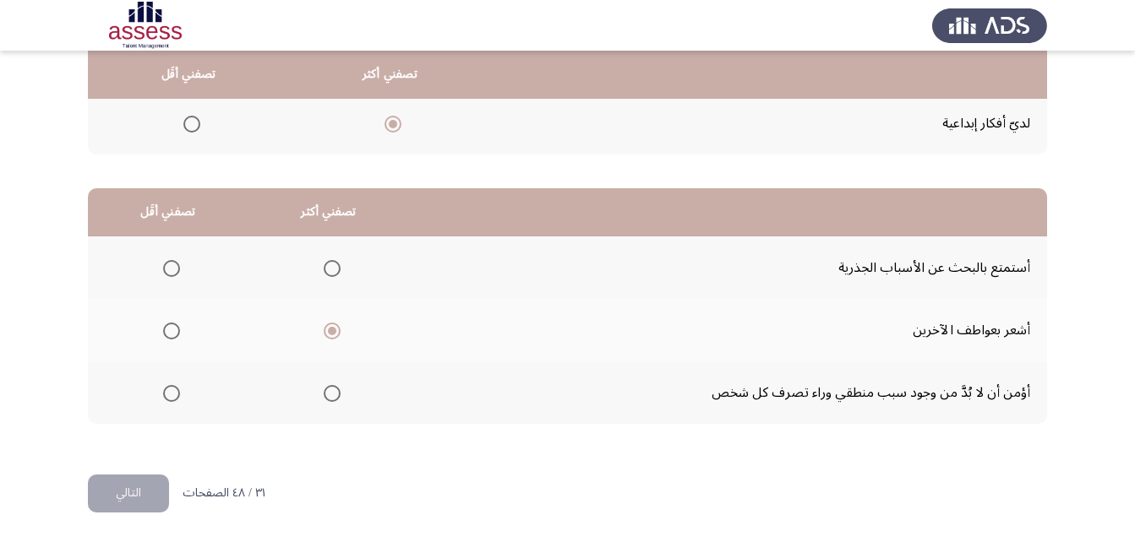
click at [166, 269] on input "Select an option" at bounding box center [171, 268] width 17 height 17
click at [138, 493] on button "التالي" at bounding box center [128, 494] width 81 height 38
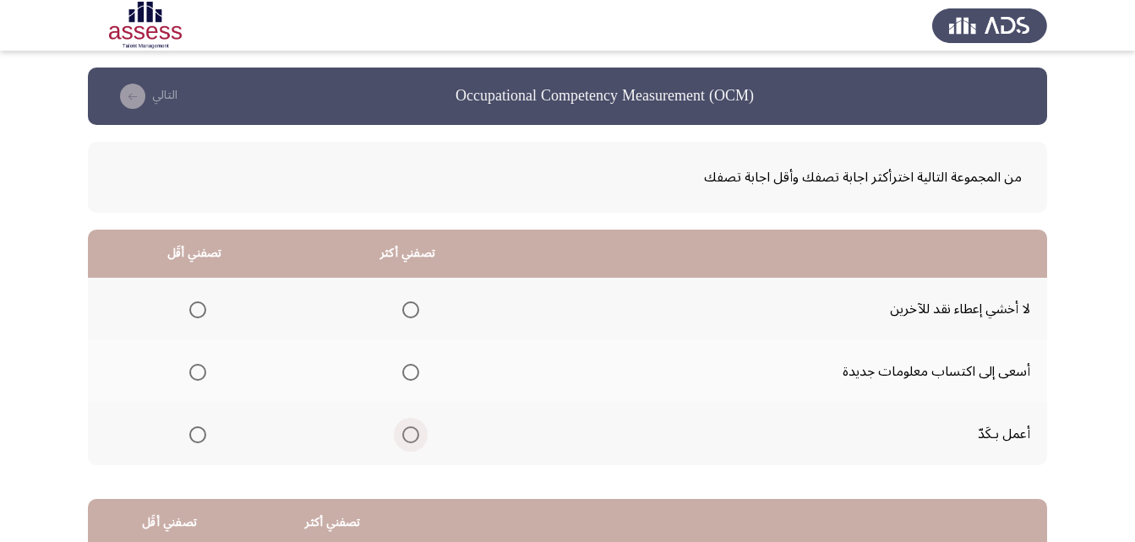
click at [414, 430] on span "Select an option" at bounding box center [410, 435] width 17 height 17
click at [414, 430] on input "Select an option" at bounding box center [410, 435] width 17 height 17
click at [194, 306] on span "Select an option" at bounding box center [197, 310] width 17 height 17
click at [194, 306] on input "Select an option" at bounding box center [197, 310] width 17 height 17
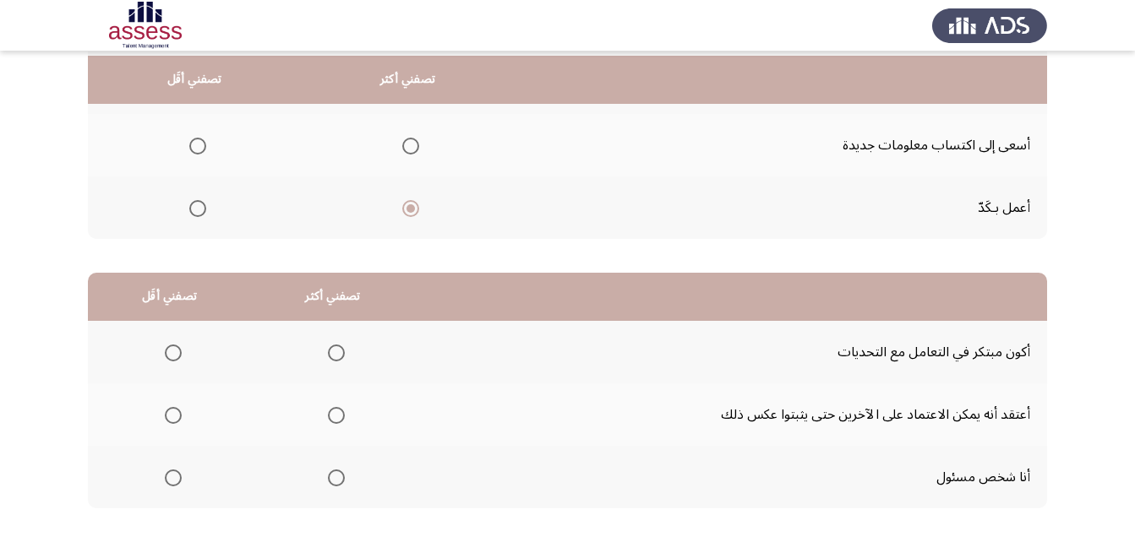
scroll to position [311, 0]
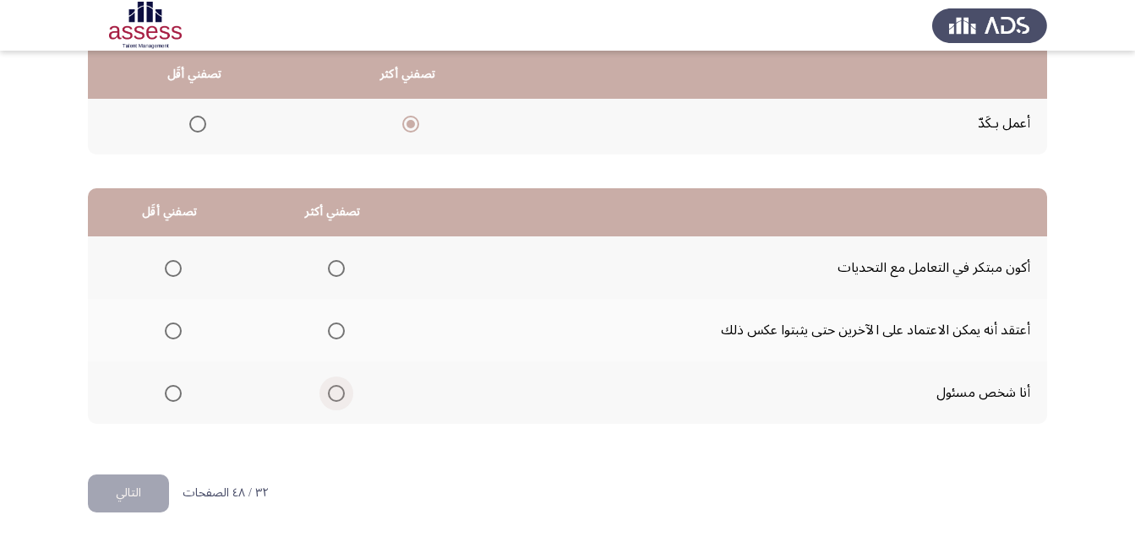
click at [340, 395] on span "Select an option" at bounding box center [336, 393] width 17 height 17
click at [340, 395] on input "Select an option" at bounding box center [336, 393] width 17 height 17
click at [171, 328] on span "Select an option" at bounding box center [173, 331] width 17 height 17
click at [171, 328] on input "Select an option" at bounding box center [173, 331] width 17 height 17
click at [133, 484] on button "التالي" at bounding box center [128, 494] width 81 height 38
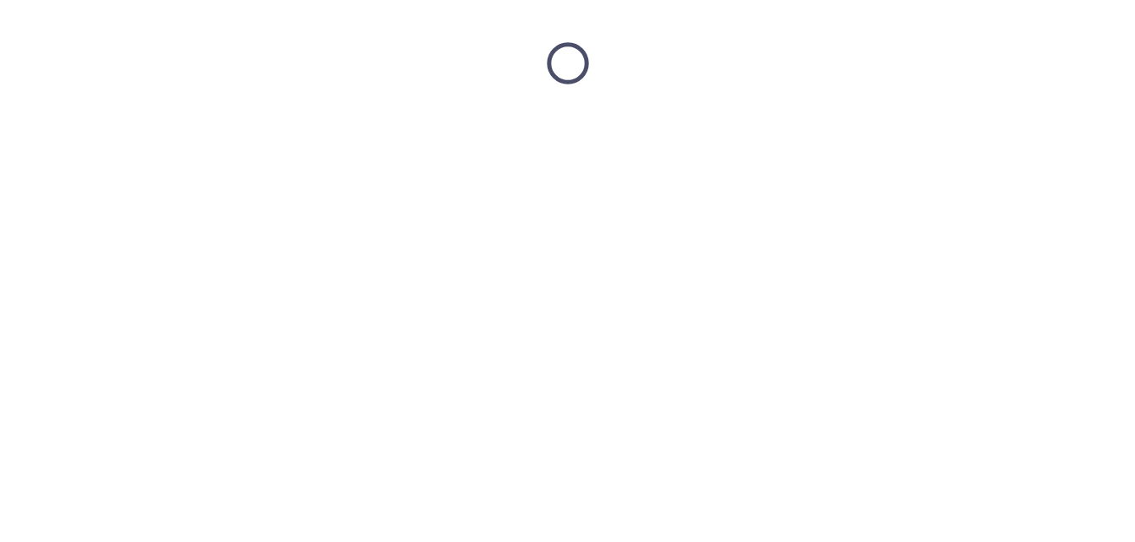
scroll to position [0, 0]
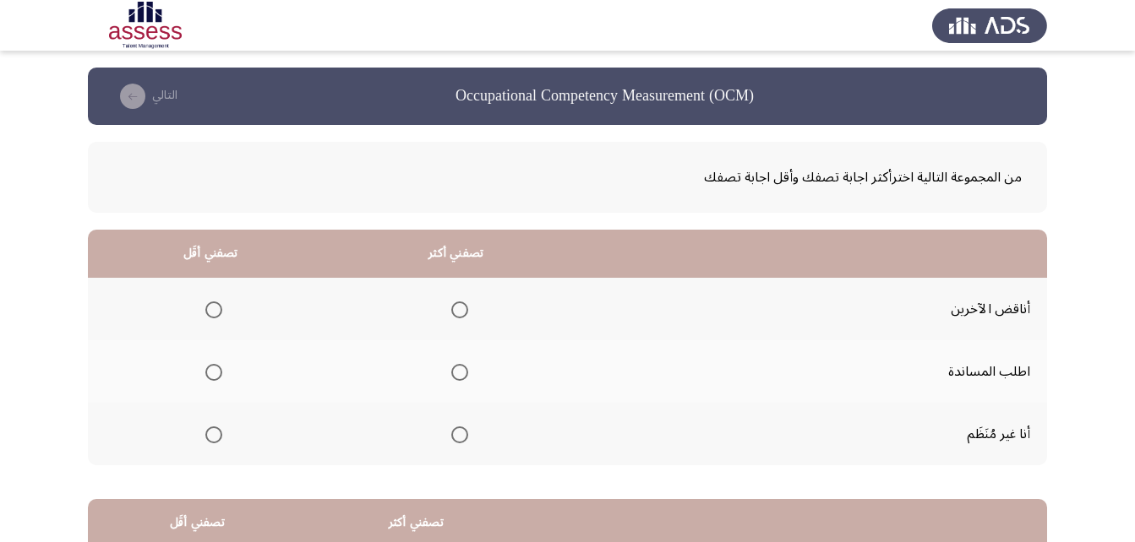
click at [210, 438] on span "Select an option" at bounding box center [213, 435] width 17 height 17
click at [210, 438] on input "Select an option" at bounding box center [213, 435] width 17 height 17
click at [460, 373] on span "Select an option" at bounding box center [460, 373] width 0 height 0
click at [456, 373] on input "Select an option" at bounding box center [459, 372] width 17 height 17
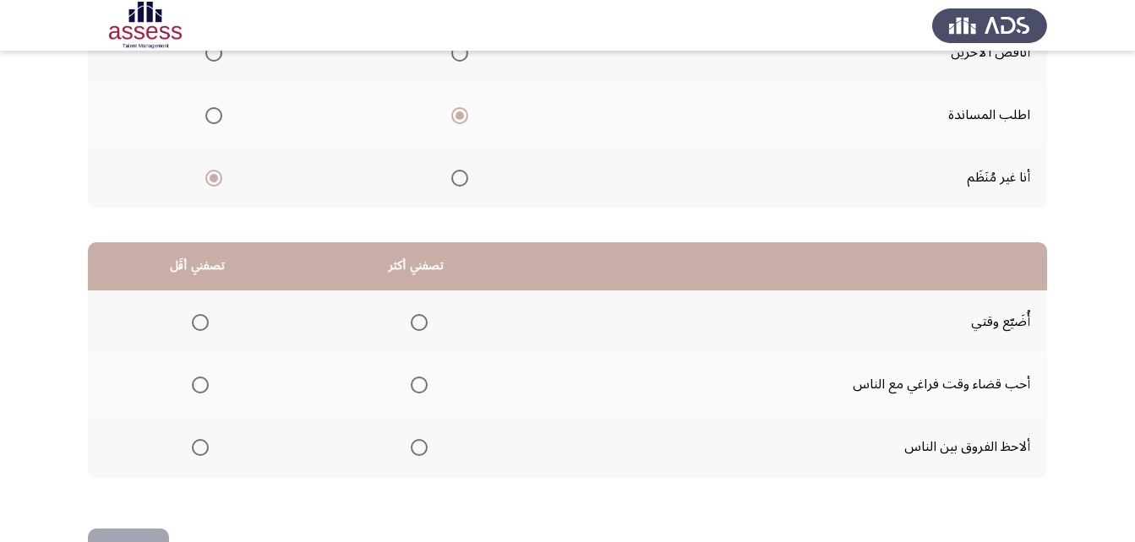
scroll to position [311, 0]
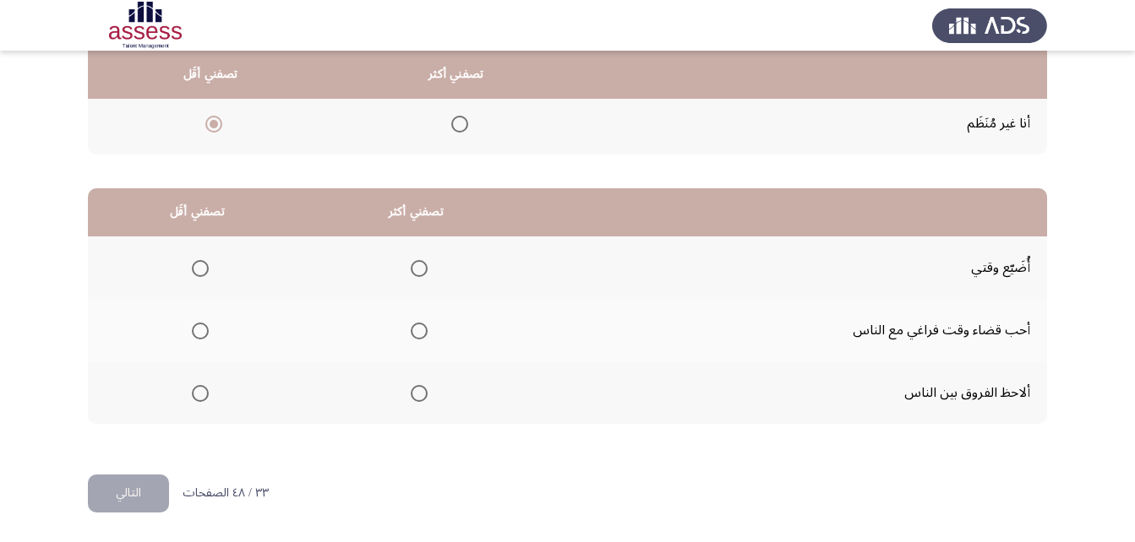
click at [198, 269] on span "Select an option" at bounding box center [200, 268] width 17 height 17
click at [198, 269] on input "Select an option" at bounding box center [200, 268] width 17 height 17
click at [415, 330] on span "Select an option" at bounding box center [419, 331] width 17 height 17
click at [415, 330] on input "Select an option" at bounding box center [419, 331] width 17 height 17
click at [422, 395] on span "Select an option" at bounding box center [419, 393] width 17 height 17
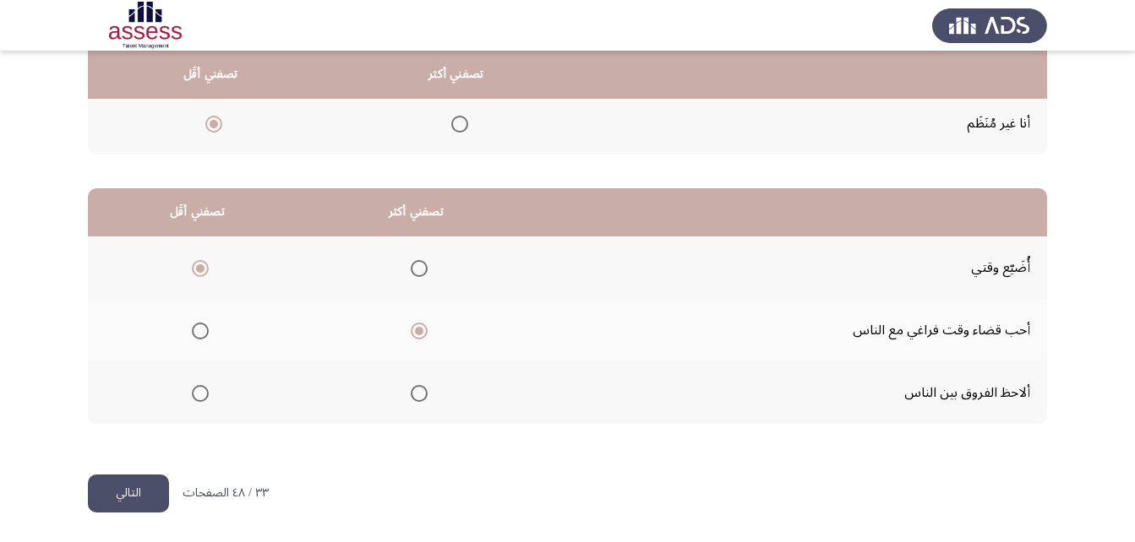
click at [422, 395] on input "Select an option" at bounding box center [419, 393] width 17 height 17
click at [419, 326] on span "Select an option" at bounding box center [419, 331] width 17 height 17
click at [419, 326] on input "Select an option" at bounding box center [419, 331] width 17 height 17
click at [120, 498] on button "التالي" at bounding box center [128, 494] width 81 height 38
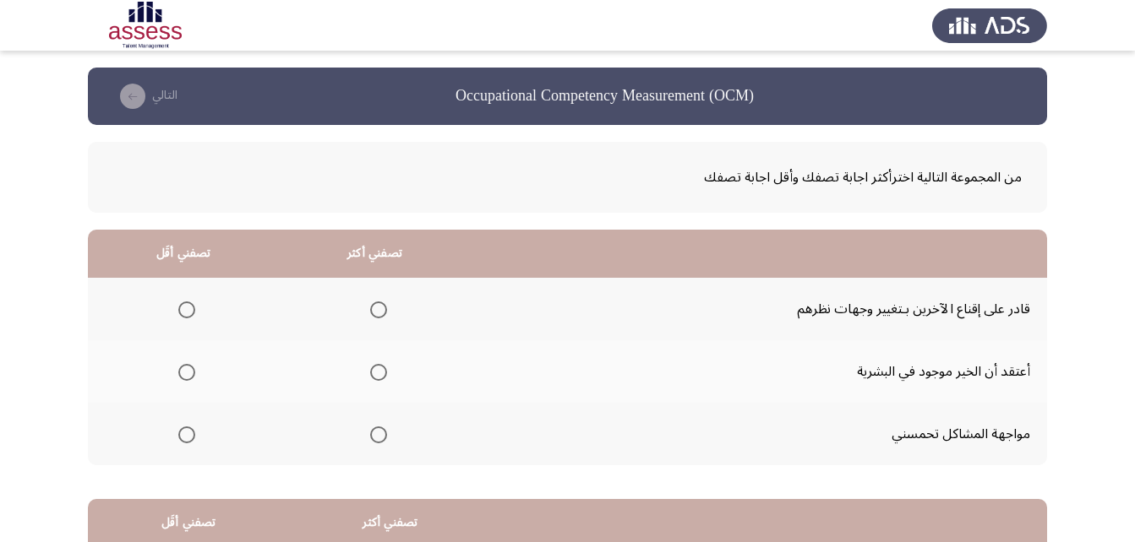
scroll to position [84, 0]
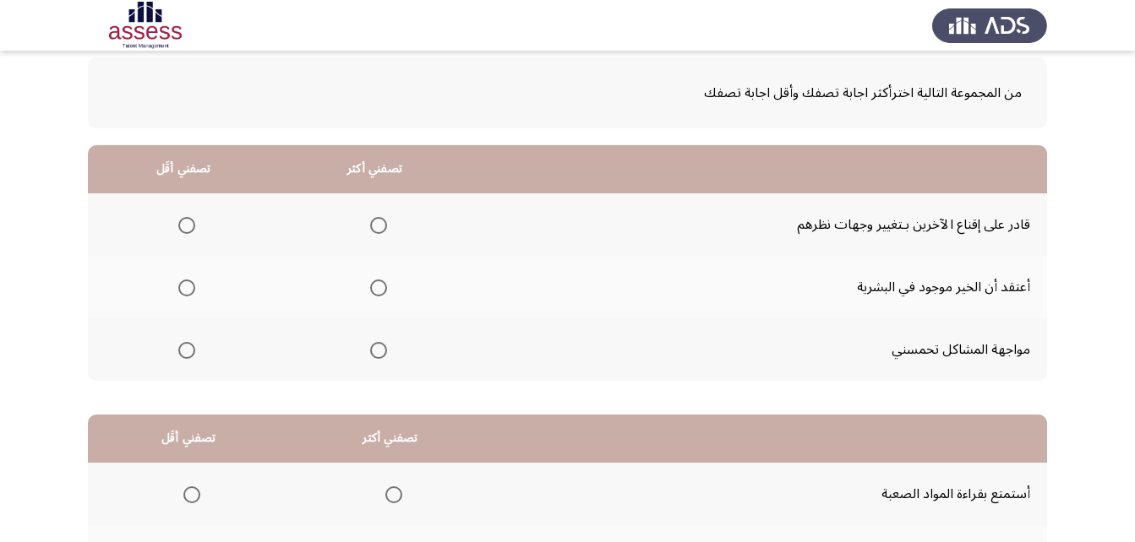
click at [370, 226] on span "Select an option" at bounding box center [378, 225] width 17 height 17
click at [370, 226] on input "Select an option" at bounding box center [378, 225] width 17 height 17
click at [183, 354] on span "Select an option" at bounding box center [186, 350] width 17 height 17
click at [183, 354] on input "Select an option" at bounding box center [186, 350] width 17 height 17
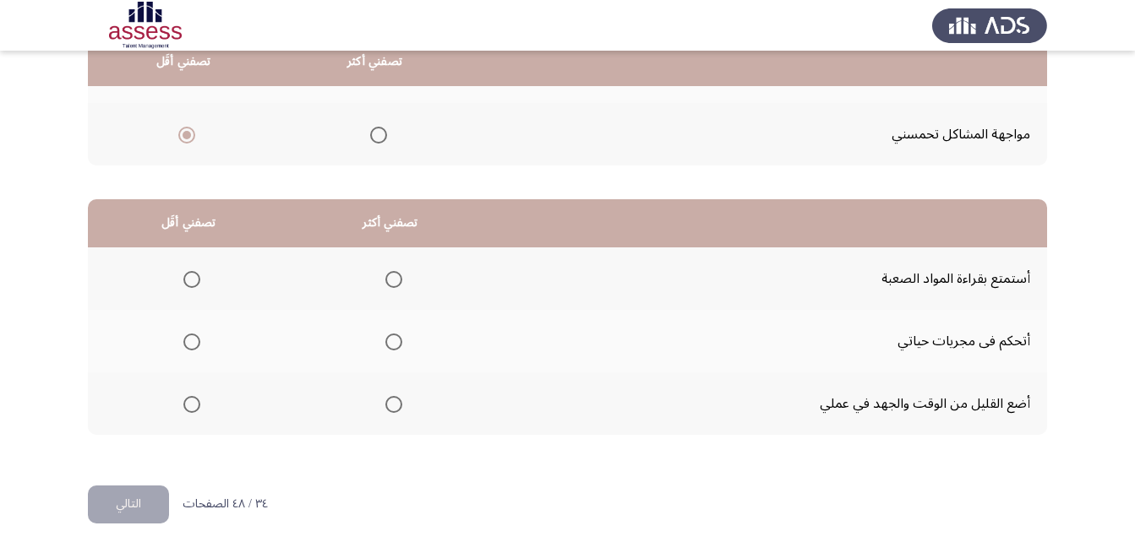
scroll to position [311, 0]
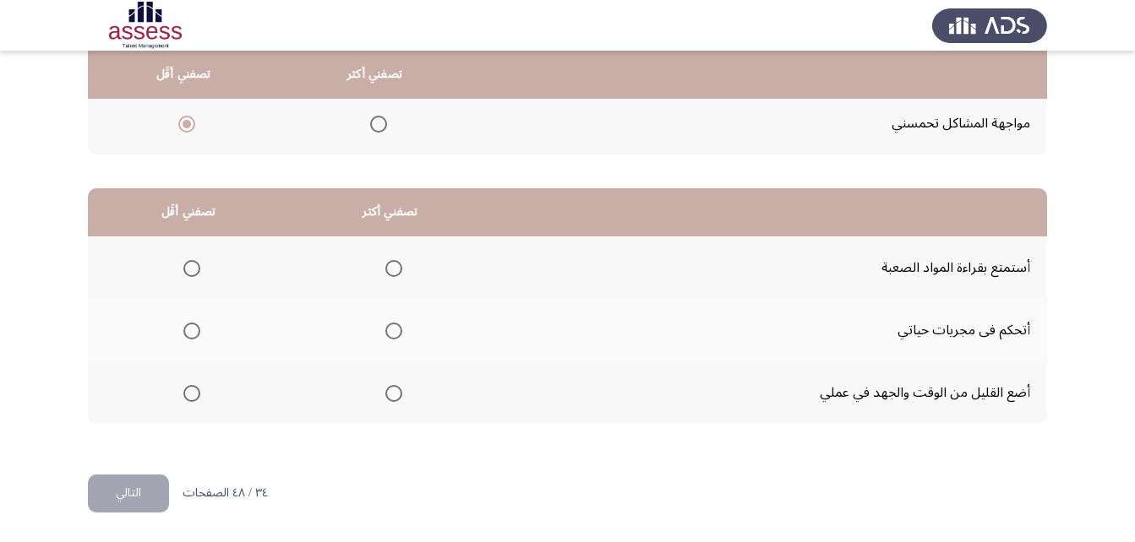
click at [189, 395] on span "Select an option" at bounding box center [191, 393] width 17 height 17
click at [189, 395] on input "Select an option" at bounding box center [191, 393] width 17 height 17
click at [394, 333] on span "Select an option" at bounding box center [393, 331] width 17 height 17
click at [394, 333] on input "Select an option" at bounding box center [393, 331] width 17 height 17
click at [113, 497] on button "التالي" at bounding box center [128, 494] width 81 height 38
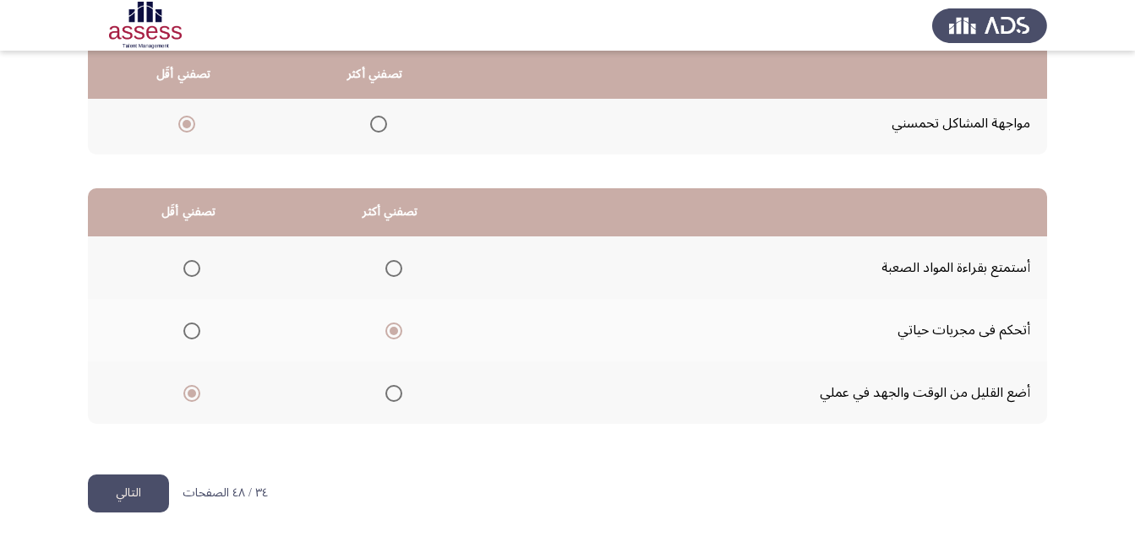
scroll to position [0, 0]
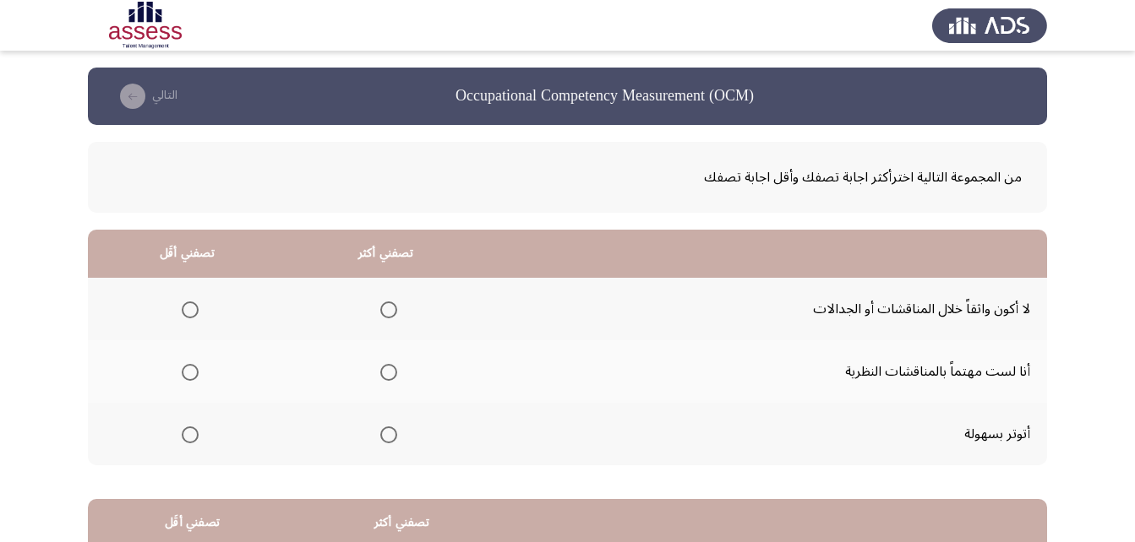
click at [188, 431] on span "Select an option" at bounding box center [190, 435] width 17 height 17
click at [188, 431] on input "Select an option" at bounding box center [190, 435] width 17 height 17
click at [187, 308] on span "Select an option" at bounding box center [190, 310] width 17 height 17
click at [187, 308] on input "Select an option" at bounding box center [190, 310] width 17 height 17
click at [384, 370] on span "Select an option" at bounding box center [388, 372] width 17 height 17
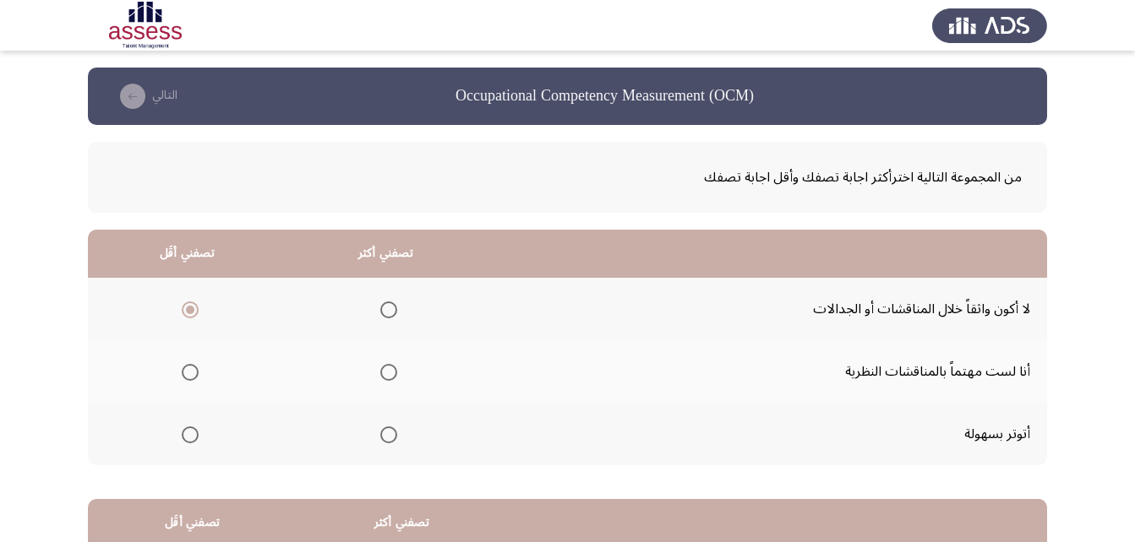
click at [384, 370] on input "Select an option" at bounding box center [388, 372] width 17 height 17
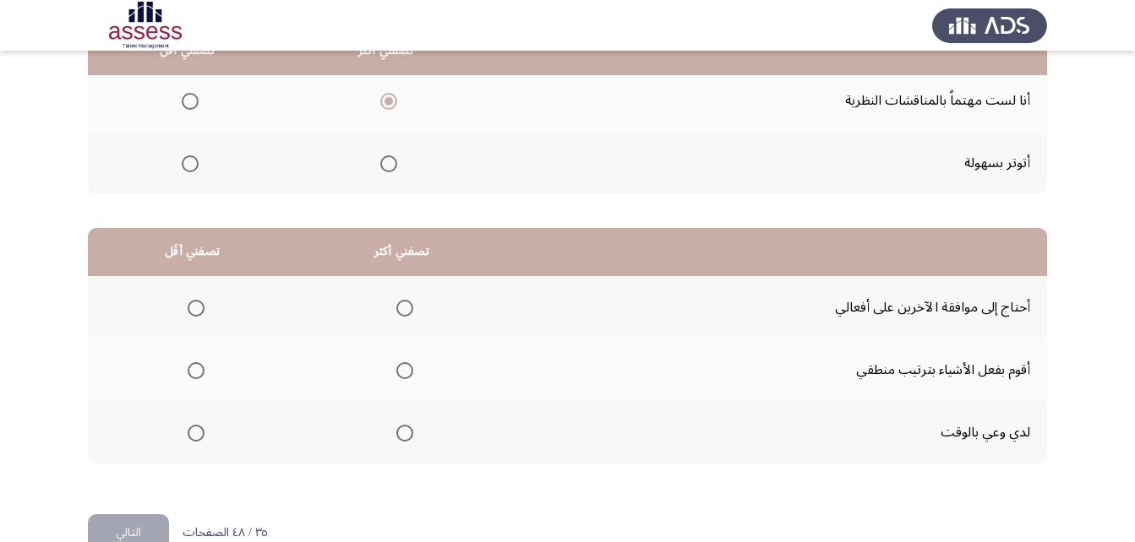
scroll to position [311, 0]
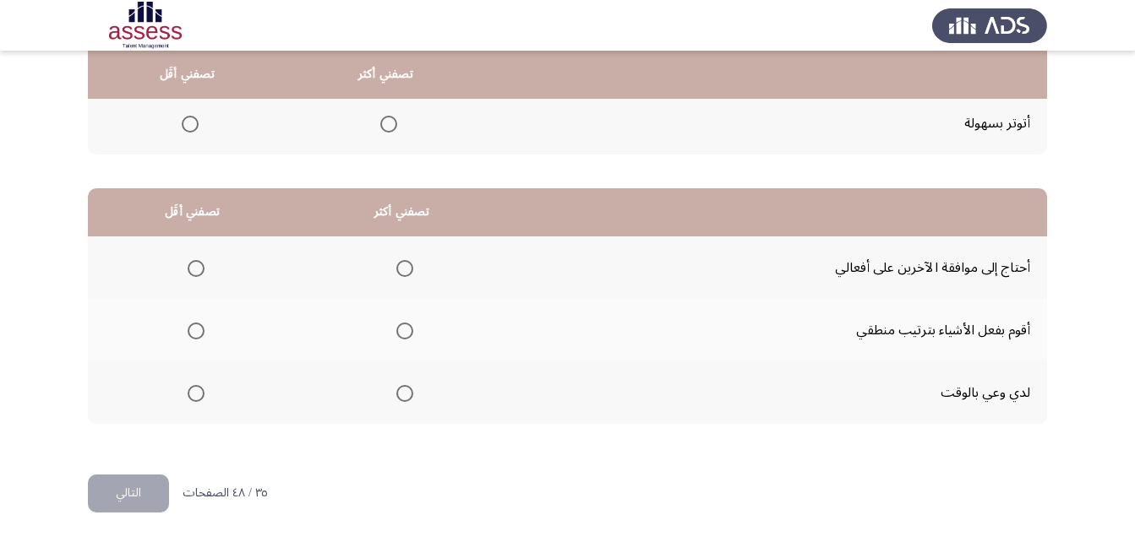
click at [404, 395] on span "Select an option" at bounding box center [404, 393] width 17 height 17
click at [404, 395] on input "Select an option" at bounding box center [404, 393] width 17 height 17
click at [192, 267] on span "Select an option" at bounding box center [196, 268] width 17 height 17
click at [192, 267] on input "Select an option" at bounding box center [196, 268] width 17 height 17
click at [134, 493] on button "التالي" at bounding box center [128, 494] width 81 height 38
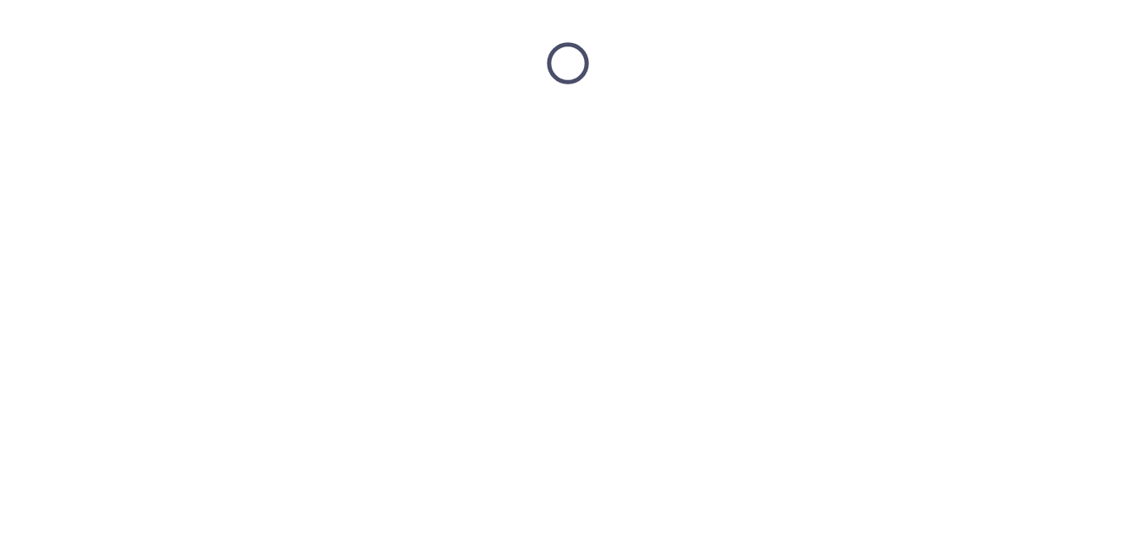
scroll to position [0, 0]
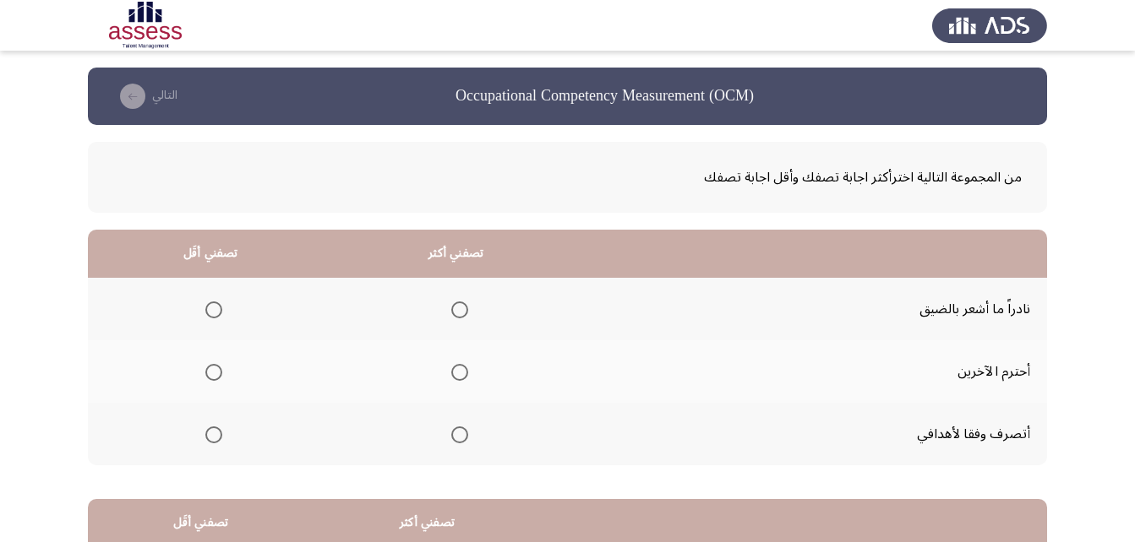
click at [456, 373] on span "Select an option" at bounding box center [459, 372] width 17 height 17
click at [456, 373] on input "Select an option" at bounding box center [459, 372] width 17 height 17
click at [214, 313] on span "Select an option" at bounding box center [213, 310] width 17 height 17
click at [214, 313] on input "Select an option" at bounding box center [213, 310] width 17 height 17
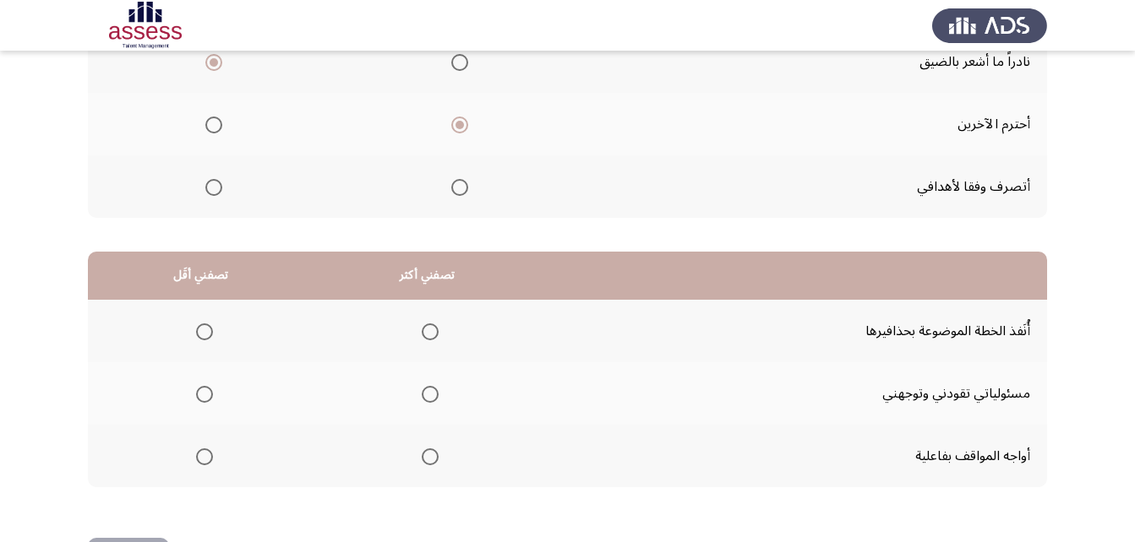
scroll to position [253, 0]
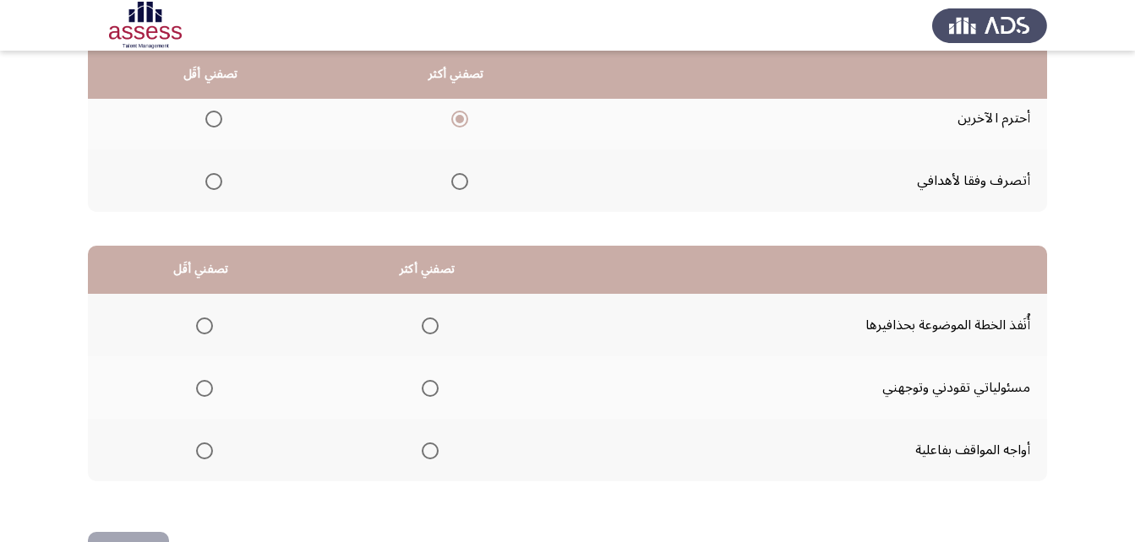
click at [422, 319] on span "Select an option" at bounding box center [430, 326] width 17 height 17
click at [422, 319] on input "Select an option" at bounding box center [430, 326] width 17 height 17
click at [204, 389] on span "Select an option" at bounding box center [204, 389] width 0 height 0
click at [203, 389] on input "Select an option" at bounding box center [204, 388] width 17 height 17
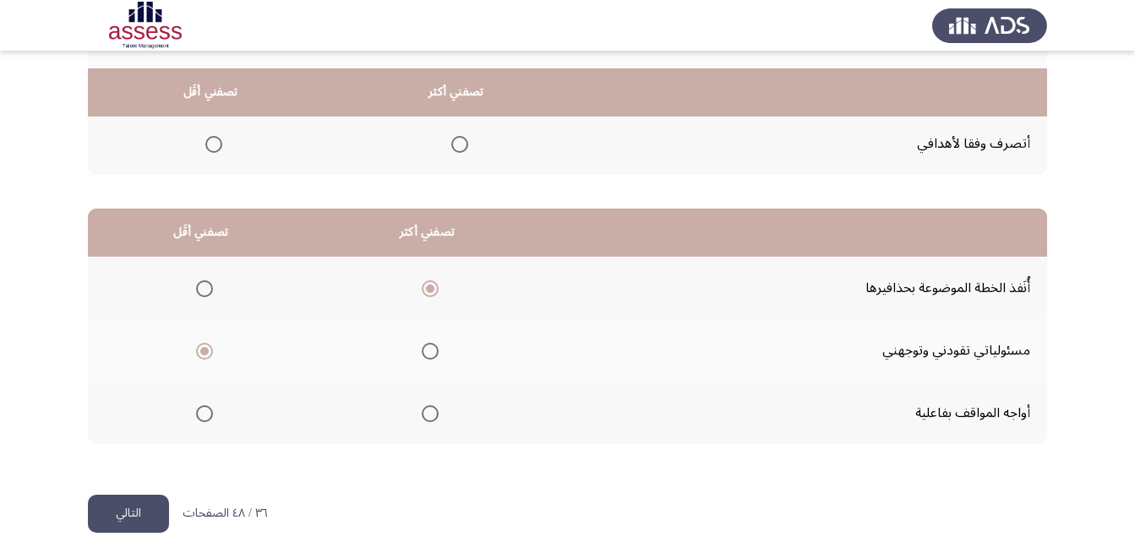
scroll to position [311, 0]
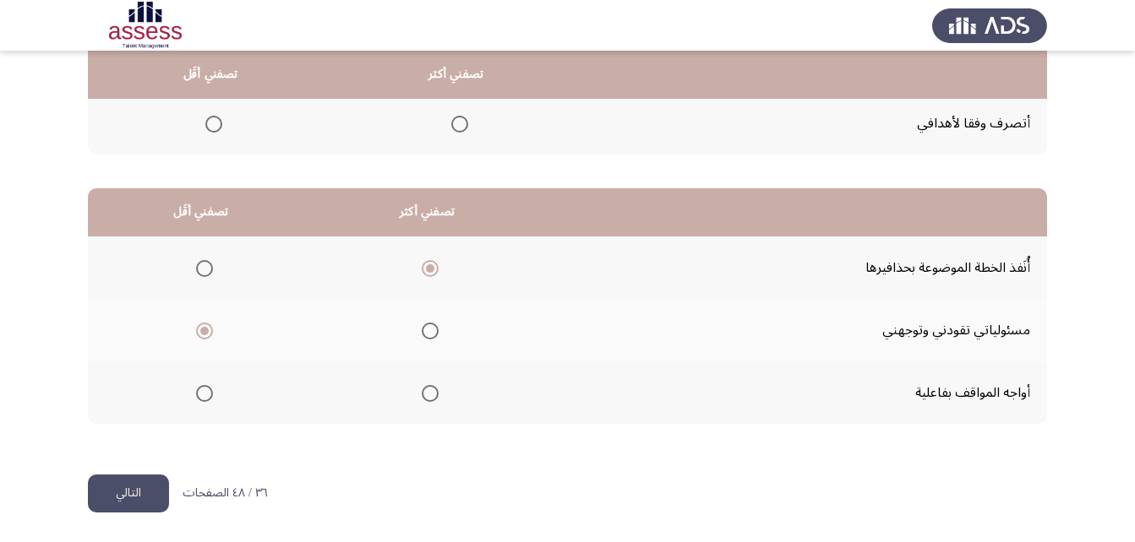
click at [128, 497] on button "التالي" at bounding box center [128, 494] width 81 height 38
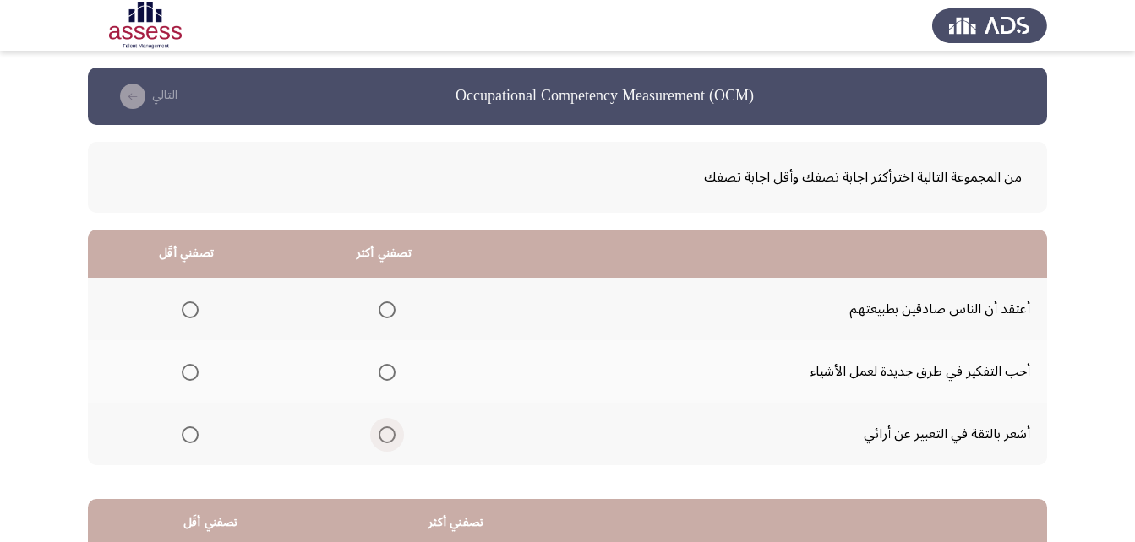
click at [382, 432] on span "Select an option" at bounding box center [386, 435] width 17 height 17
click at [382, 432] on input "Select an option" at bounding box center [386, 435] width 17 height 17
click at [185, 308] on span "Select an option" at bounding box center [190, 310] width 17 height 17
click at [185, 308] on input "Select an option" at bounding box center [190, 310] width 17 height 17
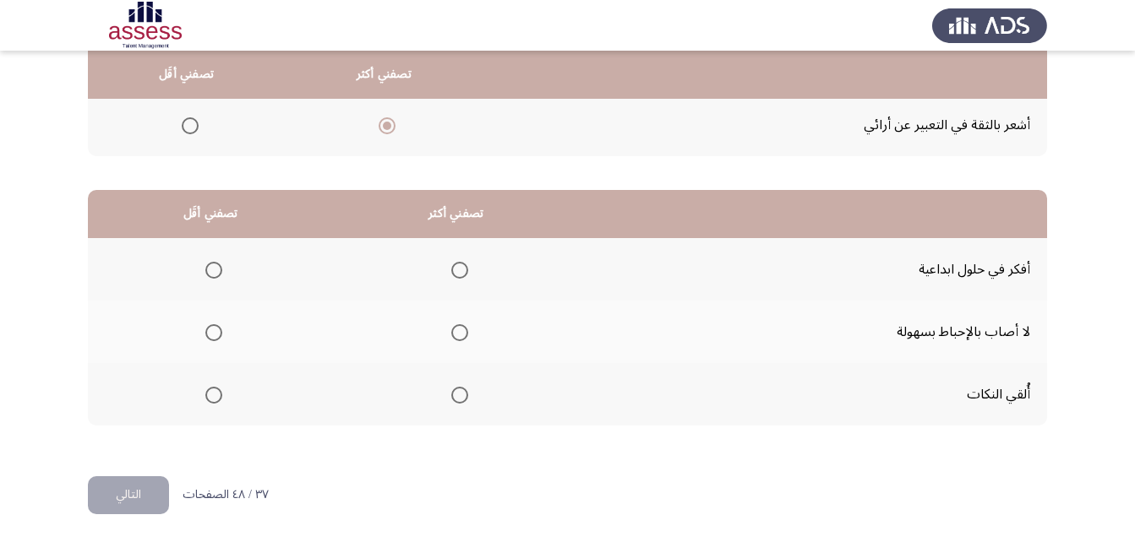
scroll to position [311, 0]
click at [456, 267] on span "Select an option" at bounding box center [459, 268] width 17 height 17
click at [456, 267] on input "Select an option" at bounding box center [459, 268] width 17 height 17
click at [215, 393] on span "Select an option" at bounding box center [213, 393] width 17 height 17
click at [215, 393] on input "Select an option" at bounding box center [213, 393] width 17 height 17
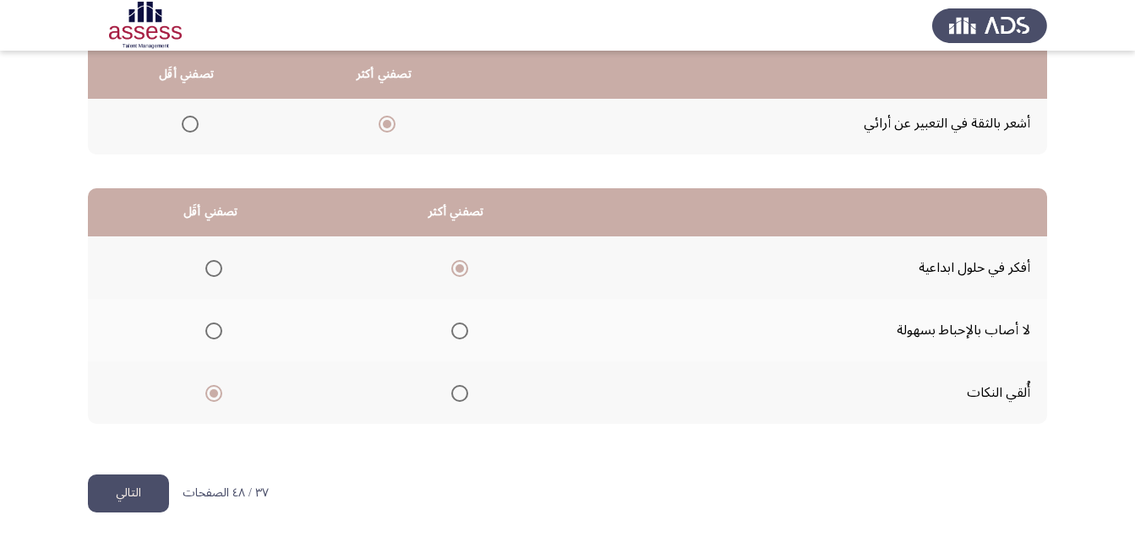
click at [152, 497] on button "التالي" at bounding box center [128, 494] width 81 height 38
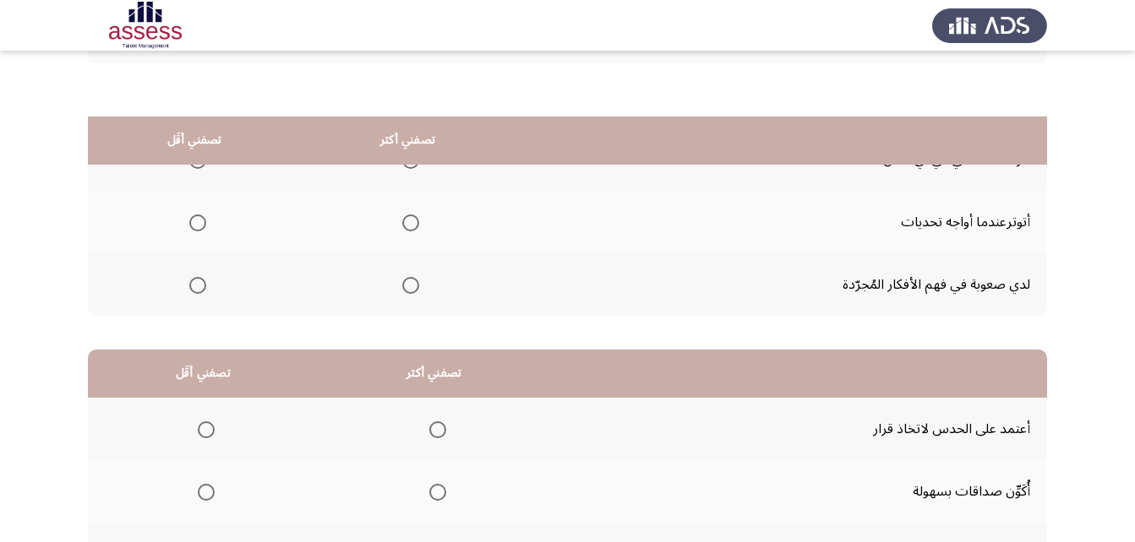
scroll to position [57, 0]
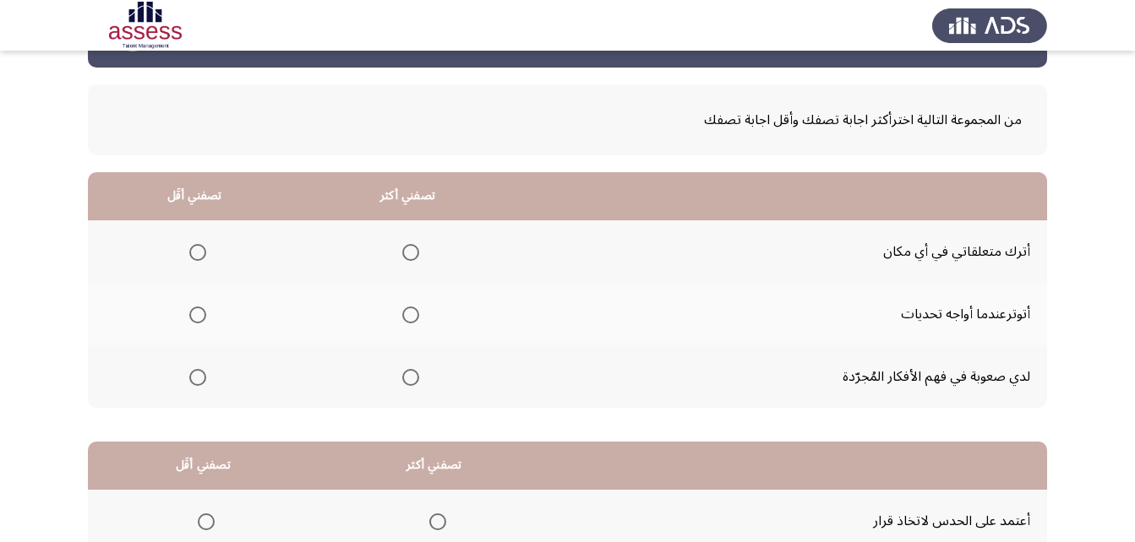
click at [195, 317] on span "Select an option" at bounding box center [197, 315] width 17 height 17
click at [195, 317] on input "Select an option" at bounding box center [197, 315] width 17 height 17
click at [406, 376] on span "Select an option" at bounding box center [410, 377] width 17 height 17
click at [406, 376] on input "Select an option" at bounding box center [410, 377] width 17 height 17
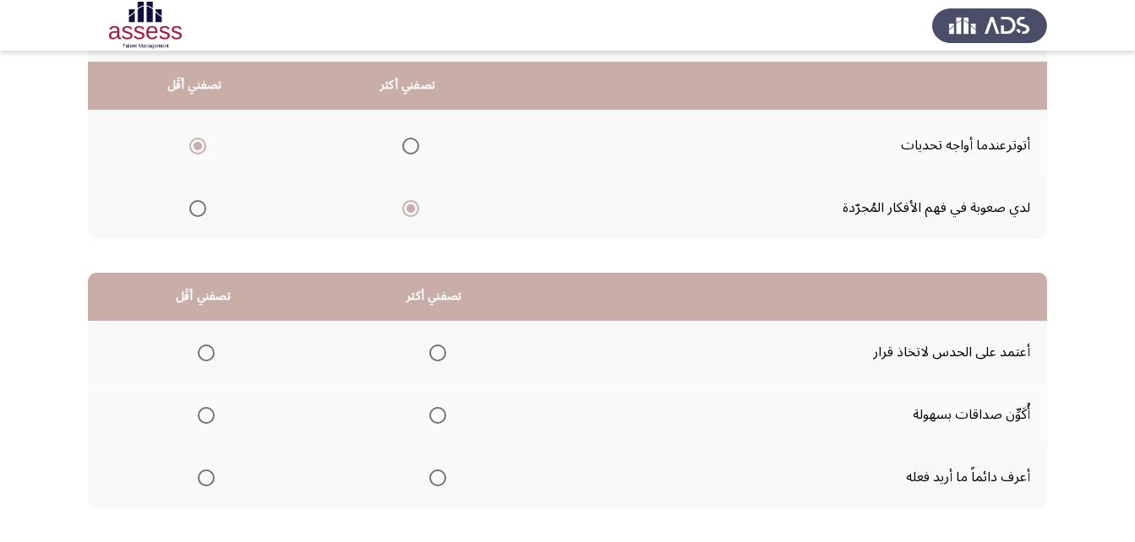
scroll to position [311, 0]
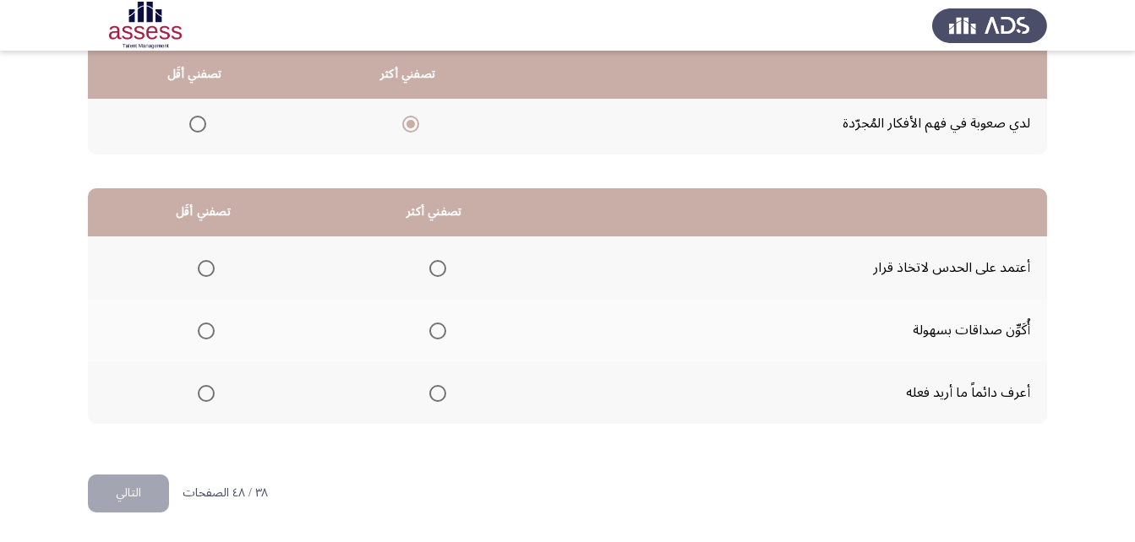
click at [207, 270] on span "Select an option" at bounding box center [206, 268] width 17 height 17
click at [207, 270] on input "Select an option" at bounding box center [206, 268] width 17 height 17
click at [433, 397] on span "Select an option" at bounding box center [437, 393] width 17 height 17
click at [433, 397] on input "Select an option" at bounding box center [437, 393] width 17 height 17
click at [123, 498] on button "التالي" at bounding box center [128, 494] width 81 height 38
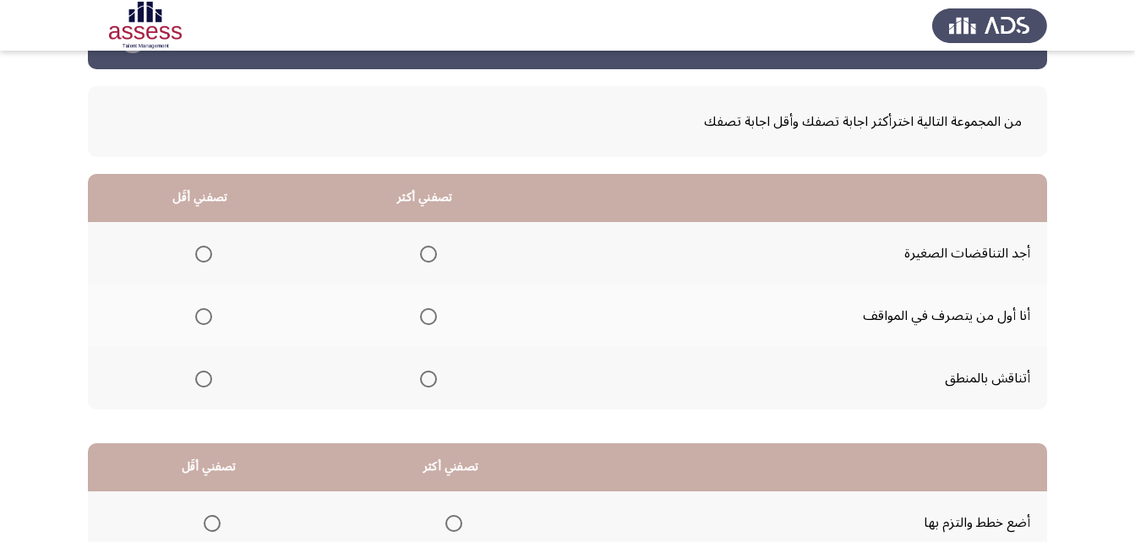
scroll to position [84, 0]
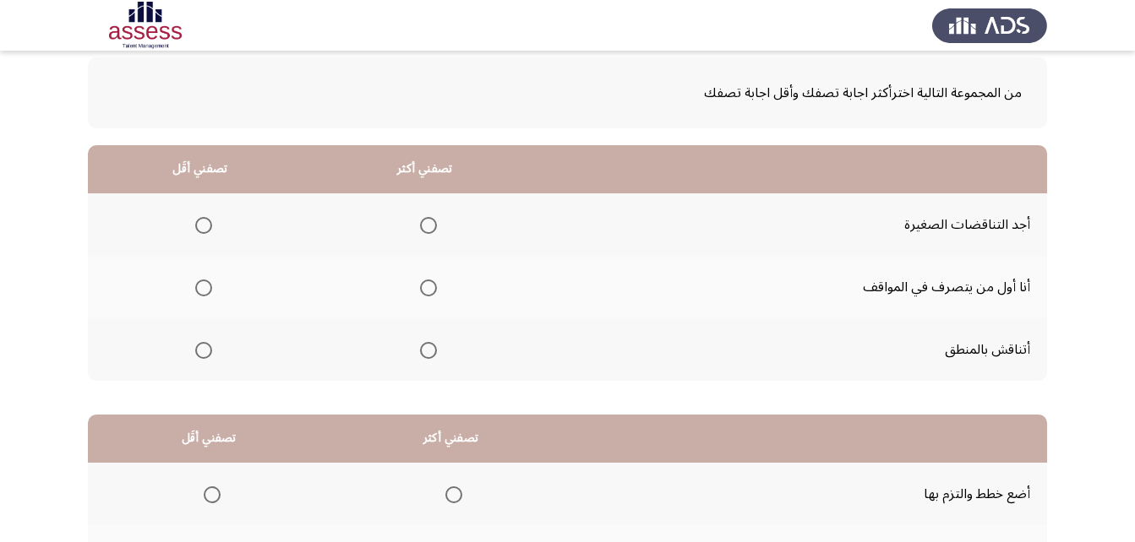
click at [427, 291] on span "Select an option" at bounding box center [428, 288] width 17 height 17
click at [427, 291] on input "Select an option" at bounding box center [428, 288] width 17 height 17
click at [204, 226] on span "Select an option" at bounding box center [204, 226] width 0 height 0
click at [202, 226] on input "Select an option" at bounding box center [203, 225] width 17 height 17
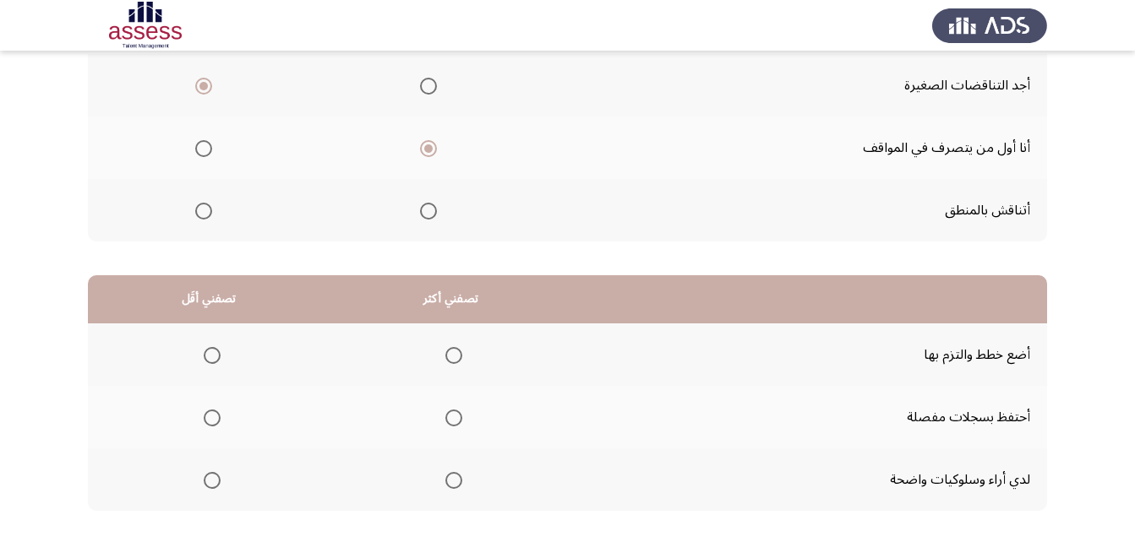
scroll to position [253, 0]
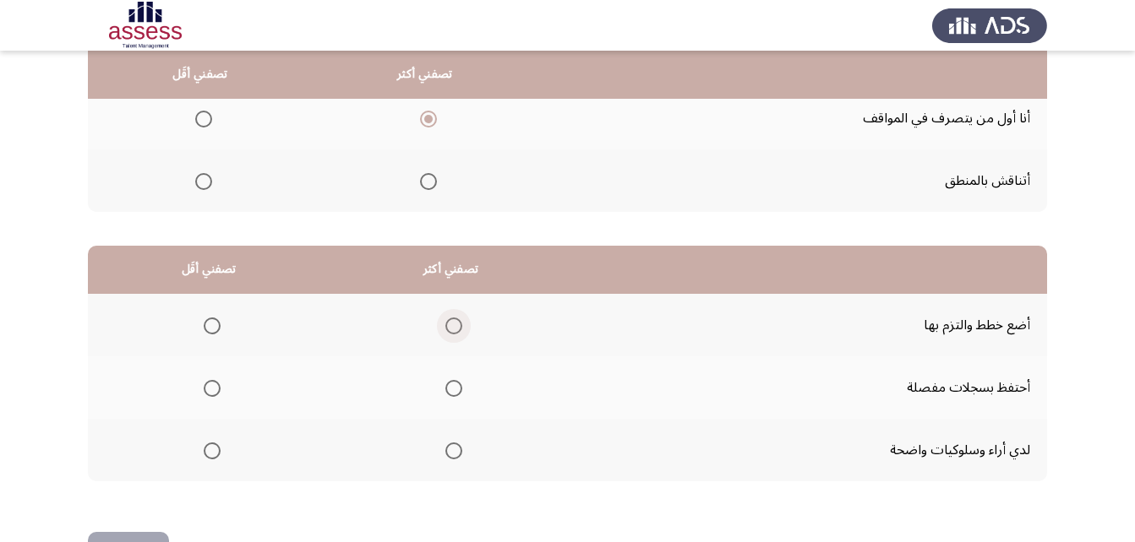
click at [446, 327] on span "Select an option" at bounding box center [453, 326] width 17 height 17
click at [446, 327] on input "Select an option" at bounding box center [453, 326] width 17 height 17
click at [199, 451] on label "Select an option" at bounding box center [209, 451] width 24 height 17
click at [204, 451] on input "Select an option" at bounding box center [212, 451] width 17 height 17
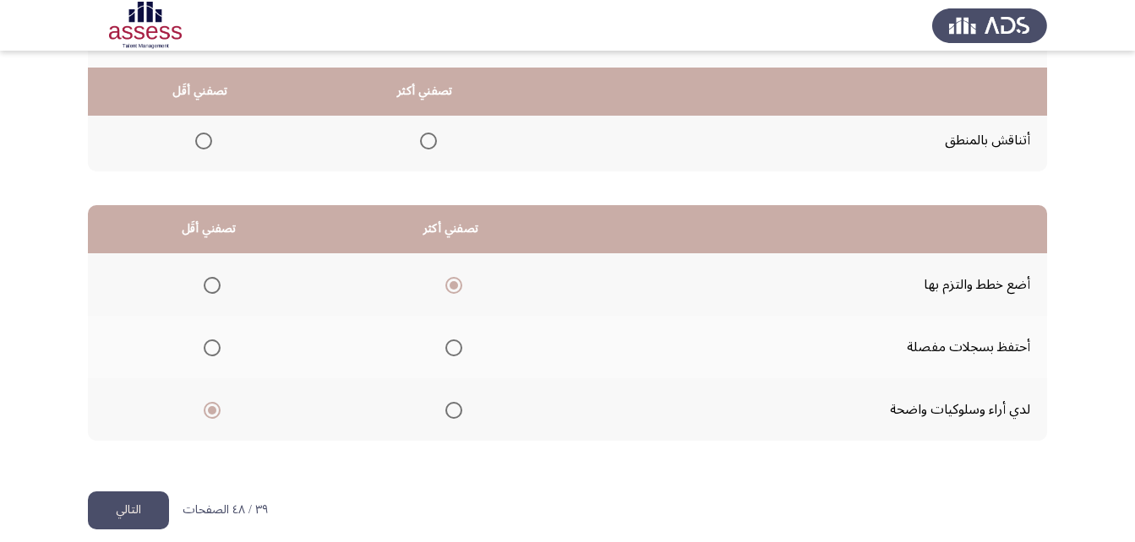
scroll to position [311, 0]
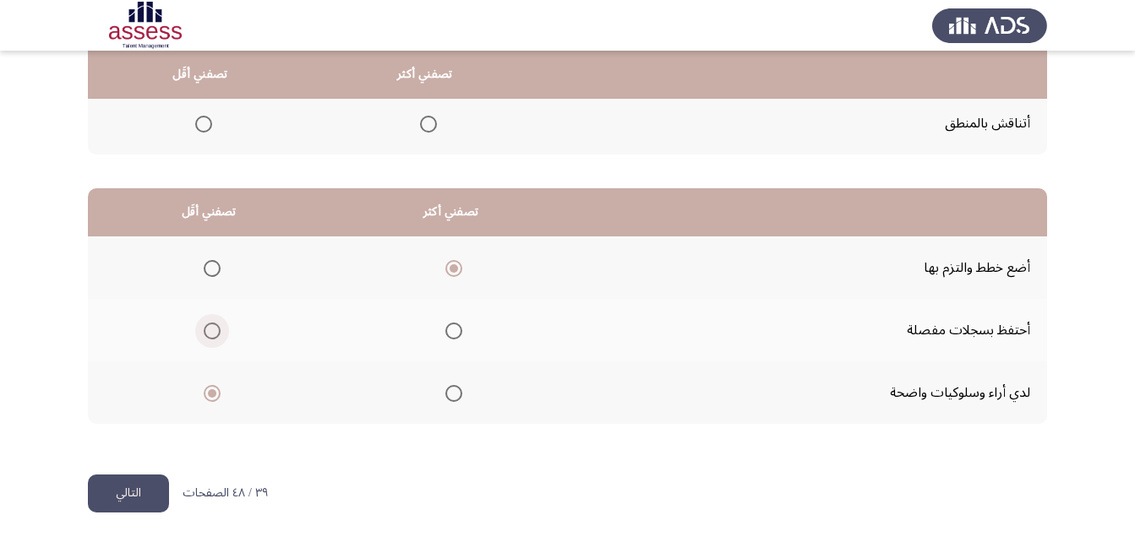
click at [214, 328] on span "Select an option" at bounding box center [212, 331] width 17 height 17
click at [214, 328] on input "Select an option" at bounding box center [212, 331] width 17 height 17
click at [209, 391] on span "Select an option" at bounding box center [212, 393] width 17 height 17
click at [209, 391] on input "Select an option" at bounding box center [212, 393] width 17 height 17
click at [451, 389] on span "Select an option" at bounding box center [453, 393] width 17 height 17
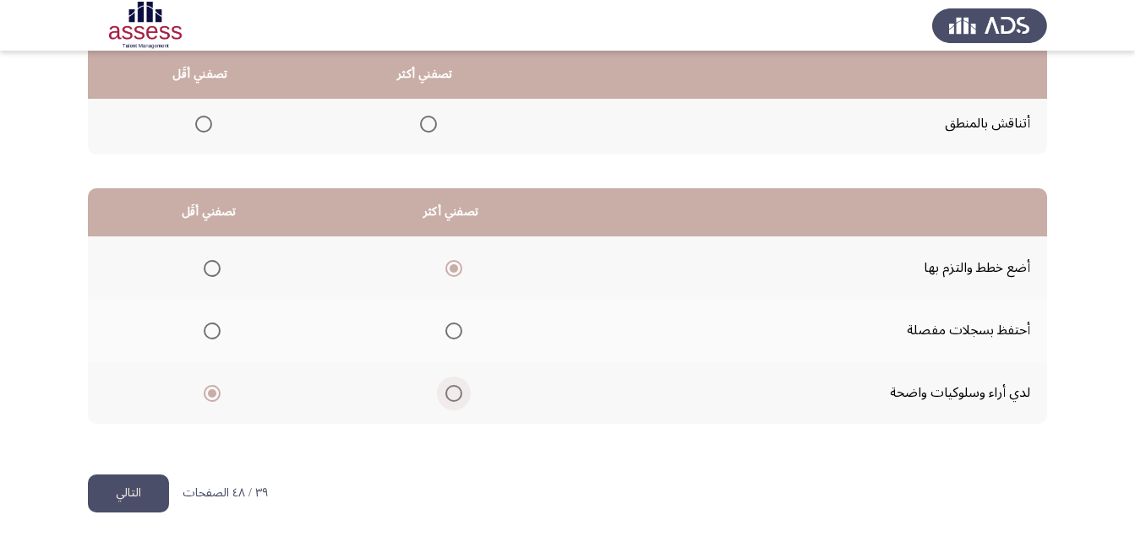
click at [451, 389] on input "Select an option" at bounding box center [453, 393] width 17 height 17
click at [212, 329] on span "Select an option" at bounding box center [212, 331] width 17 height 17
click at [212, 329] on input "Select an option" at bounding box center [212, 331] width 17 height 17
click at [452, 264] on span "Select an option" at bounding box center [453, 268] width 17 height 17
click at [452, 264] on input "Select an option" at bounding box center [453, 268] width 17 height 17
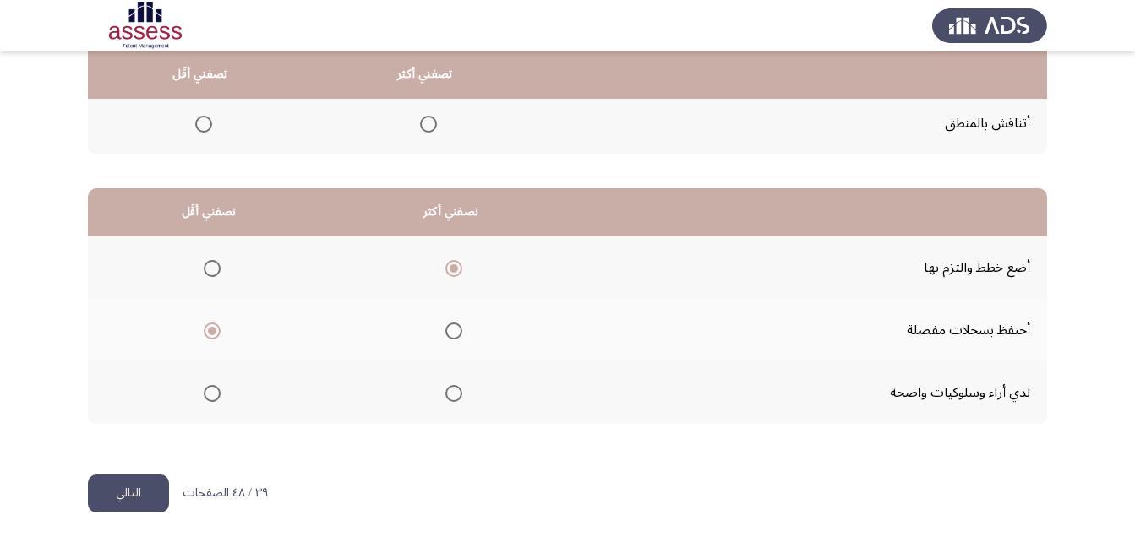
click at [128, 496] on button "التالي" at bounding box center [128, 494] width 81 height 38
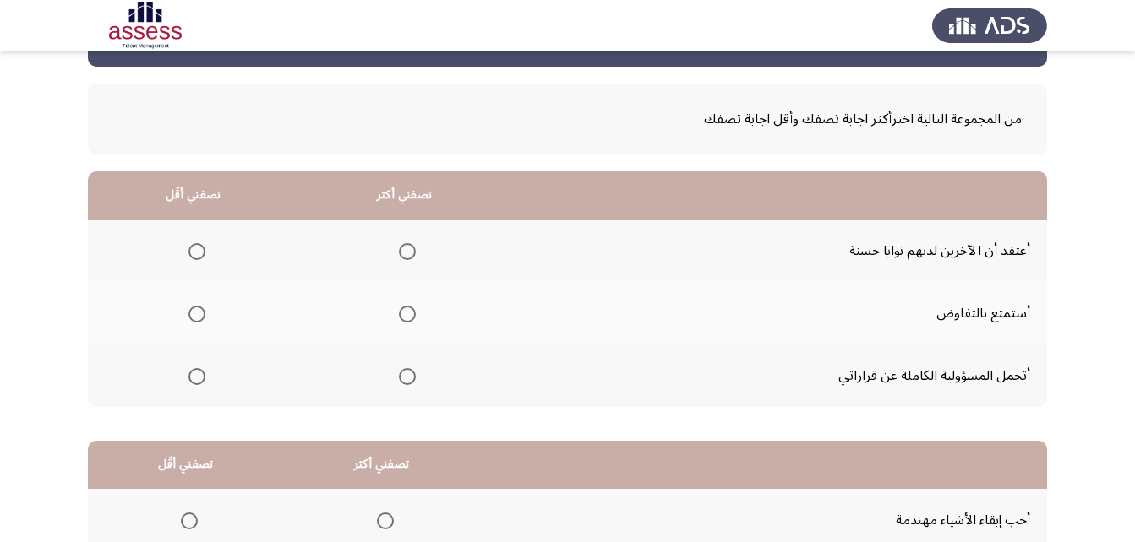
scroll to position [84, 0]
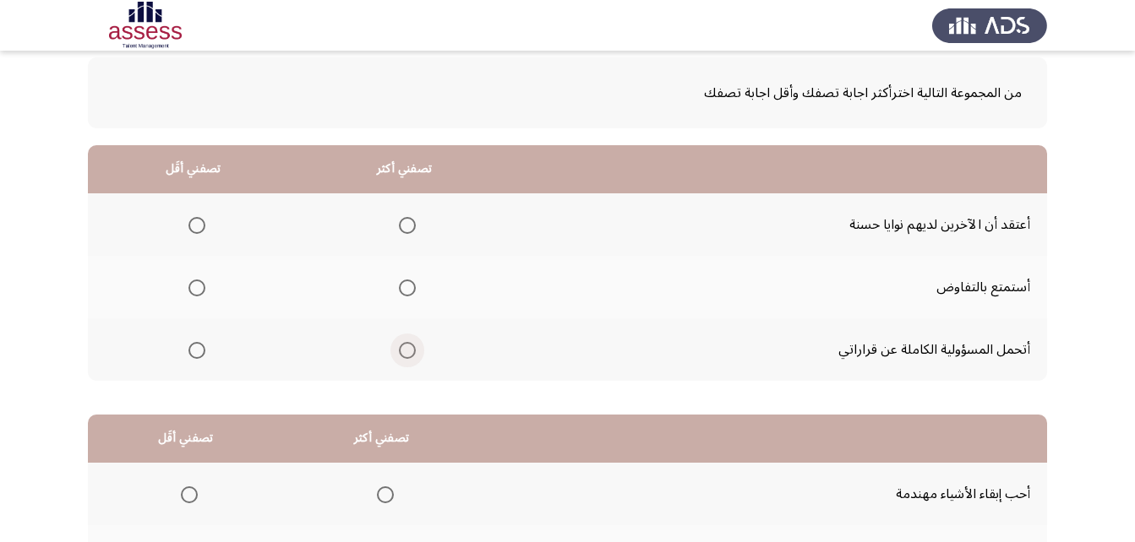
click at [406, 355] on span "Select an option" at bounding box center [407, 350] width 17 height 17
click at [406, 355] on input "Select an option" at bounding box center [407, 350] width 17 height 17
click at [401, 291] on span "Select an option" at bounding box center [407, 288] width 17 height 17
click at [401, 291] on input "Select an option" at bounding box center [407, 288] width 17 height 17
click at [411, 353] on span "Select an option" at bounding box center [407, 350] width 17 height 17
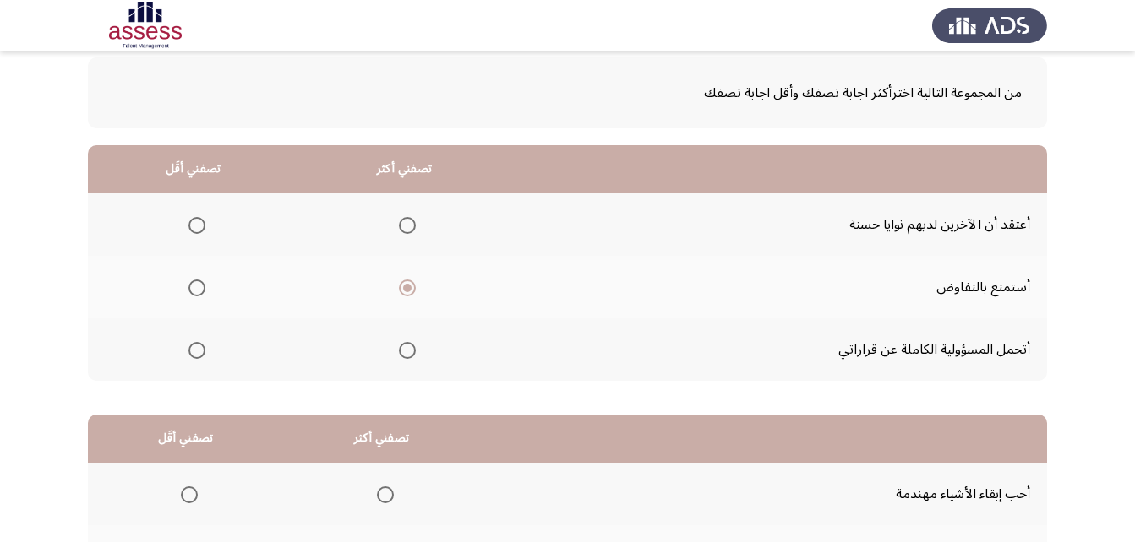
click at [411, 353] on input "Select an option" at bounding box center [407, 350] width 17 height 17
click at [191, 226] on span "Select an option" at bounding box center [196, 225] width 17 height 17
click at [191, 226] on input "Select an option" at bounding box center [196, 225] width 17 height 17
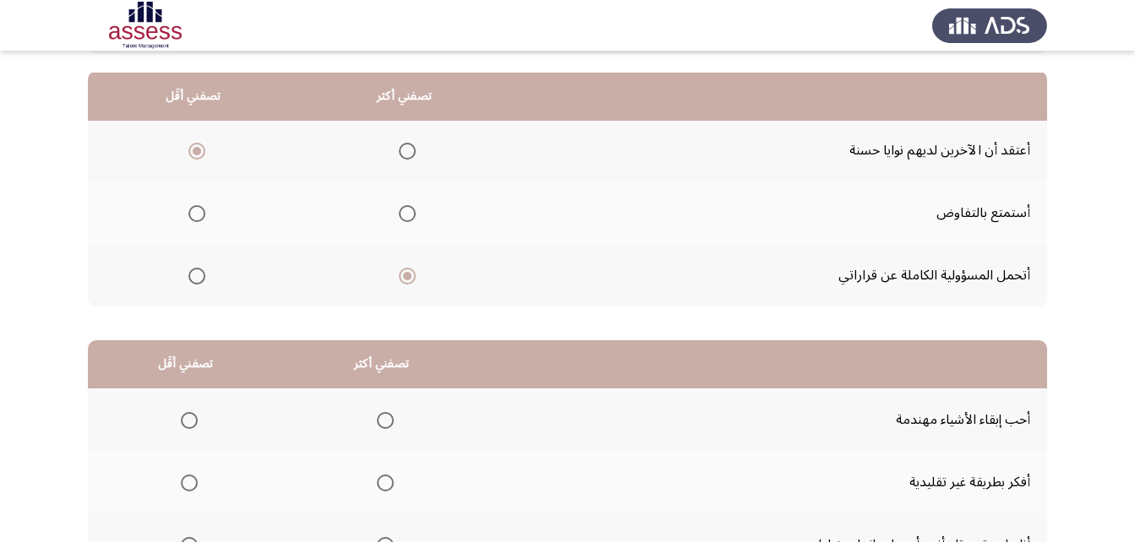
scroll to position [253, 0]
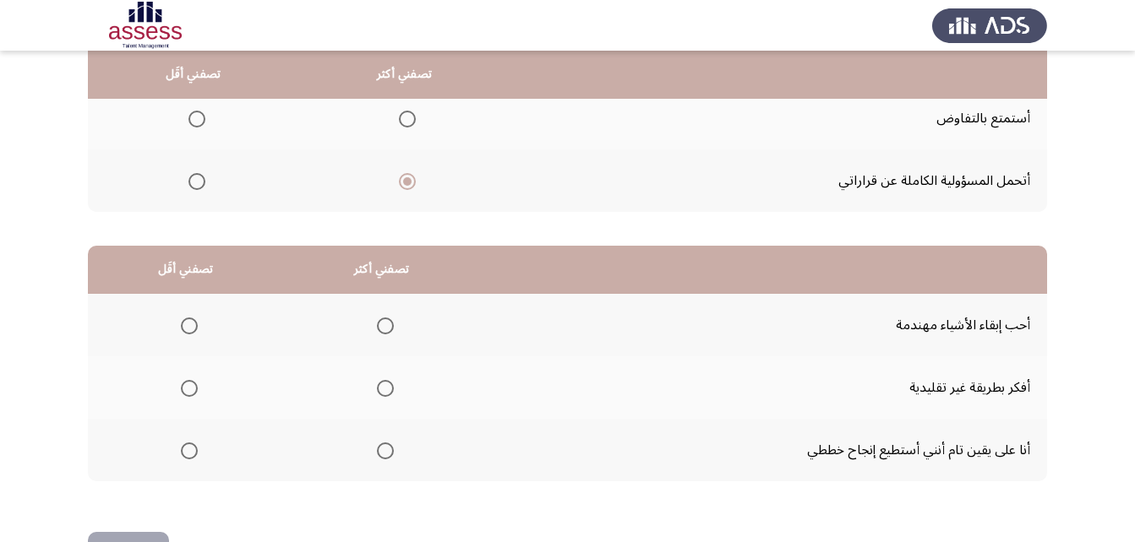
click at [383, 452] on span "Select an option" at bounding box center [385, 451] width 17 height 17
click at [383, 452] on input "Select an option" at bounding box center [385, 451] width 17 height 17
click at [185, 388] on span "Select an option" at bounding box center [189, 388] width 17 height 17
click at [185, 388] on input "Select an option" at bounding box center [189, 388] width 17 height 17
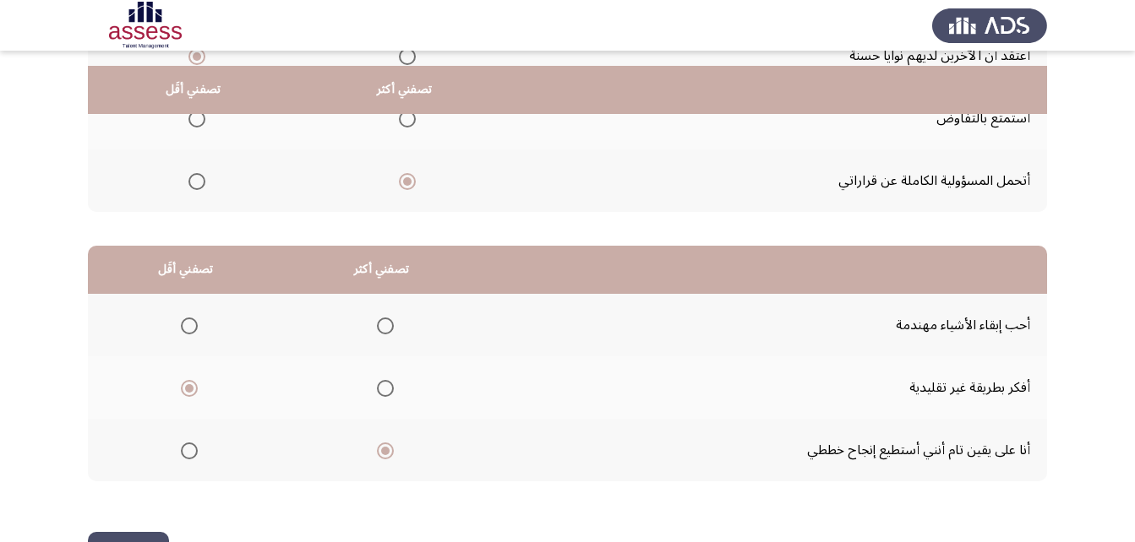
scroll to position [311, 0]
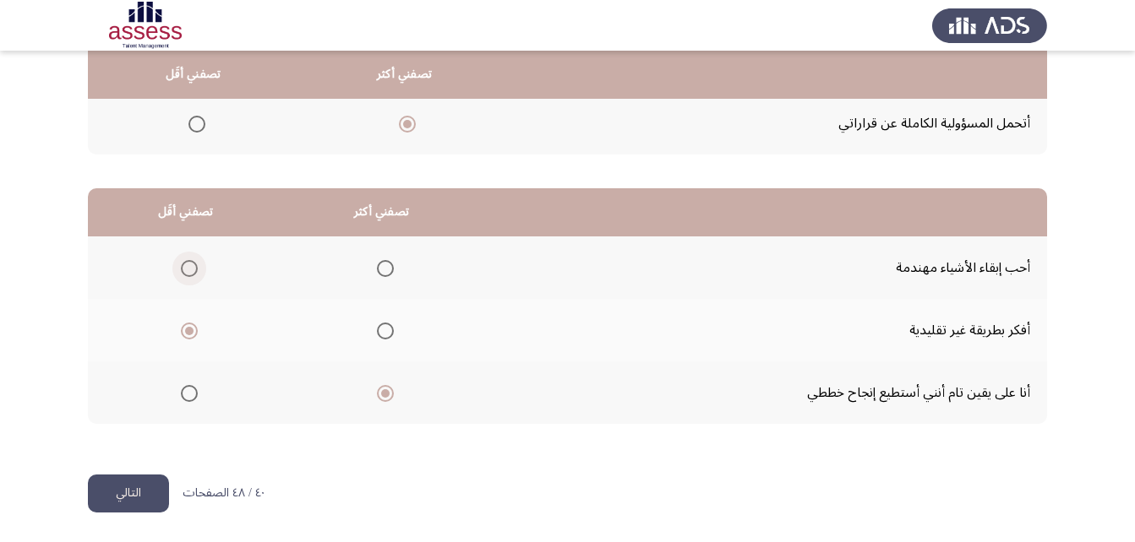
click at [187, 270] on span "Select an option" at bounding box center [189, 268] width 17 height 17
click at [187, 270] on input "Select an option" at bounding box center [189, 268] width 17 height 17
click at [185, 331] on span "Select an option" at bounding box center [189, 331] width 17 height 17
click at [185, 331] on input "Select an option" at bounding box center [189, 331] width 17 height 17
click at [162, 471] on div "من المجموعة التالية اخترأكثر اجابة تصفك وأقل اجابة تصفك تصفني أكثر تصفني أقَل أ…" at bounding box center [567, 144] width 959 height 661
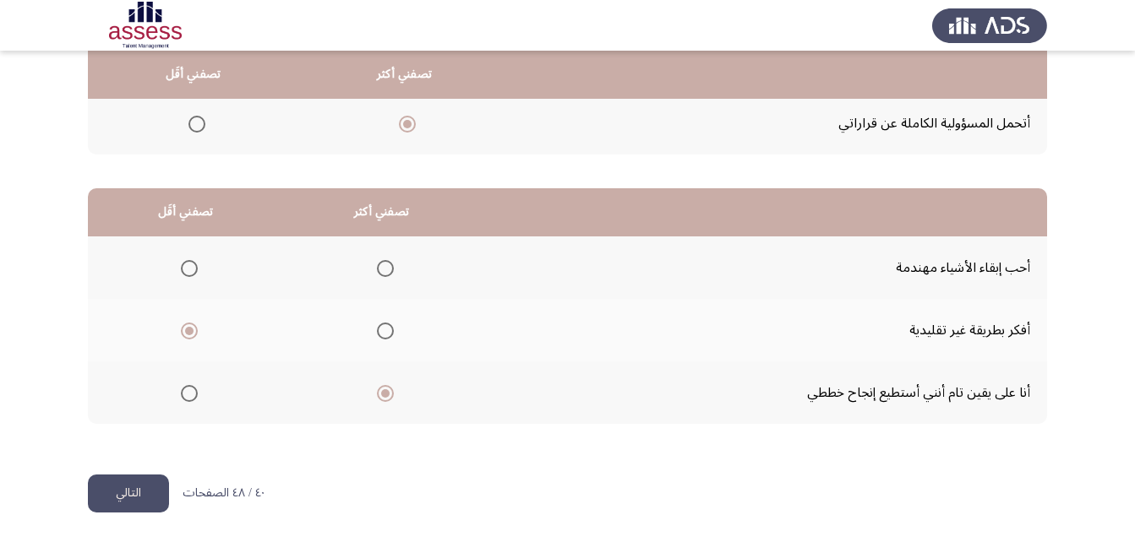
click at [148, 493] on button "التالي" at bounding box center [128, 494] width 81 height 38
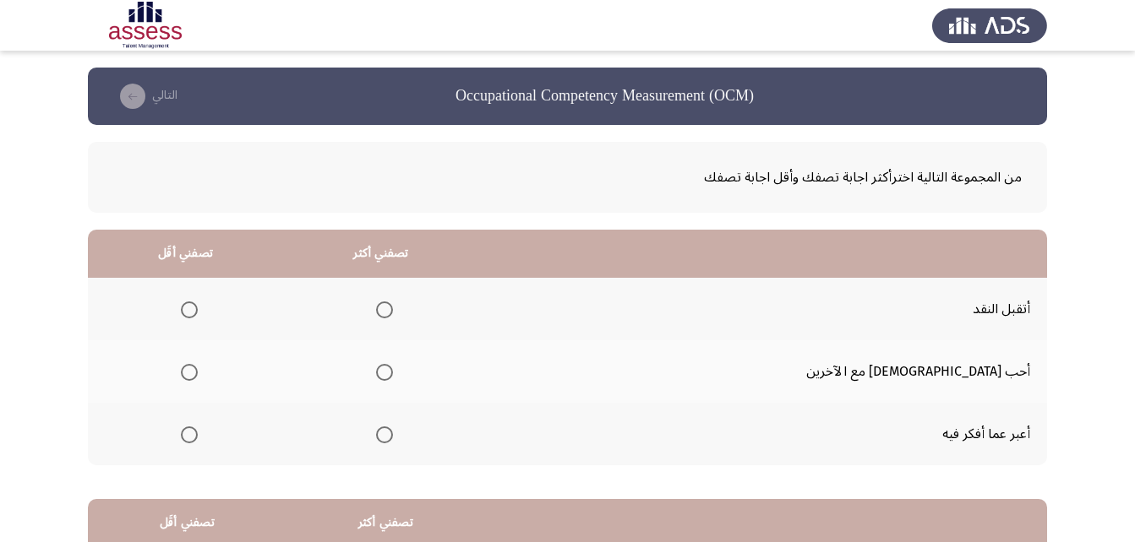
click at [384, 310] on span "Select an option" at bounding box center [384, 310] width 0 height 0
click at [393, 310] on input "Select an option" at bounding box center [384, 310] width 17 height 17
click at [198, 433] on span "Select an option" at bounding box center [189, 435] width 17 height 17
click at [198, 433] on input "Select an option" at bounding box center [189, 435] width 17 height 17
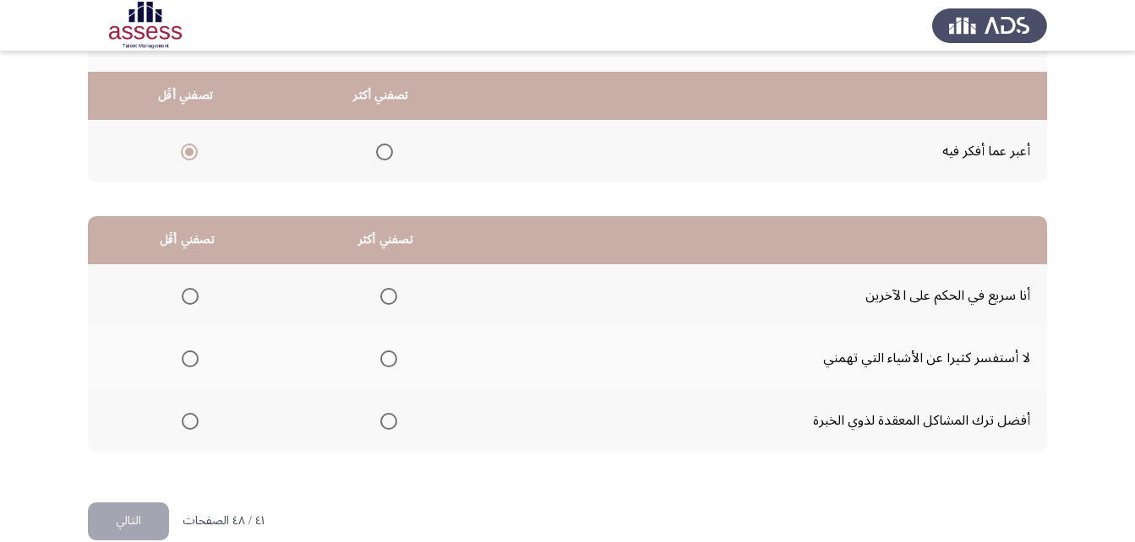
scroll to position [311, 0]
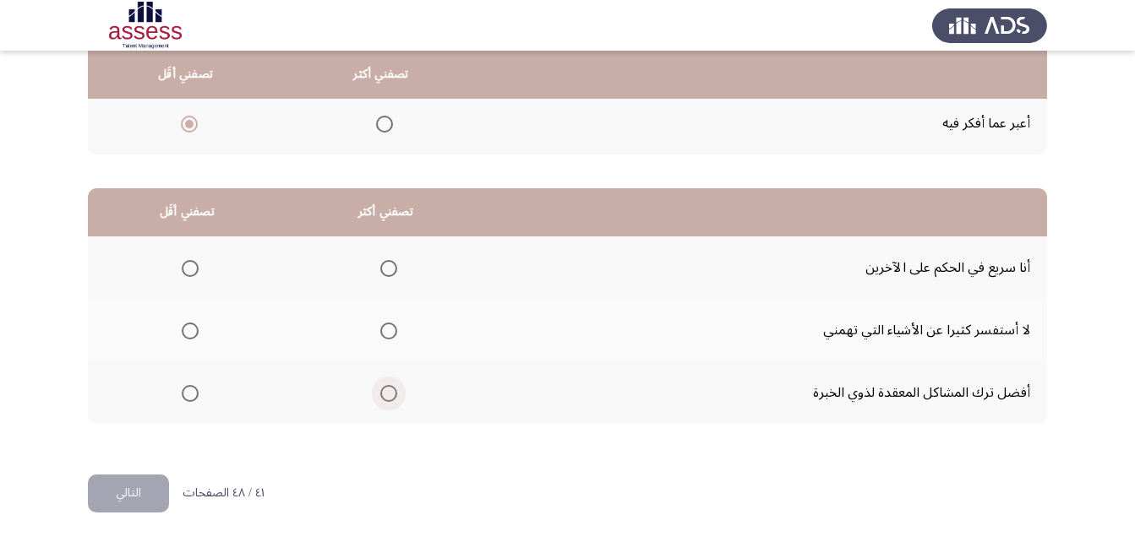
click at [388, 394] on span "Select an option" at bounding box center [388, 393] width 17 height 17
click at [388, 394] on input "Select an option" at bounding box center [388, 393] width 17 height 17
click at [190, 267] on span "Select an option" at bounding box center [190, 268] width 17 height 17
click at [190, 267] on input "Select an option" at bounding box center [190, 268] width 17 height 17
click at [184, 332] on span "Select an option" at bounding box center [190, 331] width 17 height 17
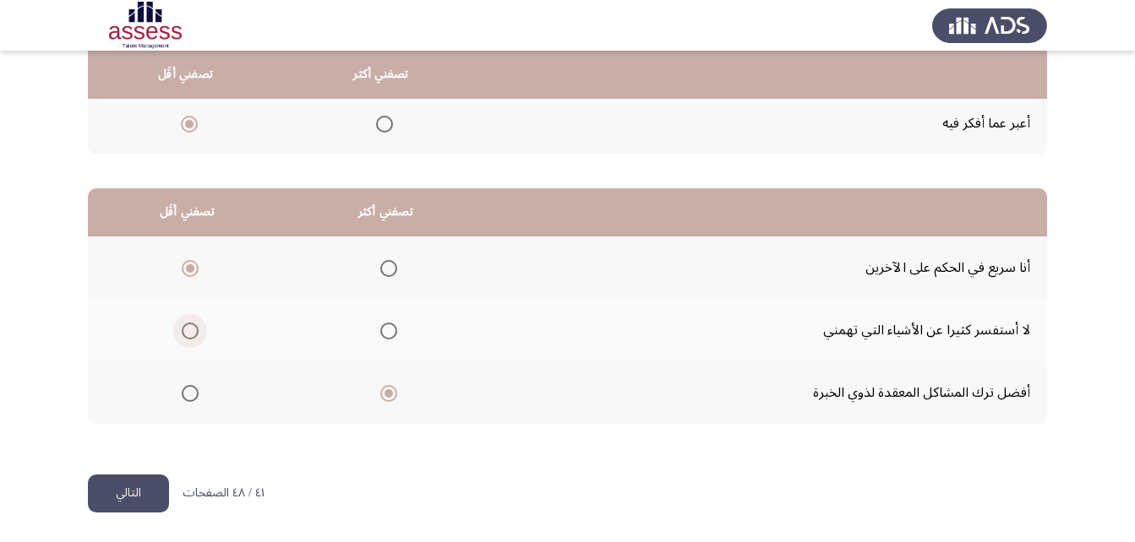
click at [184, 332] on input "Select an option" at bounding box center [190, 331] width 17 height 17
click at [132, 498] on button "التالي" at bounding box center [128, 494] width 81 height 38
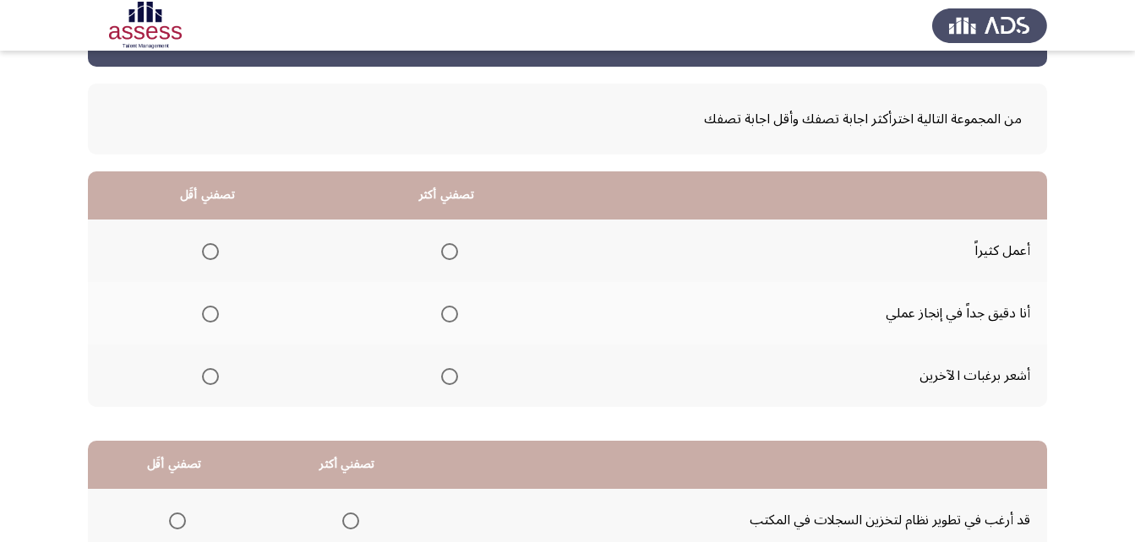
scroll to position [57, 0]
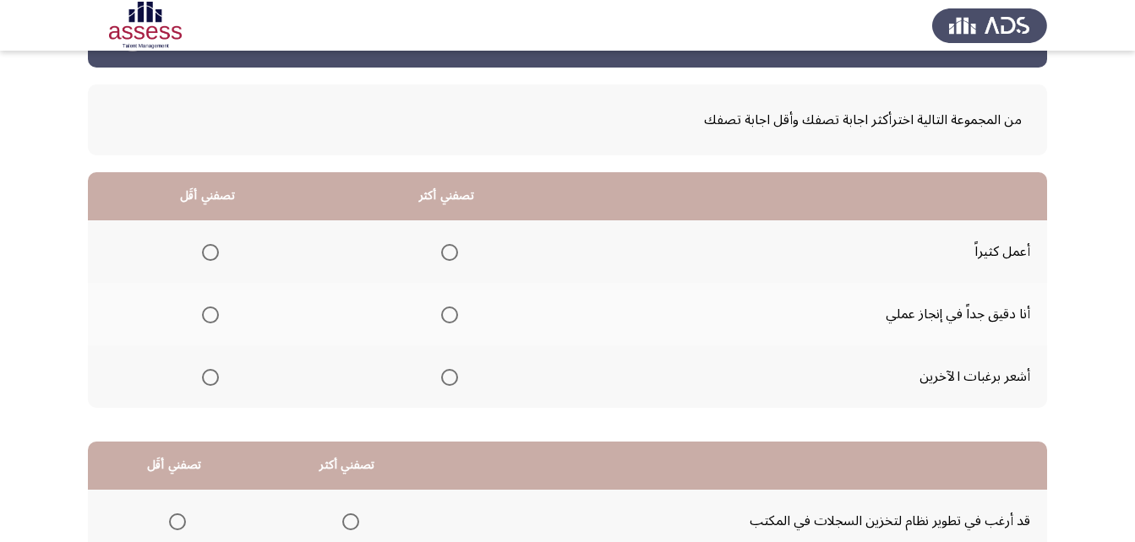
click at [450, 318] on span "Select an option" at bounding box center [449, 315] width 17 height 17
click at [450, 318] on input "Select an option" at bounding box center [449, 315] width 17 height 17
click at [210, 375] on span "Select an option" at bounding box center [210, 377] width 17 height 17
click at [210, 375] on input "Select an option" at bounding box center [210, 377] width 17 height 17
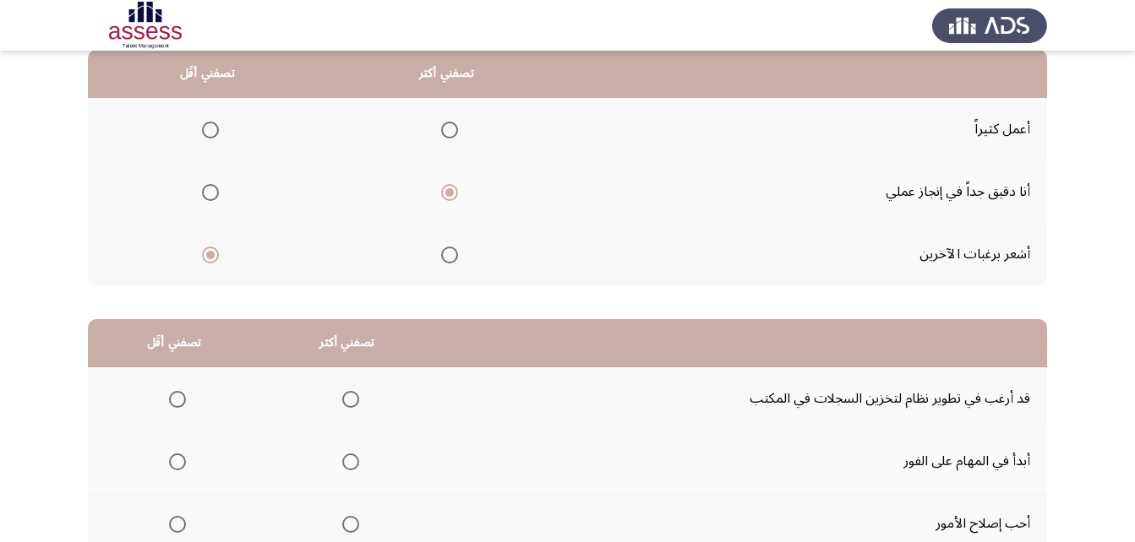
scroll to position [311, 0]
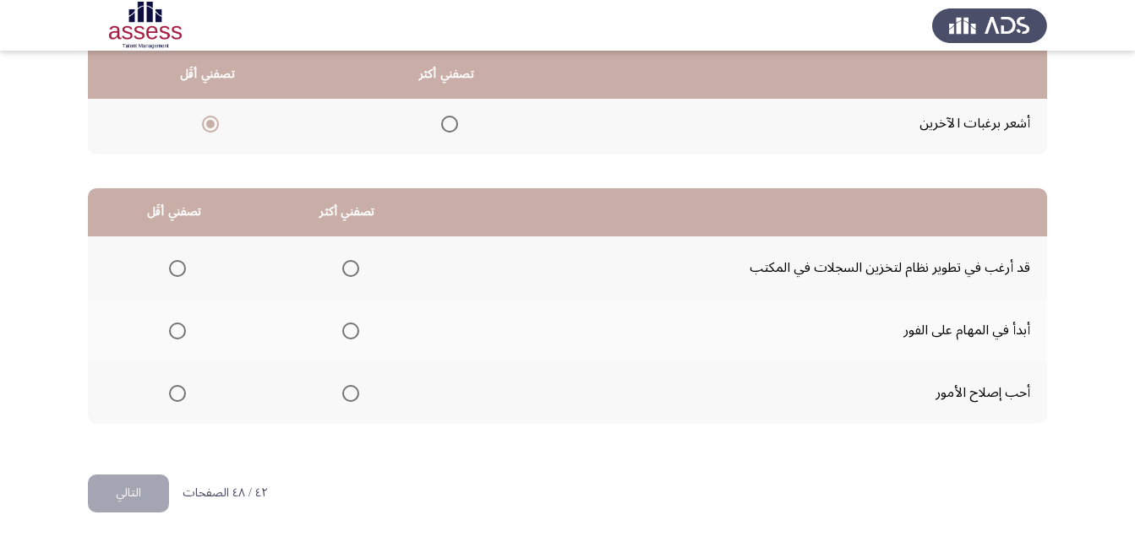
click at [345, 329] on span "Select an option" at bounding box center [350, 331] width 17 height 17
click at [345, 329] on input "Select an option" at bounding box center [350, 331] width 17 height 17
click at [174, 269] on span "Select an option" at bounding box center [177, 268] width 17 height 17
click at [174, 269] on input "Select an option" at bounding box center [177, 268] width 17 height 17
click at [176, 392] on span "Select an option" at bounding box center [177, 393] width 17 height 17
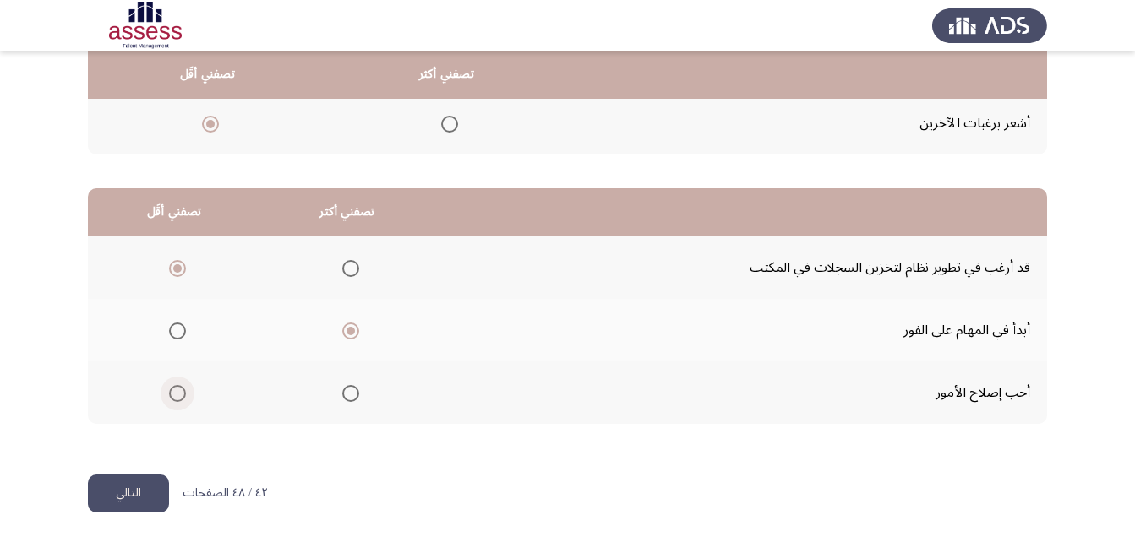
click at [176, 392] on input "Select an option" at bounding box center [177, 393] width 17 height 17
click at [150, 489] on button "التالي" at bounding box center [128, 494] width 81 height 38
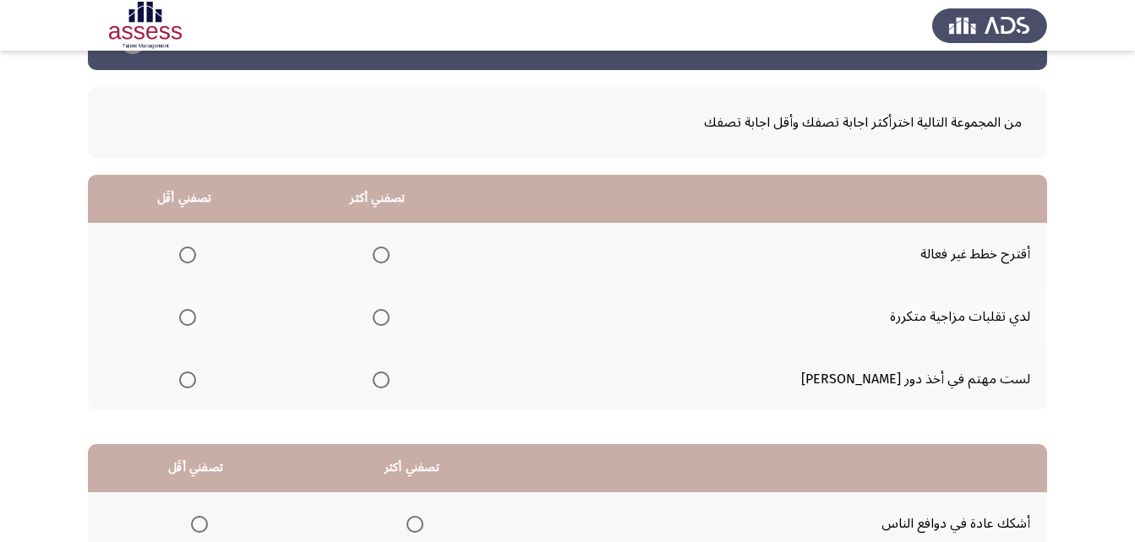
scroll to position [84, 0]
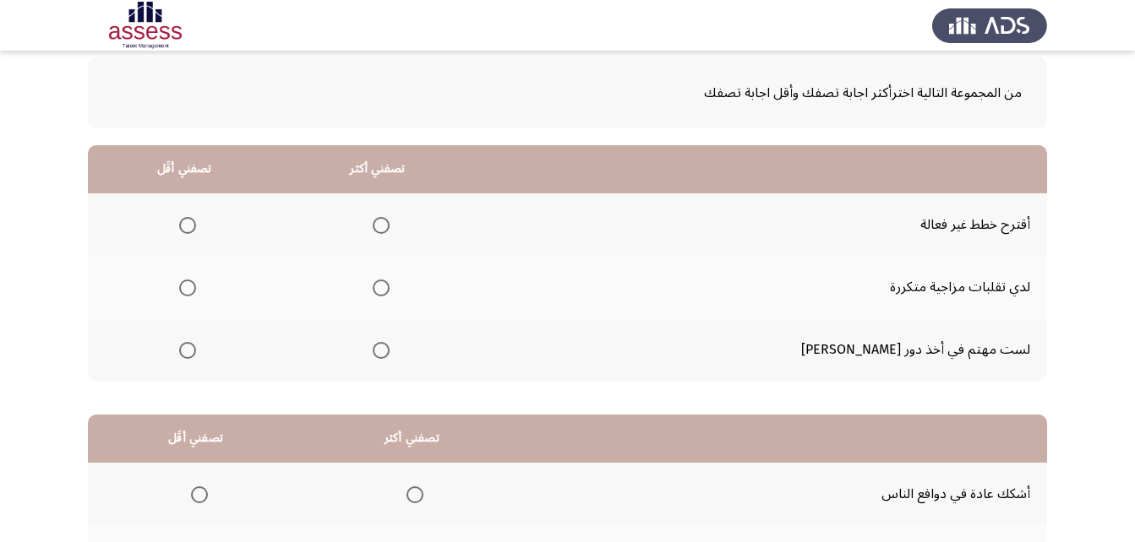
click at [196, 227] on span "Select an option" at bounding box center [187, 225] width 17 height 17
click at [196, 227] on input "Select an option" at bounding box center [187, 225] width 17 height 17
click at [196, 353] on span "Select an option" at bounding box center [187, 350] width 17 height 17
click at [196, 353] on input "Select an option" at bounding box center [187, 350] width 17 height 17
click at [389, 226] on span "Select an option" at bounding box center [381, 225] width 17 height 17
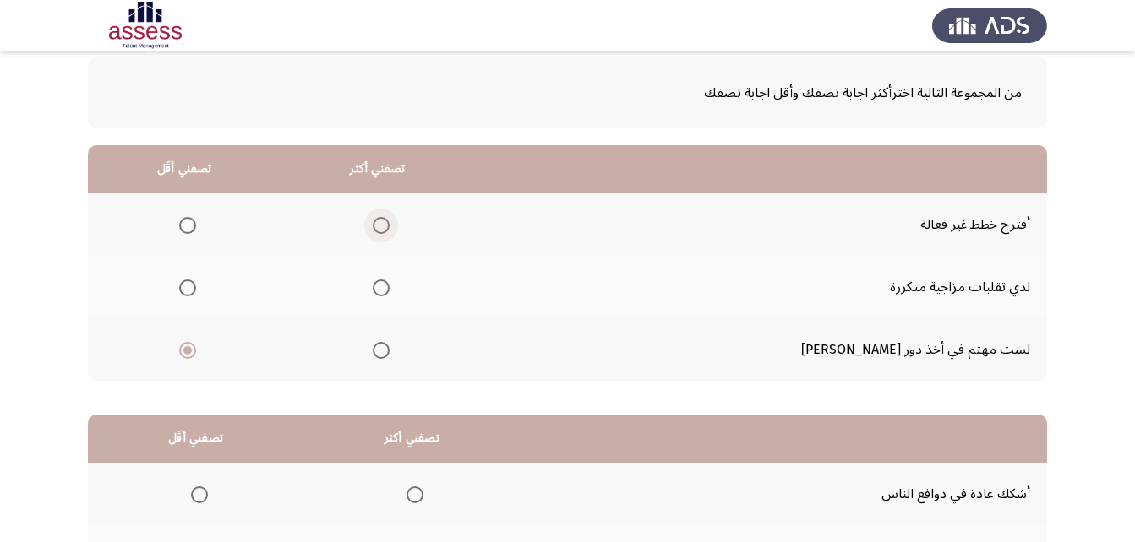
click at [389, 226] on input "Select an option" at bounding box center [381, 225] width 17 height 17
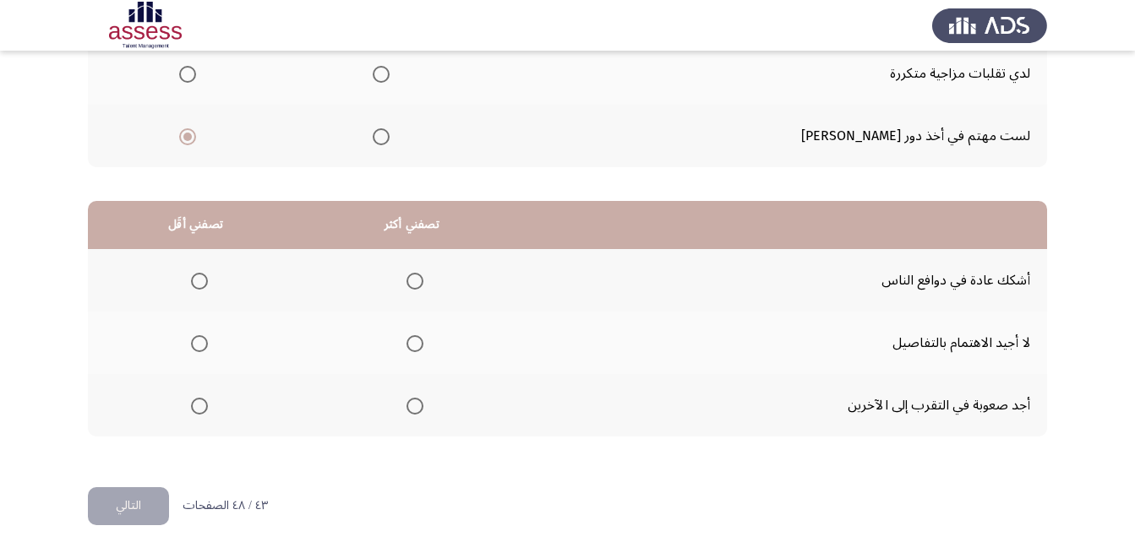
scroll to position [311, 0]
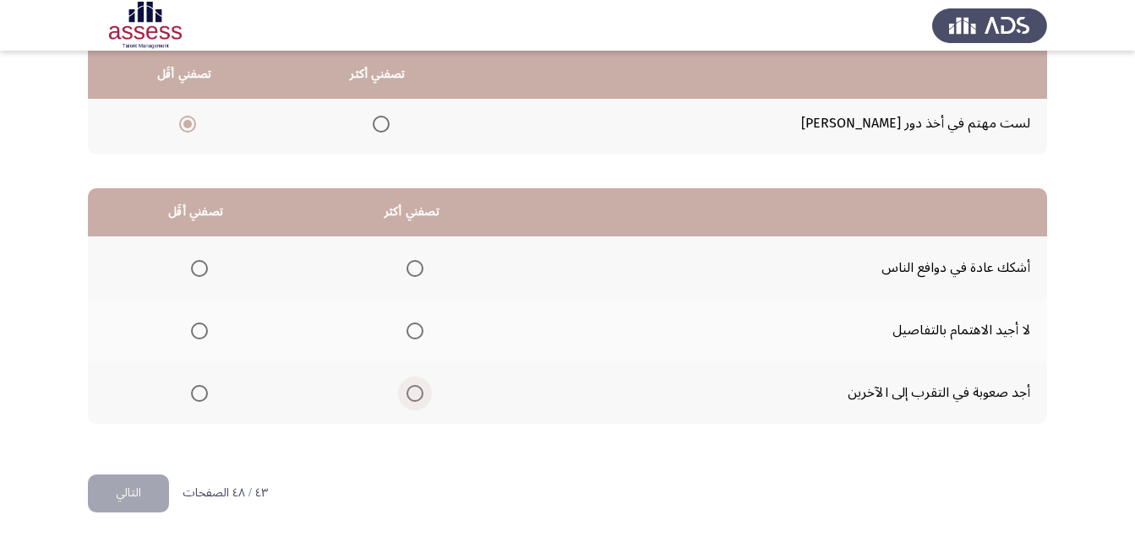
click at [411, 392] on span "Select an option" at bounding box center [414, 393] width 17 height 17
click at [411, 392] on input "Select an option" at bounding box center [414, 393] width 17 height 17
click at [416, 265] on span "Select an option" at bounding box center [414, 268] width 17 height 17
click at [416, 265] on input "Select an option" at bounding box center [414, 268] width 17 height 17
click at [199, 395] on span "Select an option" at bounding box center [199, 393] width 17 height 17
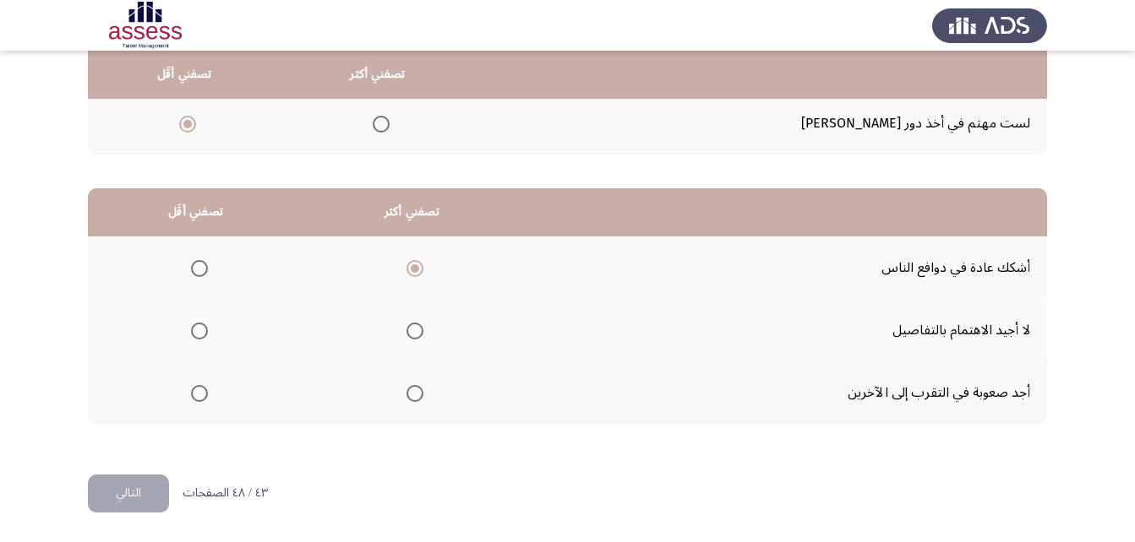
click at [199, 395] on input "Select an option" at bounding box center [199, 393] width 17 height 17
click at [133, 495] on button "التالي" at bounding box center [128, 494] width 81 height 38
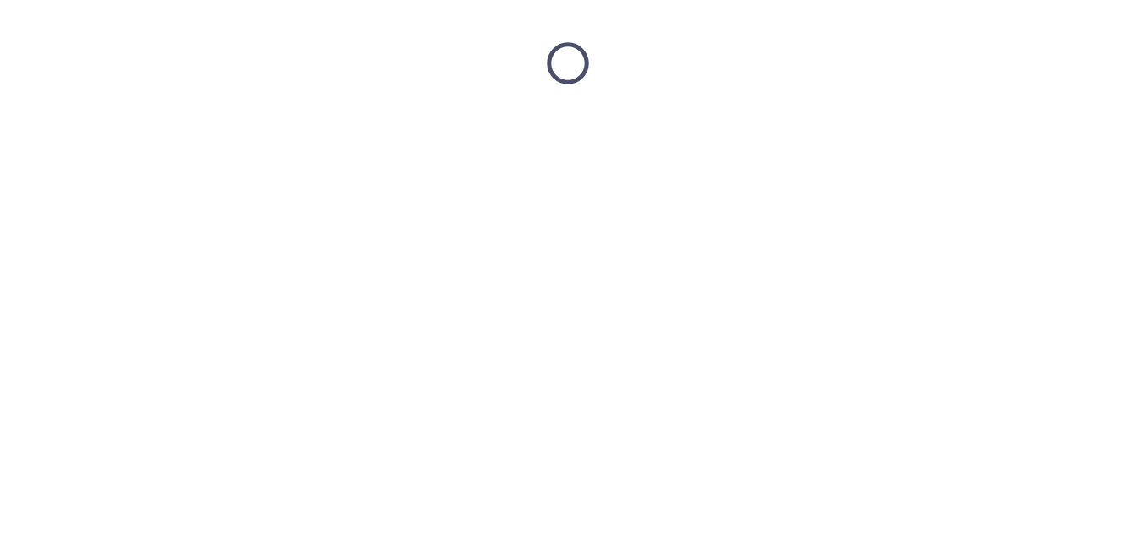
scroll to position [0, 0]
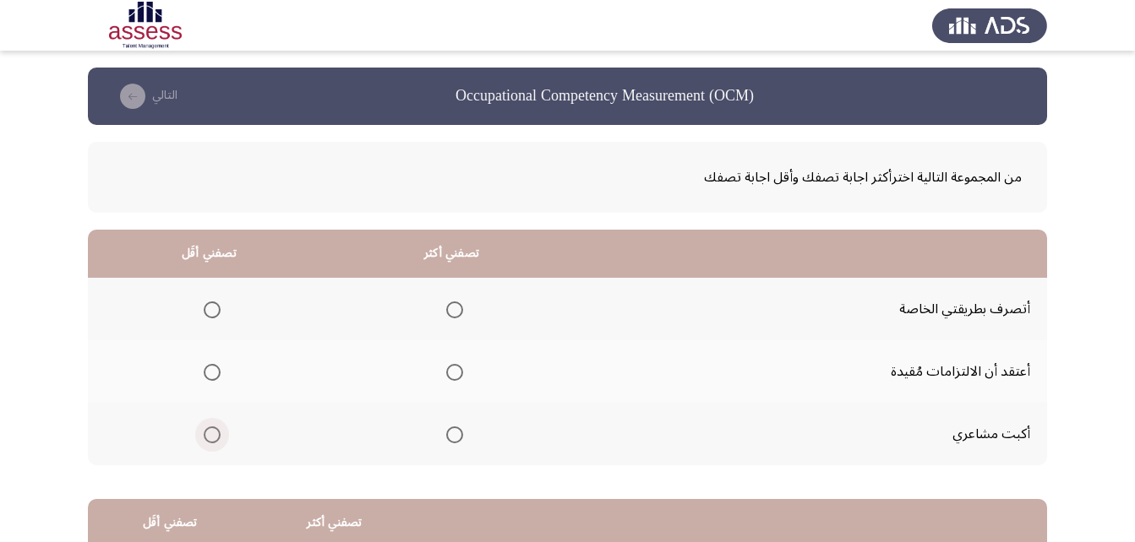
click at [213, 437] on span "Select an option" at bounding box center [212, 435] width 17 height 17
click at [213, 437] on input "Select an option" at bounding box center [212, 435] width 17 height 17
click at [216, 370] on span "Select an option" at bounding box center [212, 372] width 17 height 17
click at [216, 370] on input "Select an option" at bounding box center [212, 372] width 17 height 17
click at [453, 309] on span "Select an option" at bounding box center [454, 310] width 17 height 17
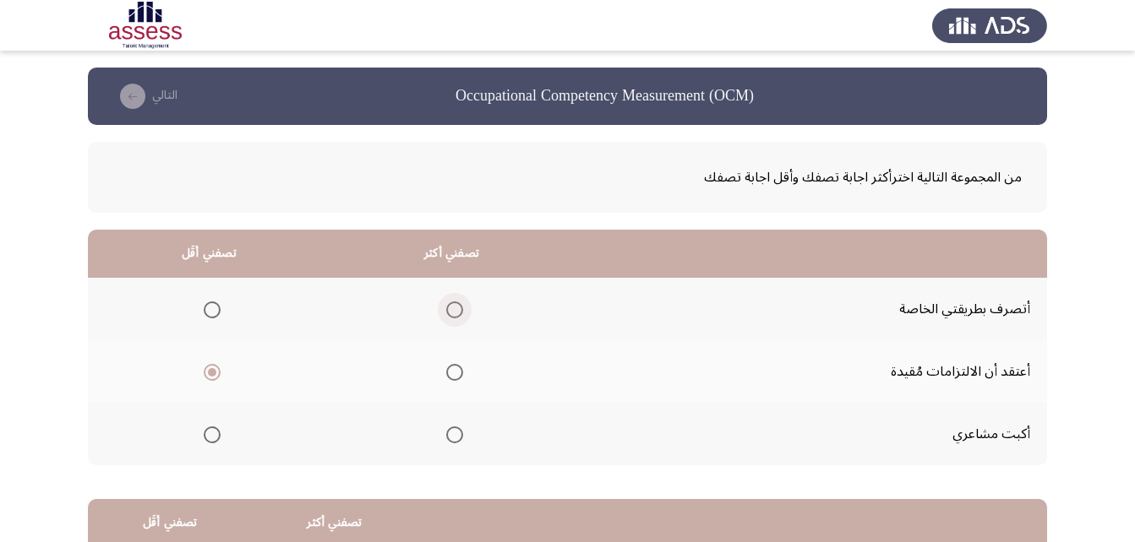
click at [453, 309] on input "Select an option" at bounding box center [454, 310] width 17 height 17
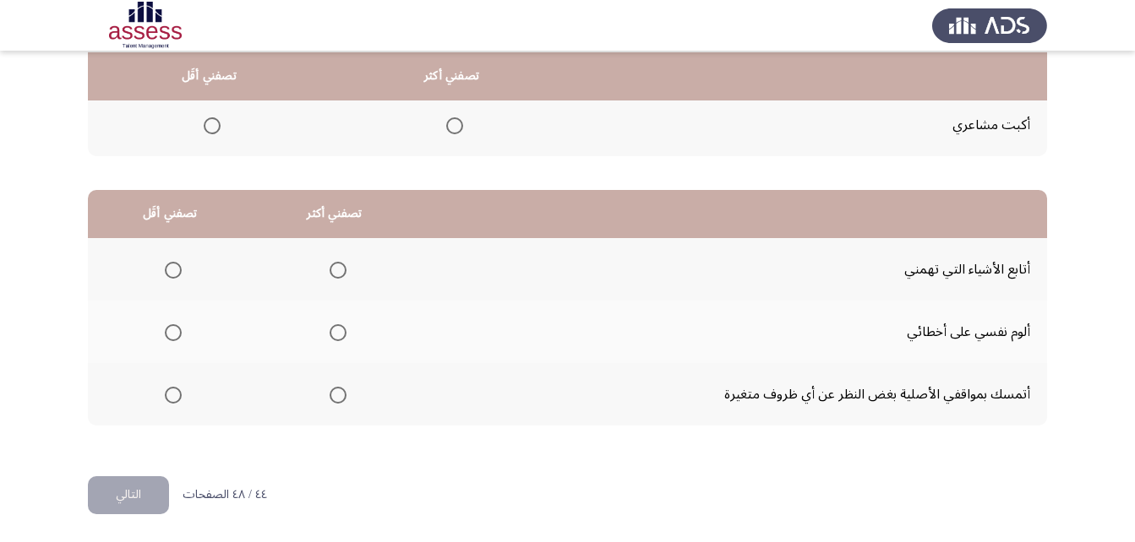
scroll to position [311, 0]
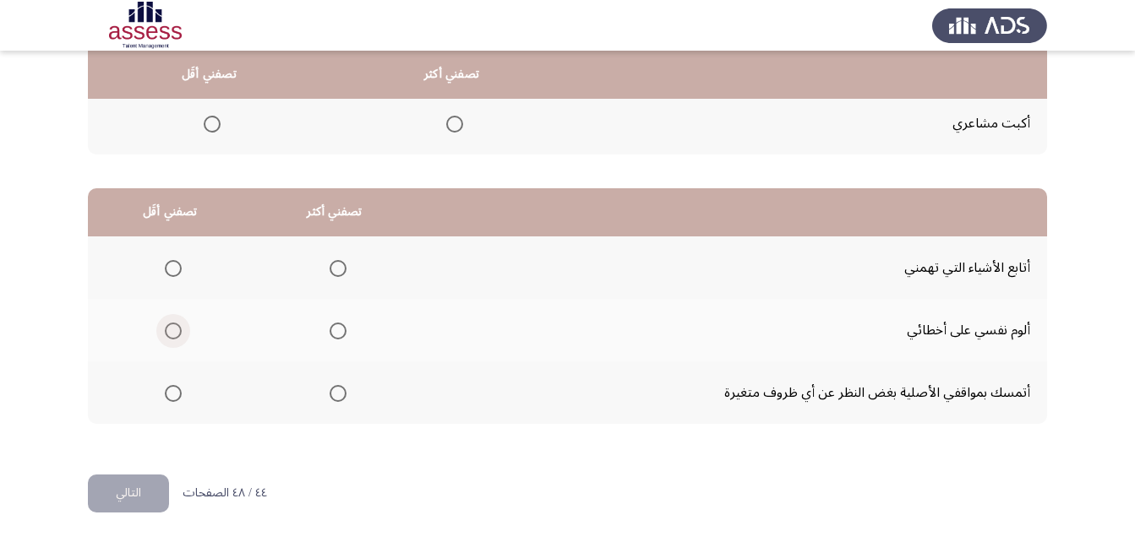
click at [169, 328] on span "Select an option" at bounding box center [173, 331] width 17 height 17
click at [169, 328] on input "Select an option" at bounding box center [173, 331] width 17 height 17
click at [334, 388] on span "Select an option" at bounding box center [337, 393] width 17 height 17
click at [334, 388] on input "Select an option" at bounding box center [337, 393] width 17 height 17
click at [143, 491] on button "التالي" at bounding box center [128, 494] width 81 height 38
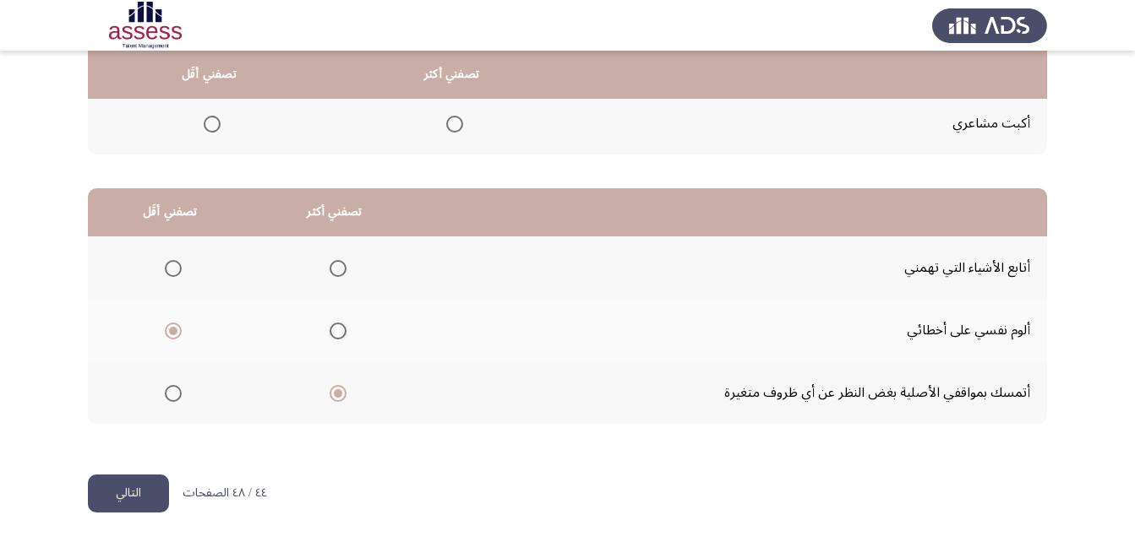
scroll to position [0, 0]
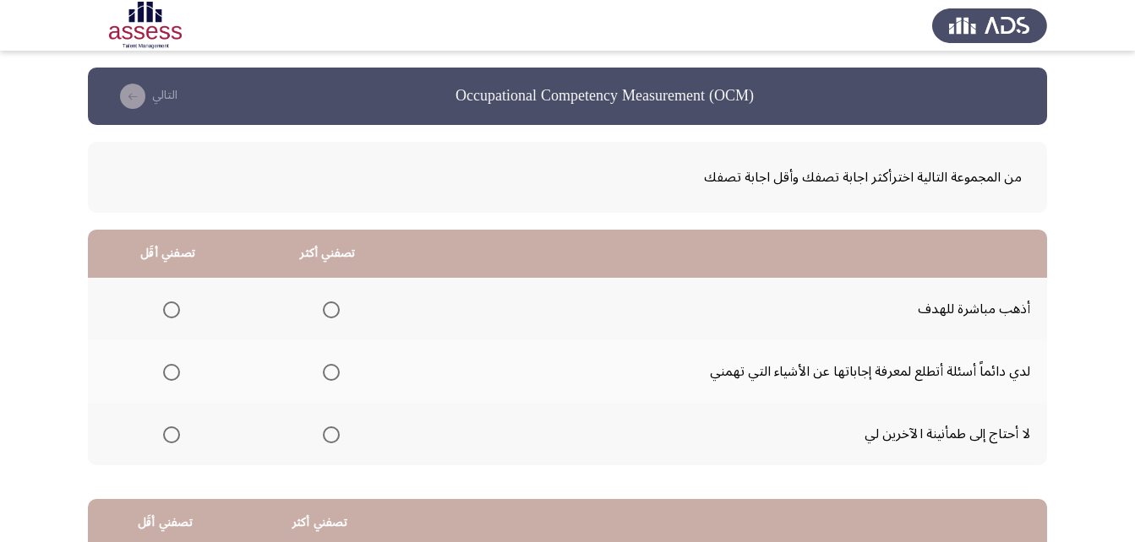
click at [328, 309] on span "Select an option" at bounding box center [331, 310] width 17 height 17
click at [328, 309] on input "Select an option" at bounding box center [331, 310] width 17 height 17
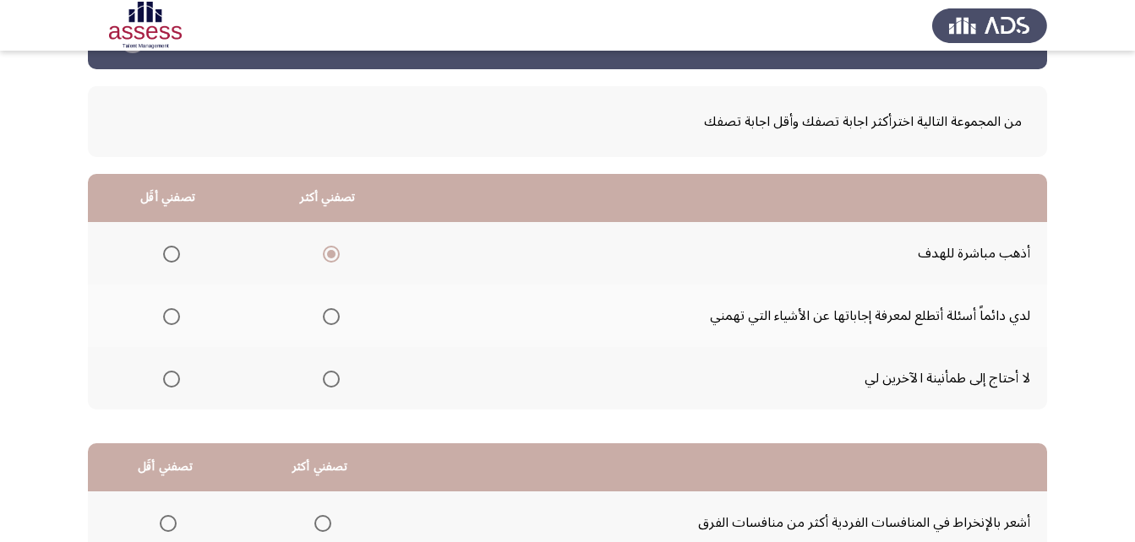
scroll to position [84, 0]
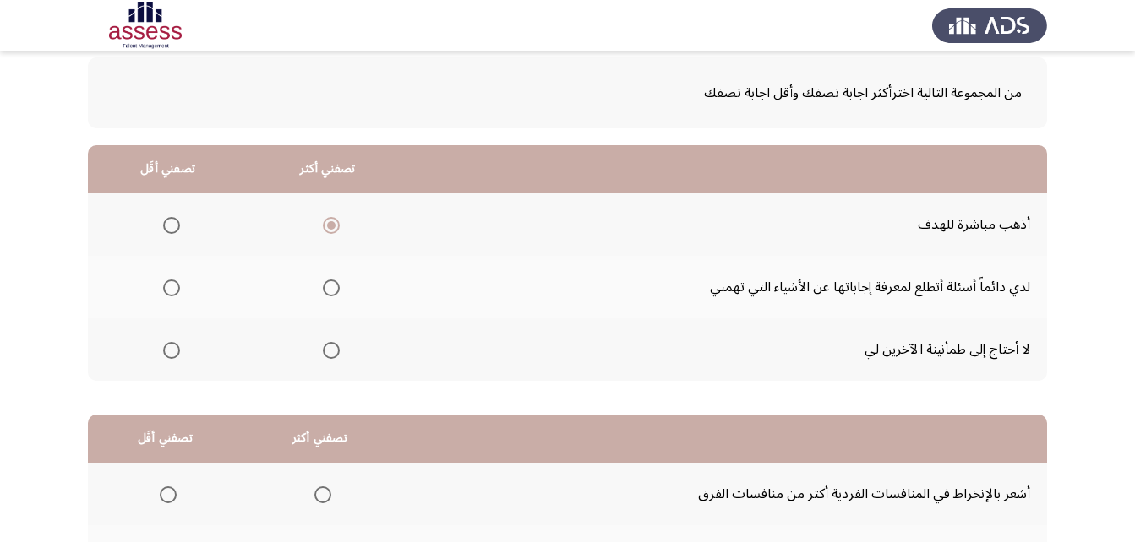
click at [168, 357] on span "Select an option" at bounding box center [171, 350] width 17 height 17
click at [168, 357] on input "Select an option" at bounding box center [171, 350] width 17 height 17
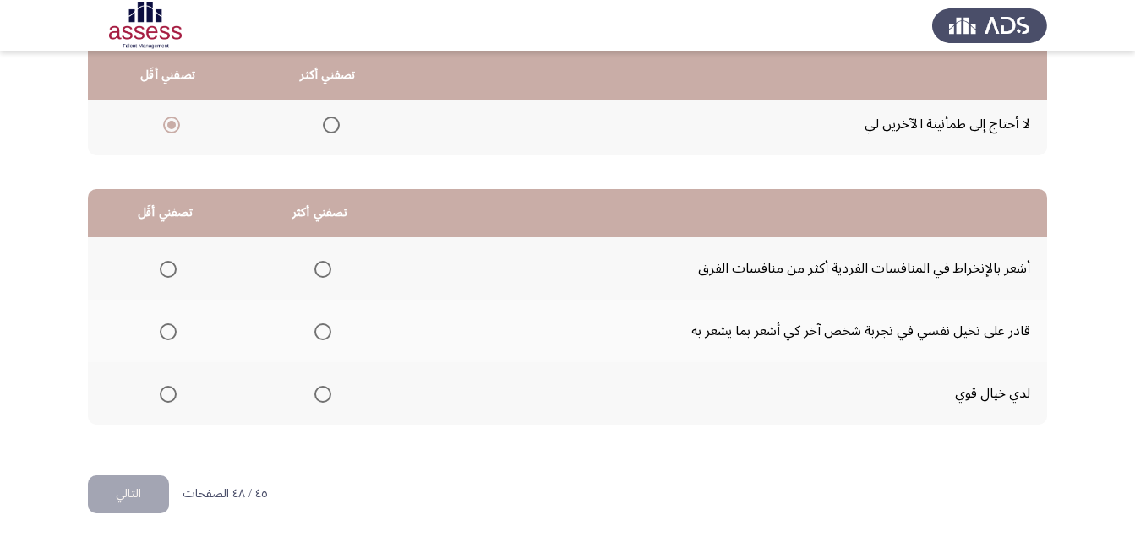
scroll to position [311, 0]
click at [166, 271] on span "Select an option" at bounding box center [168, 268] width 17 height 17
click at [166, 271] on input "Select an option" at bounding box center [168, 268] width 17 height 17
click at [320, 332] on span "Select an option" at bounding box center [322, 331] width 17 height 17
click at [320, 332] on input "Select an option" at bounding box center [322, 331] width 17 height 17
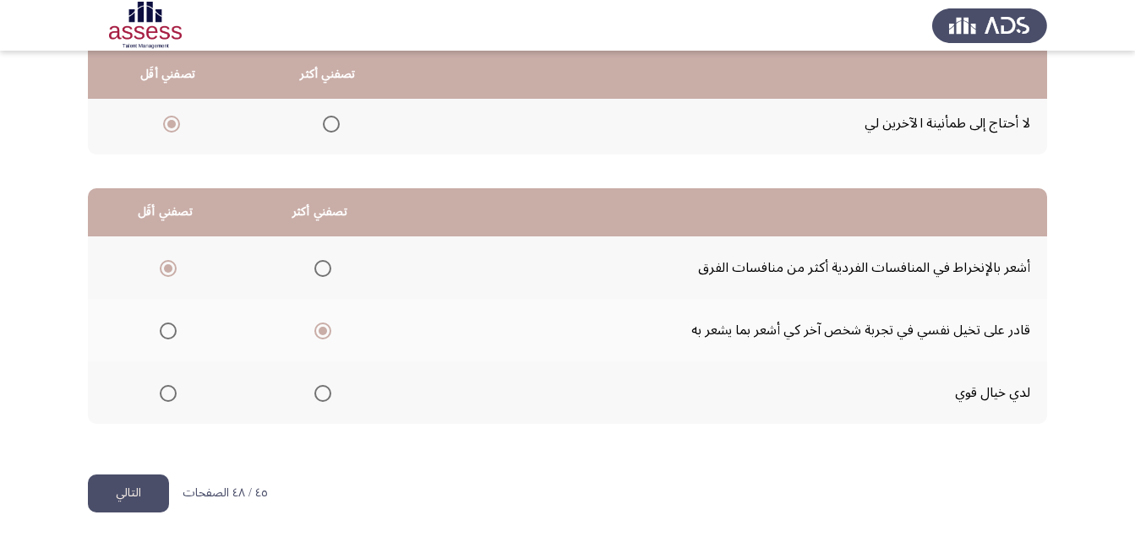
click at [135, 494] on button "التالي" at bounding box center [128, 494] width 81 height 38
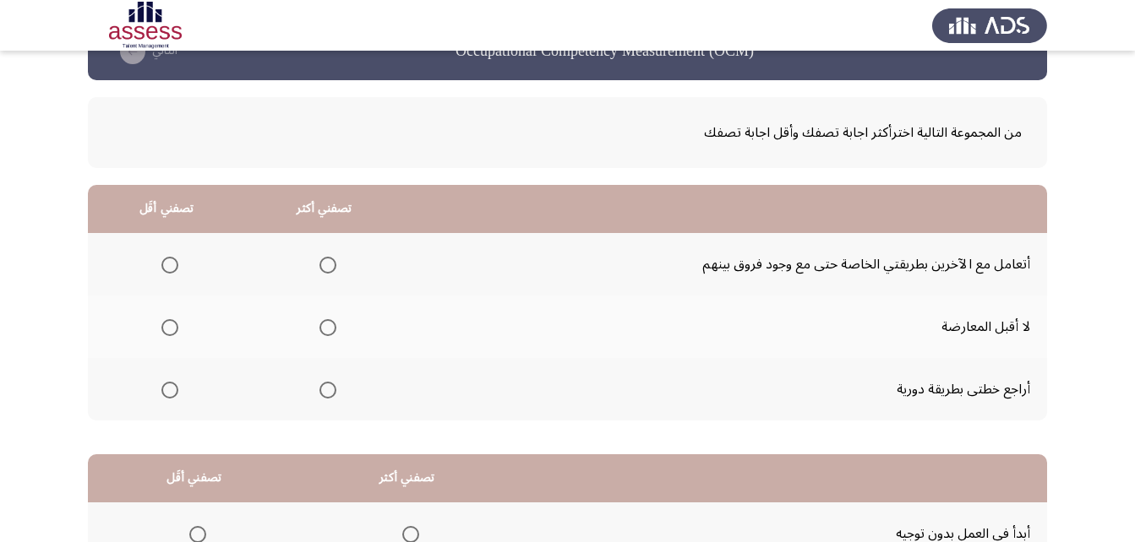
scroll to position [84, 0]
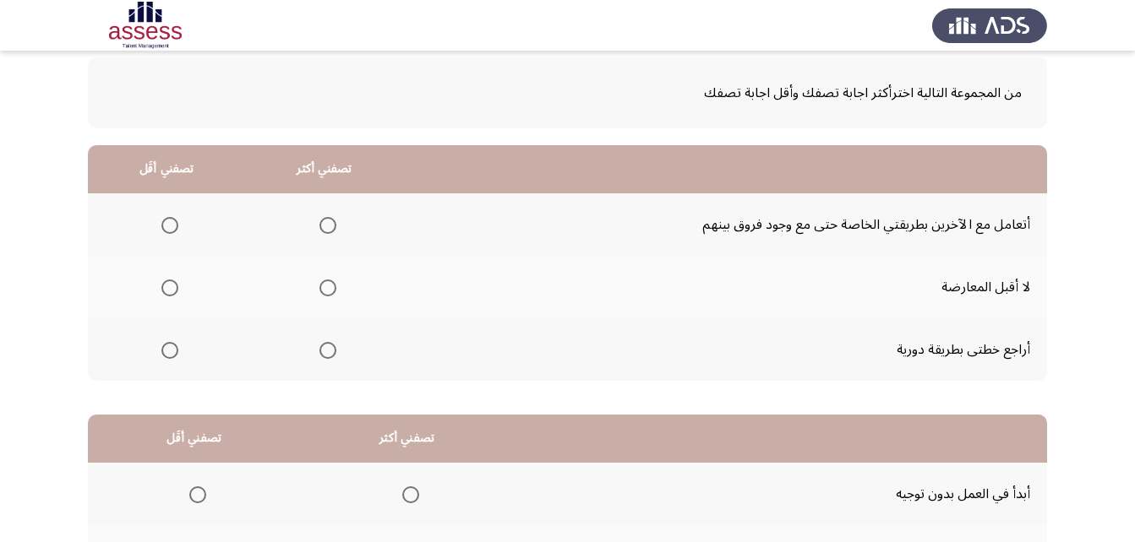
click at [327, 223] on span "Select an option" at bounding box center [327, 225] width 17 height 17
click at [327, 223] on input "Select an option" at bounding box center [327, 225] width 17 height 17
click at [169, 351] on span "Select an option" at bounding box center [169, 350] width 17 height 17
click at [169, 351] on input "Select an option" at bounding box center [169, 350] width 17 height 17
click at [324, 350] on span "Select an option" at bounding box center [327, 350] width 17 height 17
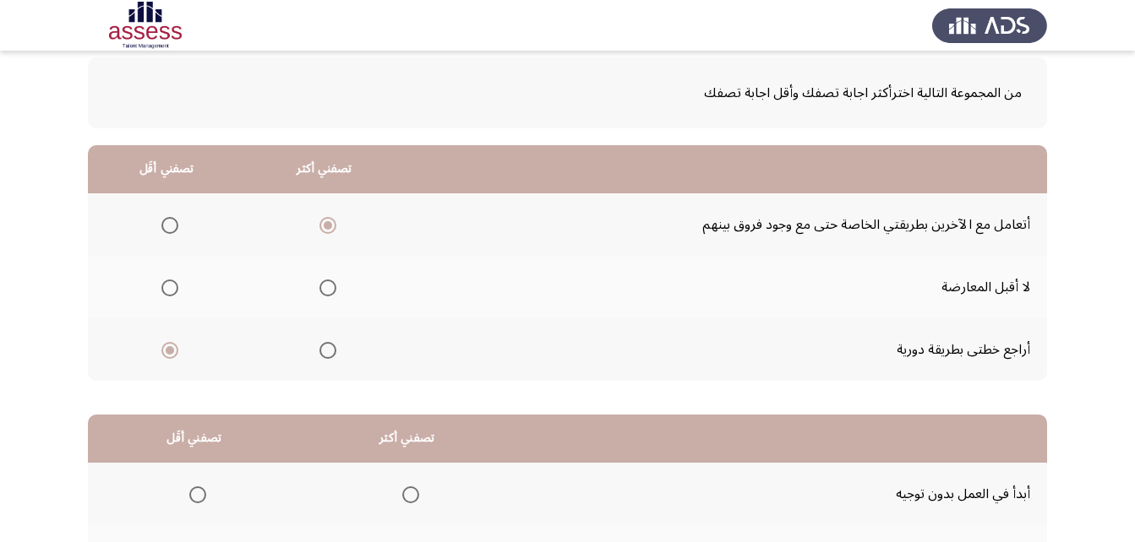
click at [324, 350] on input "Select an option" at bounding box center [327, 350] width 17 height 17
click at [172, 290] on span "Select an option" at bounding box center [169, 288] width 17 height 17
click at [172, 290] on input "Select an option" at bounding box center [169, 288] width 17 height 17
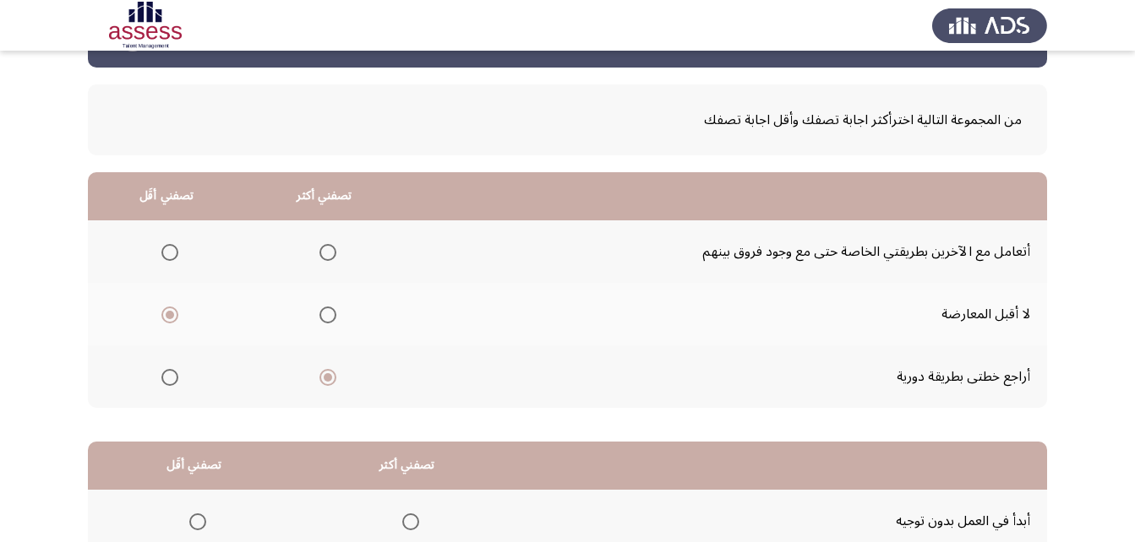
scroll to position [311, 0]
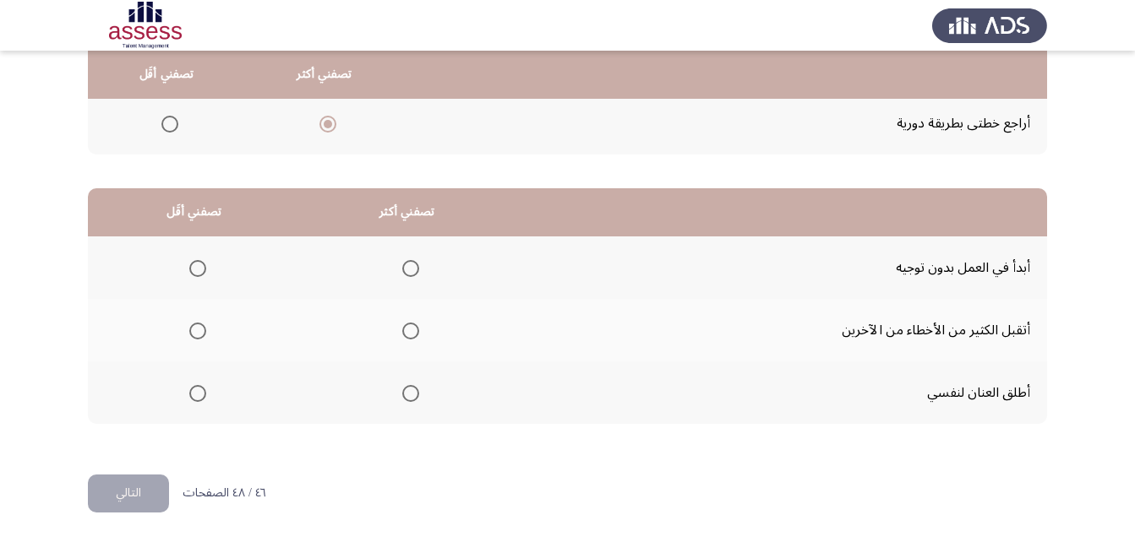
click at [198, 266] on span "Select an option" at bounding box center [197, 268] width 17 height 17
click at [198, 266] on input "Select an option" at bounding box center [197, 268] width 17 height 17
click at [402, 328] on span "Select an option" at bounding box center [410, 331] width 17 height 17
click at [402, 328] on input "Select an option" at bounding box center [410, 331] width 17 height 17
click at [119, 499] on button "التالي" at bounding box center [128, 494] width 81 height 38
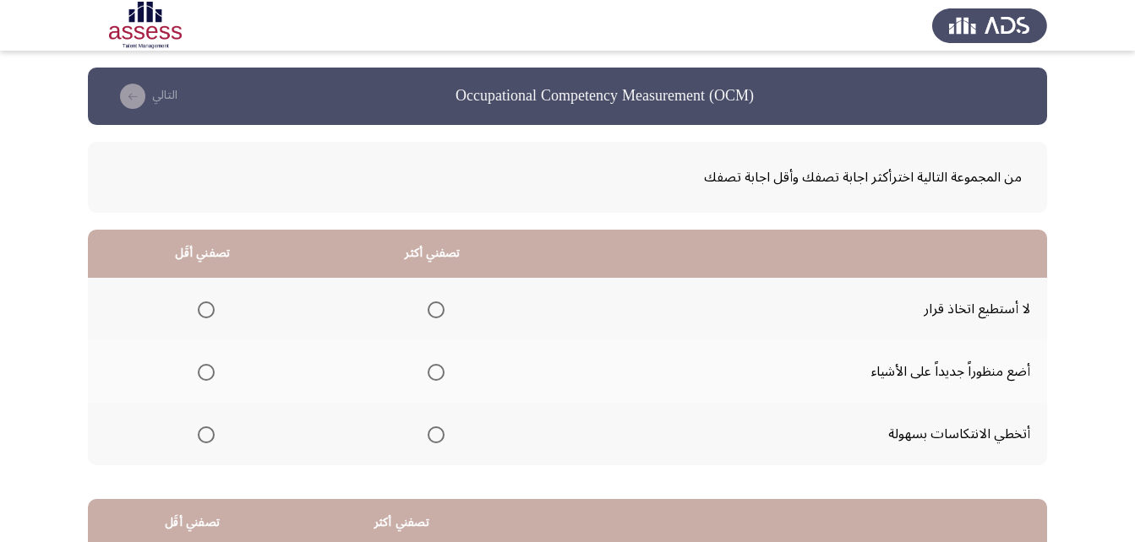
scroll to position [84, 0]
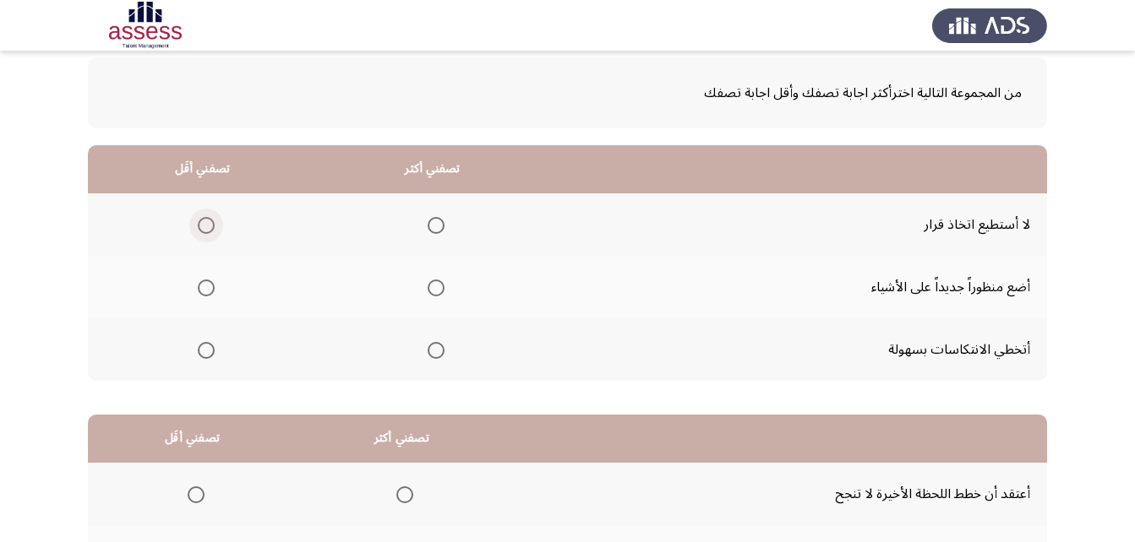
click at [204, 226] on span "Select an option" at bounding box center [206, 225] width 17 height 17
click at [204, 226] on input "Select an option" at bounding box center [206, 225] width 17 height 17
click at [431, 288] on span "Select an option" at bounding box center [435, 288] width 17 height 17
click at [431, 288] on input "Select an option" at bounding box center [435, 288] width 17 height 17
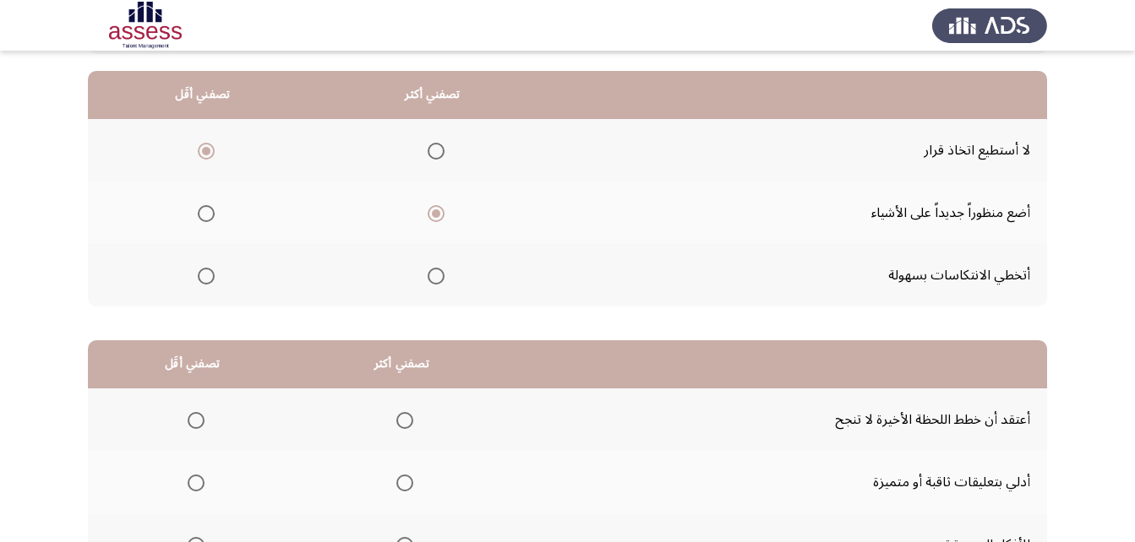
scroll to position [311, 0]
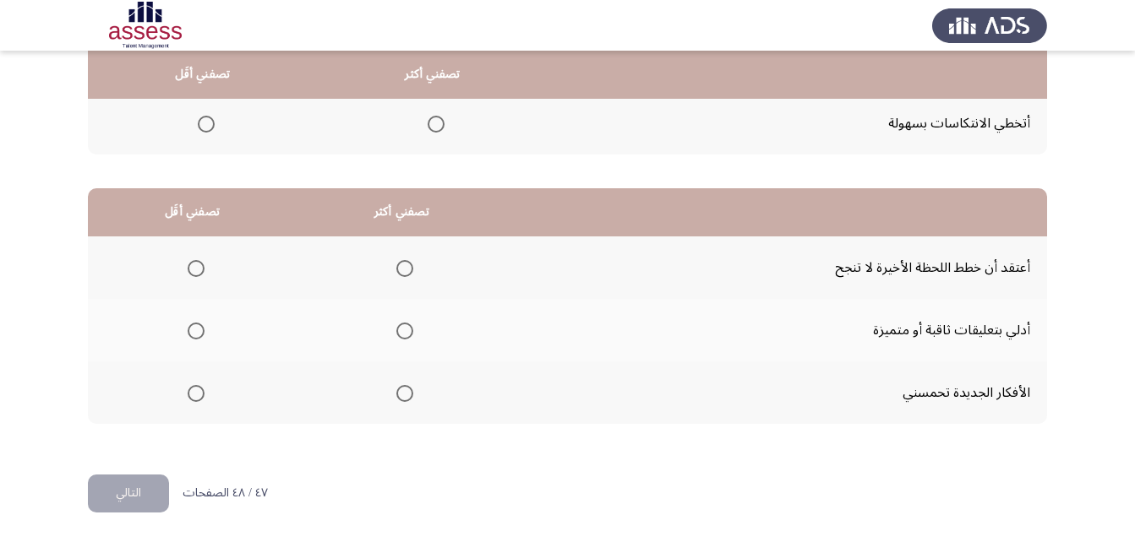
click at [402, 329] on span "Select an option" at bounding box center [404, 331] width 17 height 17
click at [402, 329] on input "Select an option" at bounding box center [404, 331] width 17 height 17
click at [192, 263] on span "Select an option" at bounding box center [196, 268] width 17 height 17
click at [192, 263] on input "Select an option" at bounding box center [196, 268] width 17 height 17
click at [145, 487] on button "التالي" at bounding box center [128, 494] width 81 height 38
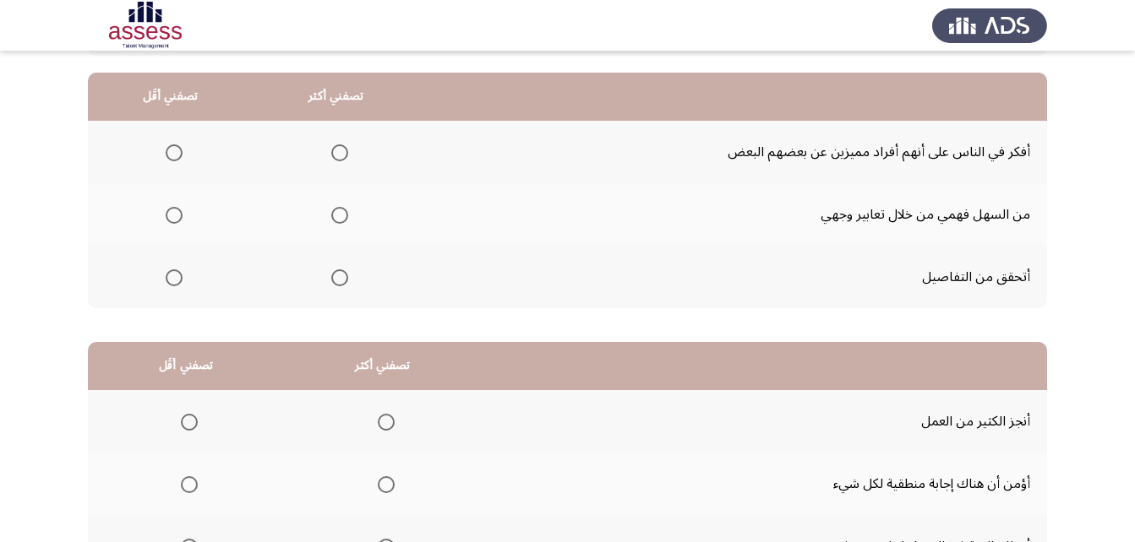
scroll to position [169, 0]
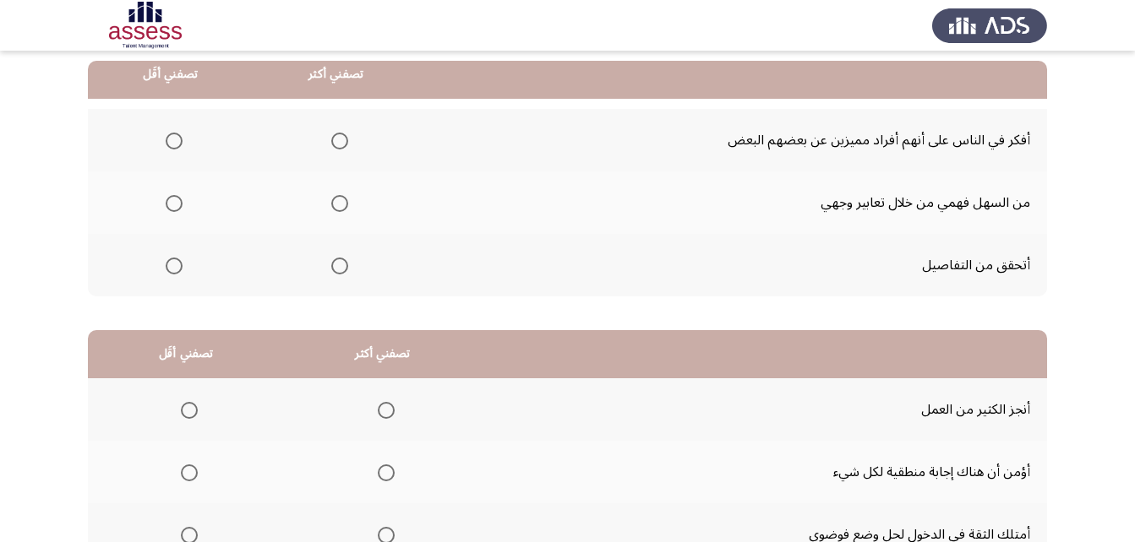
click at [333, 142] on span "Select an option" at bounding box center [339, 141] width 17 height 17
click at [333, 142] on input "Select an option" at bounding box center [339, 141] width 17 height 17
click at [172, 208] on span "Select an option" at bounding box center [174, 203] width 17 height 17
click at [172, 208] on input "Select an option" at bounding box center [174, 203] width 17 height 17
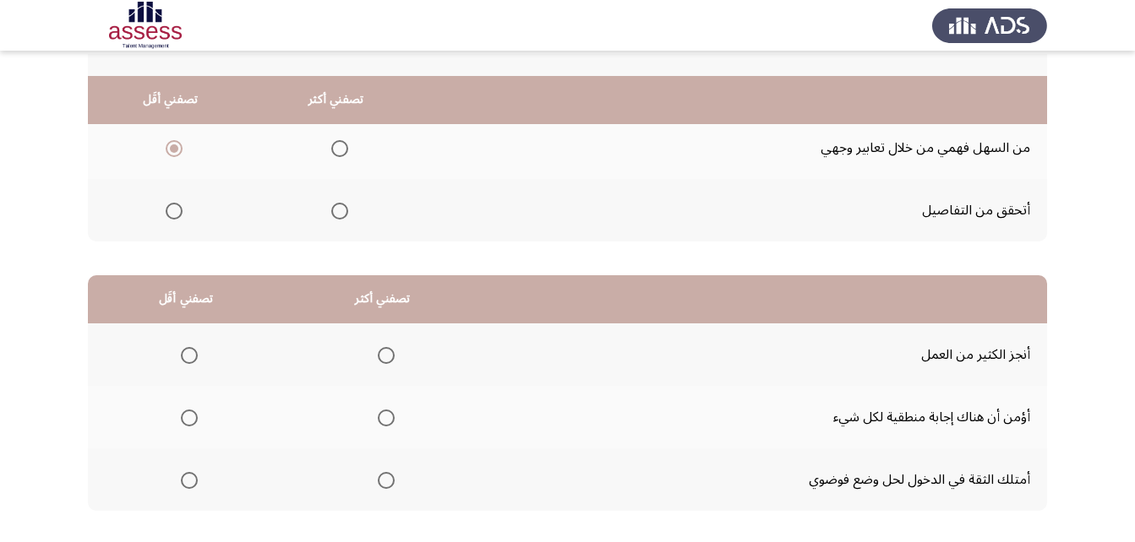
scroll to position [253, 0]
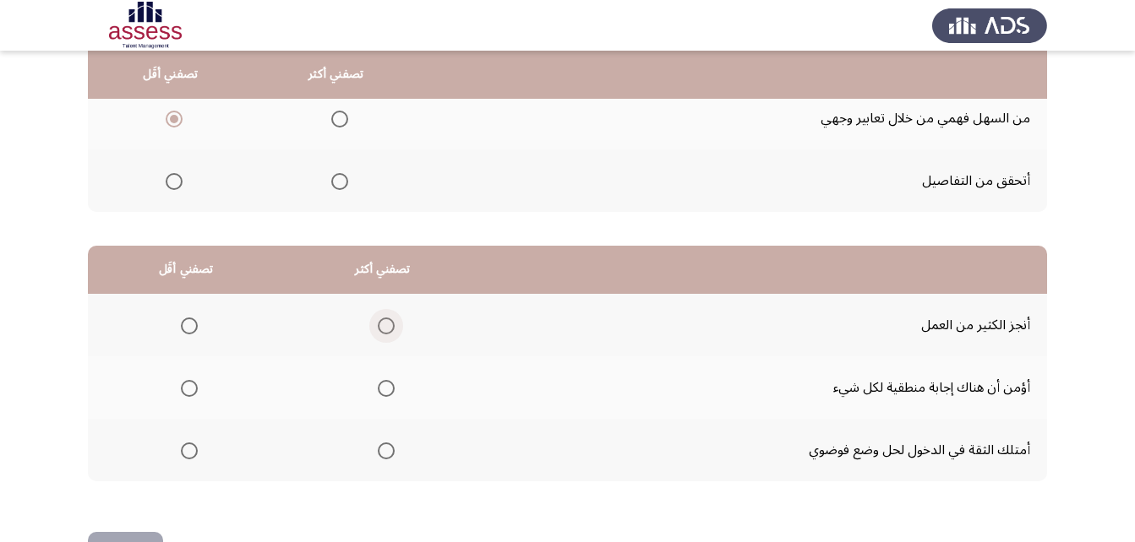
click at [386, 322] on span "Select an option" at bounding box center [386, 326] width 17 height 17
click at [386, 322] on input "Select an option" at bounding box center [386, 326] width 17 height 17
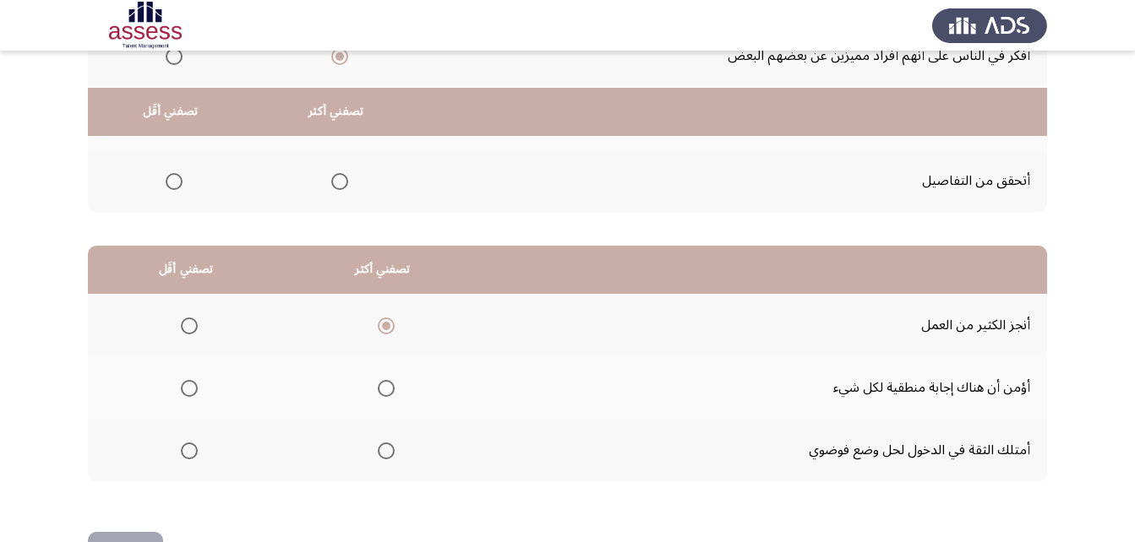
scroll to position [311, 0]
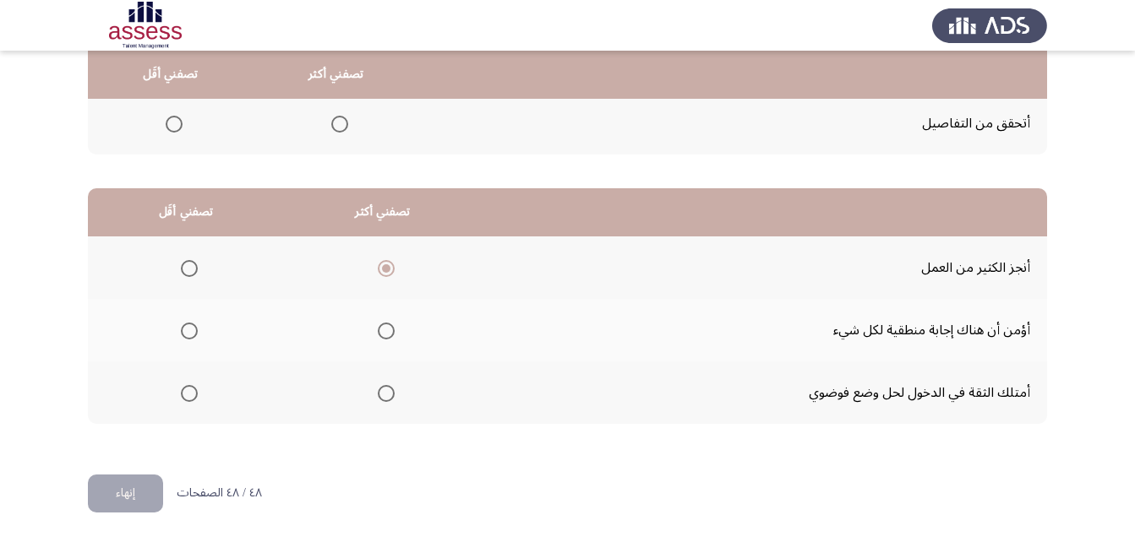
click at [186, 327] on span "Select an option" at bounding box center [189, 331] width 17 height 17
click at [186, 327] on input "Select an option" at bounding box center [189, 331] width 17 height 17
click at [126, 493] on button "إنهاء" at bounding box center [125, 494] width 75 height 38
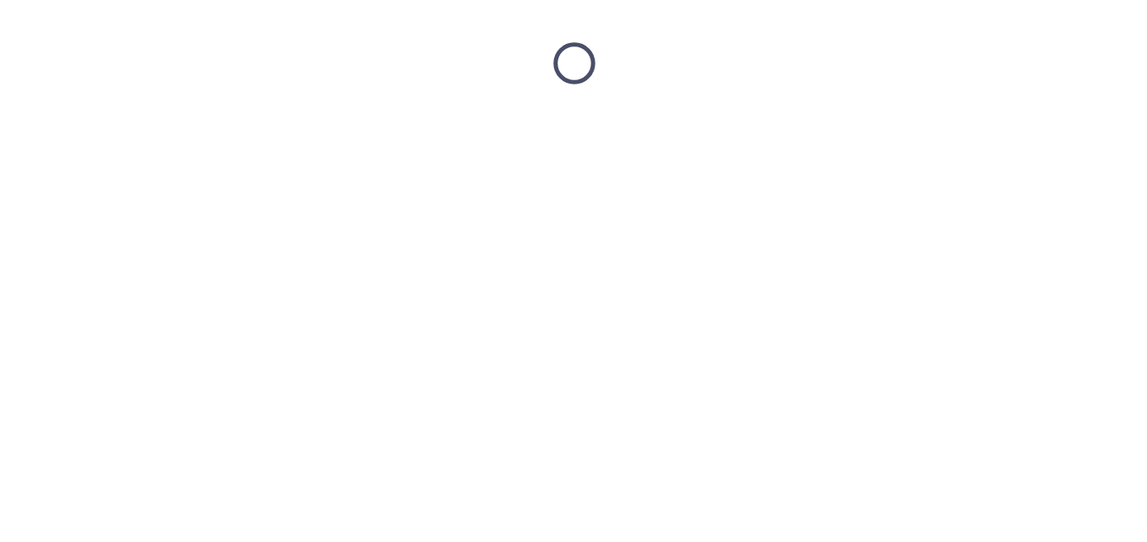
scroll to position [0, 0]
